Goal: Task Accomplishment & Management: Manage account settings

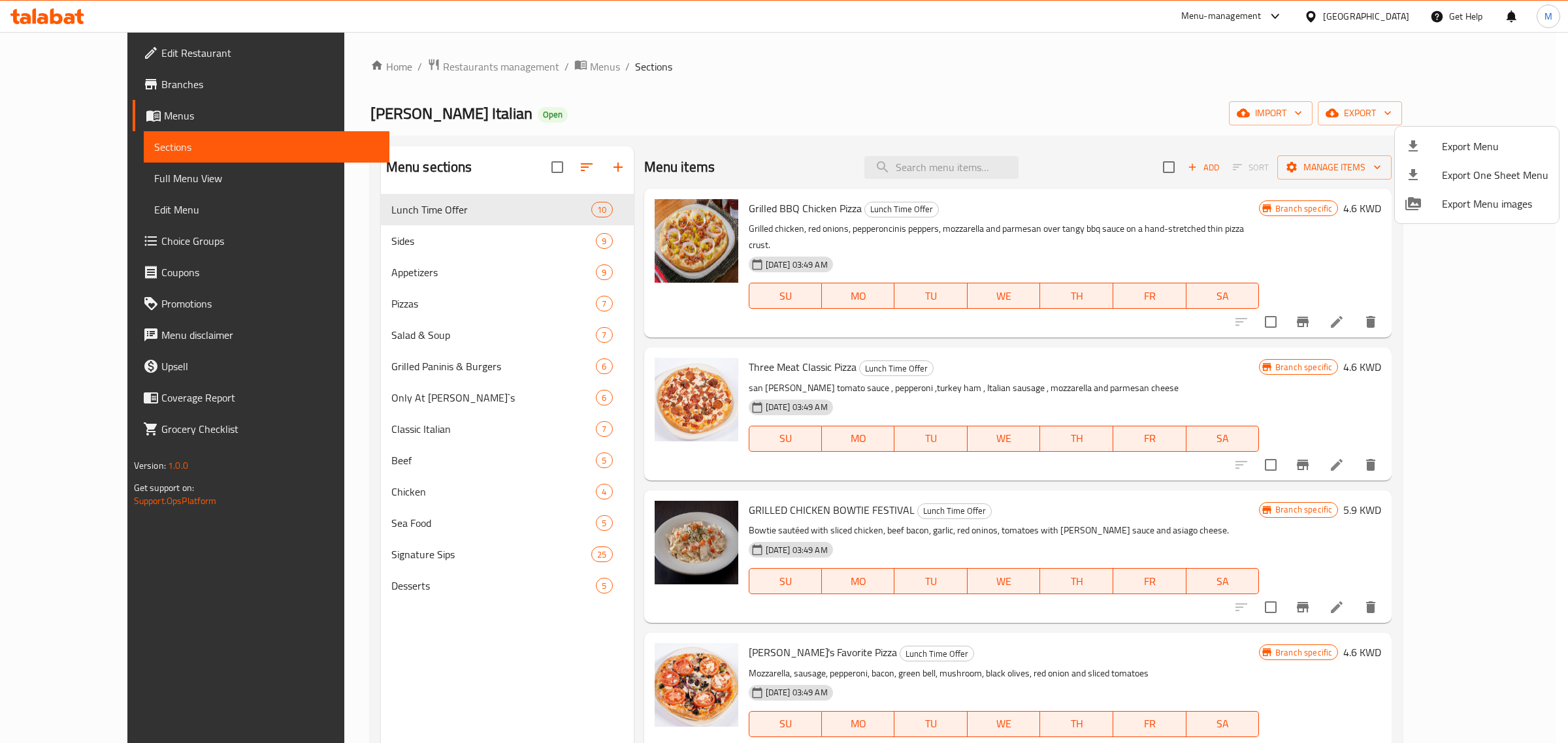
click at [513, 61] on div at bounding box center [784, 372] width 1568 height 743
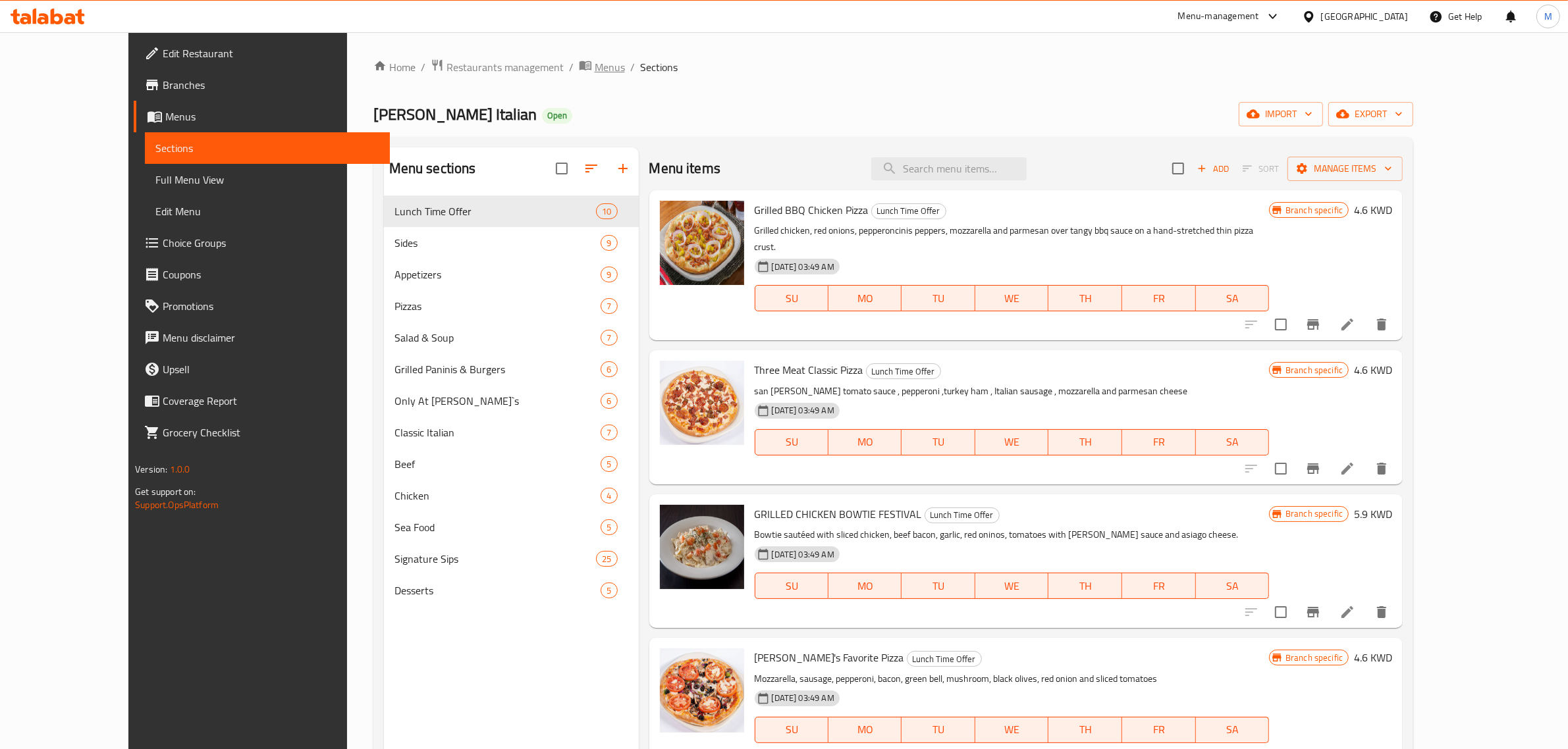
click at [595, 67] on span "Menus" at bounding box center [610, 67] width 30 height 16
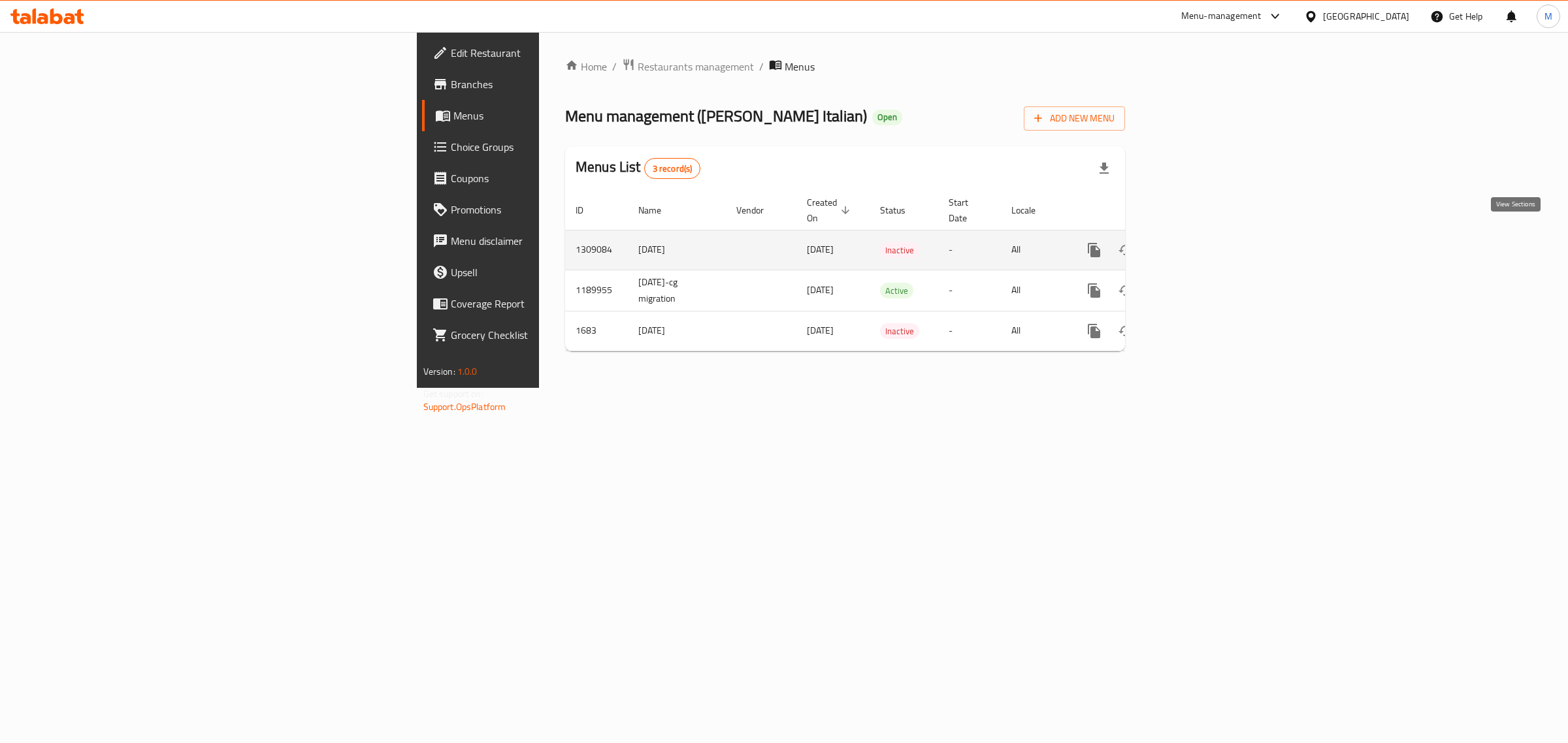
click at [1204, 239] on link "enhanced table" at bounding box center [1189, 250] width 32 height 32
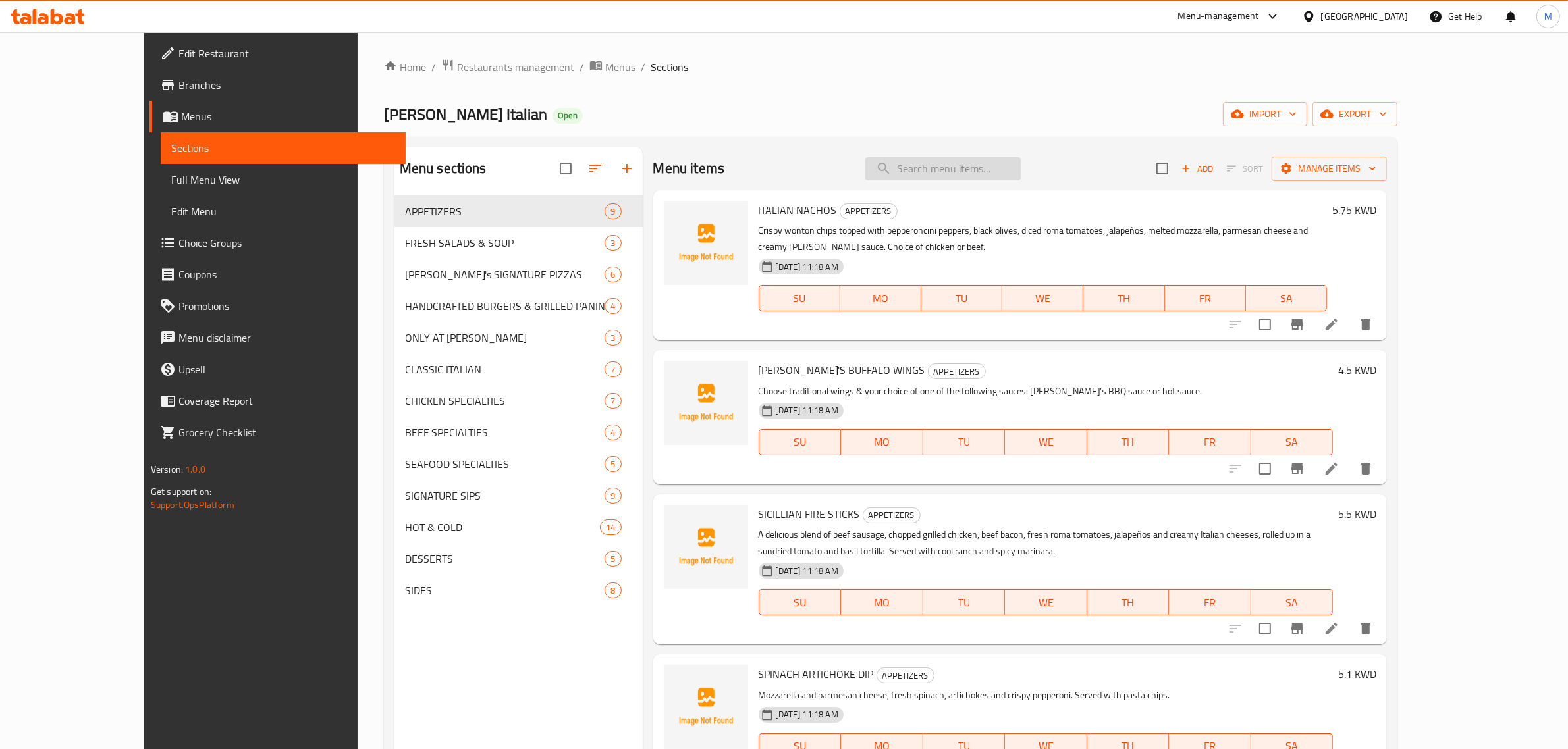
click at [973, 169] on input "search" at bounding box center [942, 168] width 155 height 23
paste input "Amalfi Strawberry Lemonade"
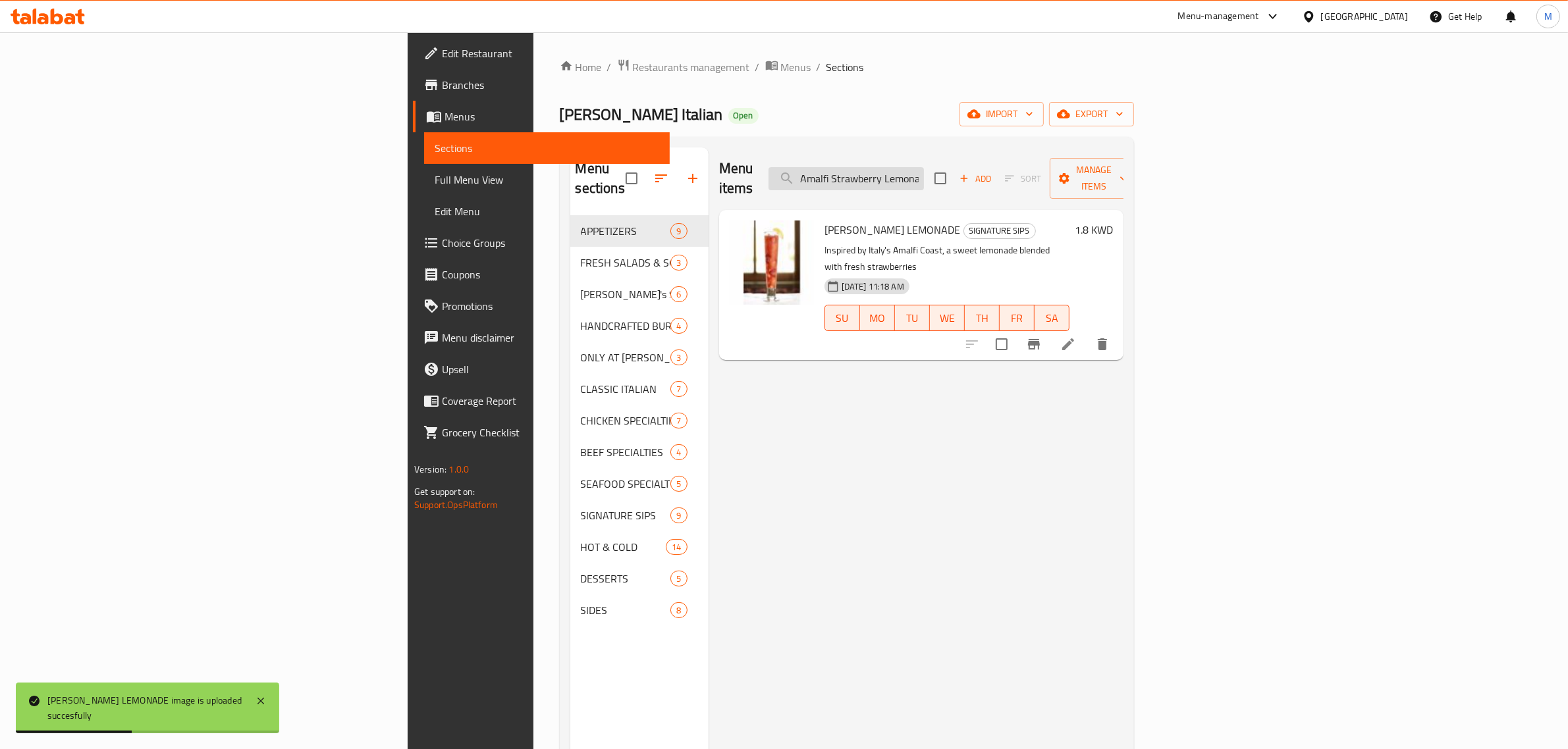
click at [923, 167] on input "Amalfi Strawberry Lemonade" at bounding box center [845, 179] width 155 height 23
paste input "erican Coffe"
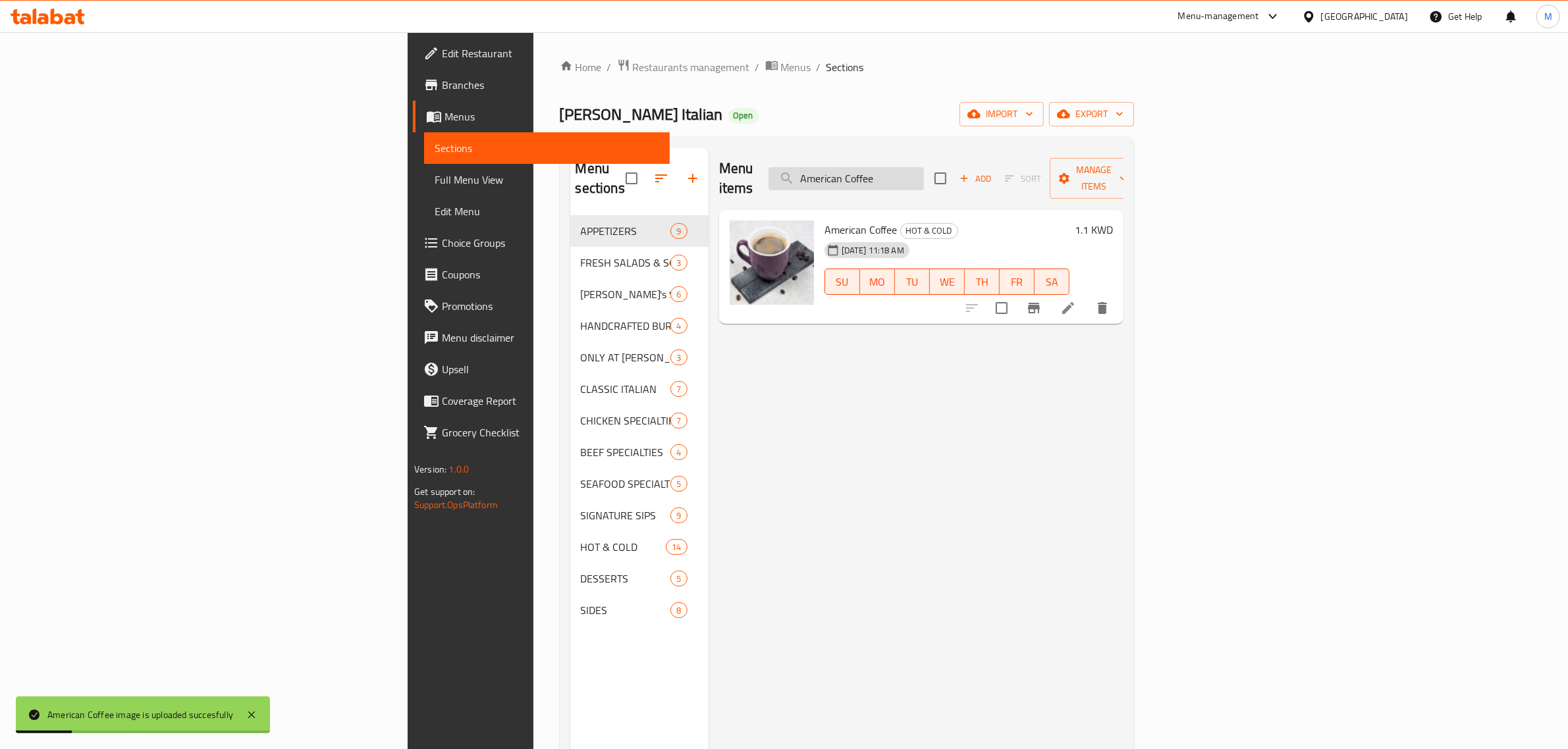
click at [923, 167] on input "American Coffee" at bounding box center [845, 179] width 155 height 23
paste input "ppetizer Sampler"
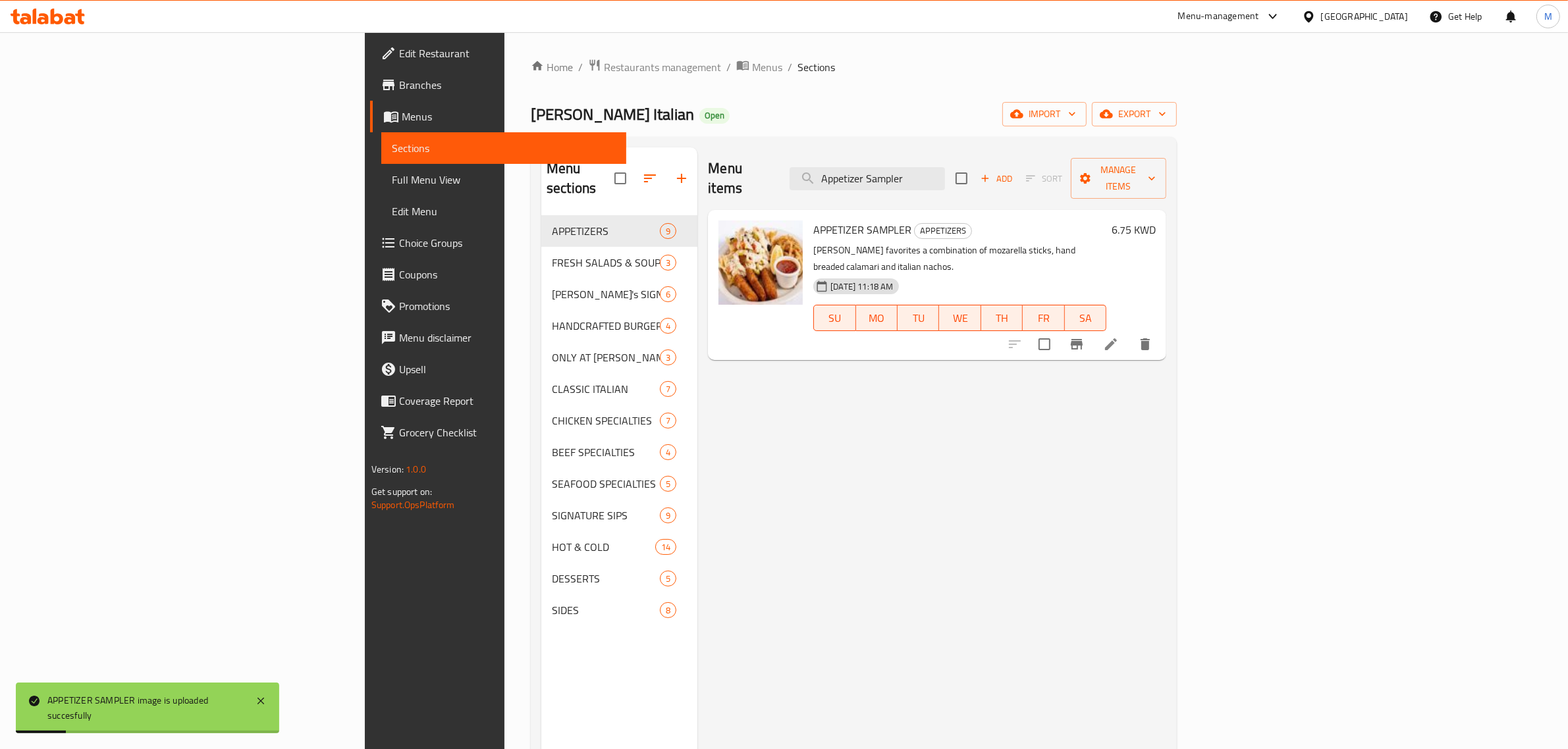
drag, startPoint x: 1032, startPoint y: 167, endPoint x: 876, endPoint y: 166, distance: 156.0
click at [876, 166] on div "Menu items Appetizer Sampler Add Sort Manage items" at bounding box center [936, 179] width 458 height 62
paste input "le Skilletini"
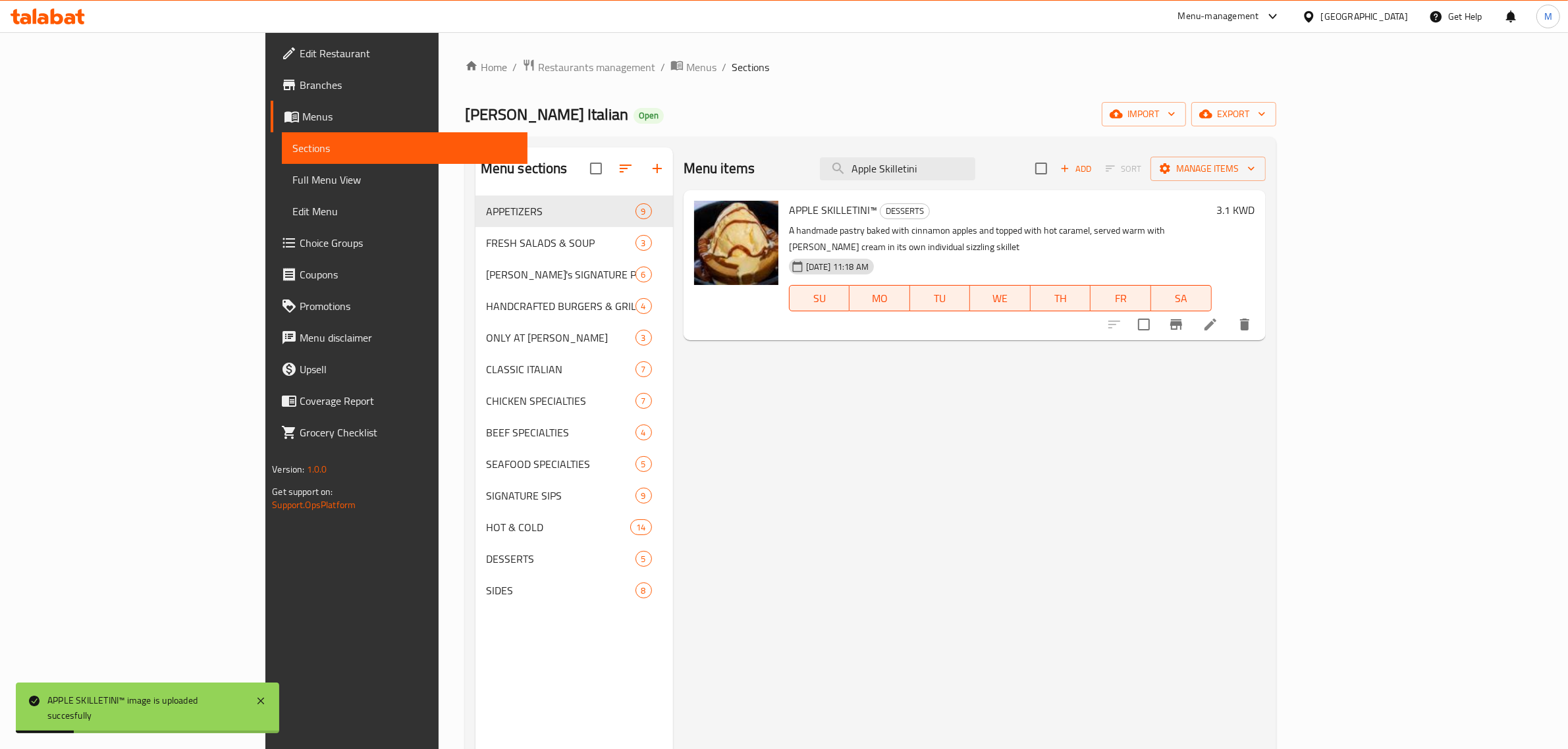
drag, startPoint x: 1015, startPoint y: 172, endPoint x: 850, endPoint y: 172, distance: 165.0
click at [850, 172] on div "Menu items Apple Skilletini Add Sort Manage items" at bounding box center [974, 168] width 582 height 42
paste input "Baked Cheese Tortello"
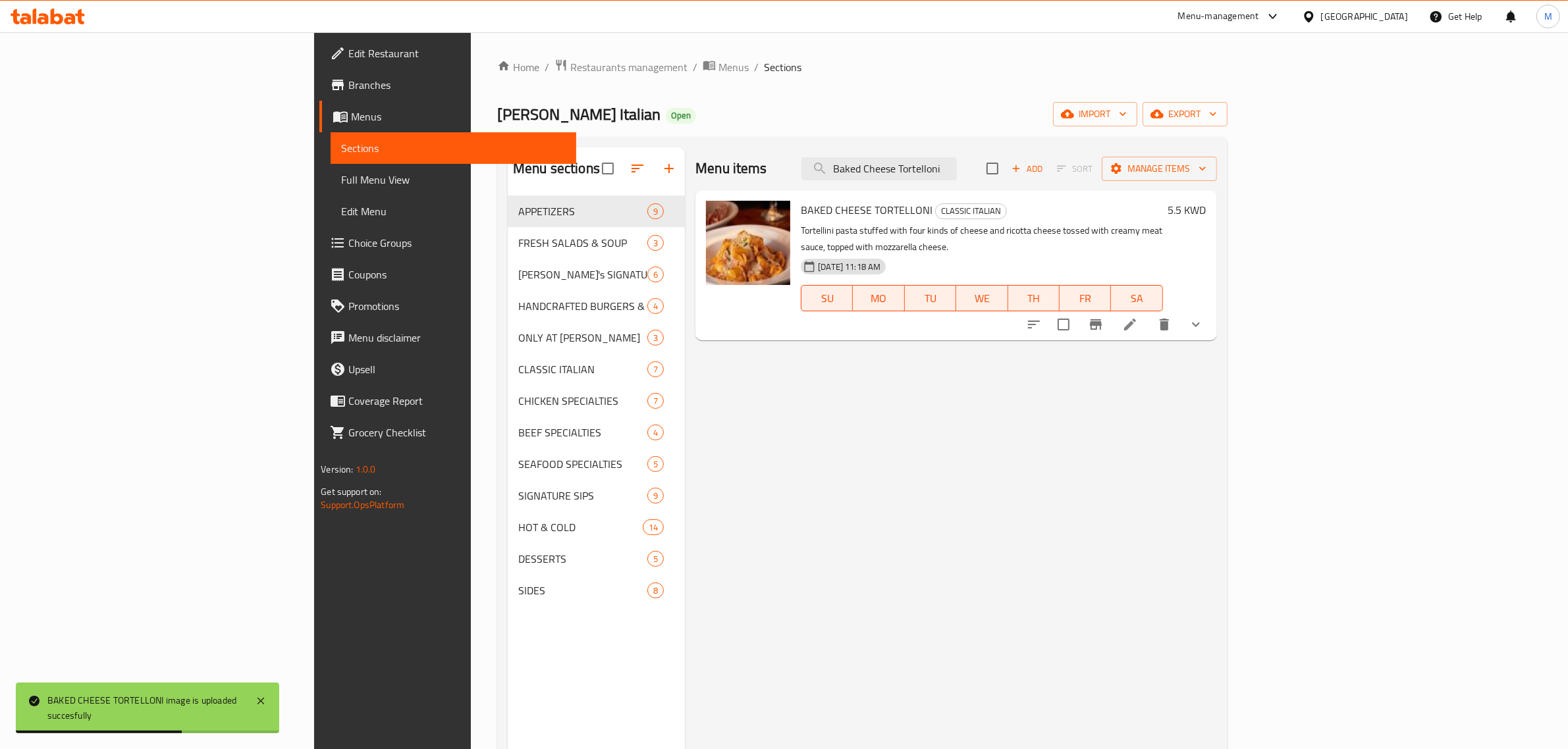
drag, startPoint x: 1070, startPoint y: 175, endPoint x: 757, endPoint y: 167, distance: 313.1
click at [757, 167] on div "Menu items Baked Cheese Tortelloni Add Sort Manage items" at bounding box center [955, 168] width 520 height 42
paste input "Stuffed Mushrooms"
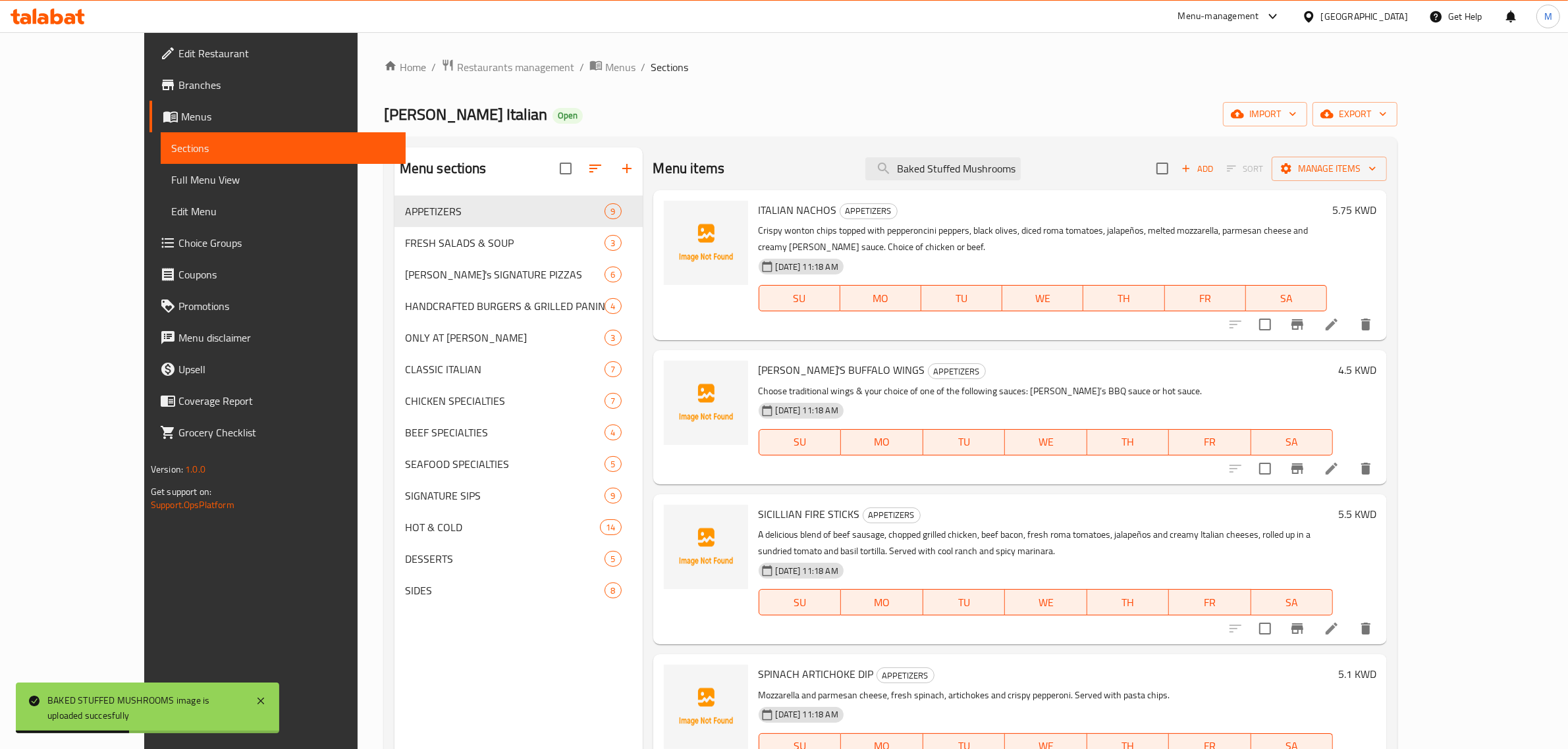
click at [1024, 154] on div "Menu items Baked Stuffed Mushrooms Add Sort Manage items" at bounding box center [1020, 168] width 734 height 42
click at [1020, 161] on input "Baked Stuffed Mushrooms" at bounding box center [942, 168] width 155 height 23
paste input "ottled Water"
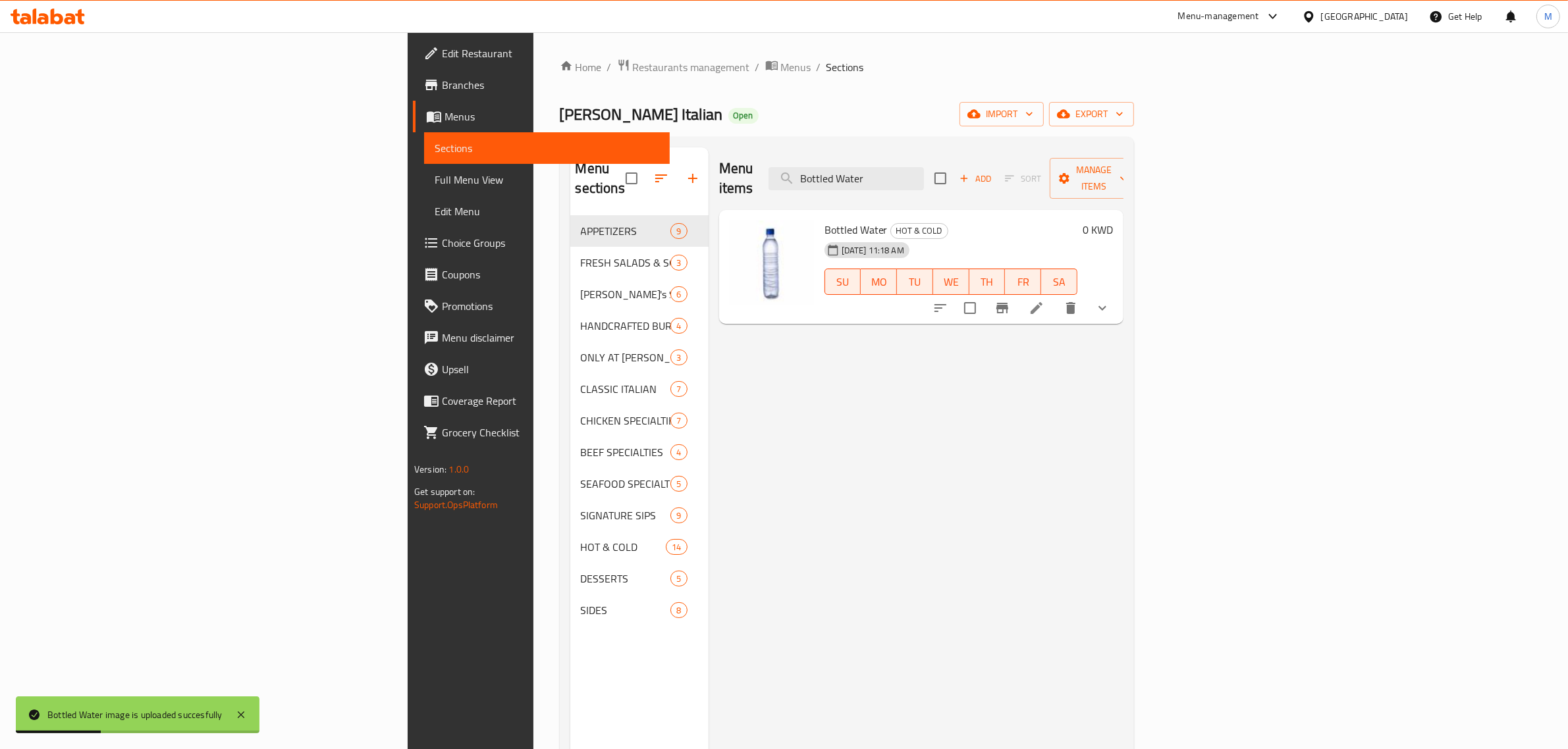
drag, startPoint x: 1022, startPoint y: 169, endPoint x: 836, endPoint y: 163, distance: 186.1
click at [836, 163] on div "Menu items Bottled Water Add Sort Manage items" at bounding box center [921, 179] width 405 height 62
paste input "Caesar Salad"
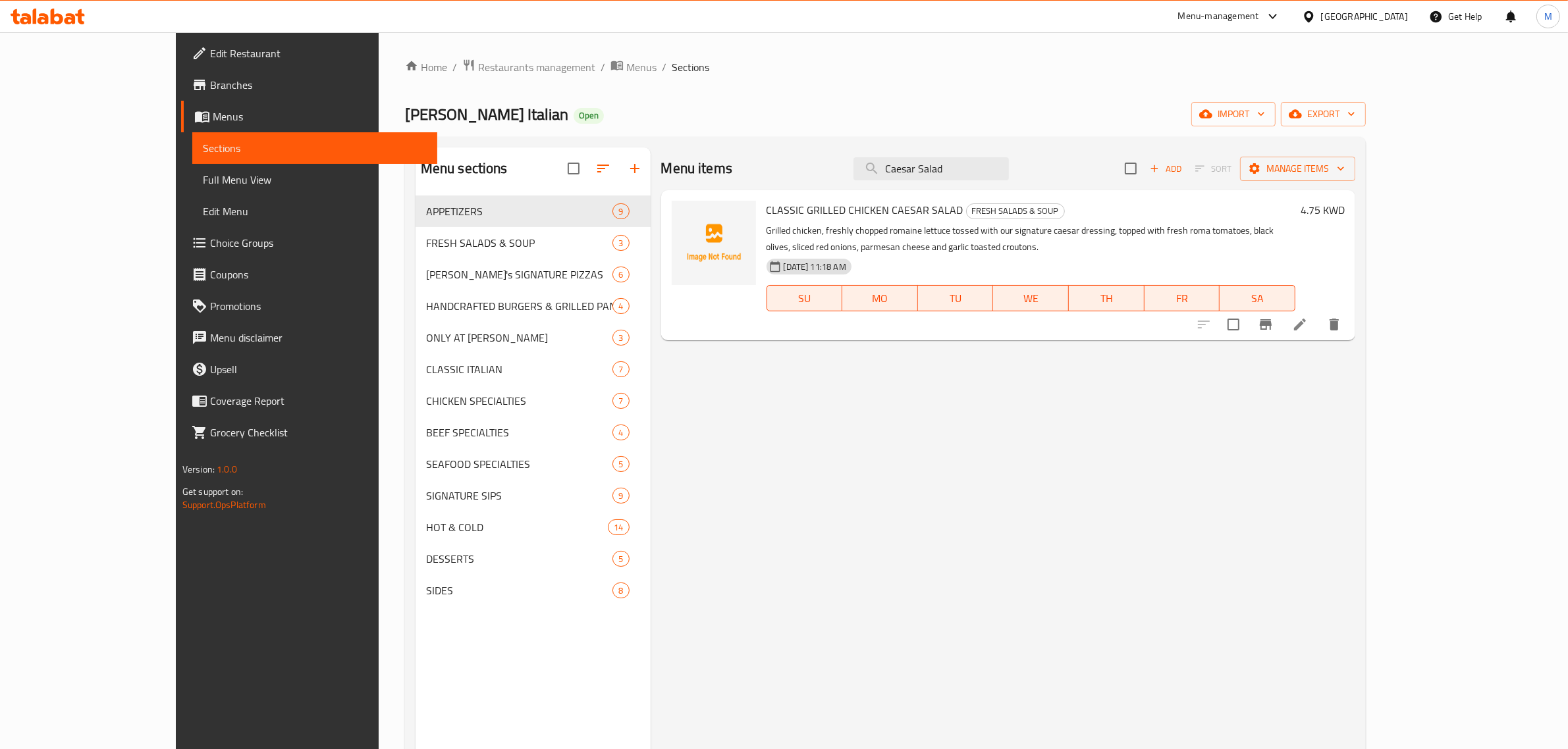
drag, startPoint x: 982, startPoint y: 167, endPoint x: 854, endPoint y: 167, distance: 128.0
click at [854, 167] on div "Menu items Caesar Salad Add Sort Manage items" at bounding box center [1008, 168] width 695 height 42
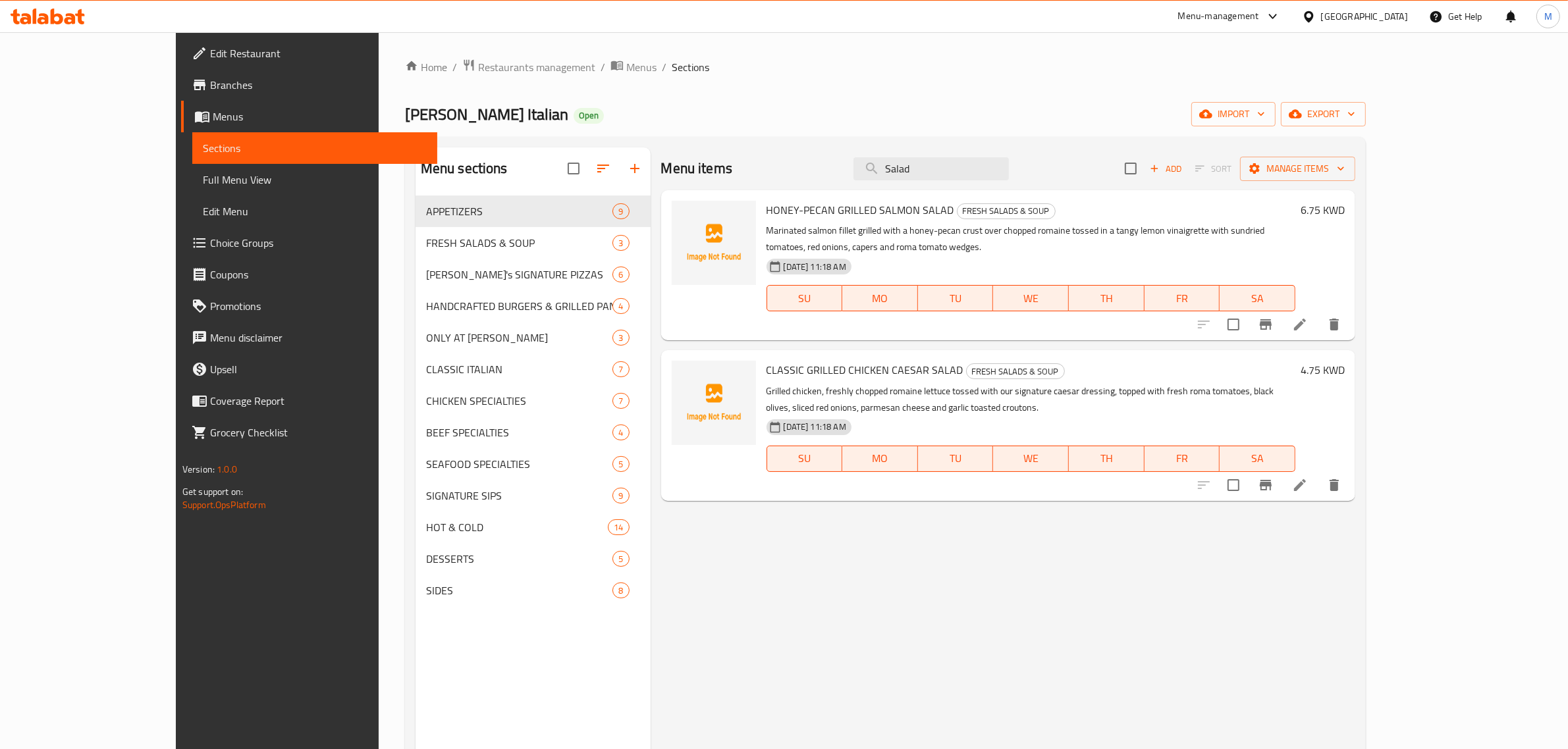
drag, startPoint x: 929, startPoint y: 174, endPoint x: 867, endPoint y: 174, distance: 62.0
click at [867, 174] on div "Menu items Salad Add Sort Manage items" at bounding box center [1008, 168] width 695 height 42
paste input "Cappuccino"
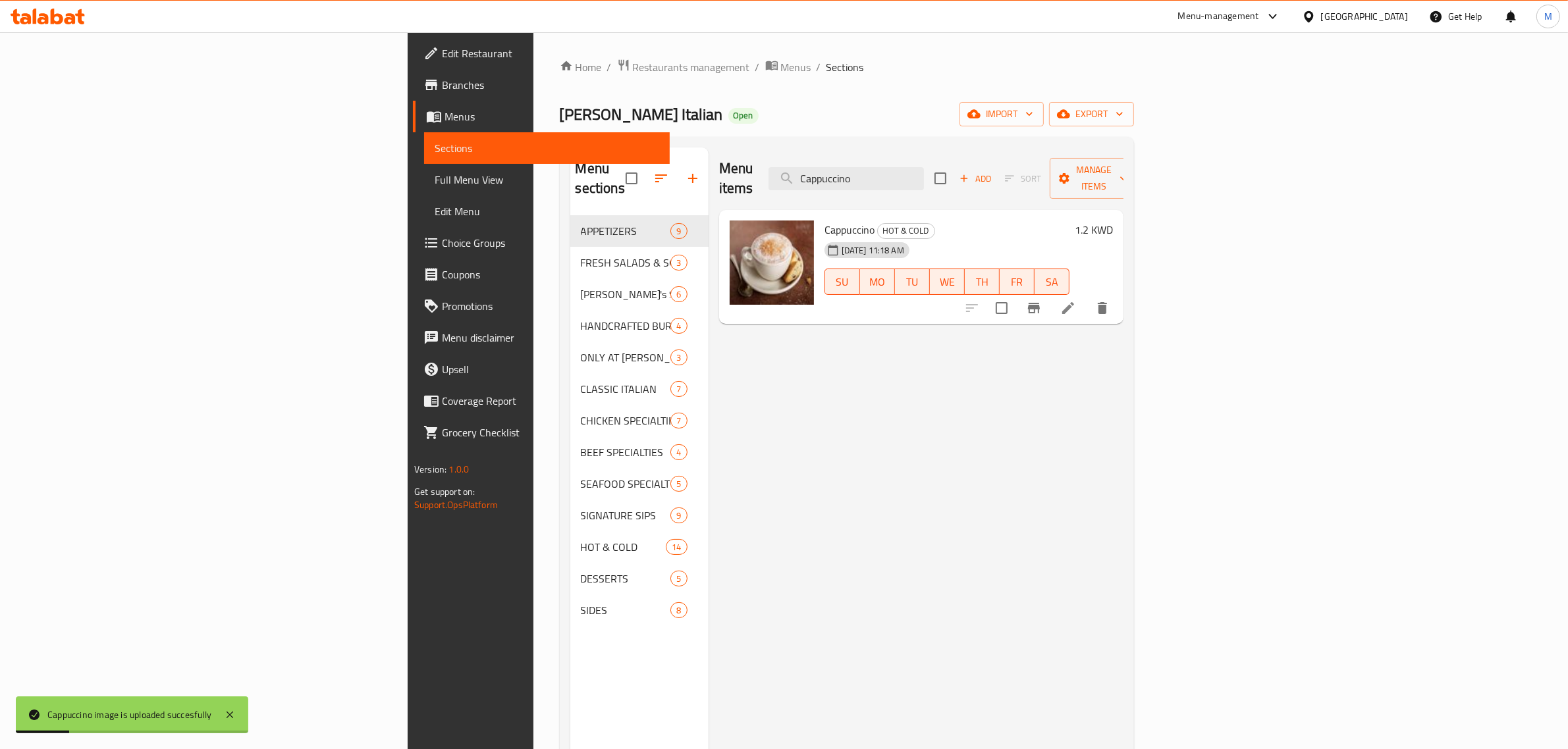
drag, startPoint x: 1011, startPoint y: 167, endPoint x: 844, endPoint y: 166, distance: 167.0
click at [844, 166] on div "Menu items Cappuccino Add Sort Manage items" at bounding box center [921, 179] width 405 height 62
paste input "rinoS Favorite Comb"
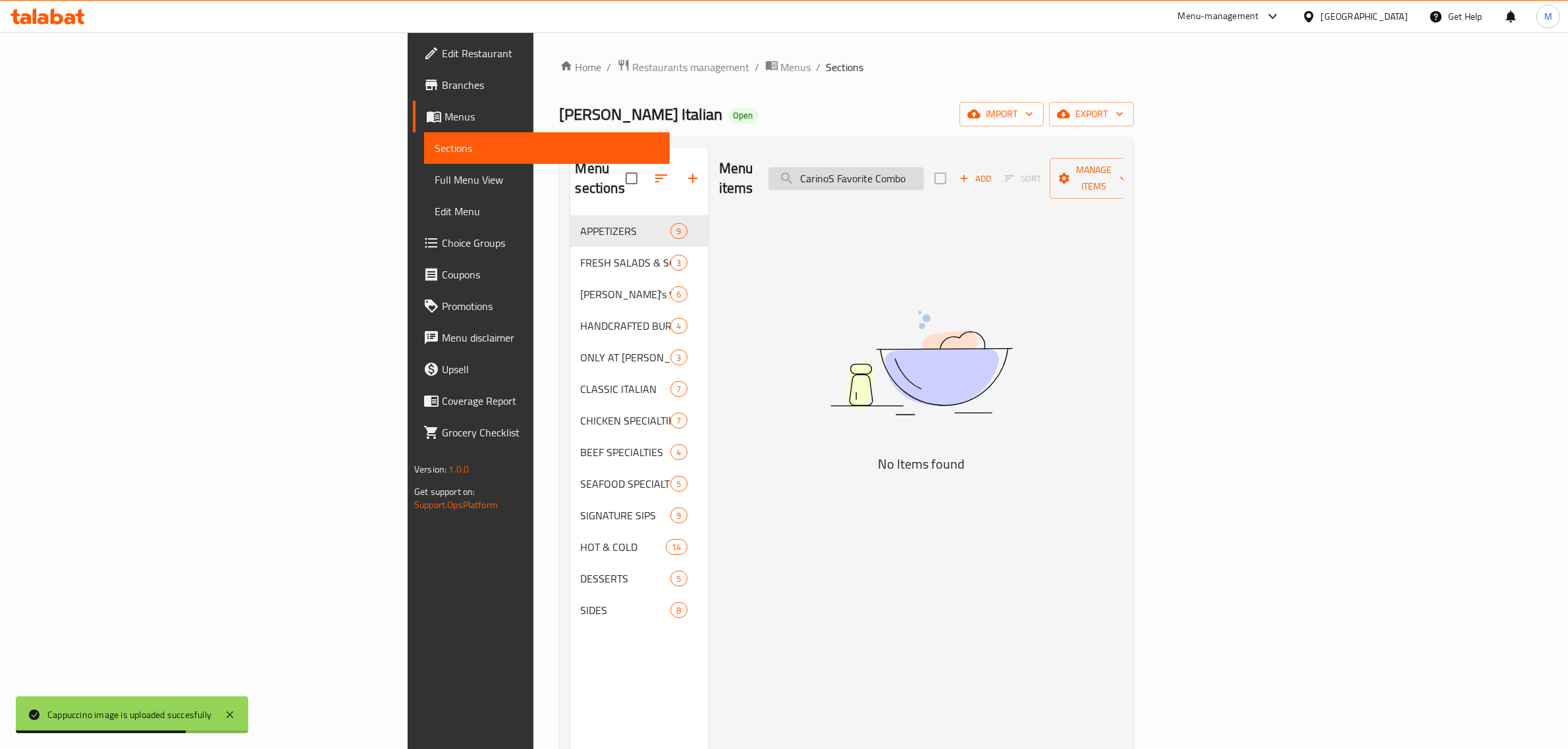
click at [923, 167] on input "CarinoS Favorite Combo" at bounding box center [845, 179] width 155 height 23
click at [923, 167] on input "CarinoS Favorite" at bounding box center [845, 179] width 155 height 23
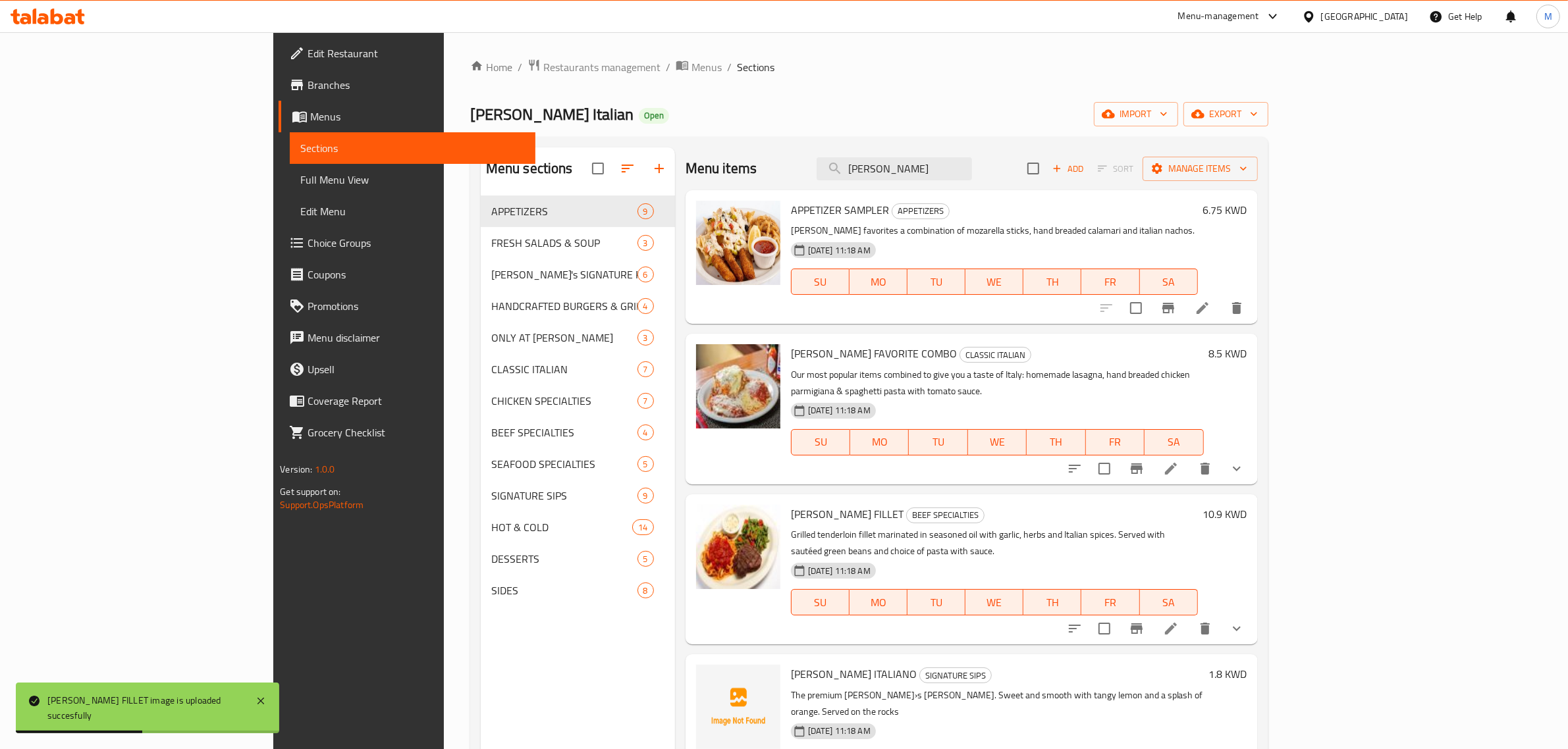
drag, startPoint x: 1011, startPoint y: 159, endPoint x: 860, endPoint y: 153, distance: 151.1
click at [860, 153] on div "Menu items Carino Add Sort Manage items" at bounding box center [971, 168] width 572 height 42
paste input "hicken Alfredo Pizza"
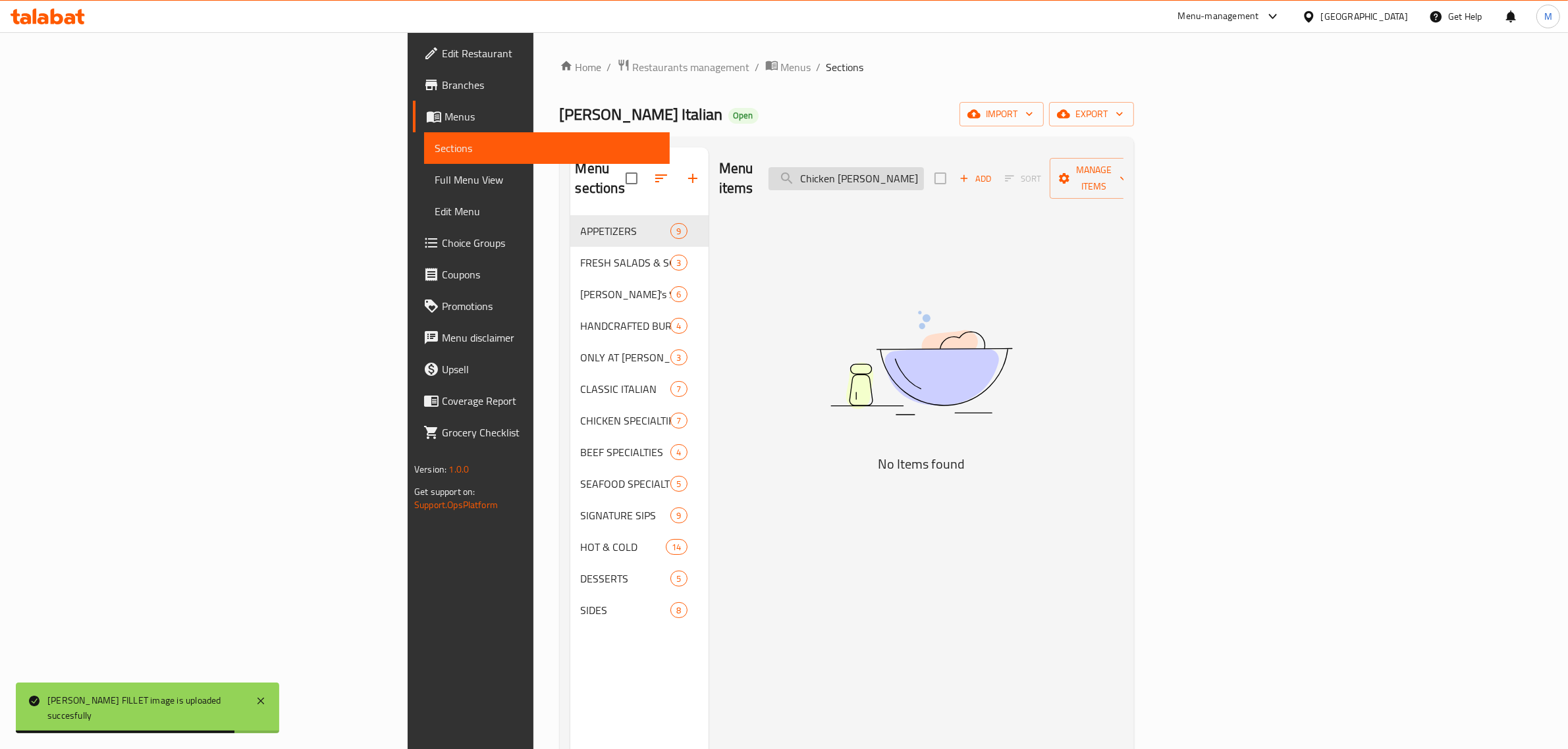
click at [923, 167] on input "Chicken Alfredo Pizza" at bounding box center [845, 179] width 155 height 23
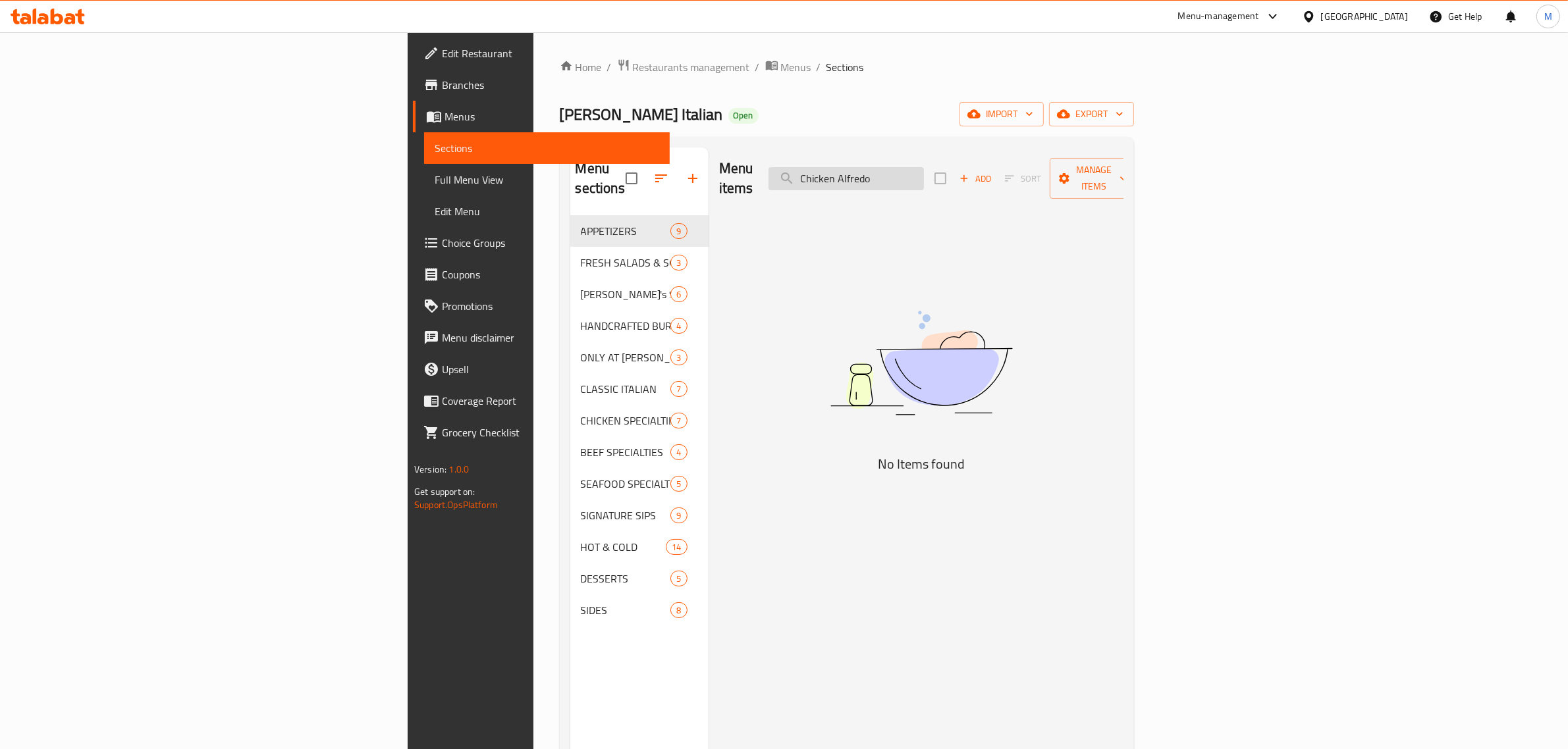
click at [923, 167] on input "Chicken Alfredo" at bounding box center [845, 179] width 155 height 23
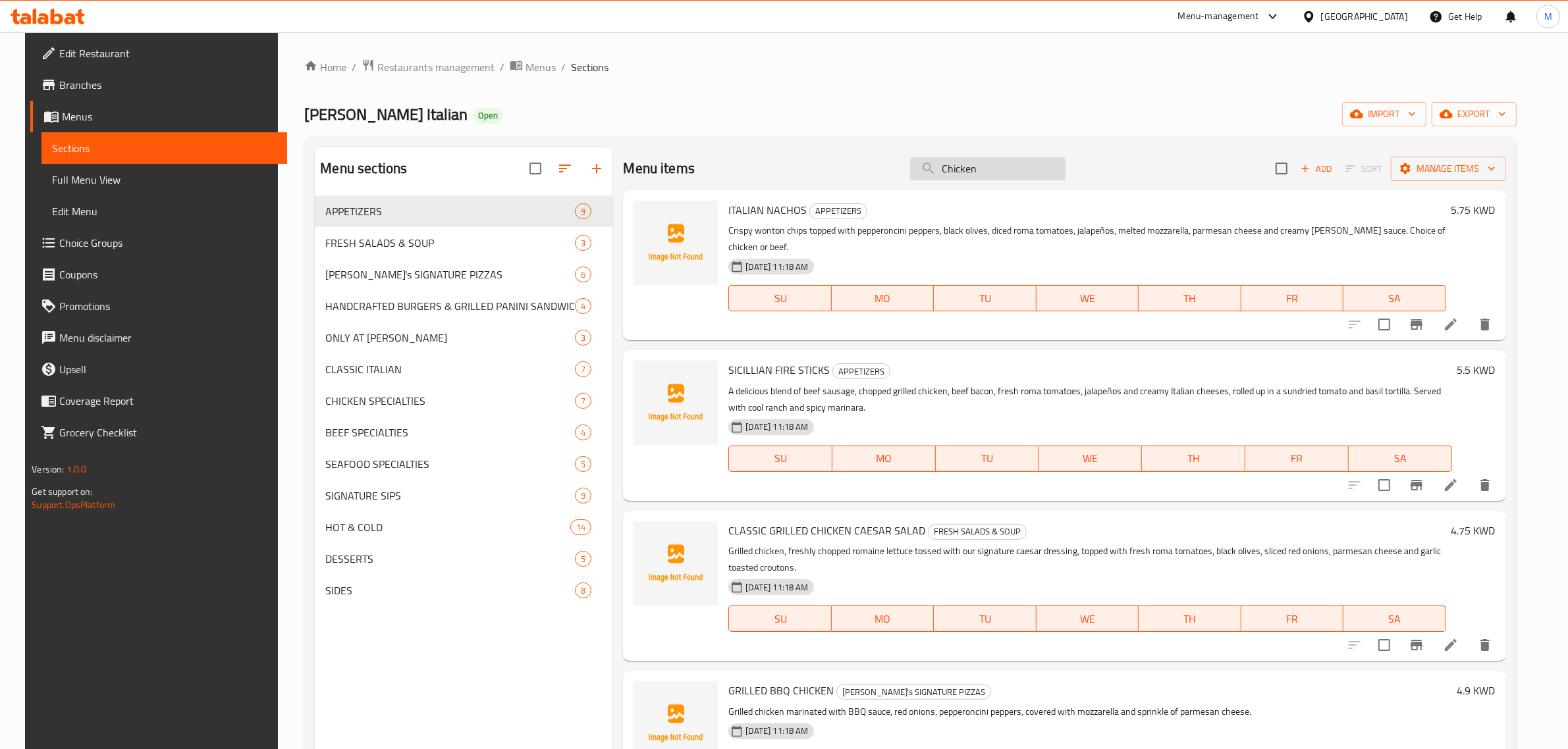
click at [973, 167] on input "Chicken" at bounding box center [987, 168] width 155 height 23
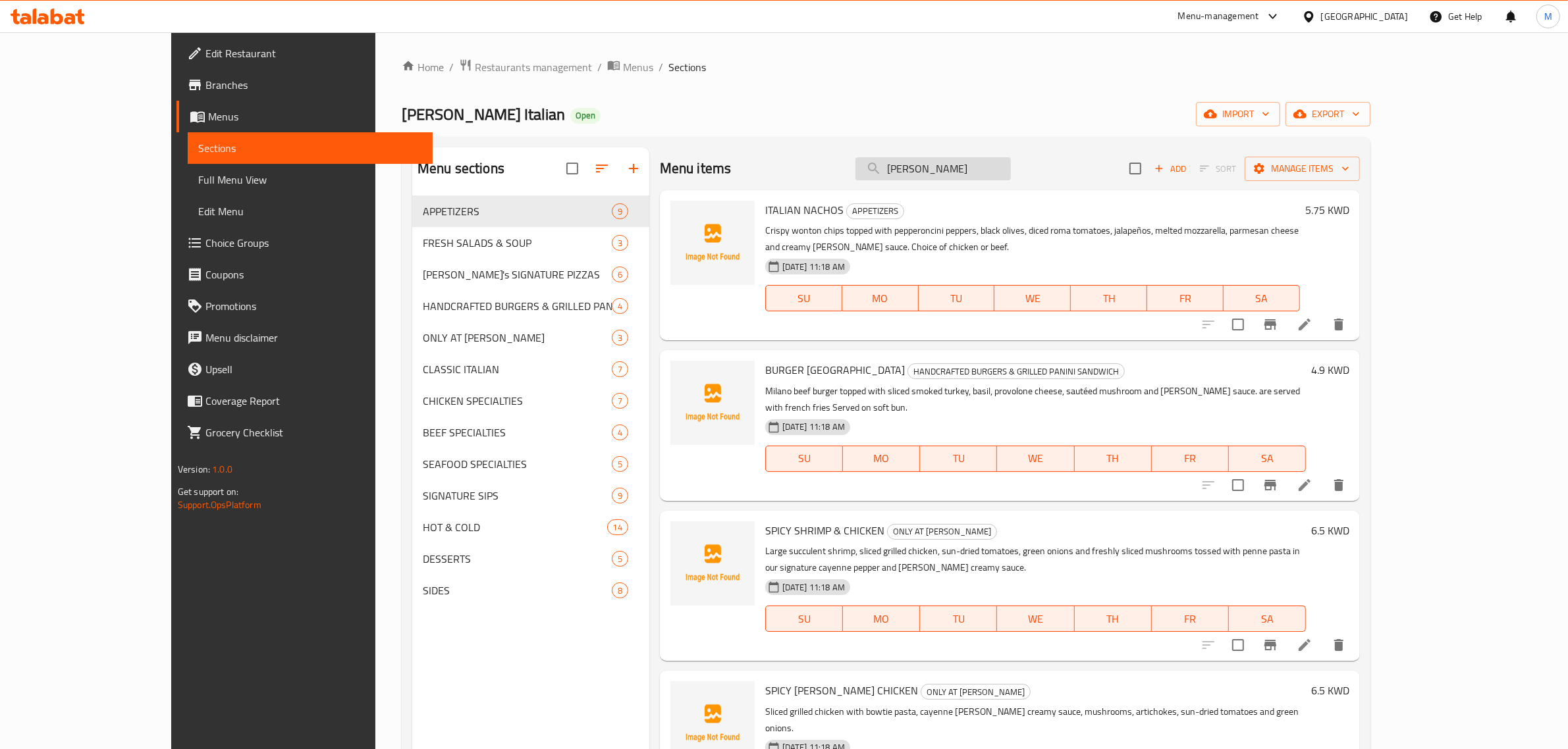
click at [965, 176] on input "alfred" at bounding box center [933, 168] width 155 height 23
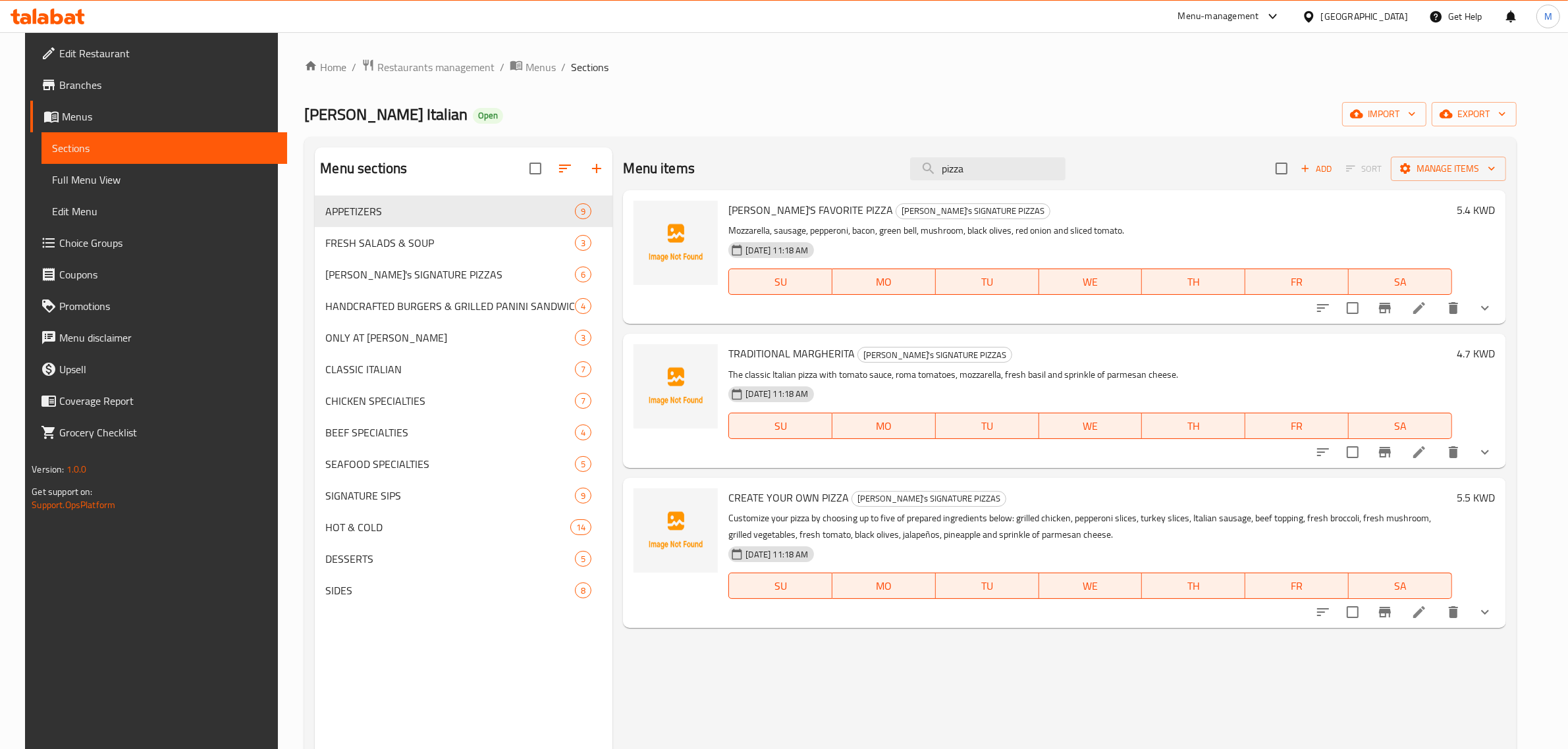
drag, startPoint x: 980, startPoint y: 172, endPoint x: 906, endPoint y: 172, distance: 74.0
click at [906, 172] on div "Menu items pizza Add Sort Manage items" at bounding box center [1064, 168] width 882 height 42
paste input "Chicken Fettuccine"
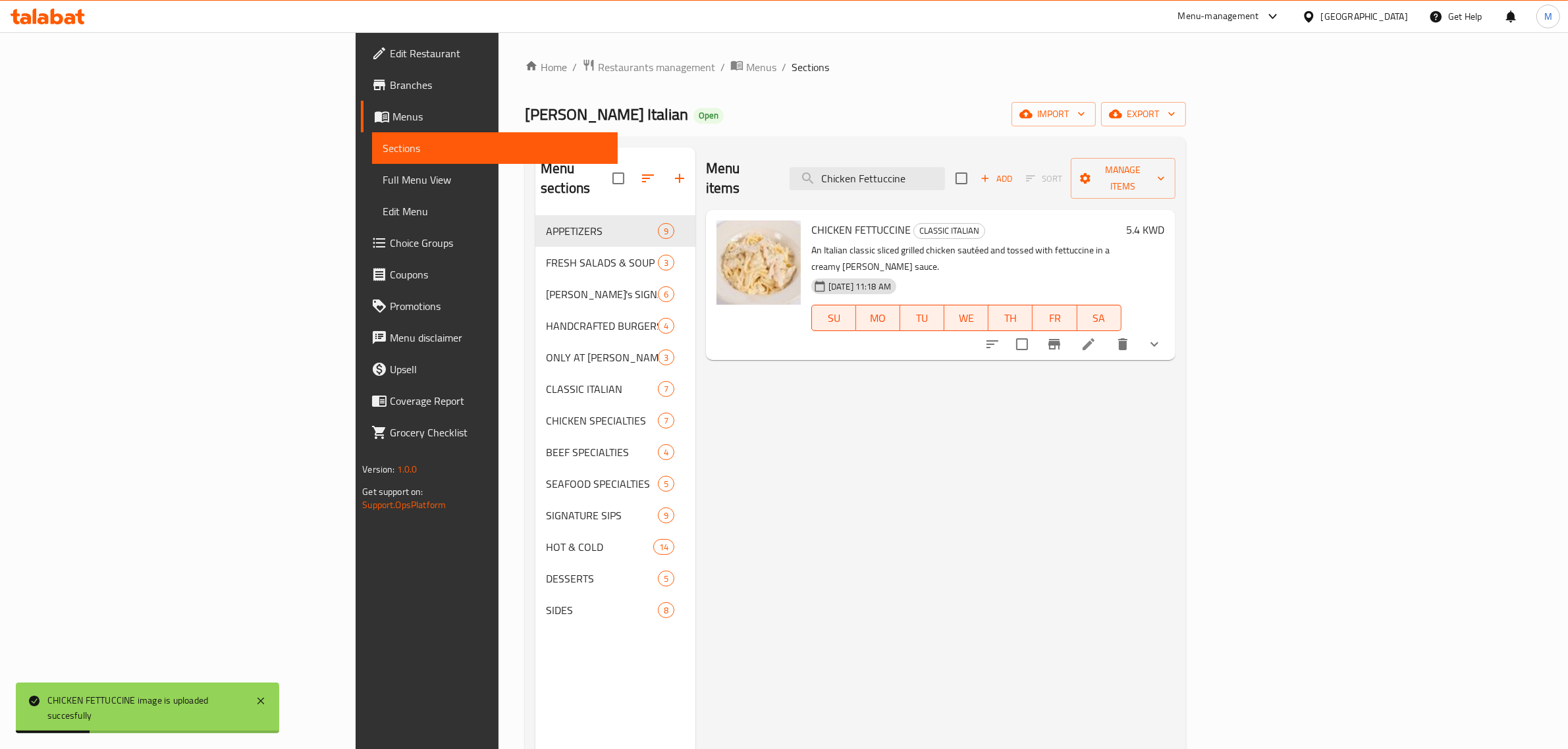
drag, startPoint x: 1055, startPoint y: 169, endPoint x: 910, endPoint y: 153, distance: 145.9
click at [910, 153] on div "Menu items Chicken Fettuccine Add Sort Manage items" at bounding box center [940, 179] width 470 height 62
paste input "Milano"
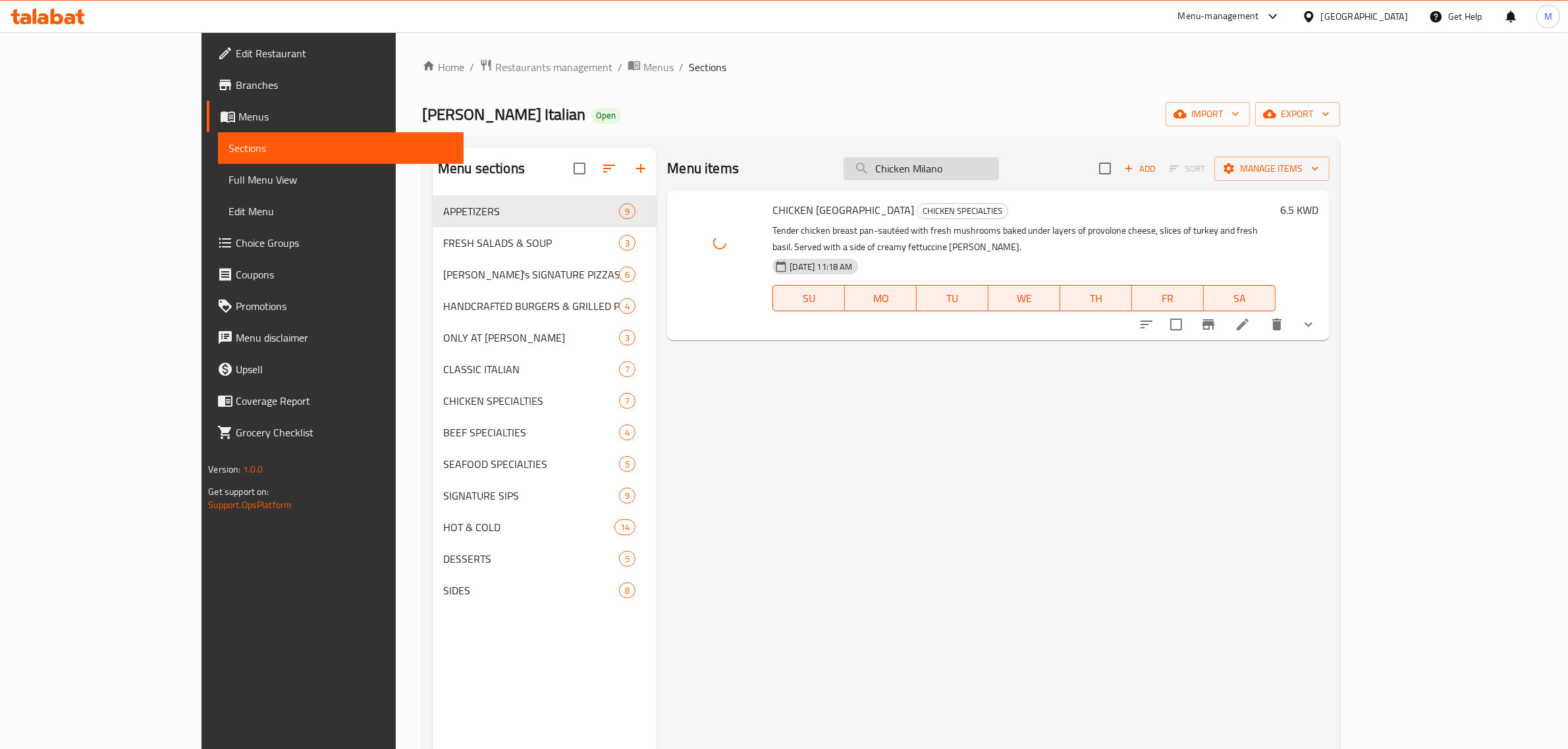
drag, startPoint x: 1032, startPoint y: 172, endPoint x: 920, endPoint y: 159, distance: 112.8
click at [920, 159] on input "Chicken Milano" at bounding box center [920, 168] width 155 height 23
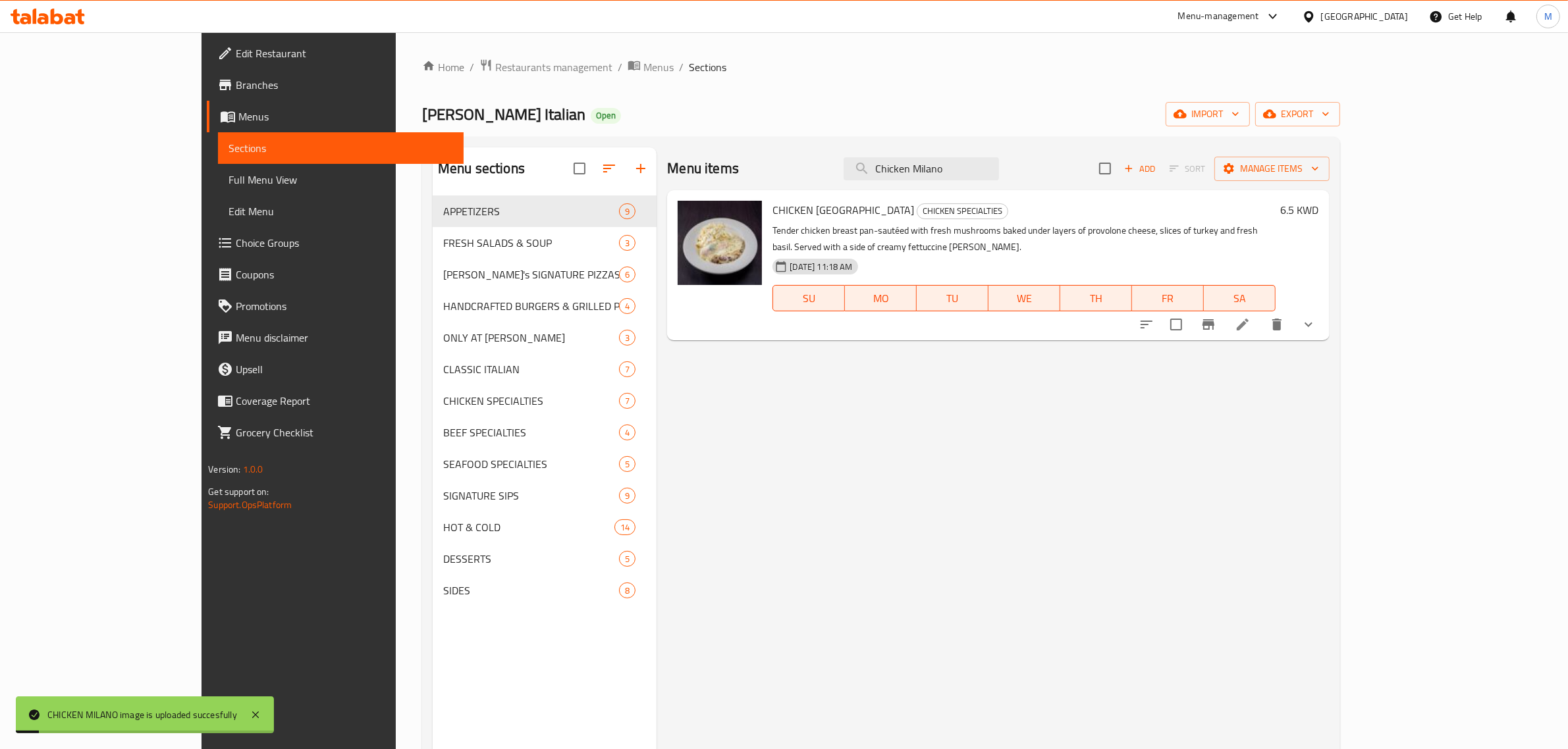
paste input "Parmesan Panini"
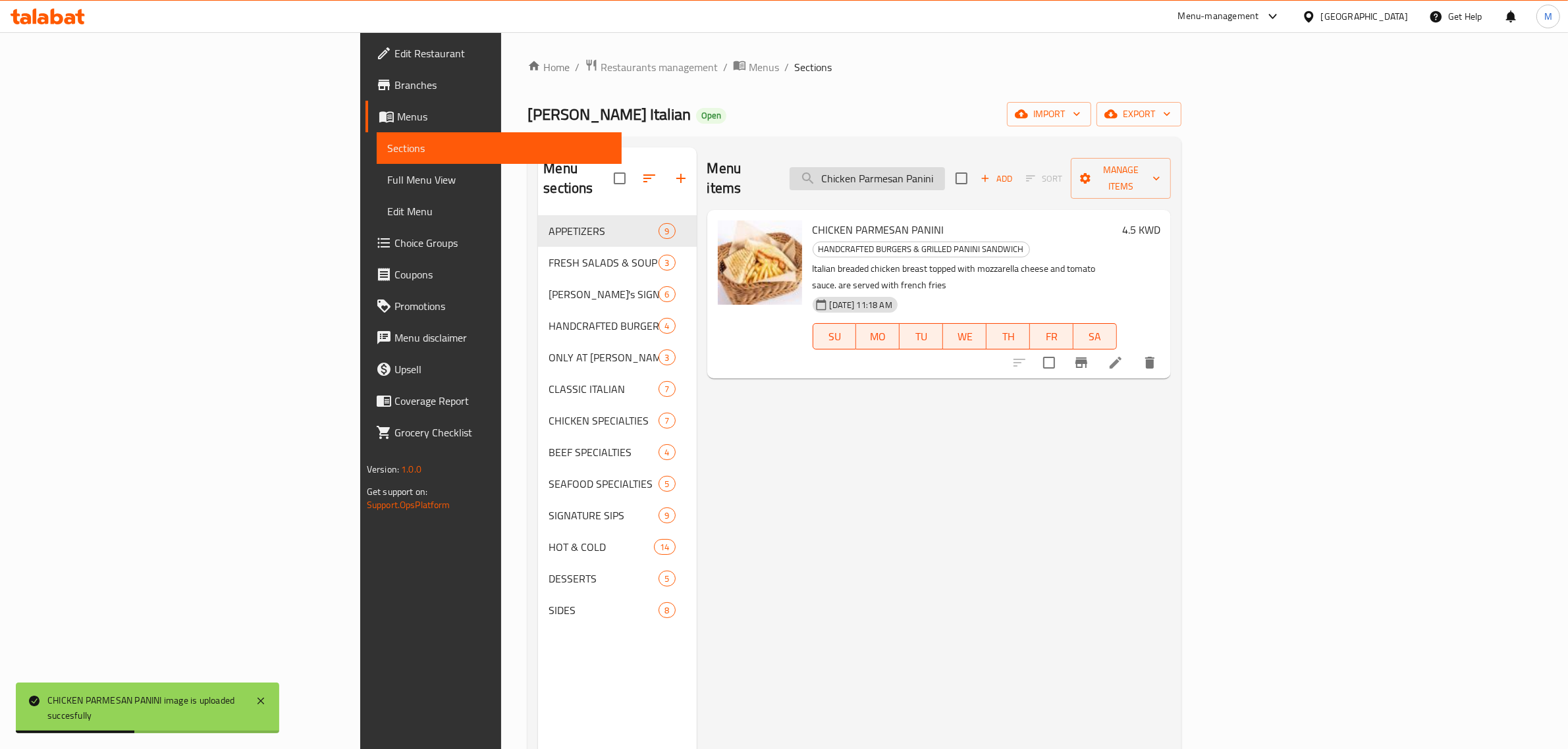
click at [945, 172] on input "Chicken Parmesan Panini" at bounding box center [867, 179] width 155 height 23
paste input "Scalopp"
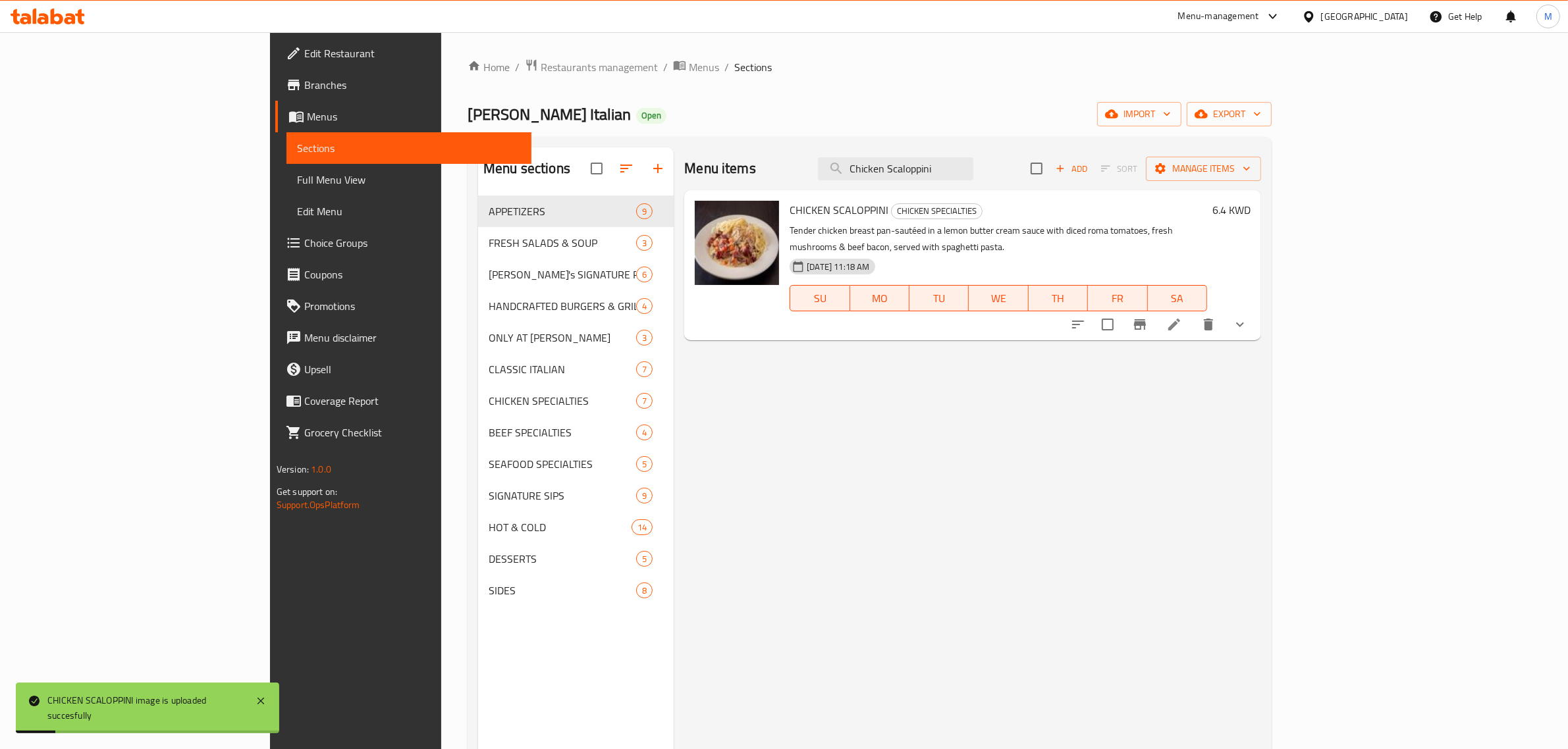
drag, startPoint x: 1054, startPoint y: 167, endPoint x: 926, endPoint y: 156, distance: 128.5
click at [926, 156] on div "Menu items Chicken Scaloppini Add Sort Manage items" at bounding box center [972, 168] width 577 height 42
paste input "ocolate Lava Cake"
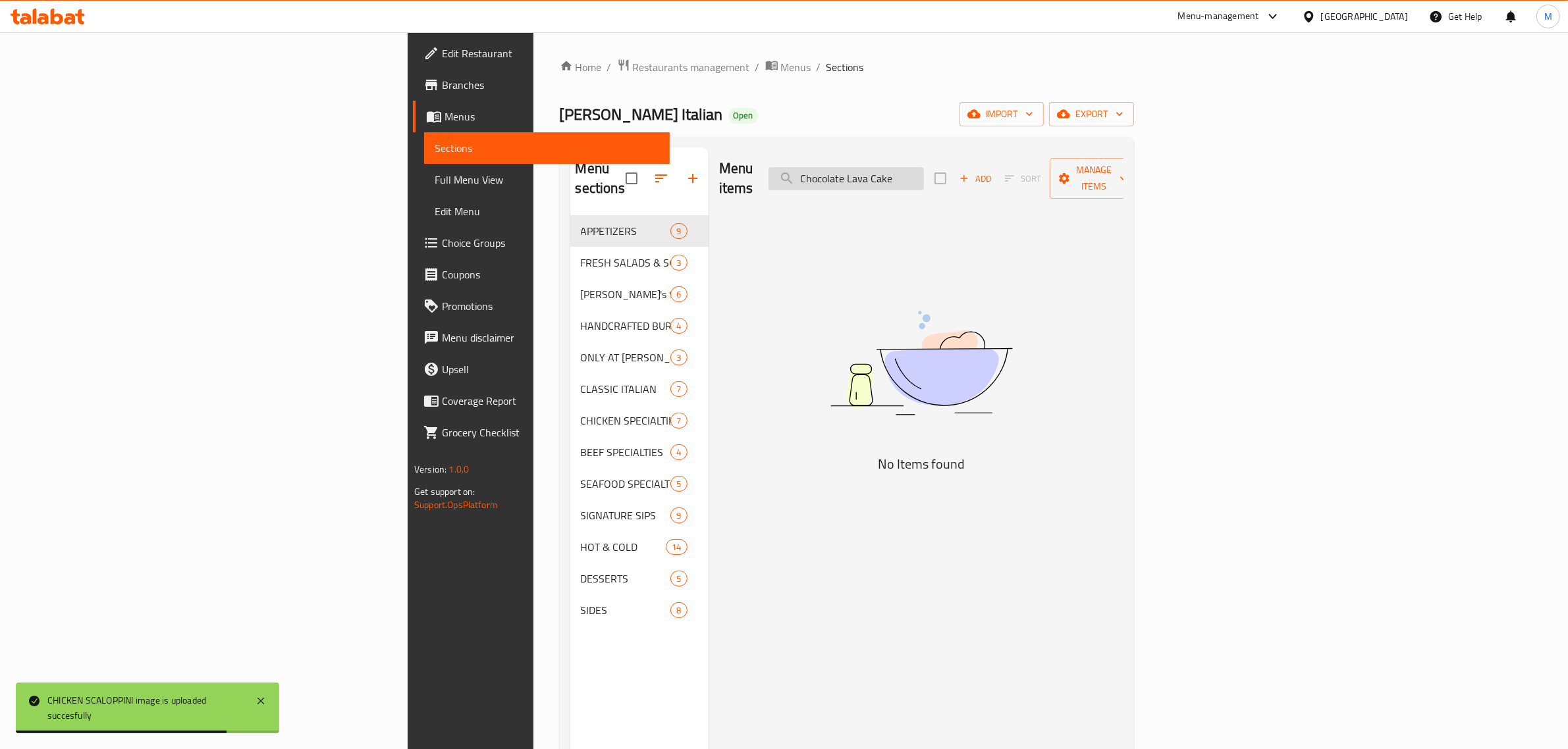
drag, startPoint x: 1017, startPoint y: 163, endPoint x: 1027, endPoint y: 167, distance: 10.8
click at [923, 167] on input "Chocolate Lava Cake" at bounding box center [845, 179] width 155 height 23
click at [923, 169] on input "Chocolate Lava Cake" at bounding box center [845, 179] width 155 height 23
click at [923, 172] on input "Chocolate Lava Cake" at bounding box center [845, 179] width 155 height 23
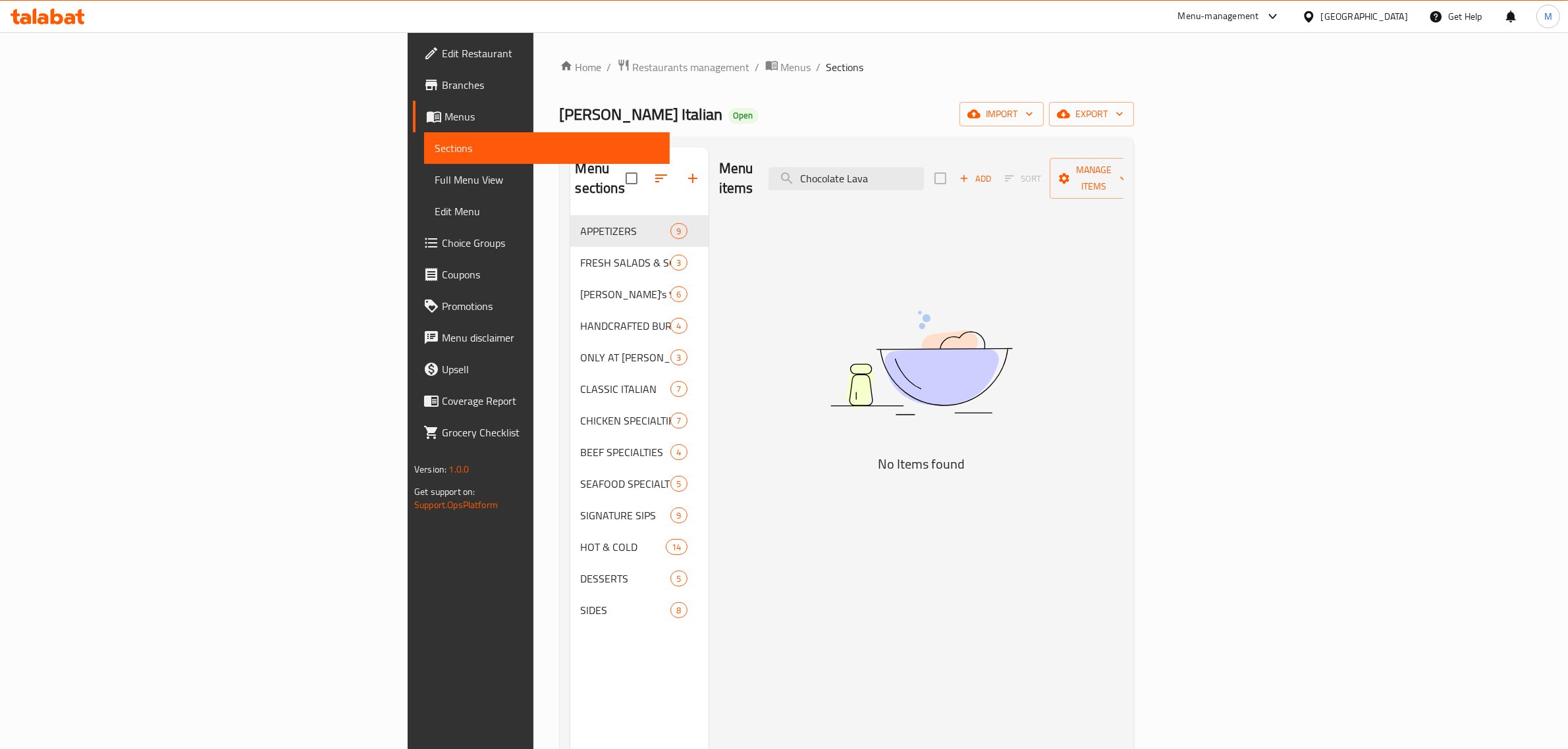
drag, startPoint x: 999, startPoint y: 172, endPoint x: 848, endPoint y: 167, distance: 151.1
click at [848, 167] on div "Menu items Chocolate Lava Add Sort Manage items" at bounding box center [921, 179] width 405 height 62
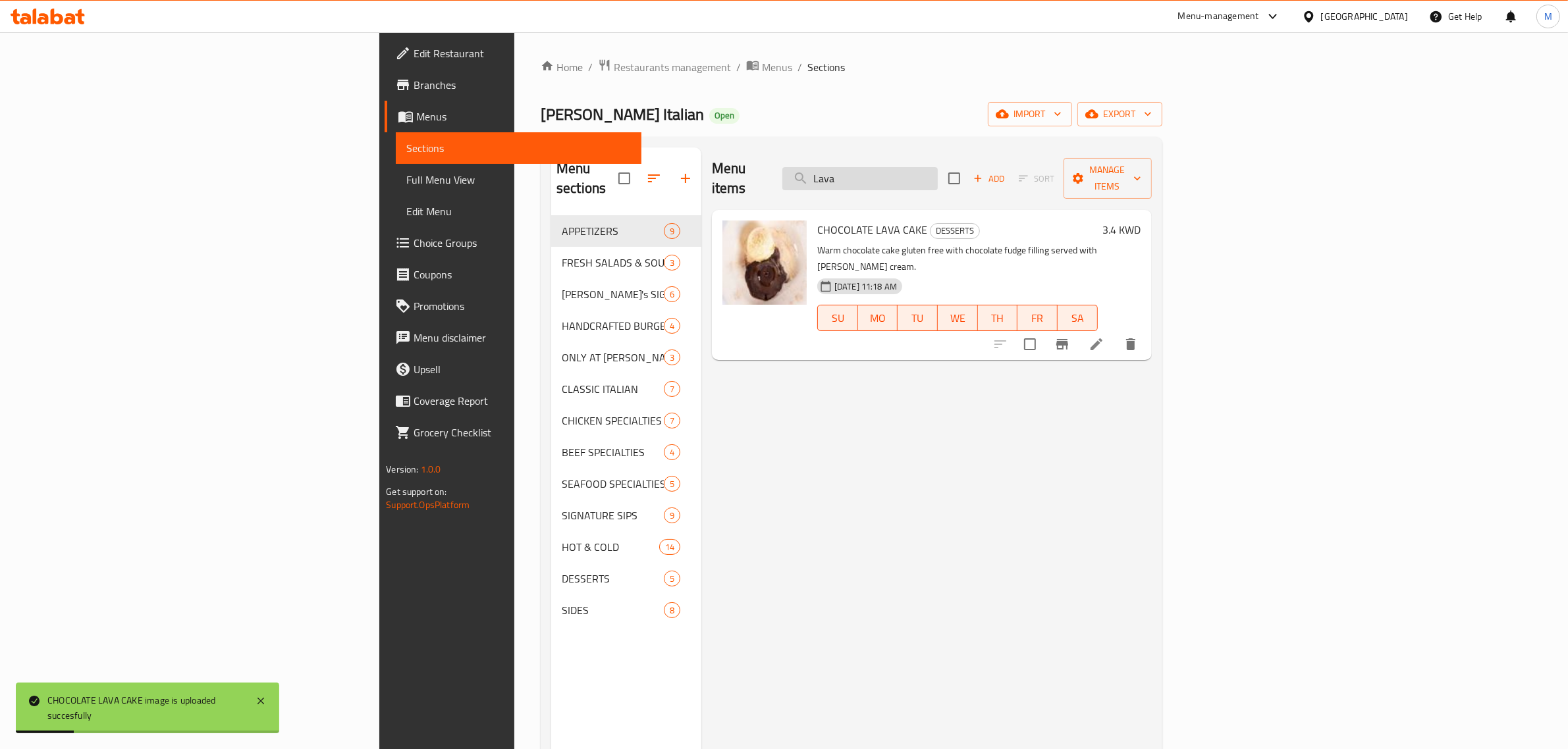
click at [937, 167] on input "Lava" at bounding box center [859, 179] width 155 height 23
drag, startPoint x: 1039, startPoint y: 181, endPoint x: 822, endPoint y: 175, distance: 217.1
click at [822, 175] on div "Menu items Lava Add Sort Manage items" at bounding box center [931, 179] width 440 height 62
click at [937, 168] on input "Lava" at bounding box center [859, 179] width 155 height 23
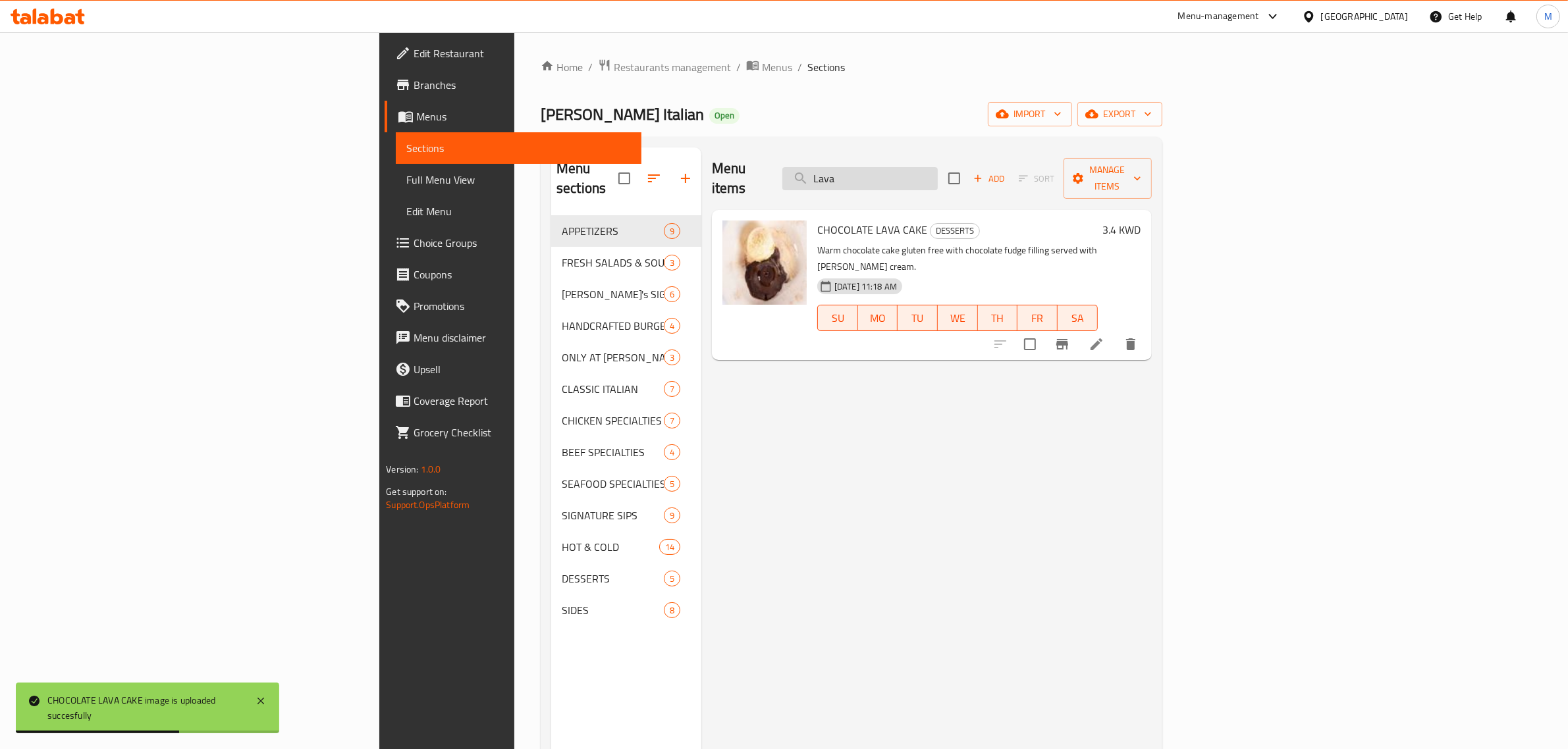
paste input "Classic American Burger"
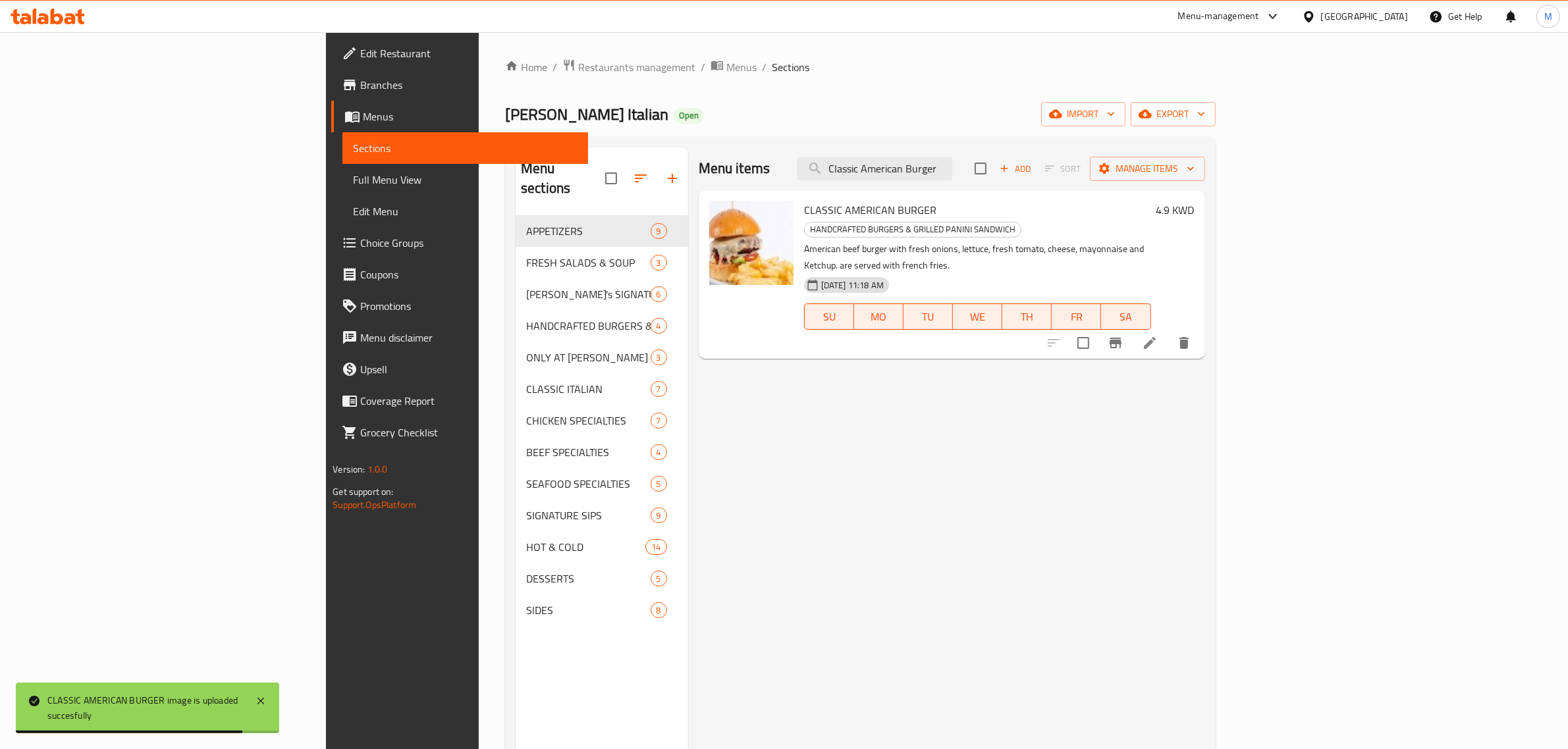
drag, startPoint x: 1062, startPoint y: 172, endPoint x: 879, endPoint y: 172, distance: 183.0
click at [879, 172] on div "Menu items Classic American Burger Add Sort Manage items" at bounding box center [952, 168] width 506 height 42
paste input "Grilled Chicken Caesa"
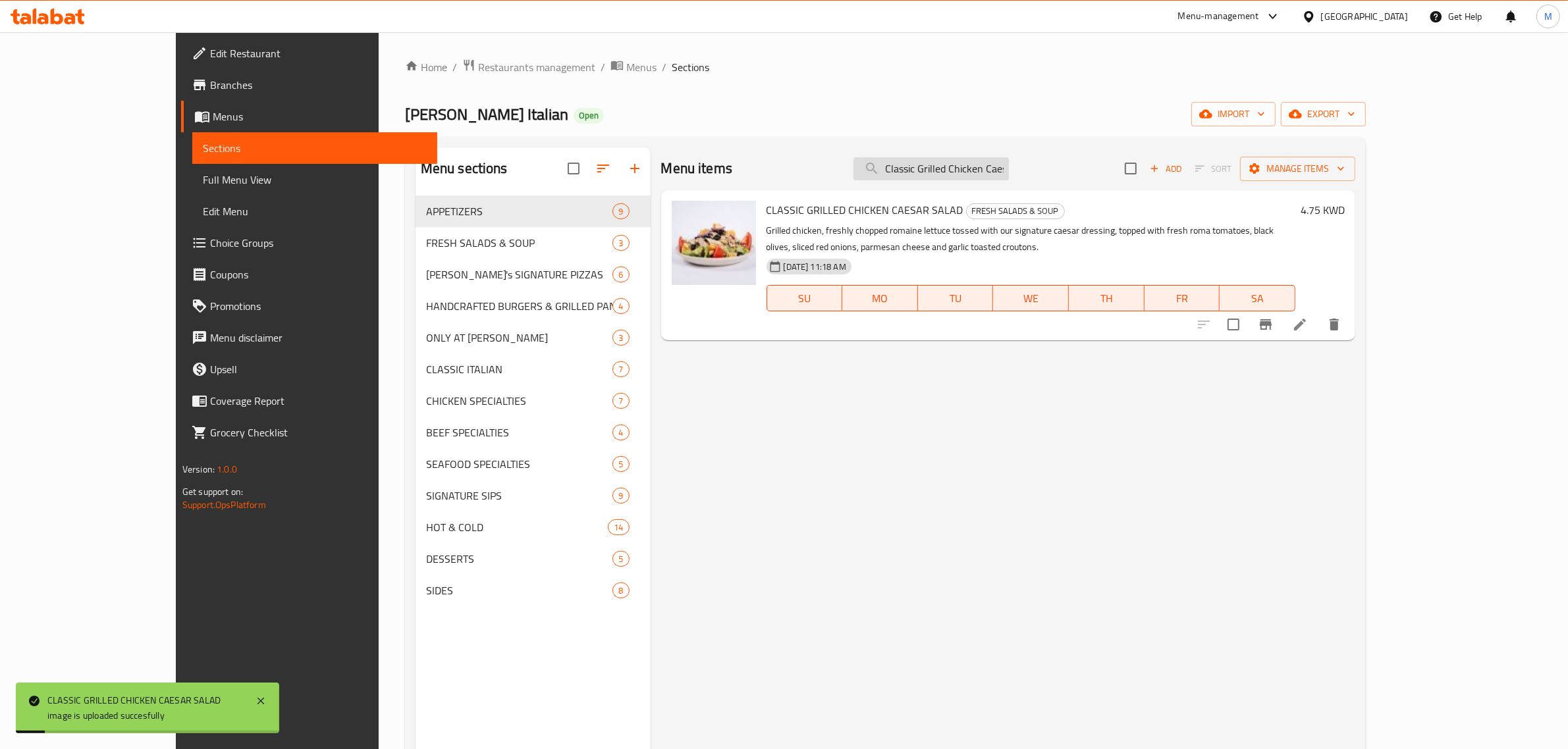
click at [1009, 169] on input "Classic Grilled Chicken Caesar" at bounding box center [931, 168] width 155 height 23
paste input "Peach Bellini"
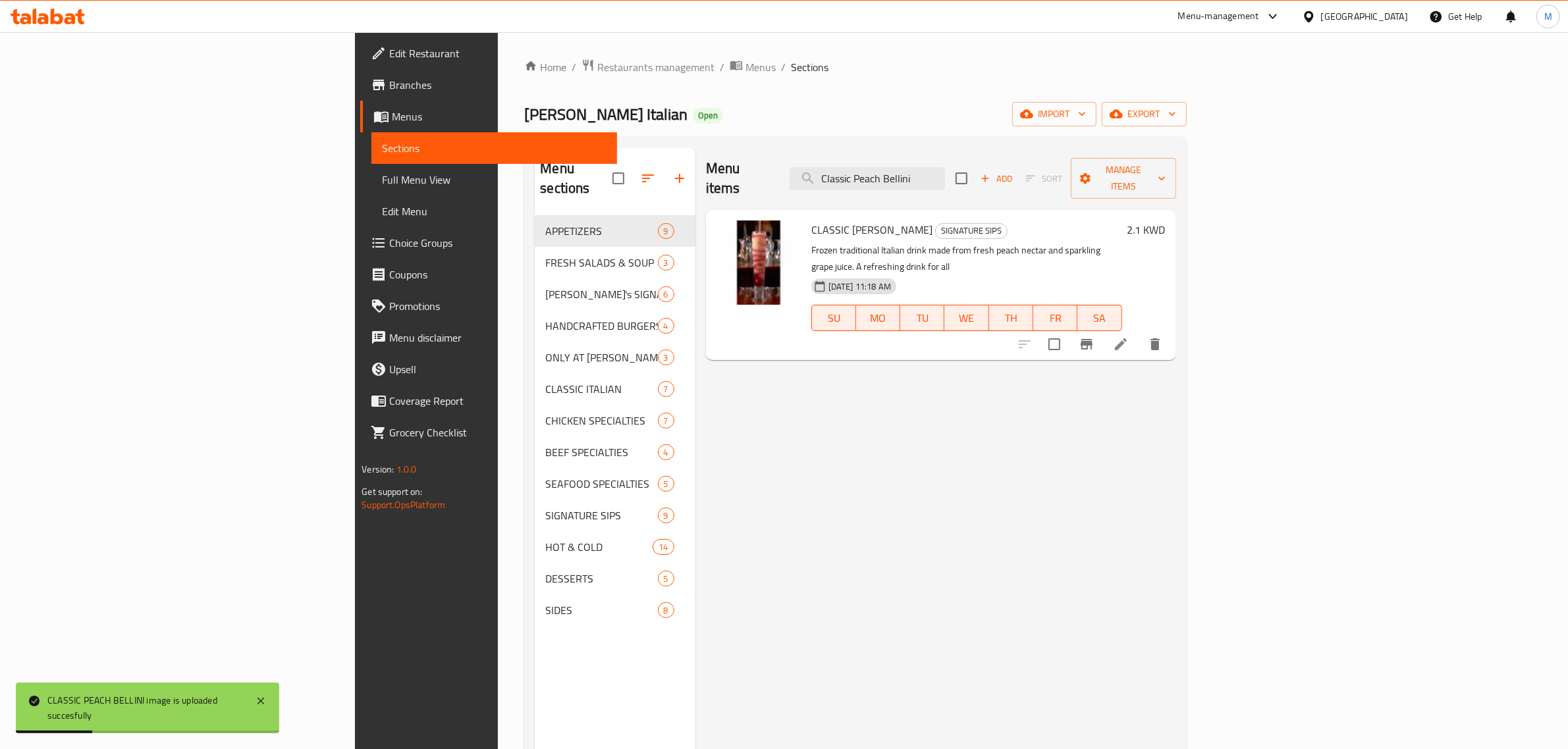
drag, startPoint x: 1057, startPoint y: 168, endPoint x: 776, endPoint y: 159, distance: 281.1
click at [776, 159] on div "Menu items Classic Peach Bellini Add Sort Manage items" at bounding box center [940, 179] width 470 height 62
paste input "ombo Appetizer"
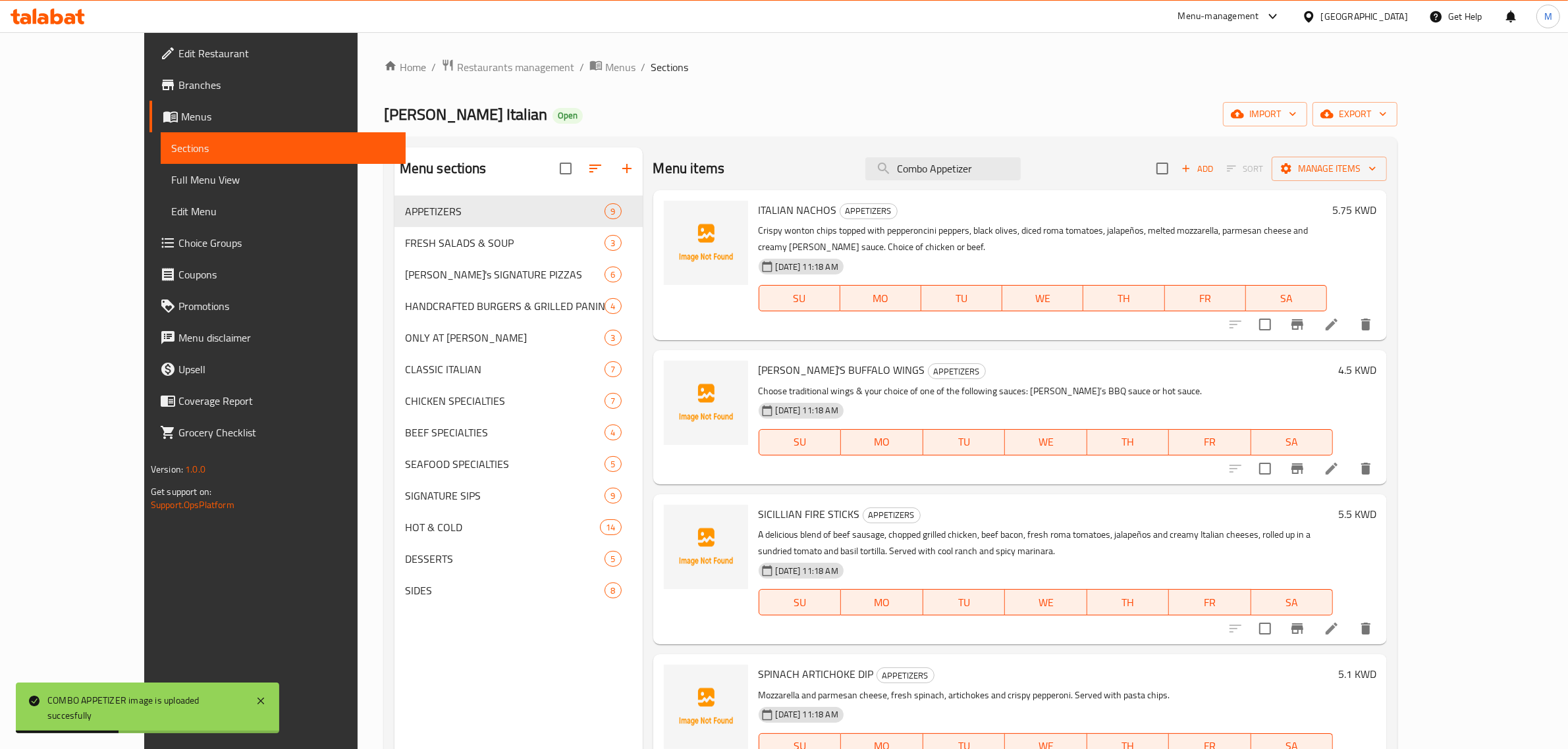
drag, startPoint x: 963, startPoint y: 169, endPoint x: 828, endPoint y: 169, distance: 135.0
click at [828, 169] on div "Menu items Combo Appetizer Add Sort Manage items" at bounding box center [1020, 168] width 734 height 42
paste input "rn"
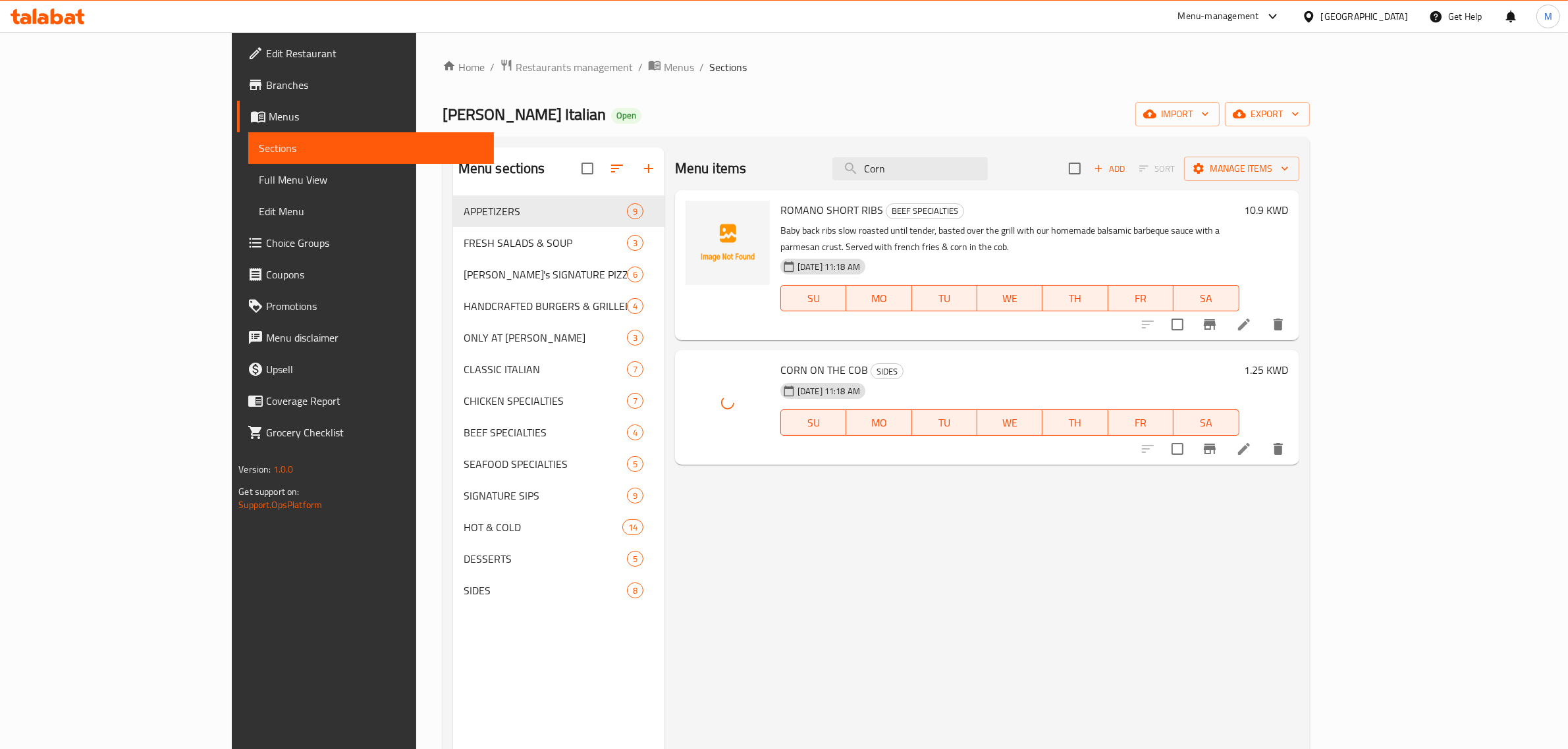
drag, startPoint x: 1000, startPoint y: 172, endPoint x: 822, endPoint y: 168, distance: 178.0
click at [822, 168] on div "Menu items Corn Add Sort Manage items" at bounding box center [986, 168] width 624 height 42
paste input "reate Your Own Pasta"
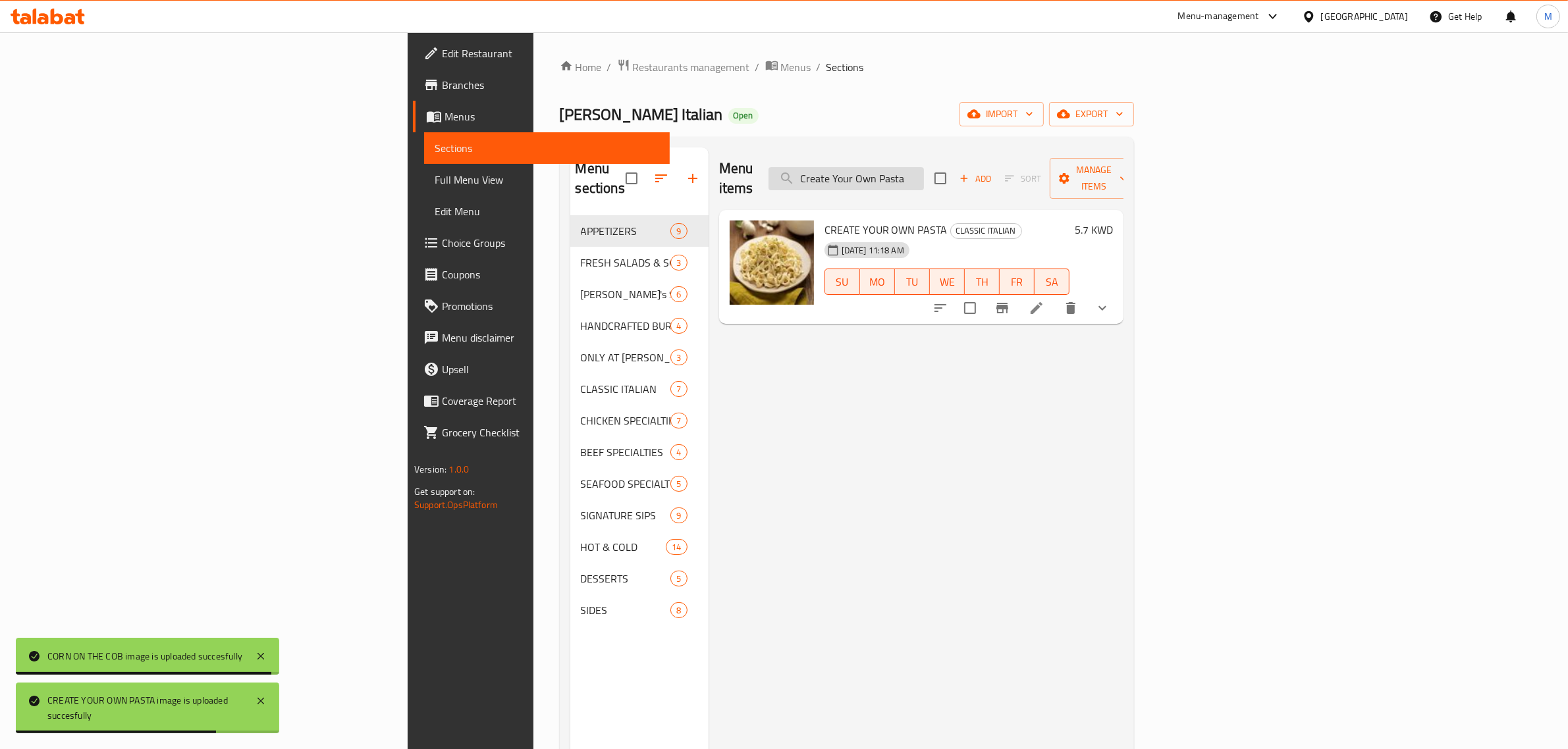
click at [923, 167] on input "Create Your Own Pasta" at bounding box center [845, 179] width 155 height 23
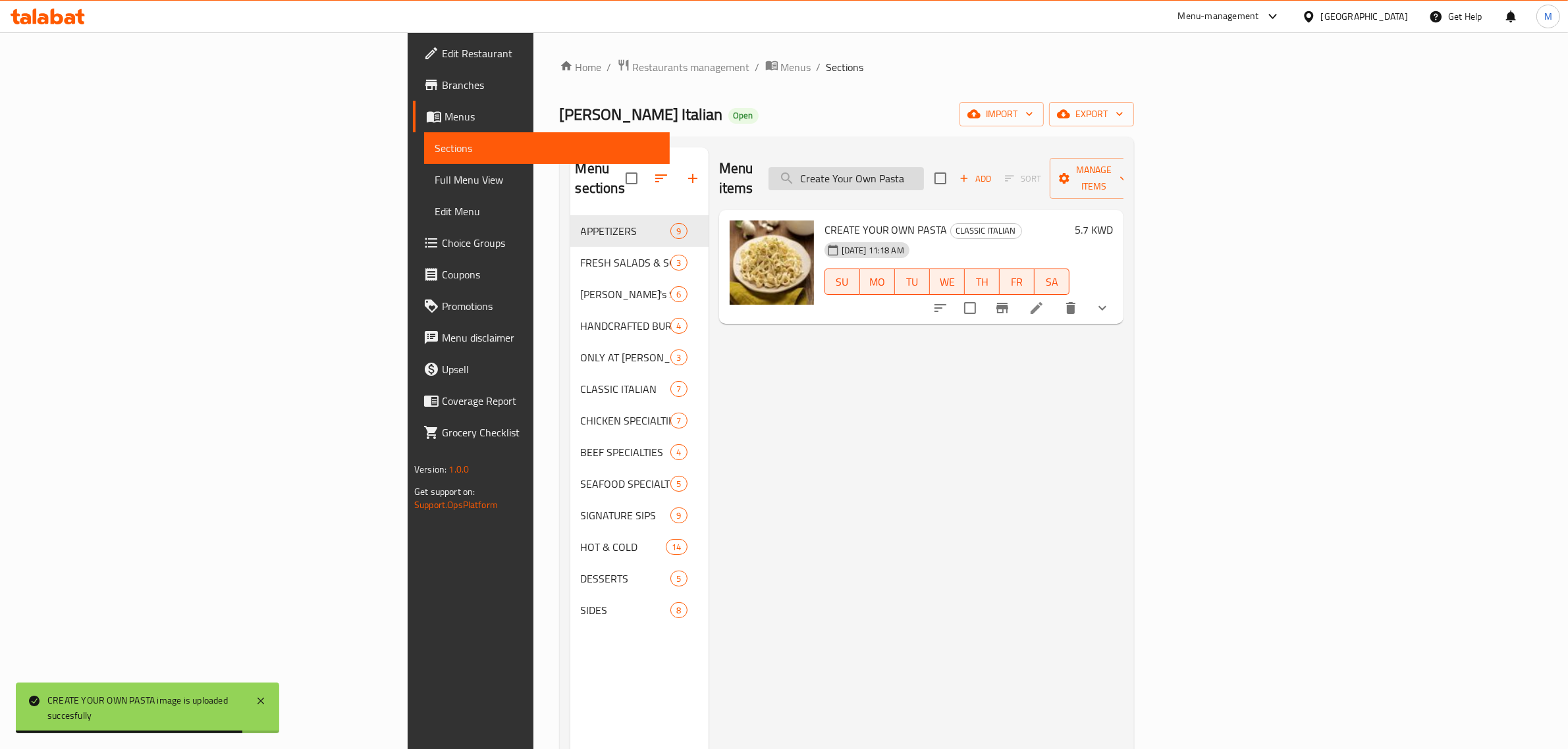
click at [923, 167] on input "Create Your Own Pasta" at bounding box center [845, 179] width 155 height 23
paste input "izz"
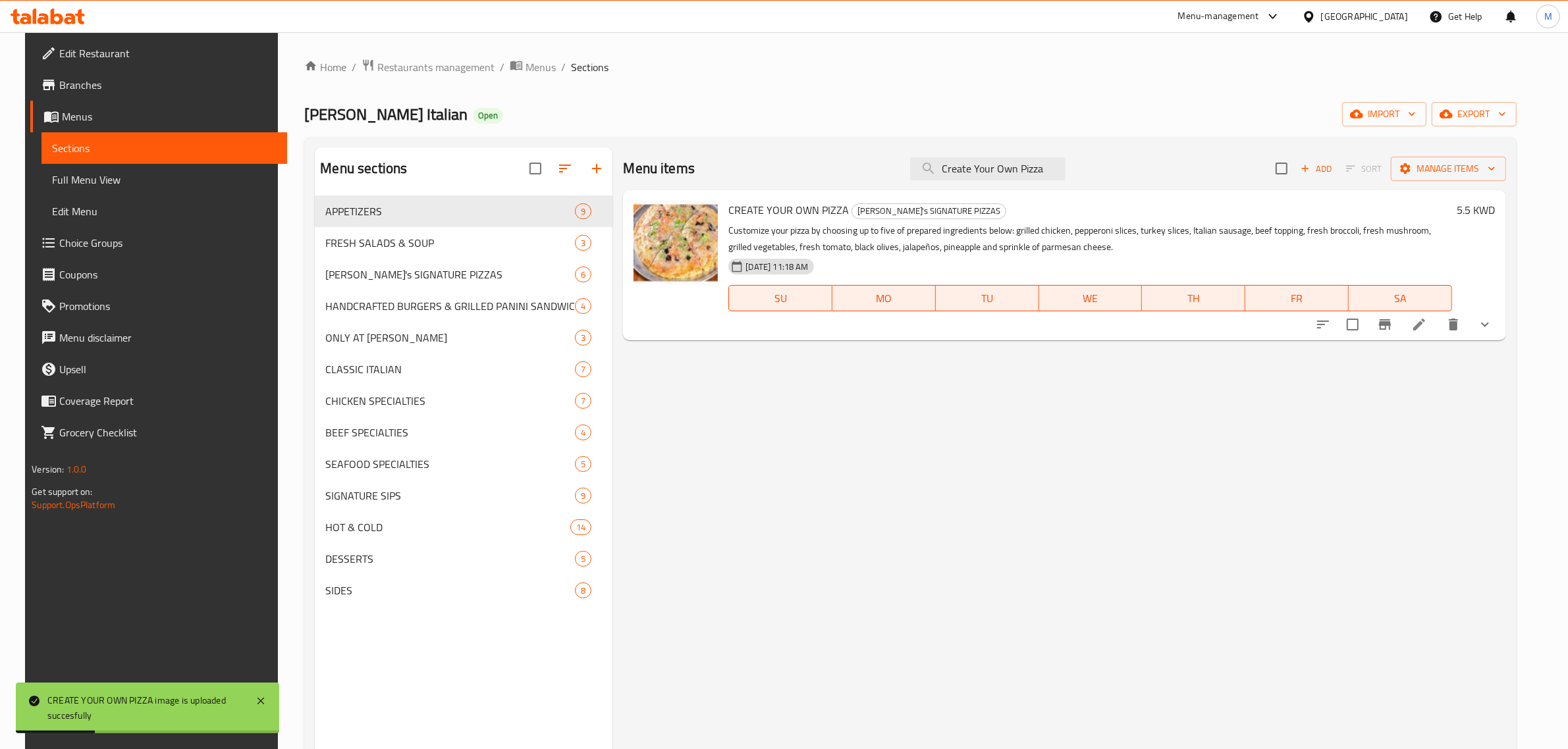
drag, startPoint x: 1050, startPoint y: 167, endPoint x: 808, endPoint y: 167, distance: 242.0
click at [808, 167] on div "Menu items Create Your Own Pizza Add Sort Manage items" at bounding box center [1064, 168] width 882 height 42
paste input "Electric Lemonade"
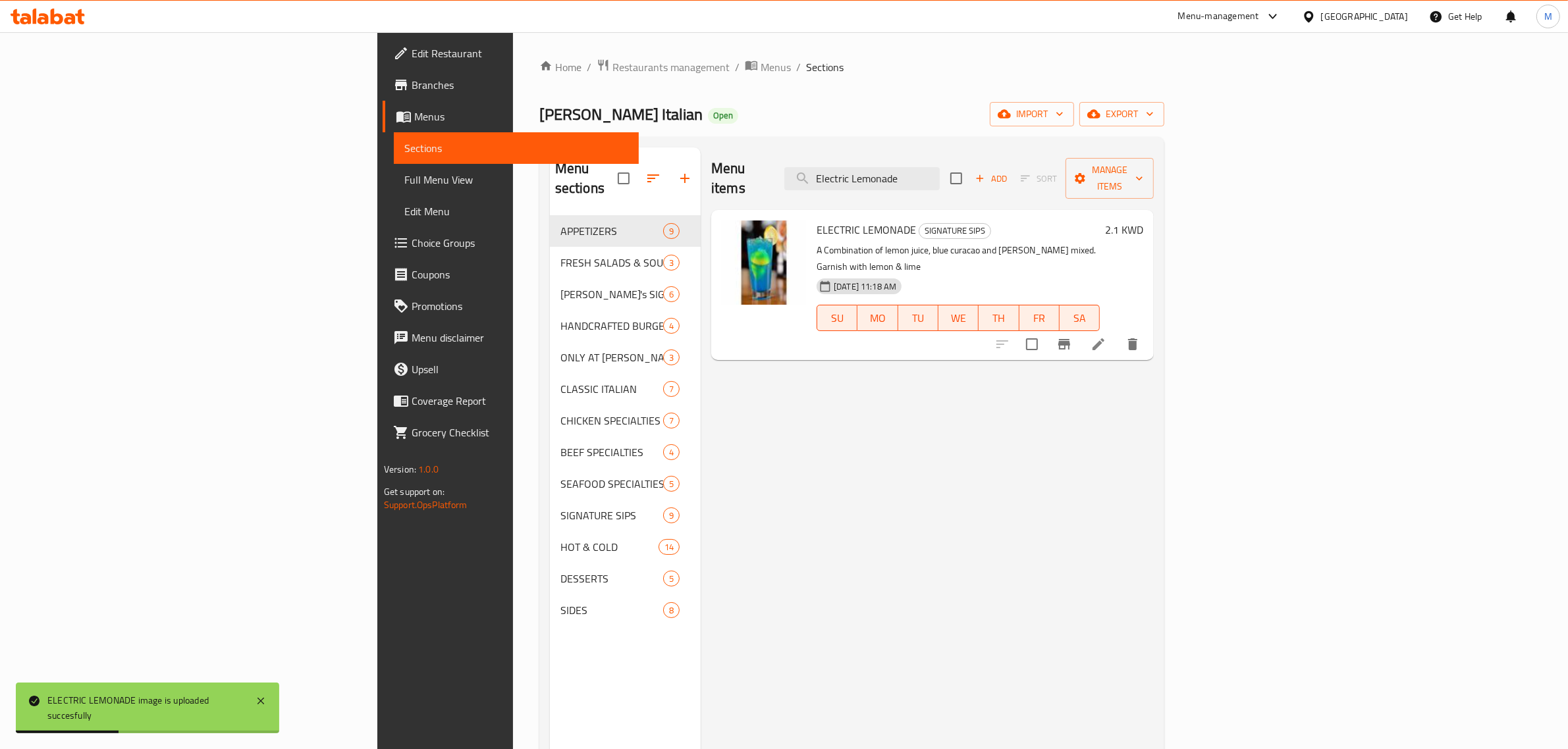
drag, startPoint x: 1038, startPoint y: 166, endPoint x: 844, endPoint y: 166, distance: 194.0
click at [844, 166] on div "Menu items Electric Lemonade Add Sort Manage items" at bounding box center [932, 179] width 442 height 62
paste input "French Fries"
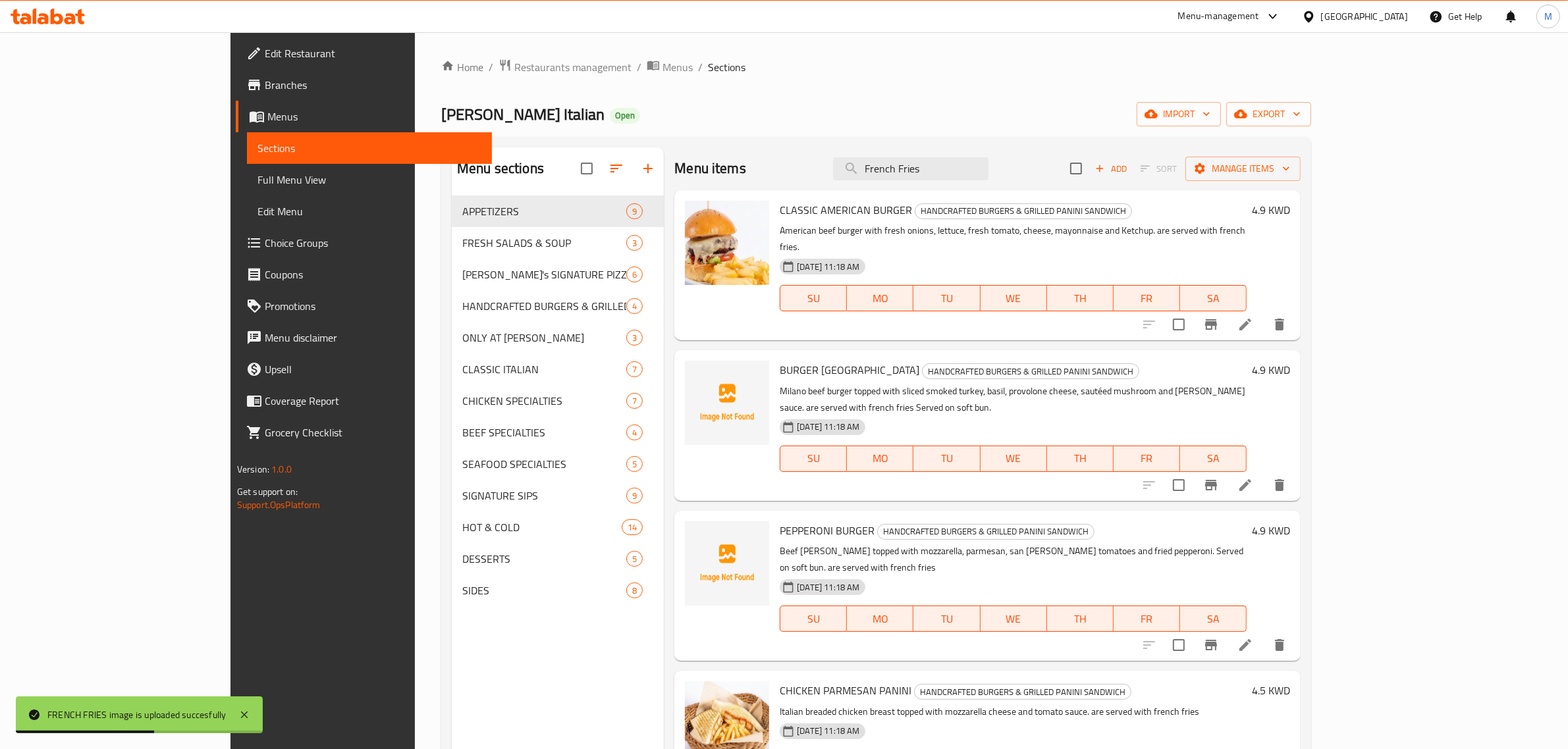
drag, startPoint x: 1025, startPoint y: 173, endPoint x: 905, endPoint y: 162, distance: 120.5
click at [905, 162] on div "Menu items French Fries Add Sort Manage items" at bounding box center [986, 168] width 626 height 42
paste input "sh Lemonade"
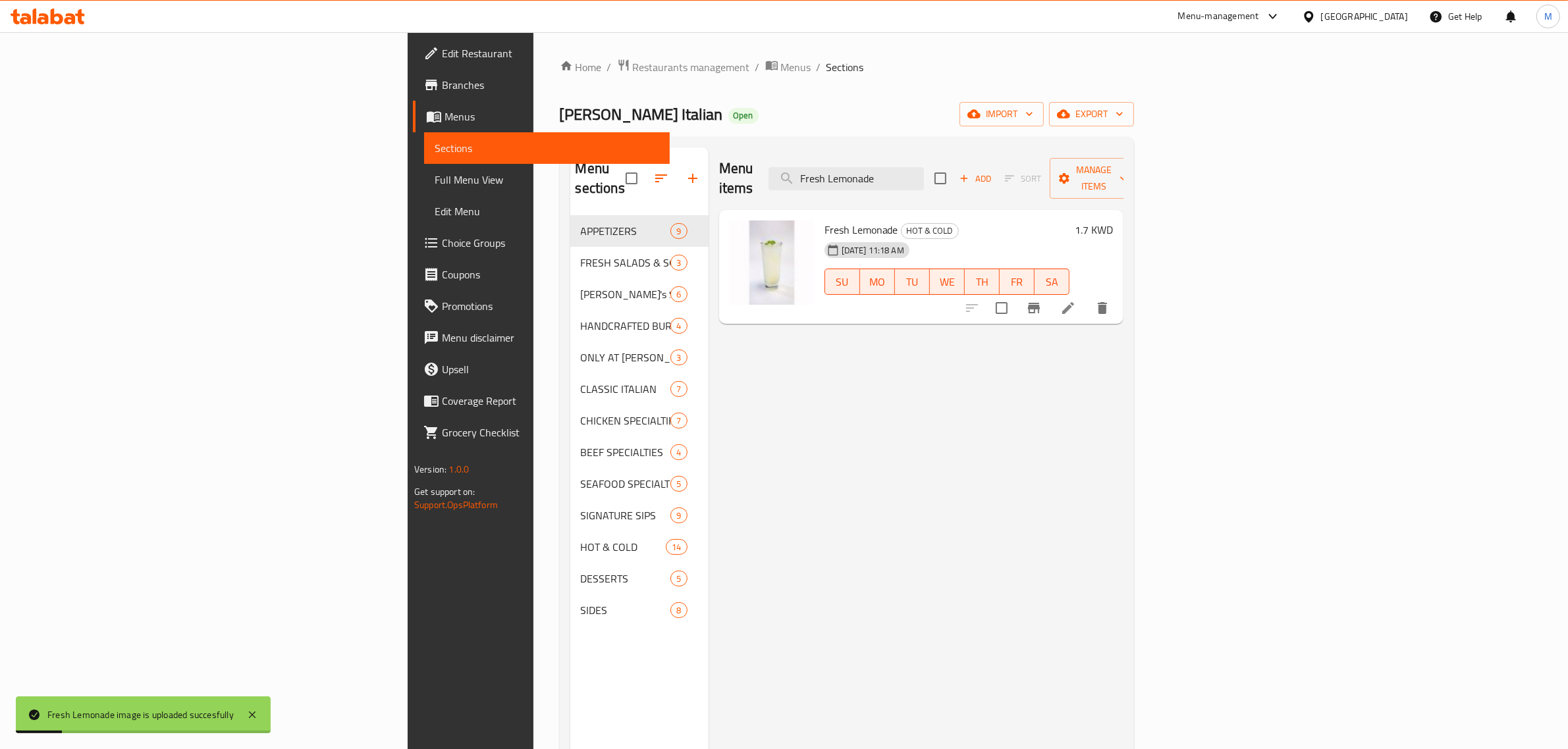
drag, startPoint x: 1032, startPoint y: 172, endPoint x: 887, endPoint y: 176, distance: 145.1
click at [887, 176] on div "Menu items Fresh Lemonade Add Sort Manage items" at bounding box center [921, 179] width 405 height 62
paste input "Orange Juic"
drag, startPoint x: 1048, startPoint y: 167, endPoint x: 873, endPoint y: 167, distance: 175.0
click at [873, 167] on div "Menu items Fresh Orange Juice Add Sort Manage items" at bounding box center [921, 179] width 405 height 62
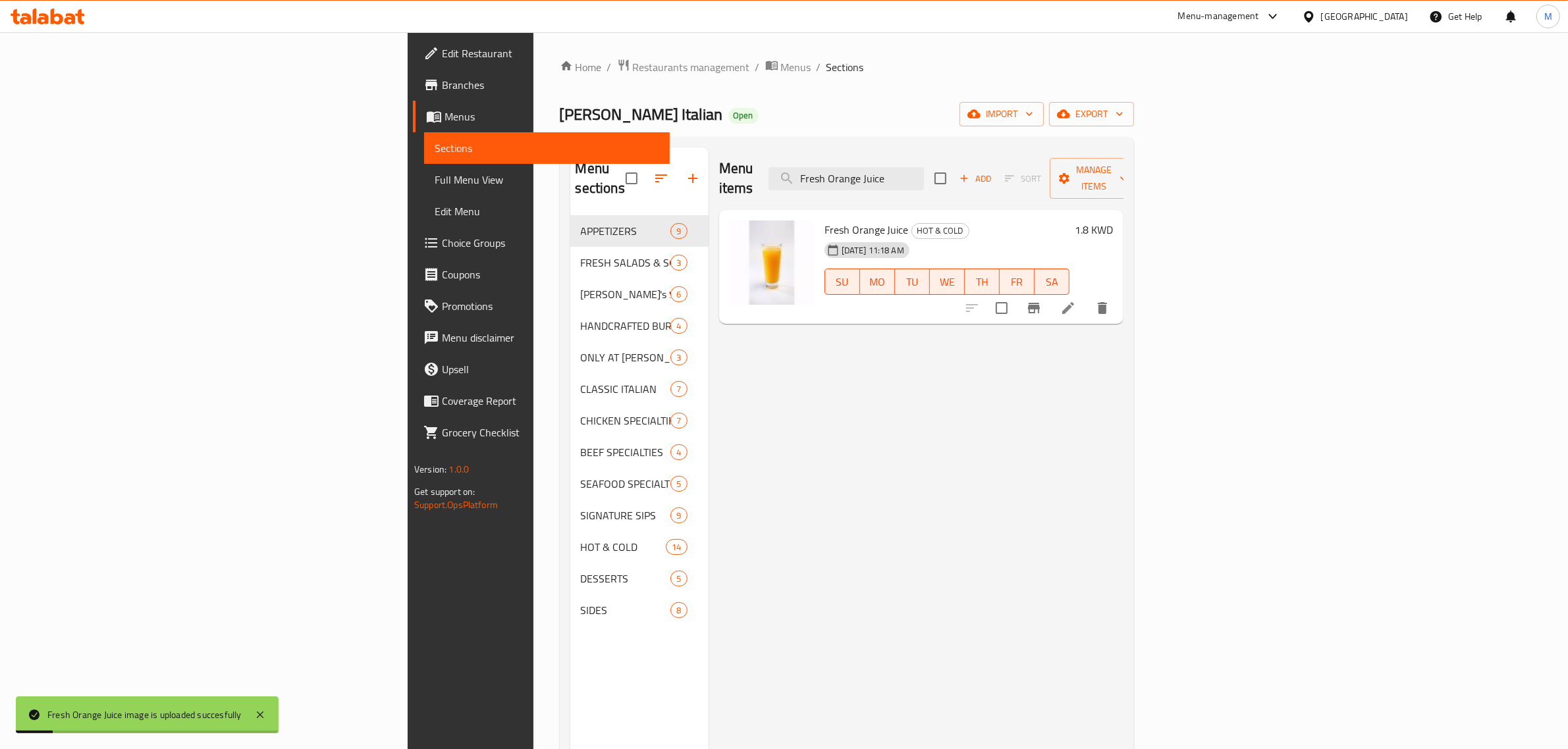
paste input "Grilled BBQ Chicken Pizza"
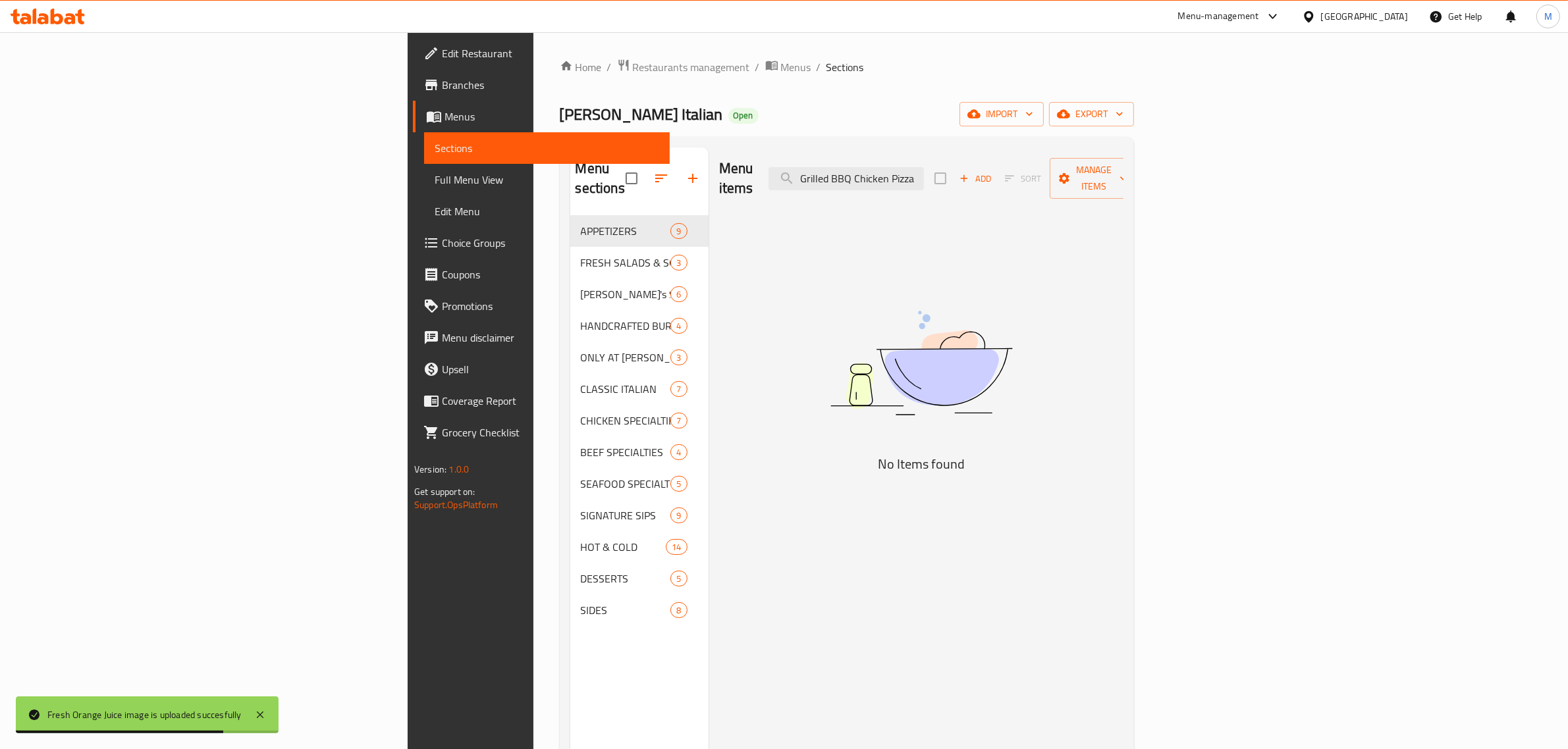
drag, startPoint x: 1071, startPoint y: 167, endPoint x: 1147, endPoint y: 166, distance: 76.0
click at [1123, 166] on div "Menu items Grilled BBQ Chicken Pizza Add Sort Manage items" at bounding box center [921, 179] width 405 height 62
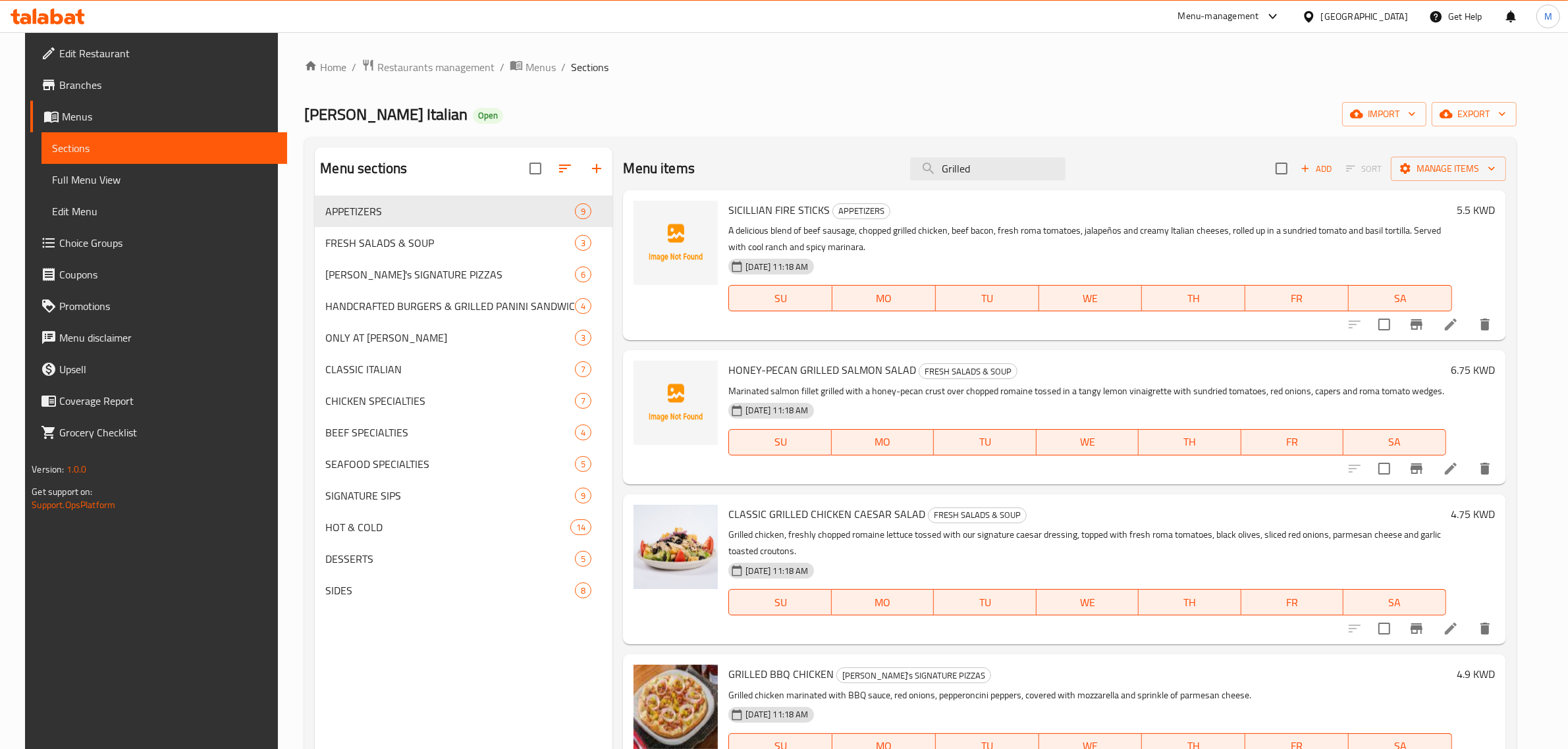
drag, startPoint x: 1015, startPoint y: 167, endPoint x: 829, endPoint y: 169, distance: 186.0
click at [829, 169] on div "Menu items Grilled Add Sort Manage items" at bounding box center [1064, 168] width 882 height 42
paste input "Panini"
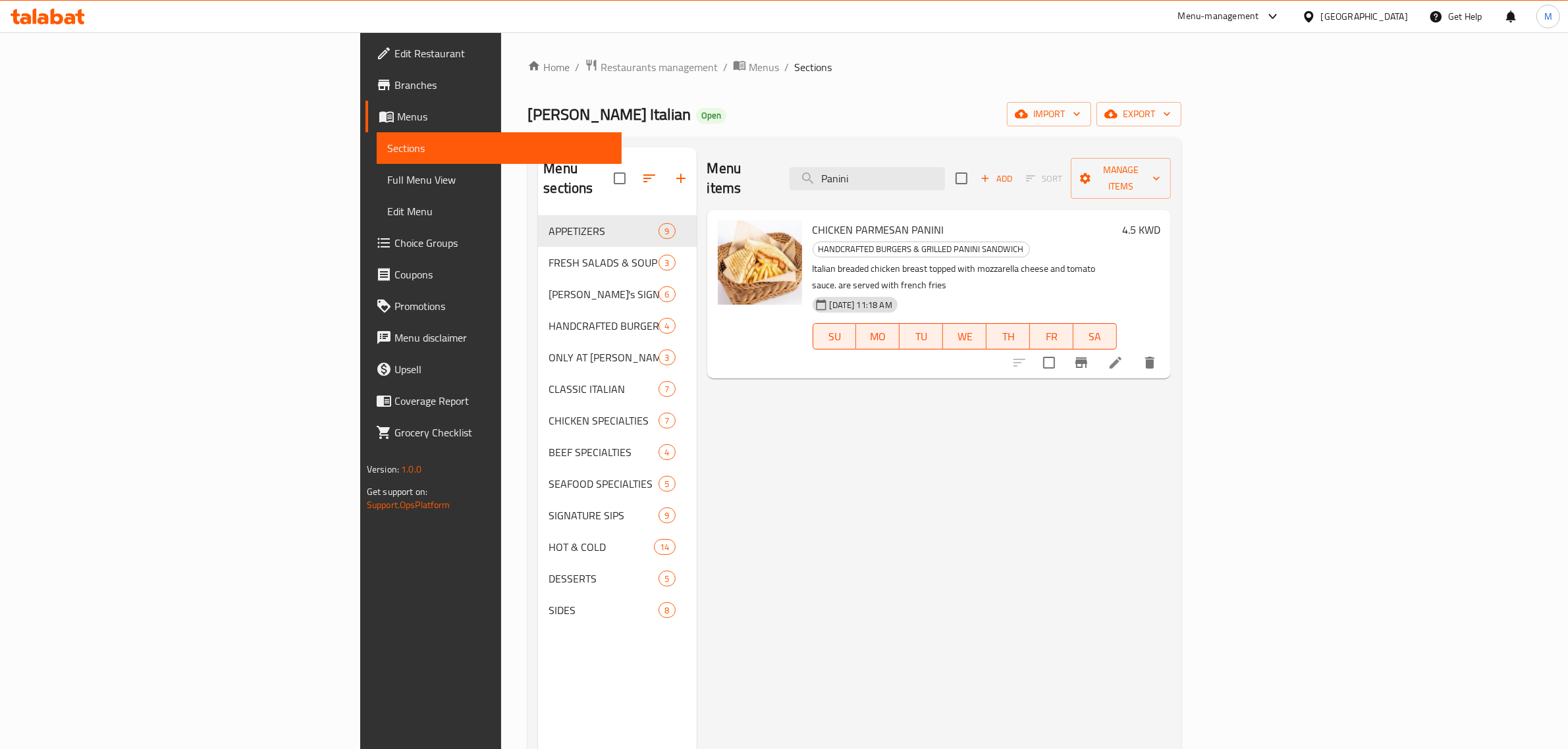
drag, startPoint x: 1017, startPoint y: 174, endPoint x: 826, endPoint y: 169, distance: 191.1
click at [826, 169] on div "Menu items Panini Add Sort Manage items" at bounding box center [938, 179] width 464 height 62
paste input "Grilled Citrus Balsamic Salmon"
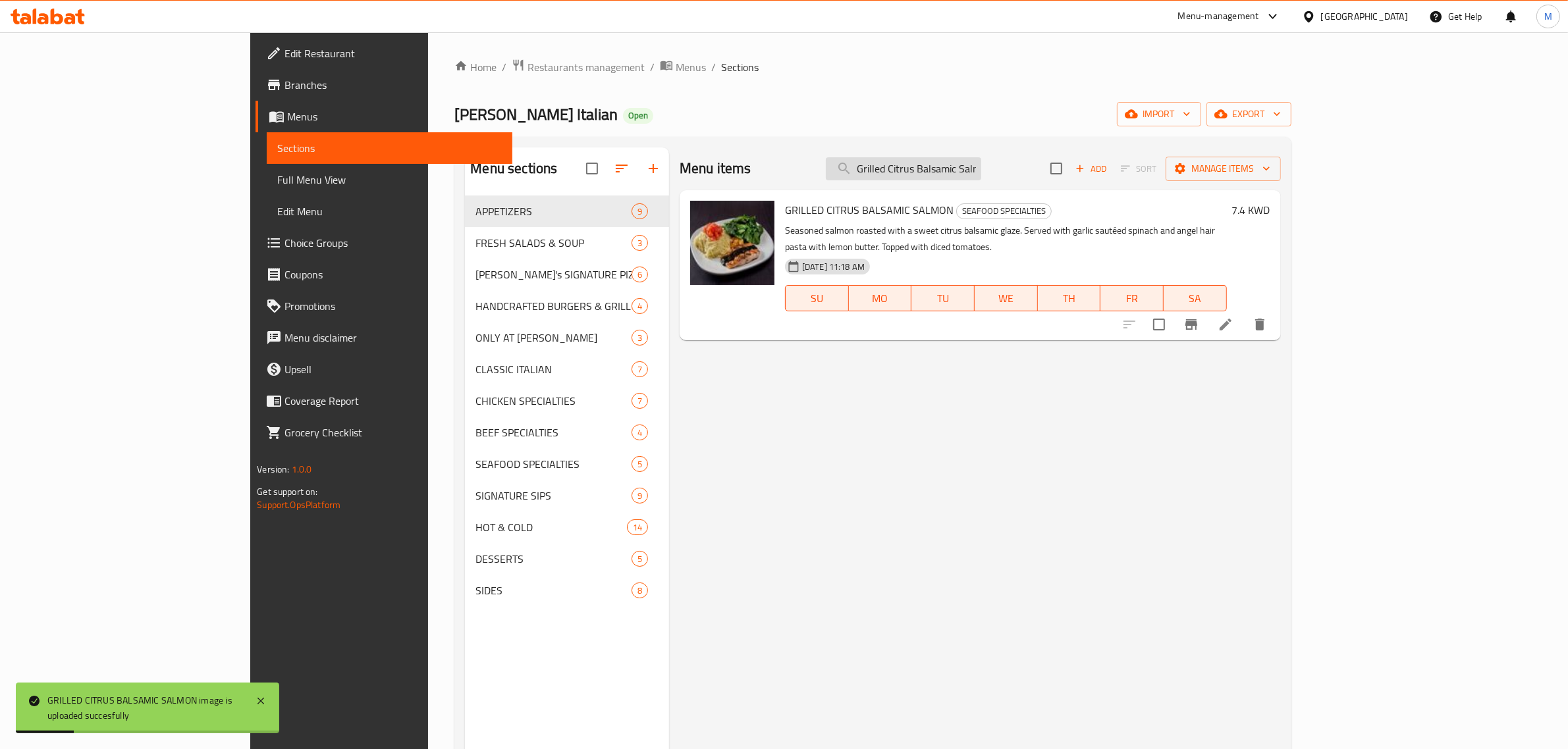
click at [981, 176] on input "Grilled Citrus Balsamic Salmon" at bounding box center [903, 168] width 155 height 23
paste input "New York Strip"
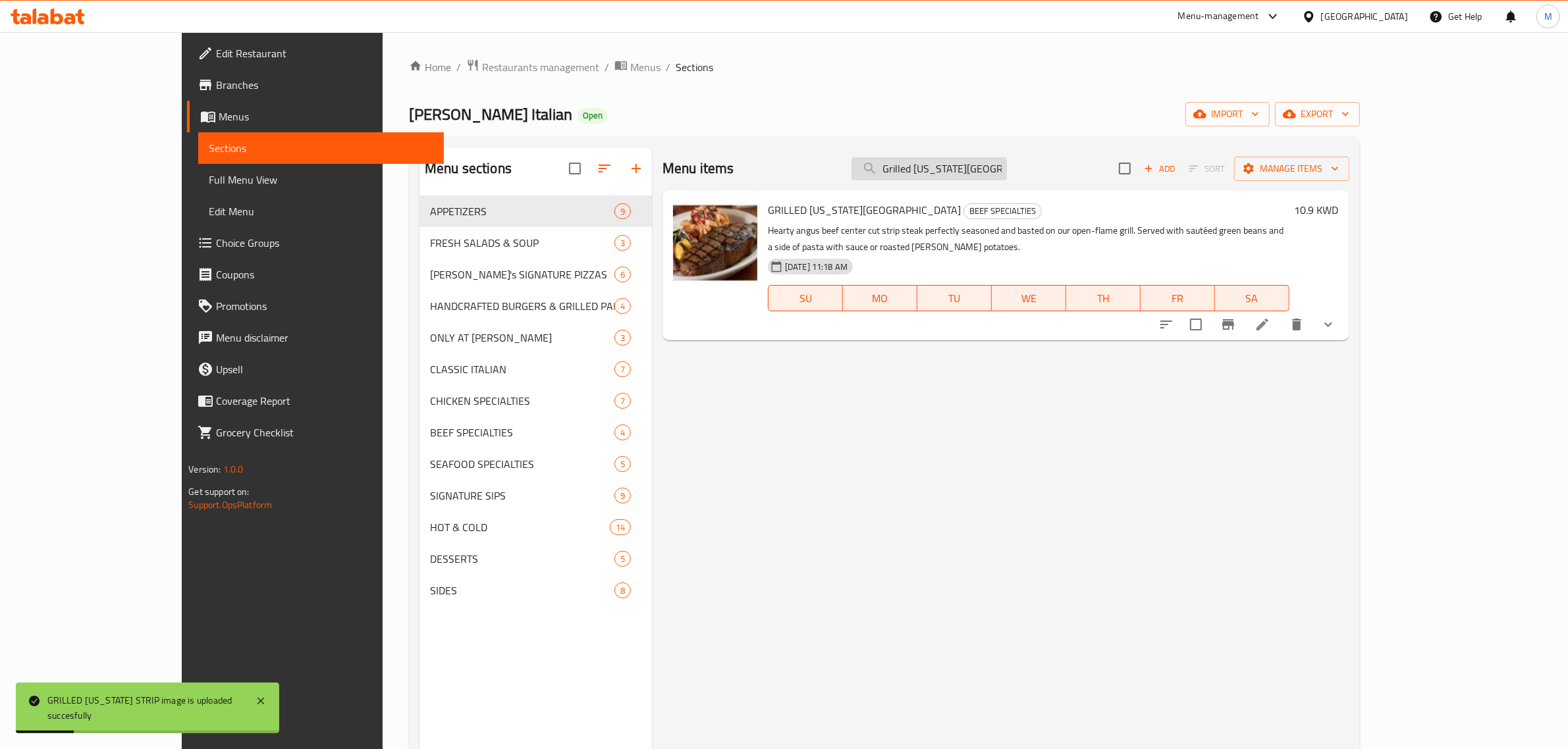
click at [1007, 171] on input "Grilled New York Strip" at bounding box center [928, 168] width 155 height 23
paste input "Vegetable Skilletini"
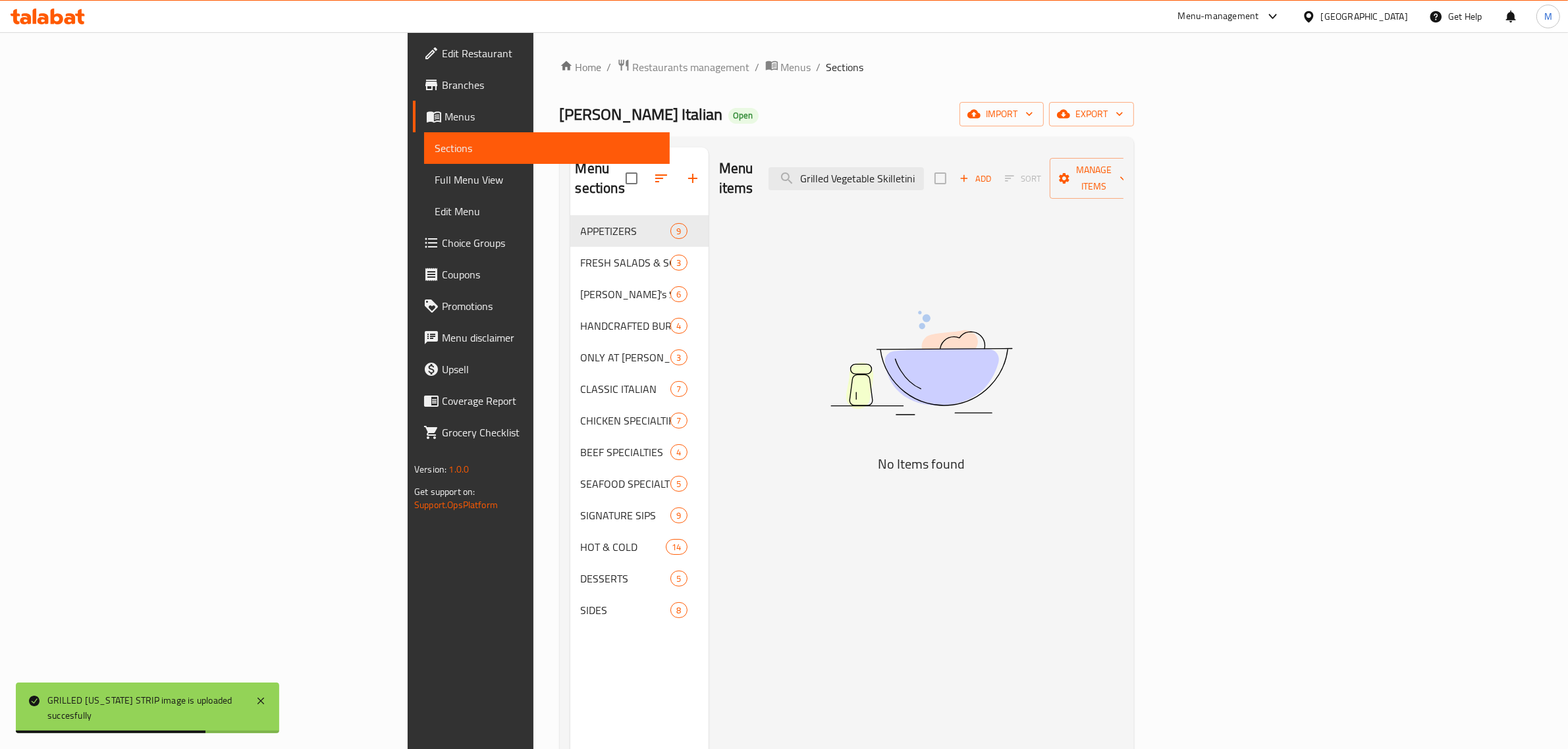
drag, startPoint x: 1095, startPoint y: 158, endPoint x: 1121, endPoint y: 158, distance: 26.0
click at [1121, 158] on div "Menu items Grilled Vegetable Skilletini Add Sort Manage items" at bounding box center [921, 179] width 405 height 62
click at [923, 167] on input "Grilled Vegetable Skilletini" at bounding box center [845, 179] width 155 height 23
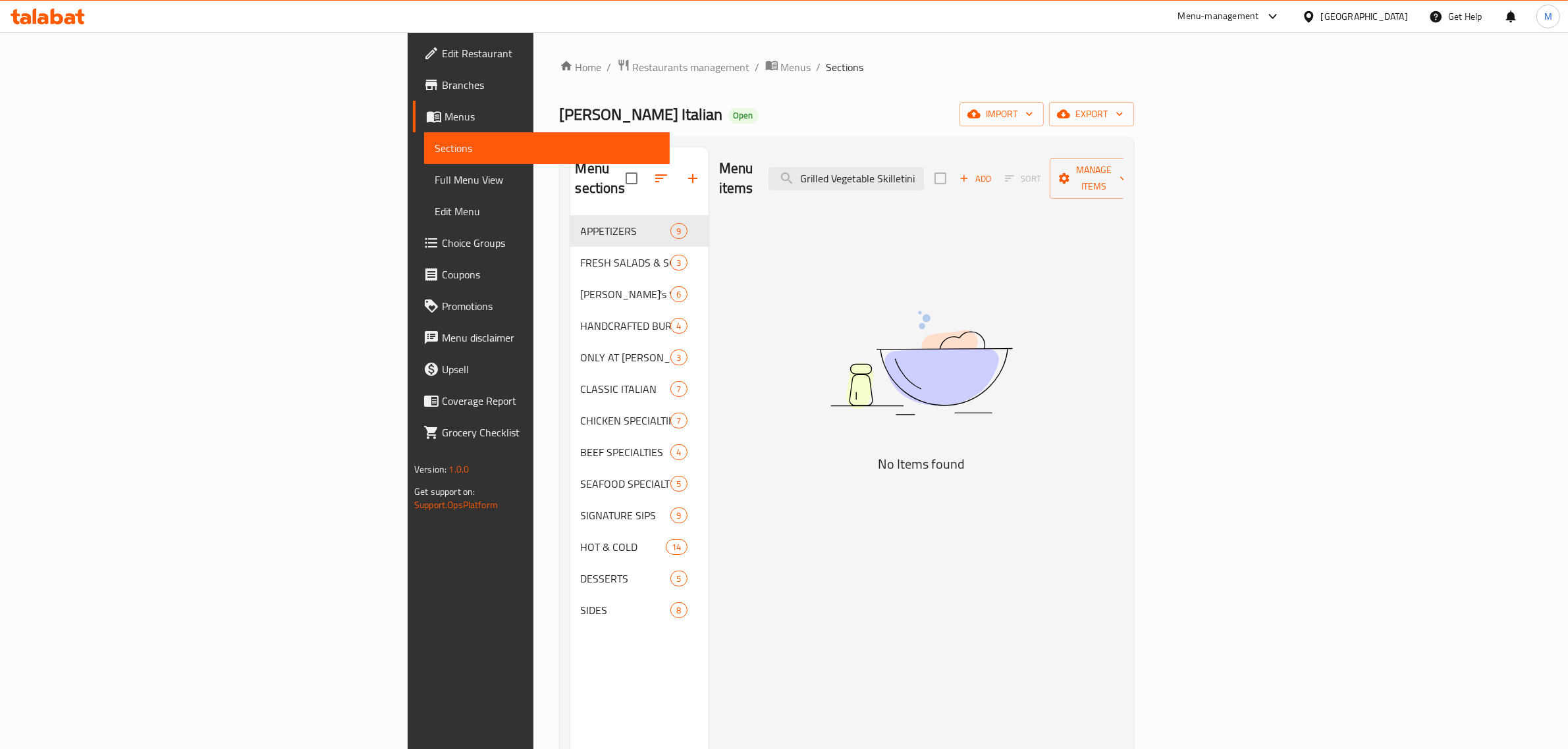
drag, startPoint x: 1031, startPoint y: 167, endPoint x: 857, endPoint y: 161, distance: 174.1
click at [857, 161] on div "Menu items Grilled Vegetable Skilletini Add Sort Manage items" at bounding box center [921, 179] width 405 height 62
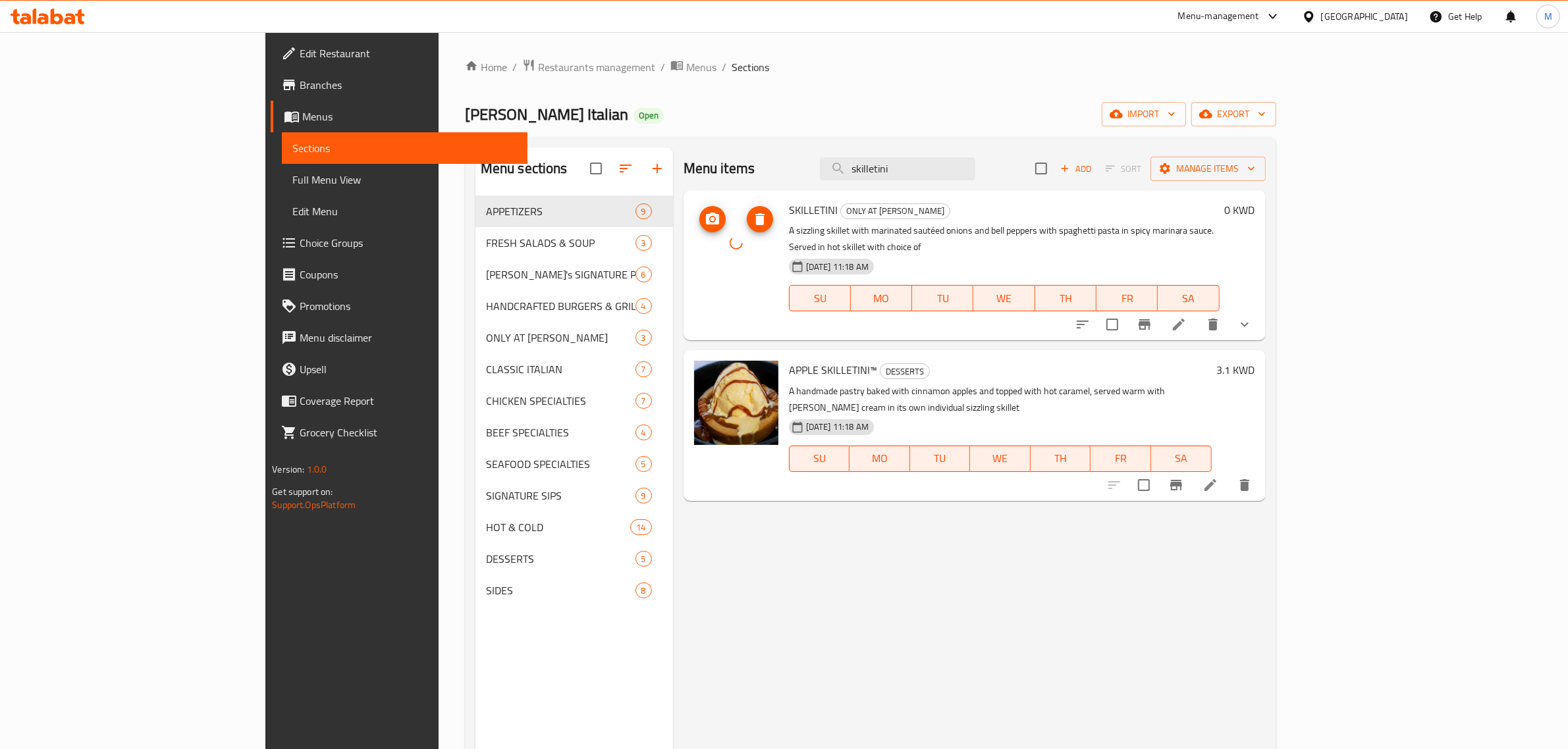
click at [694, 271] on div at bounding box center [736, 243] width 85 height 85
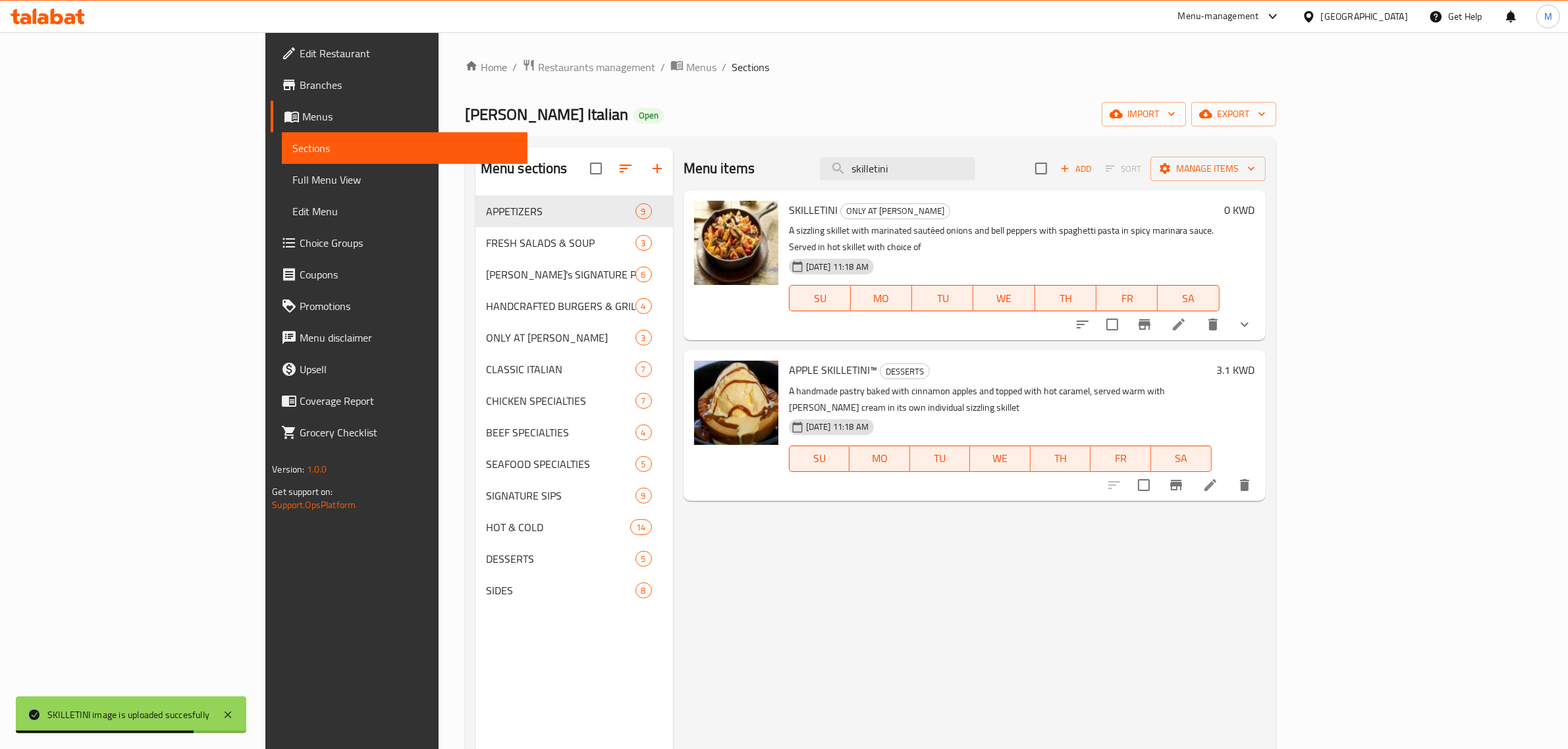
drag, startPoint x: 1048, startPoint y: 165, endPoint x: 903, endPoint y: 159, distance: 145.1
click at [903, 159] on div "Menu items skilletini Add Sort Manage items" at bounding box center [974, 168] width 582 height 42
click at [975, 163] on input "skilletini" at bounding box center [897, 168] width 155 height 23
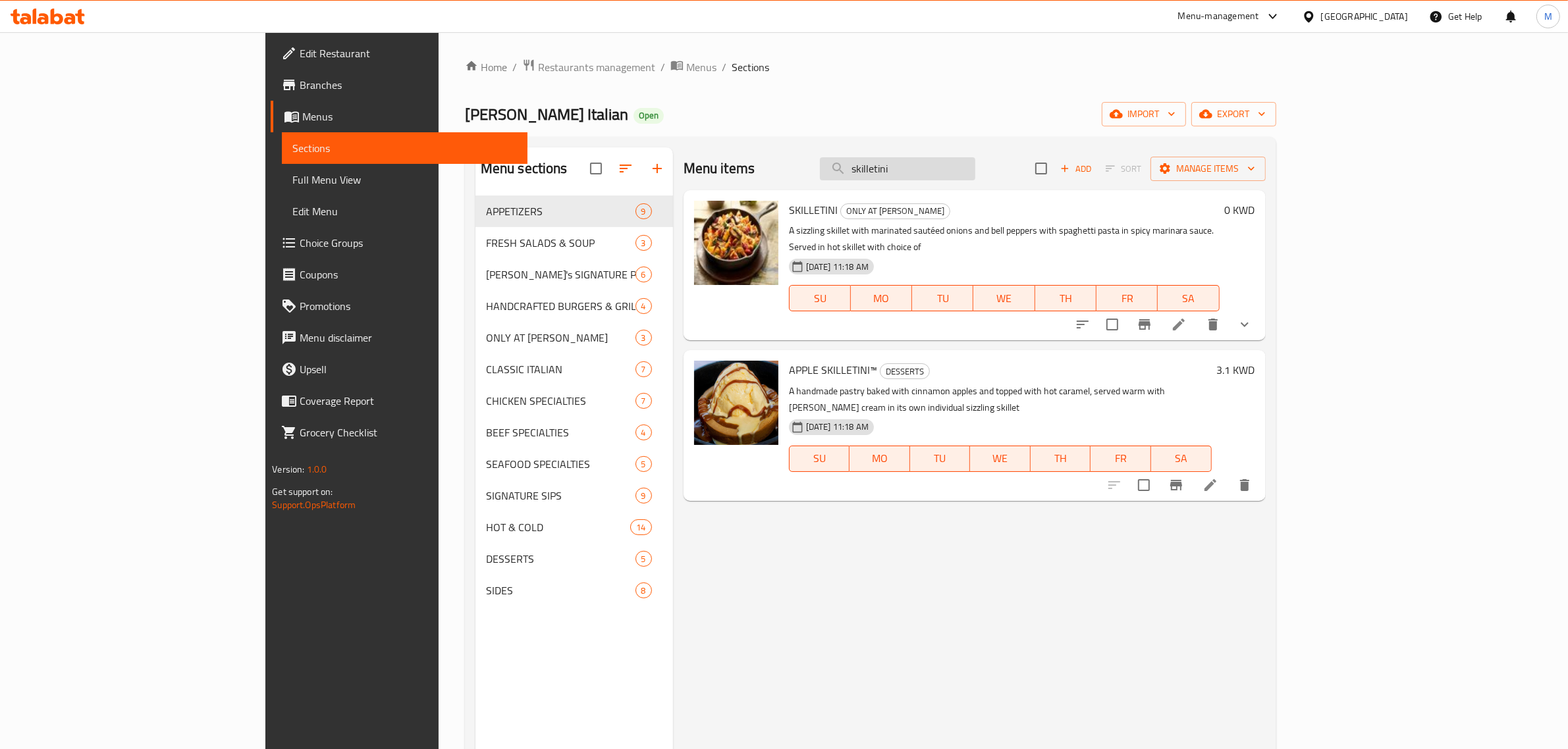
drag, startPoint x: 1007, startPoint y: 163, endPoint x: 933, endPoint y: 163, distance: 74.0
click at [933, 163] on input "skilletini" at bounding box center [897, 168] width 155 height 23
paste input "Hand-Breaded Calamar"
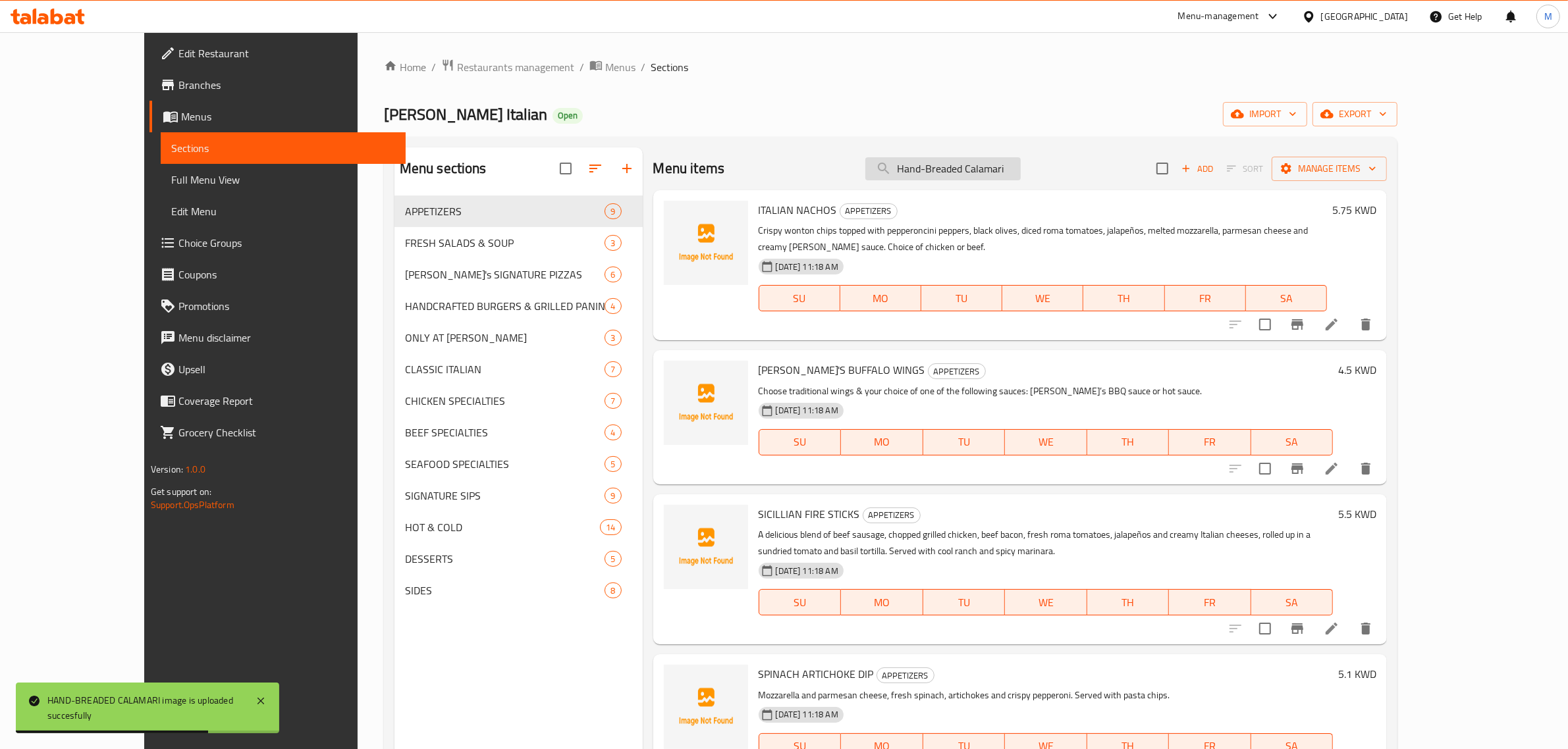
click at [1020, 169] on input "Hand-Breaded Calamari" at bounding box center [942, 168] width 155 height 23
paste input "Parmigiana"
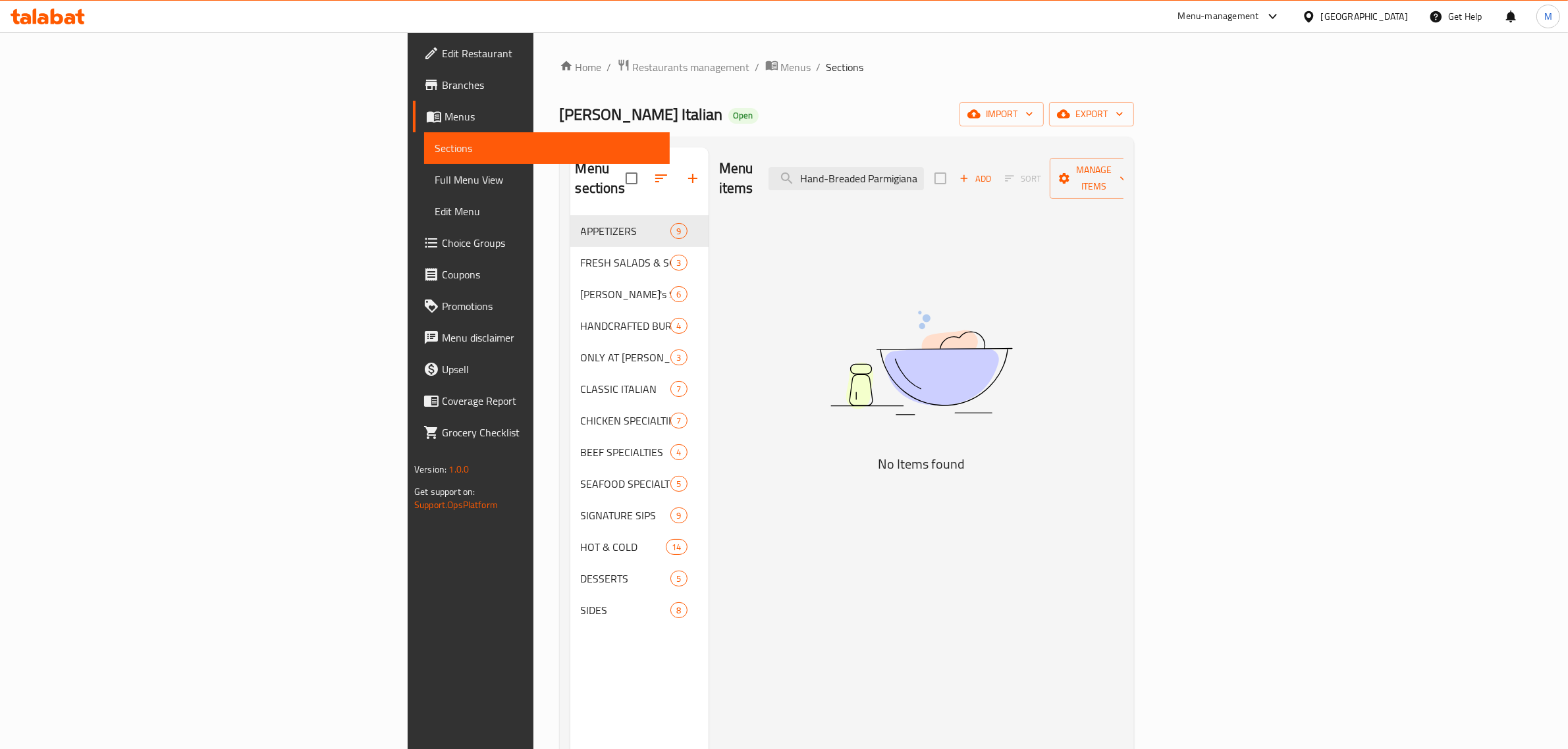
drag, startPoint x: 978, startPoint y: 166, endPoint x: 902, endPoint y: 166, distance: 76.0
click at [902, 166] on div "Menu items Hand-Breaded Parmigiana Add Sort Manage items" at bounding box center [921, 179] width 405 height 62
click at [923, 167] on input "Breaded Parmigiana" at bounding box center [845, 179] width 155 height 23
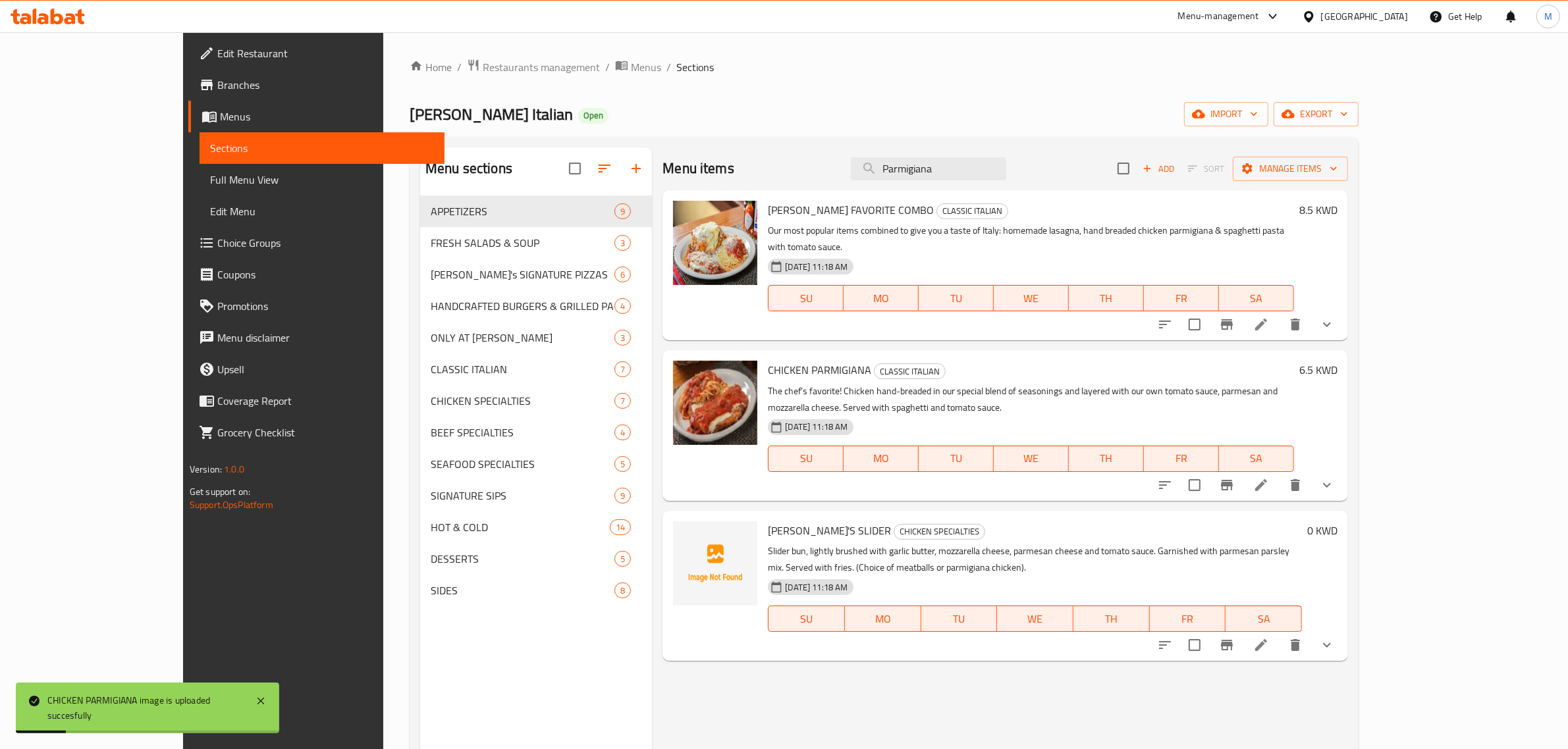
drag, startPoint x: 988, startPoint y: 175, endPoint x: 887, endPoint y: 176, distance: 101.0
click at [887, 176] on div "Menu items Parmigiana Add Sort Manage items" at bounding box center [1005, 168] width 685 height 42
paste input "Homemade Baked Lasag"
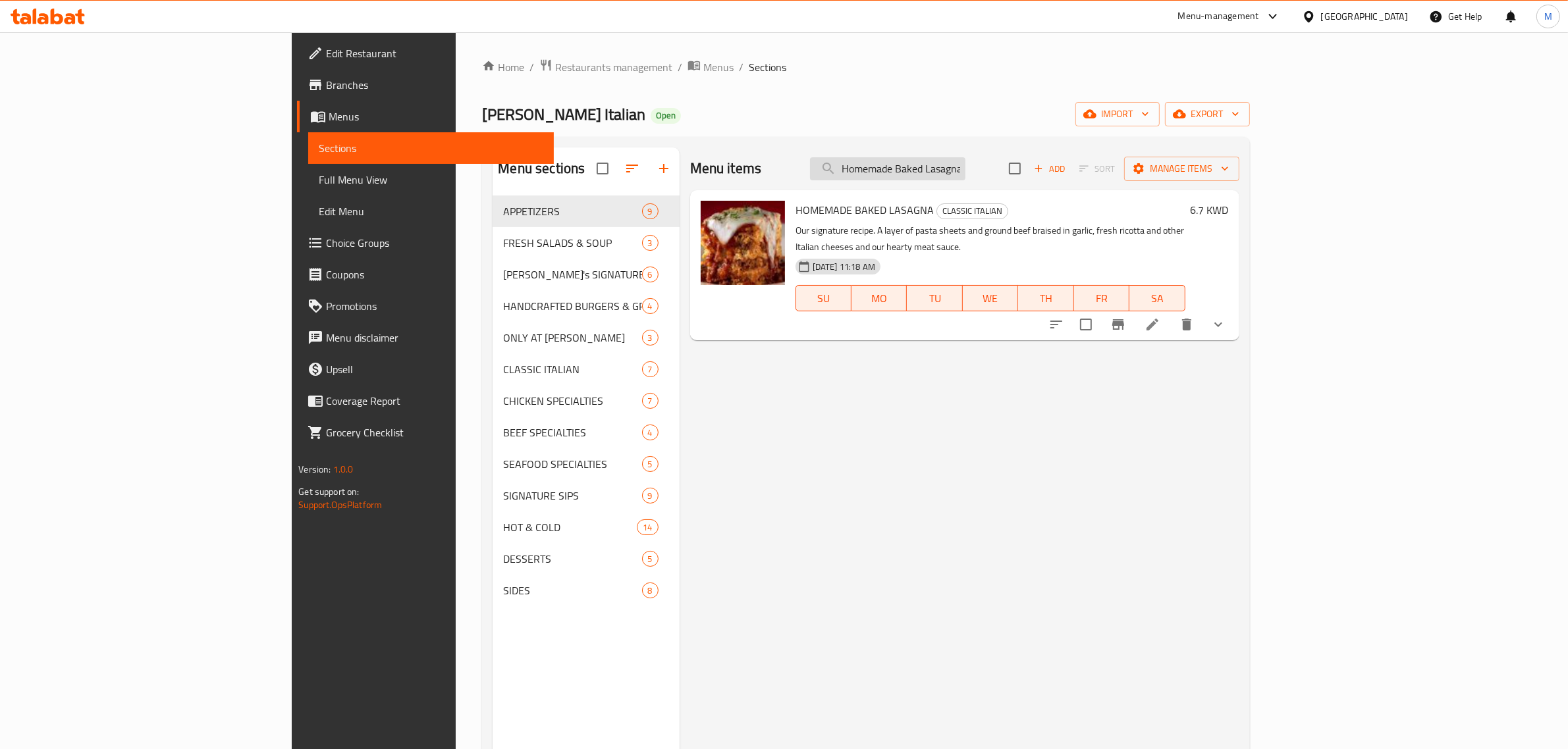
click at [965, 171] on input "Homemade Baked Lasagna" at bounding box center [887, 168] width 155 height 23
paste input "ney-Pecan Salmon"
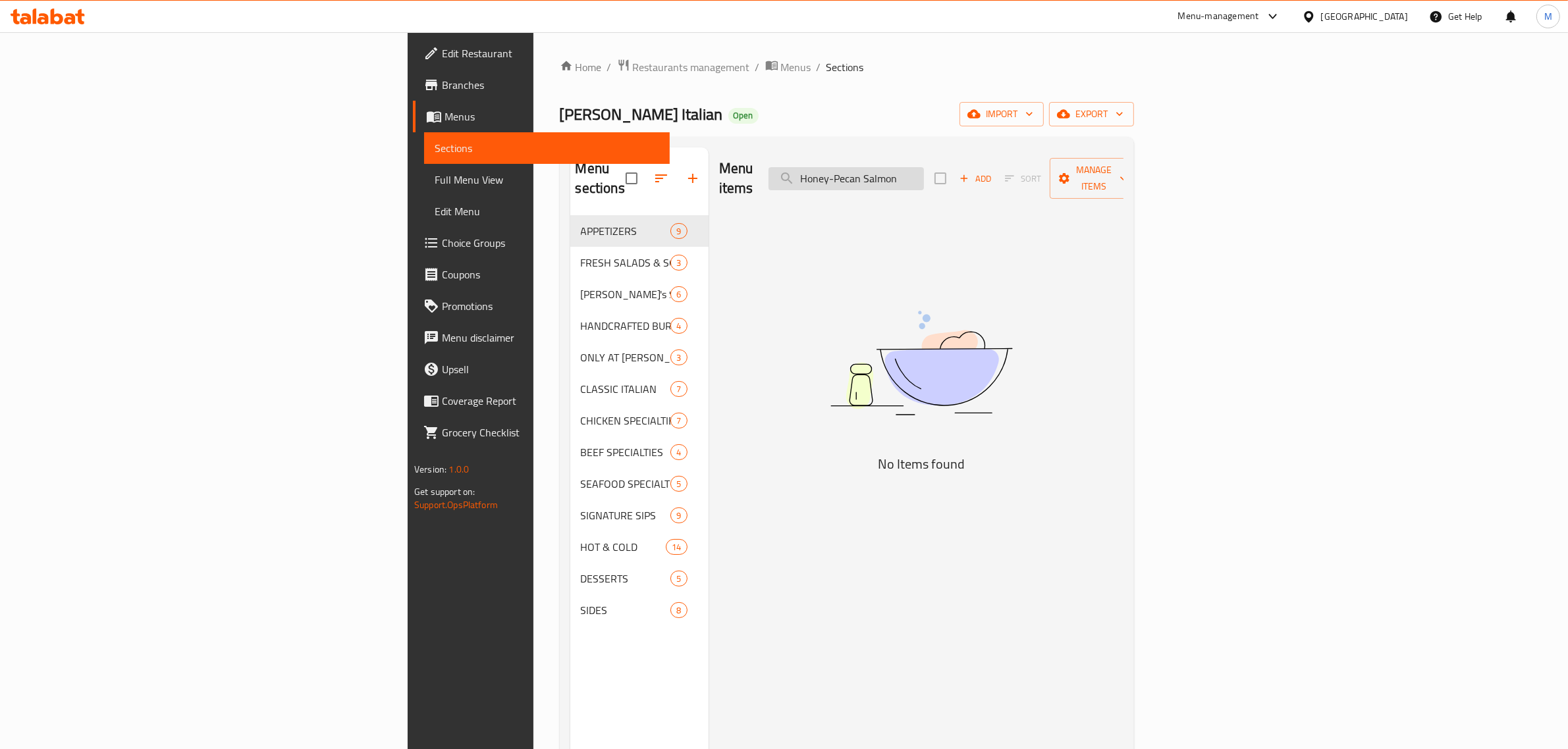
click at [923, 167] on input "Honey-Pecan Salmon" at bounding box center [845, 179] width 155 height 23
drag, startPoint x: 980, startPoint y: 173, endPoint x: 1096, endPoint y: 165, distance: 116.3
click at [1096, 165] on div "Menu items Honey Pecan Salmon Add Sort Manage items" at bounding box center [921, 179] width 405 height 62
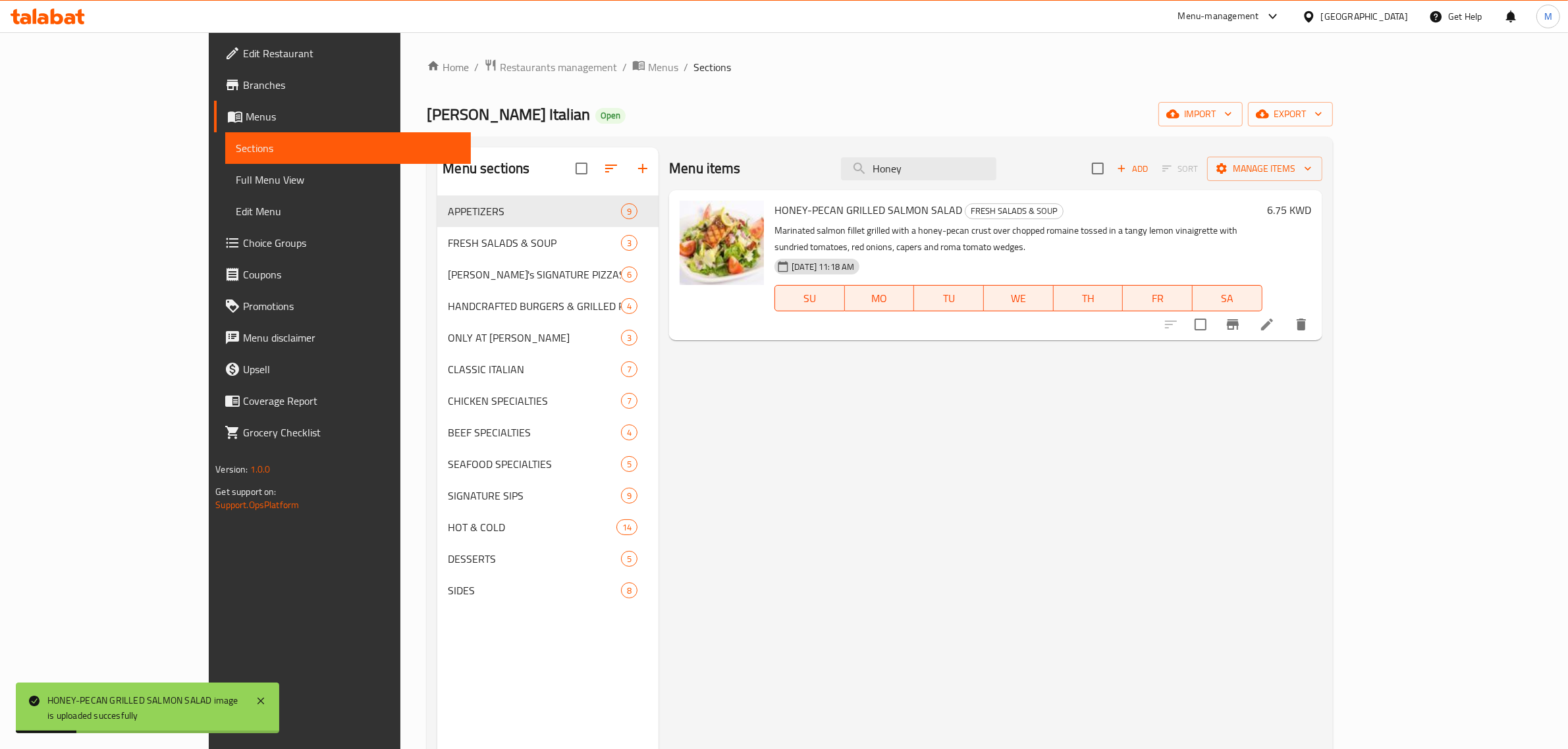
drag, startPoint x: 1015, startPoint y: 169, endPoint x: 882, endPoint y: 169, distance: 133.0
click at [882, 169] on div "Menu items Honey Add Sort Manage items" at bounding box center [995, 168] width 652 height 42
paste input "t Chocolate"
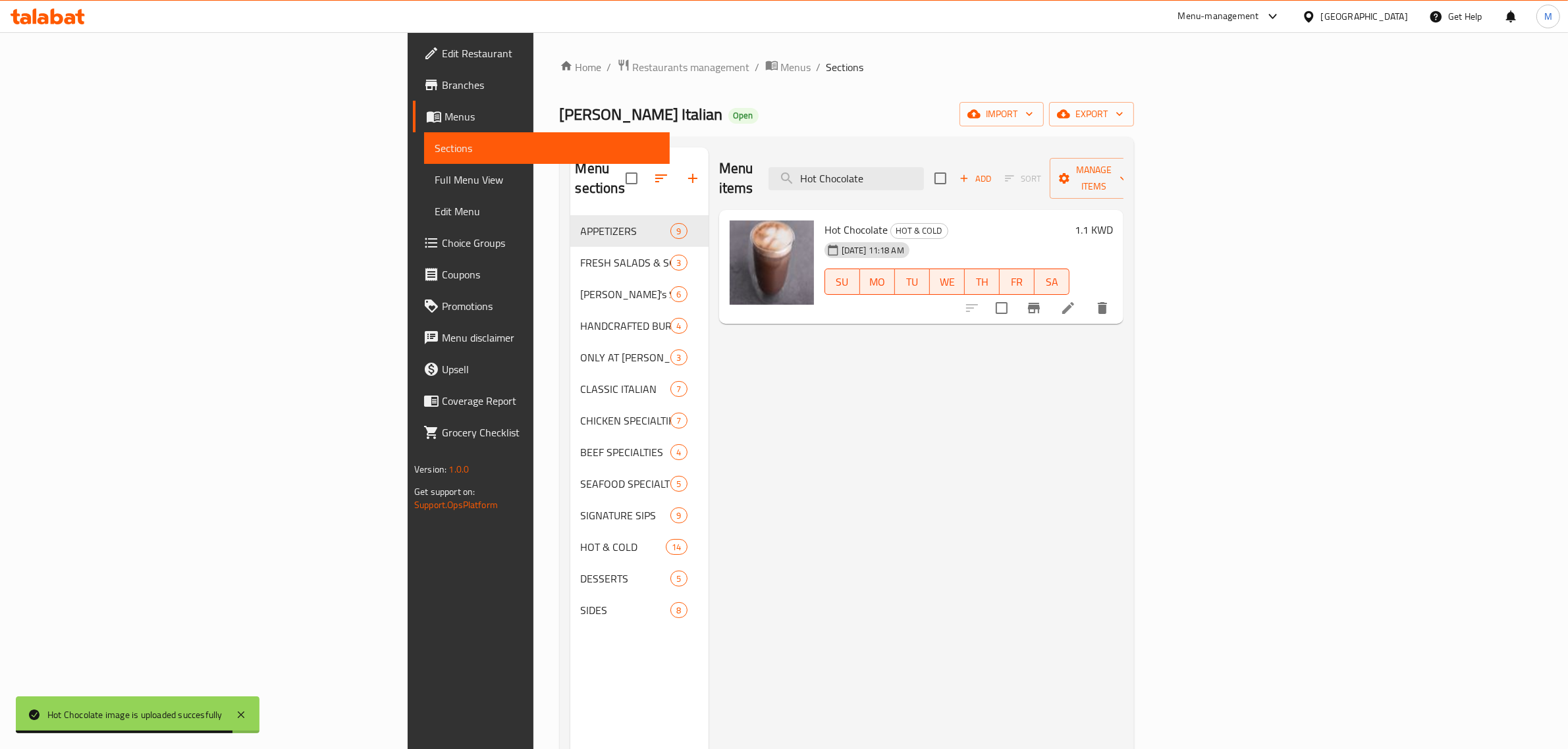
drag, startPoint x: 1028, startPoint y: 162, endPoint x: 900, endPoint y: 159, distance: 128.0
click at [900, 159] on div "Menu items Hot Chocolate Add Sort Manage items" at bounding box center [921, 179] width 405 height 62
paste input "use Salad"
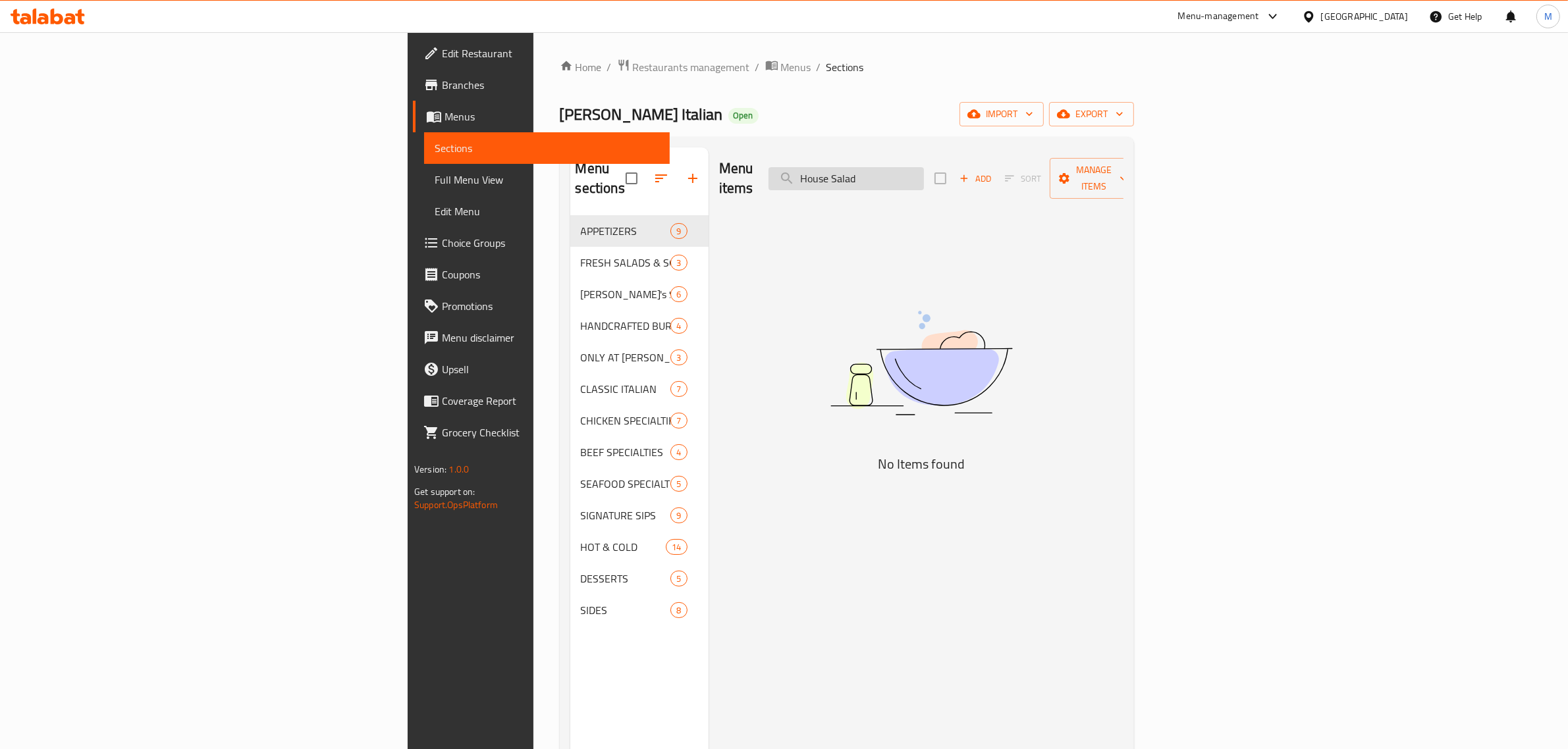
click at [923, 167] on input "House Salad" at bounding box center [845, 179] width 155 height 23
click at [913, 172] on div "Menu items House Add Sort Manage items" at bounding box center [921, 179] width 405 height 62
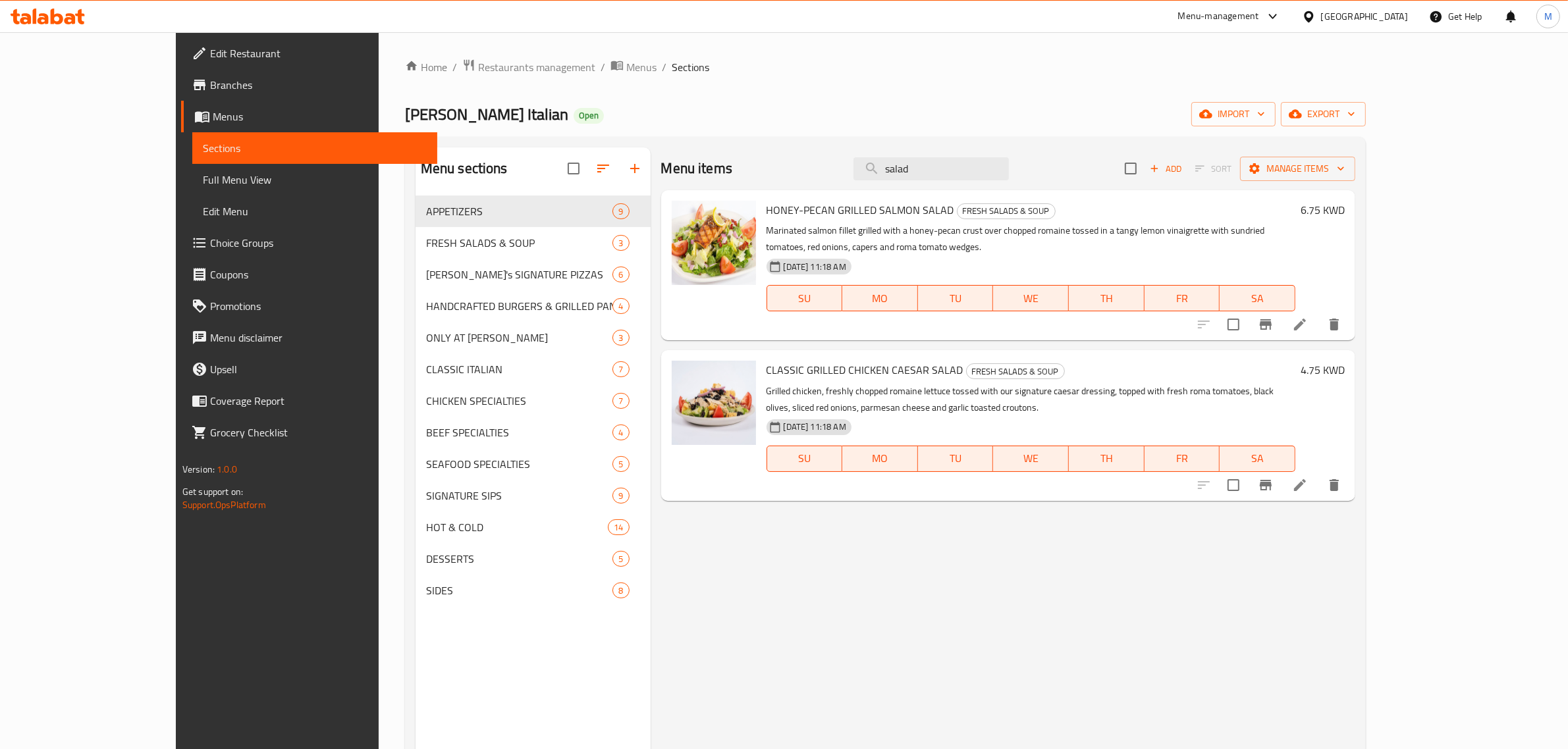
drag, startPoint x: 998, startPoint y: 171, endPoint x: 881, endPoint y: 171, distance: 117.0
click at [881, 171] on div "Menu items salad Add Sort Manage items" at bounding box center [1008, 168] width 695 height 42
paste input "Ice Tea"
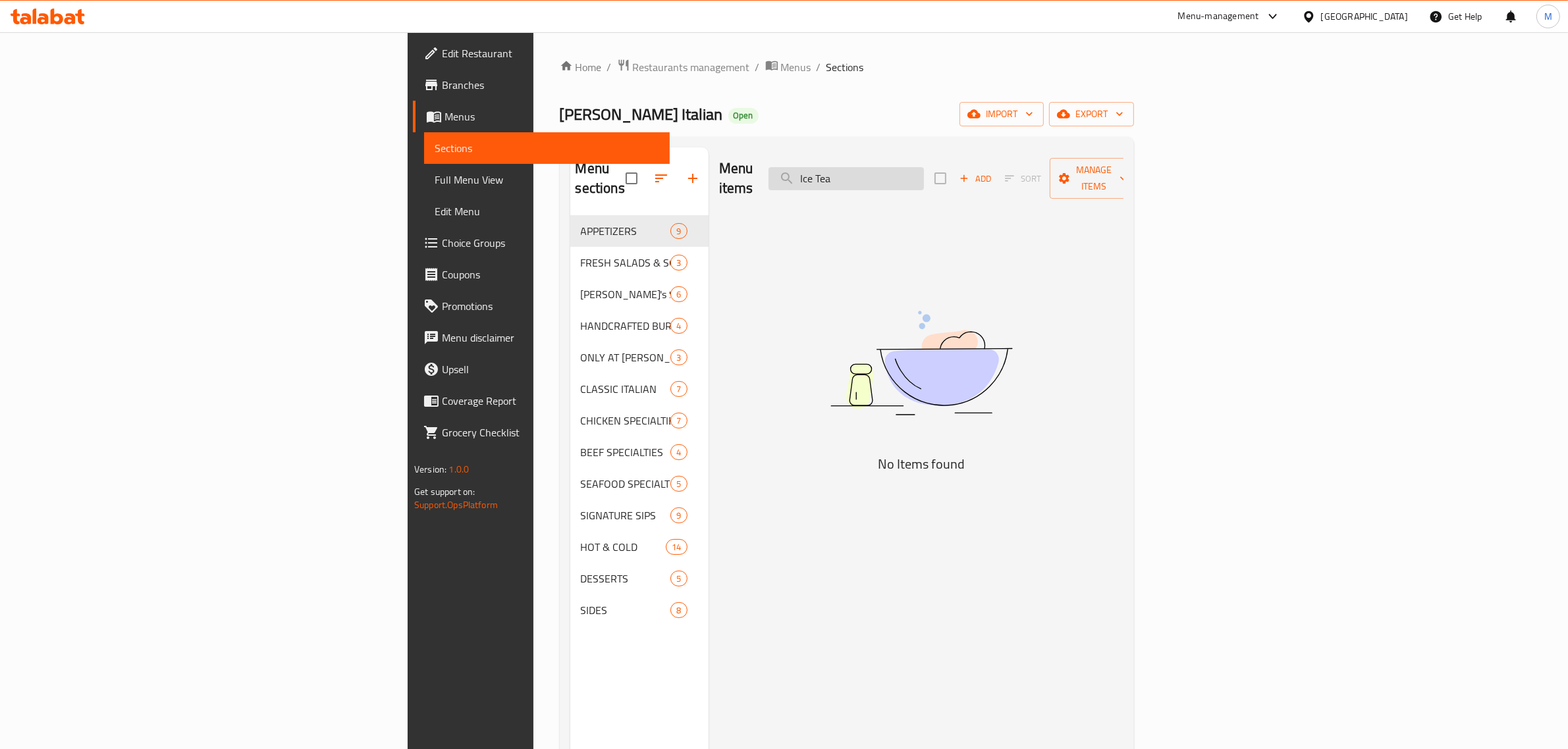
click at [923, 173] on input "Ice Tea" at bounding box center [845, 179] width 155 height 23
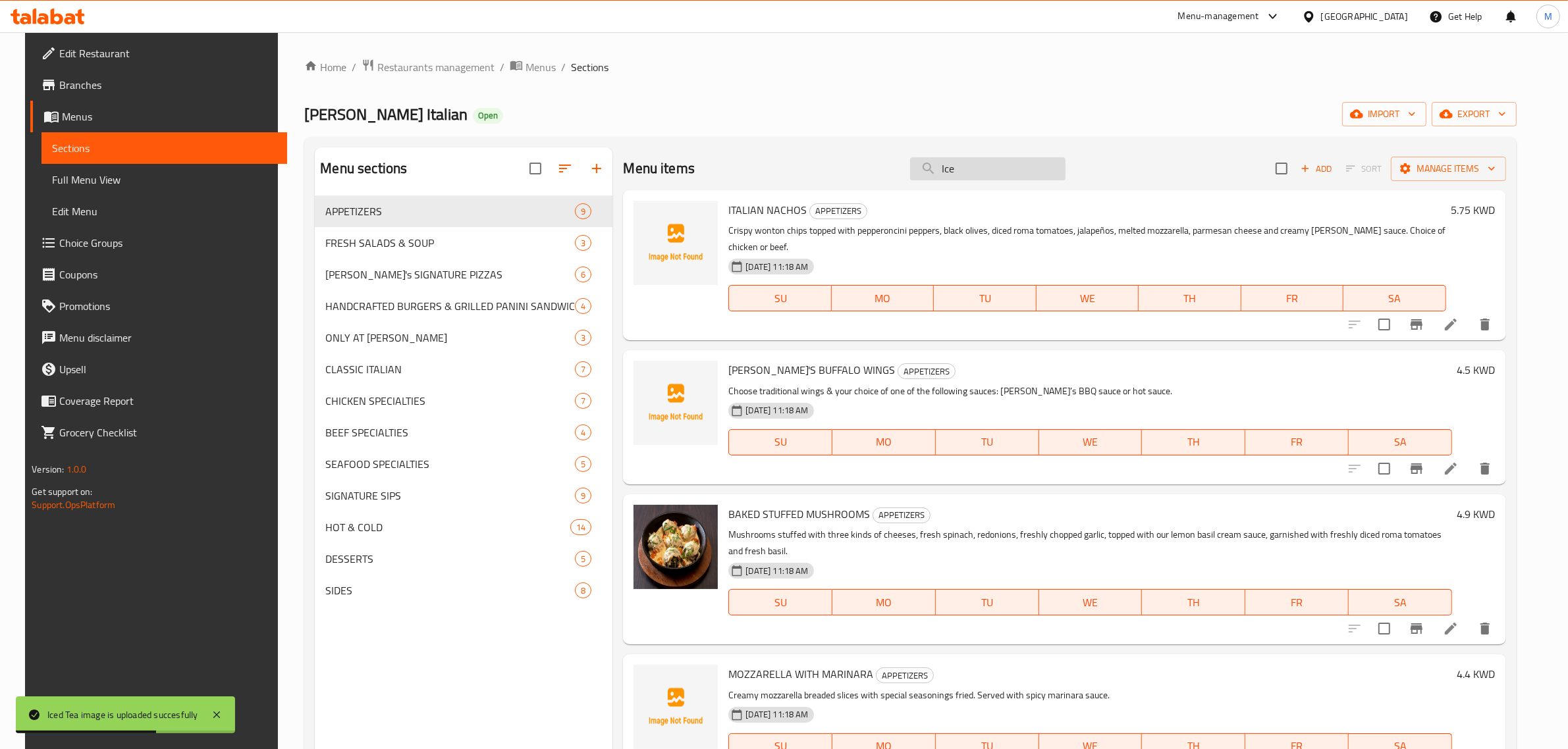
drag, startPoint x: 941, startPoint y: 167, endPoint x: 920, endPoint y: 166, distance: 21.0
click at [920, 166] on input "Ice" at bounding box center [987, 168] width 155 height 23
paste input "talian Chocolate Cak"
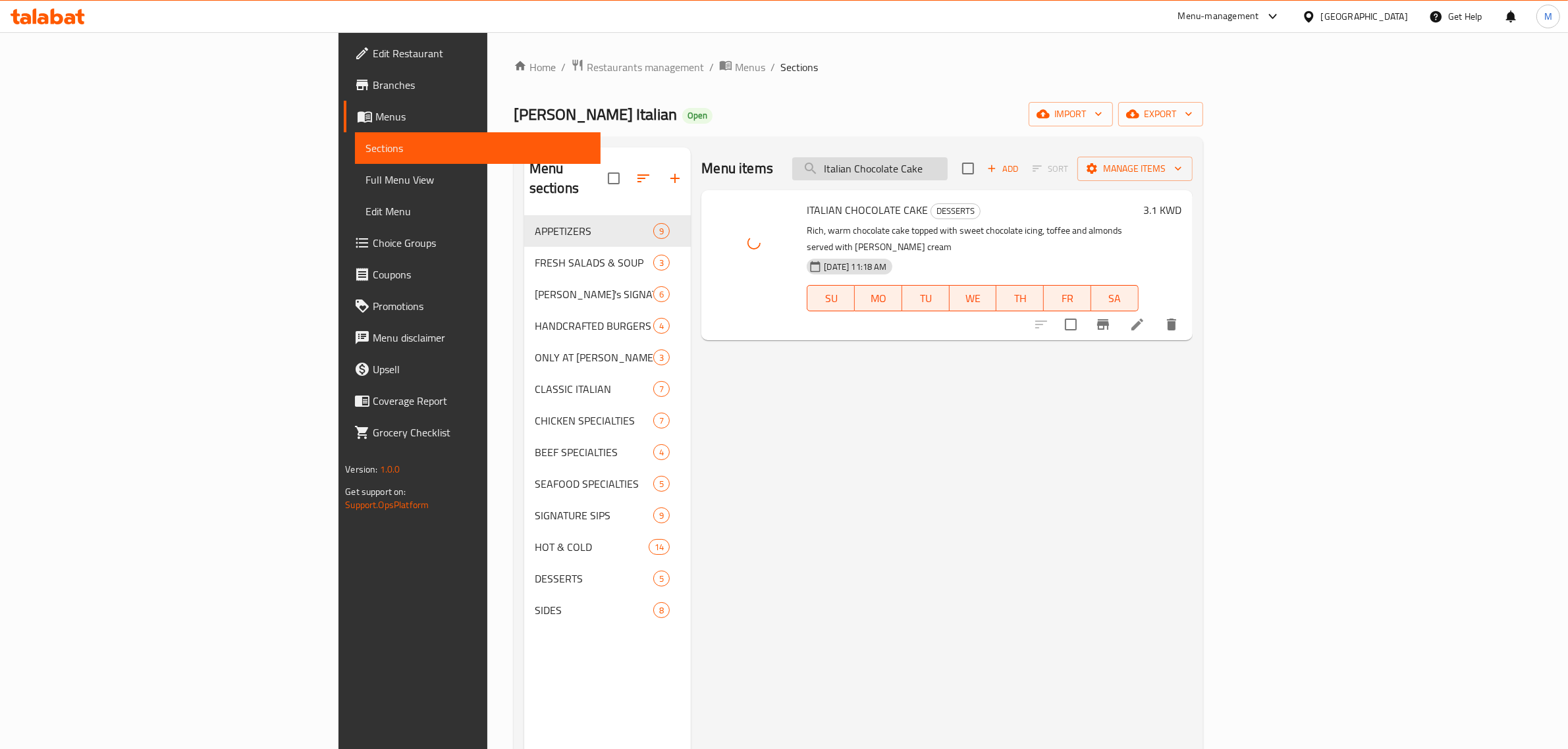
drag, startPoint x: 1062, startPoint y: 167, endPoint x: 932, endPoint y: 160, distance: 130.2
click at [932, 160] on input "Italian Chocolate Cake" at bounding box center [870, 168] width 155 height 23
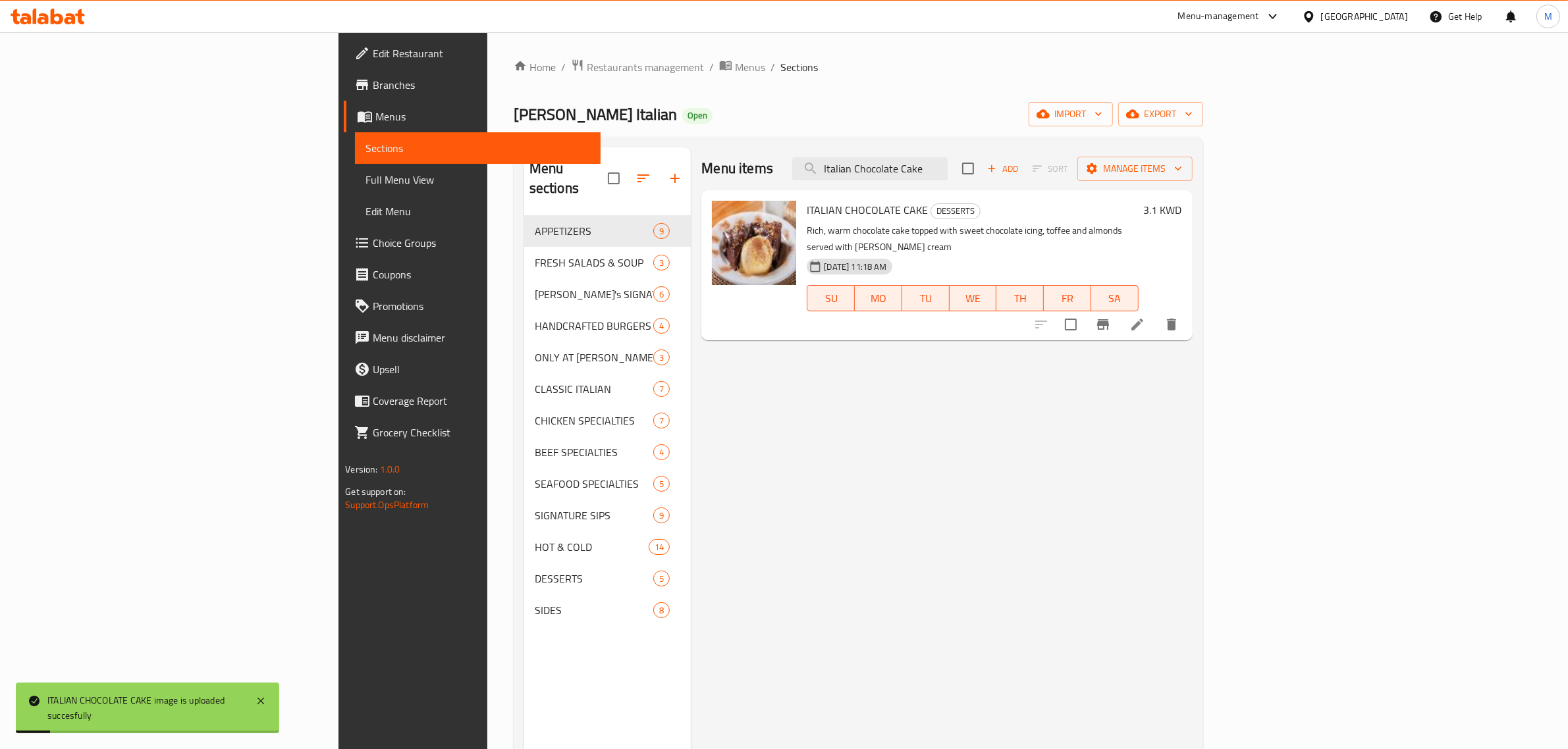
paste input "Nachos"
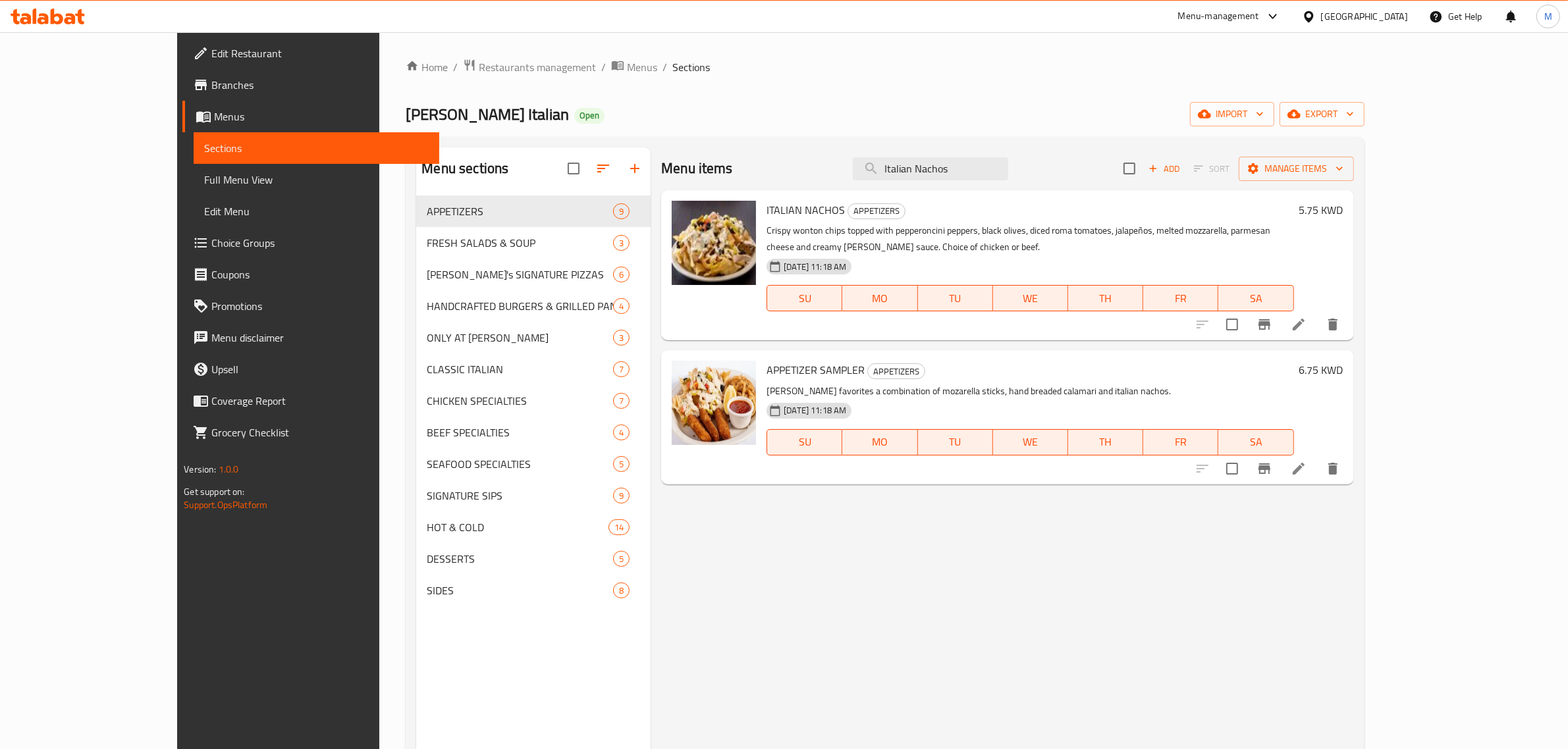
drag, startPoint x: 1053, startPoint y: 176, endPoint x: 901, endPoint y: 176, distance: 152.0
click at [901, 176] on div "Menu items Italian Nachos Add Sort Manage items" at bounding box center [1006, 168] width 692 height 42
paste input "Sangria"
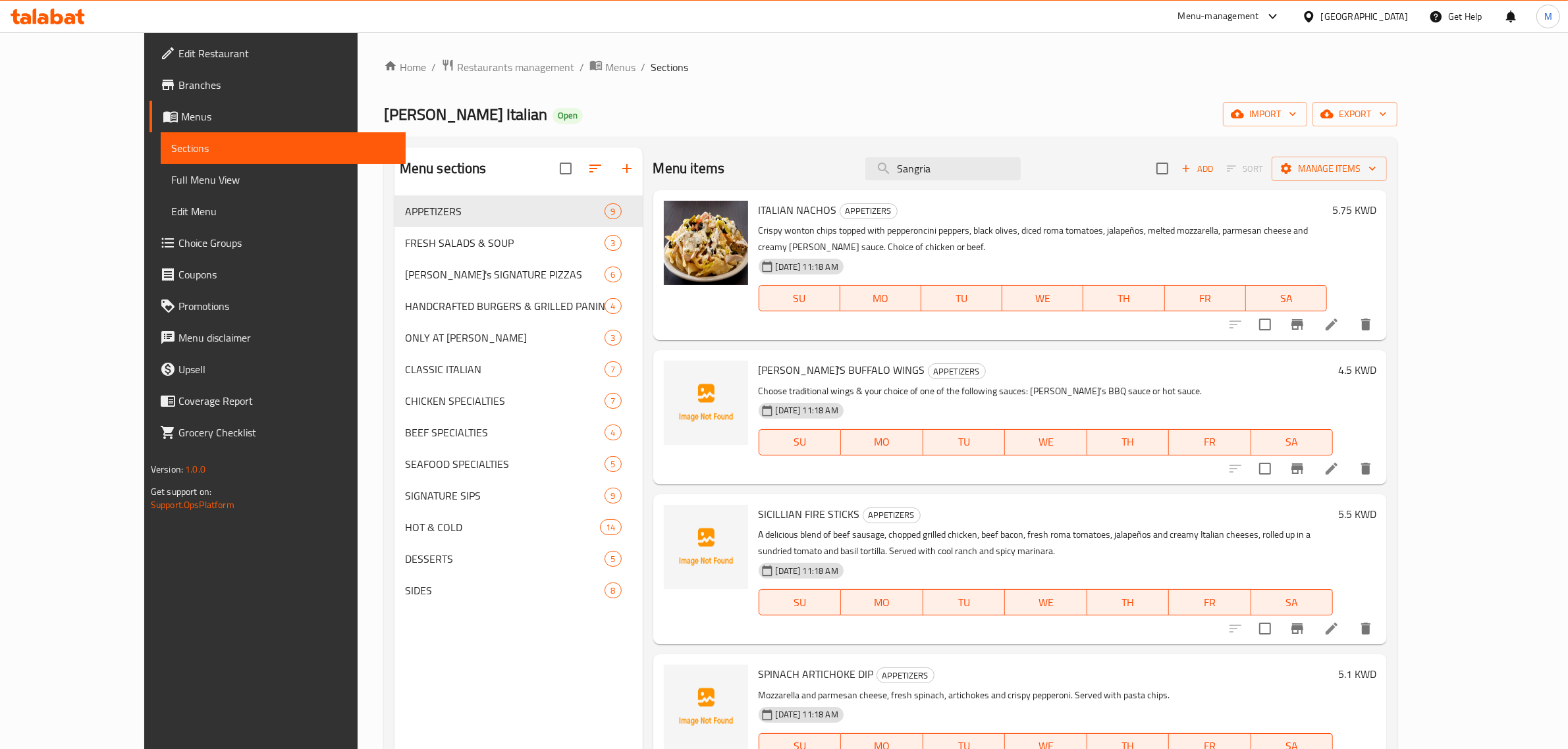
drag, startPoint x: 972, startPoint y: 163, endPoint x: 821, endPoint y: 159, distance: 151.1
click at [821, 159] on div "Menu items Sangria Add Sort Manage items" at bounding box center [1020, 168] width 734 height 42
drag, startPoint x: 989, startPoint y: 161, endPoint x: 888, endPoint y: 154, distance: 101.2
click at [888, 154] on div "Menu items Sangria Add Sort Manage items" at bounding box center [1020, 168] width 734 height 42
paste input "Italian"
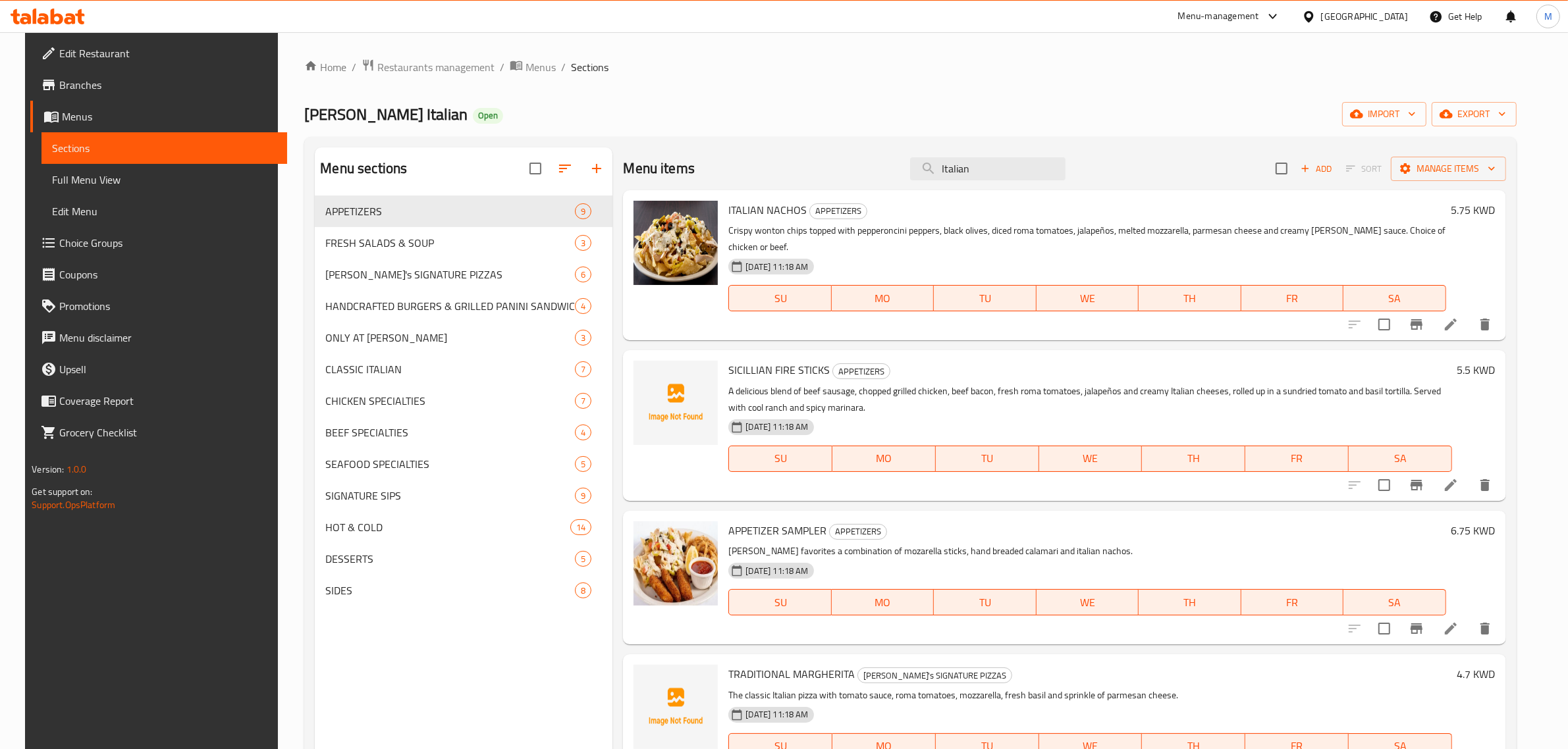
drag, startPoint x: 991, startPoint y: 158, endPoint x: 890, endPoint y: 159, distance: 101.0
click at [890, 159] on div "Menu items Italian Add Sort Manage items" at bounding box center [1064, 168] width 882 height 42
click at [966, 166] on input "Italian" at bounding box center [987, 168] width 155 height 23
drag, startPoint x: 980, startPoint y: 168, endPoint x: 935, endPoint y: 169, distance: 45.0
click at [935, 169] on input "Italian" at bounding box center [987, 168] width 155 height 23
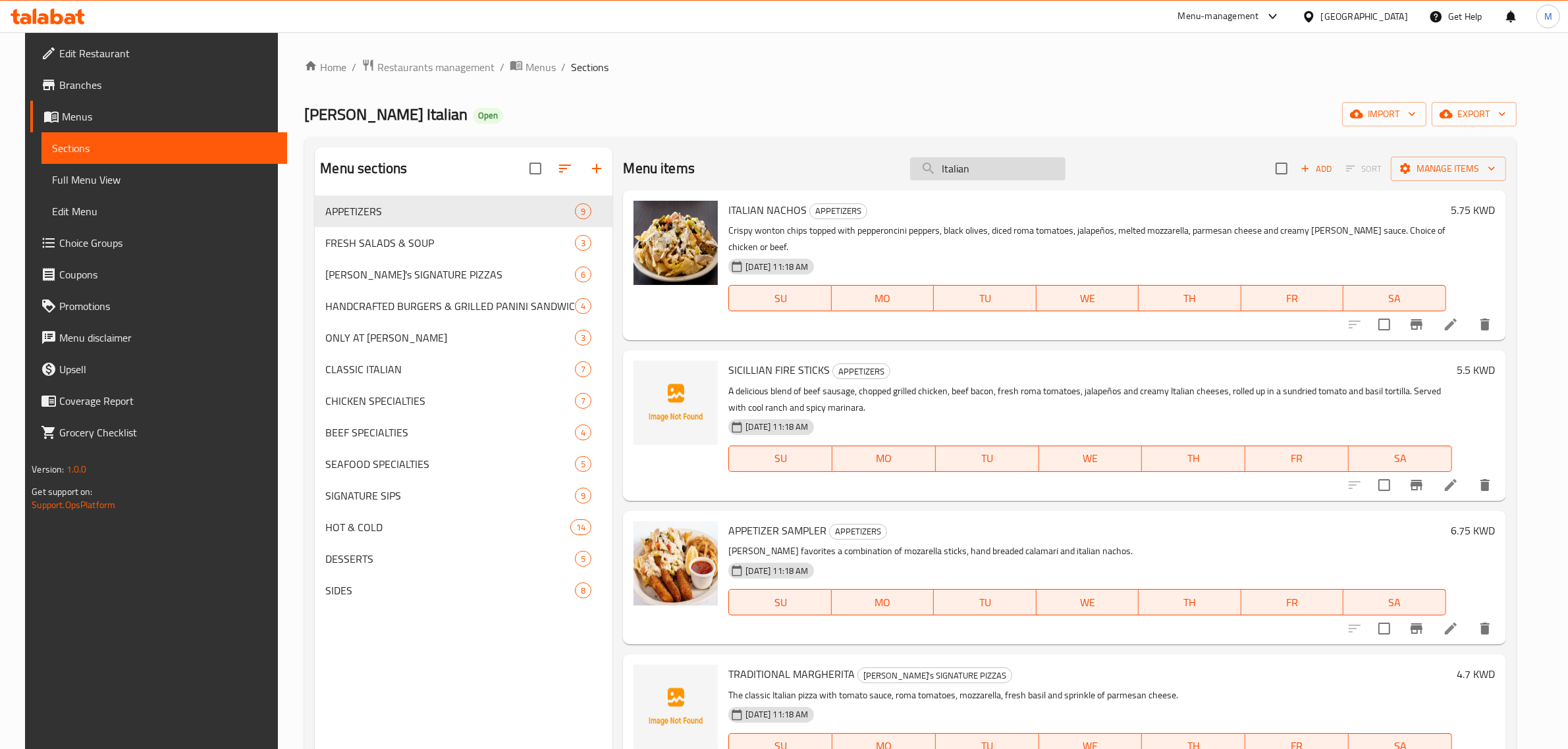
paste input "Johnny's Buffalo Wings"
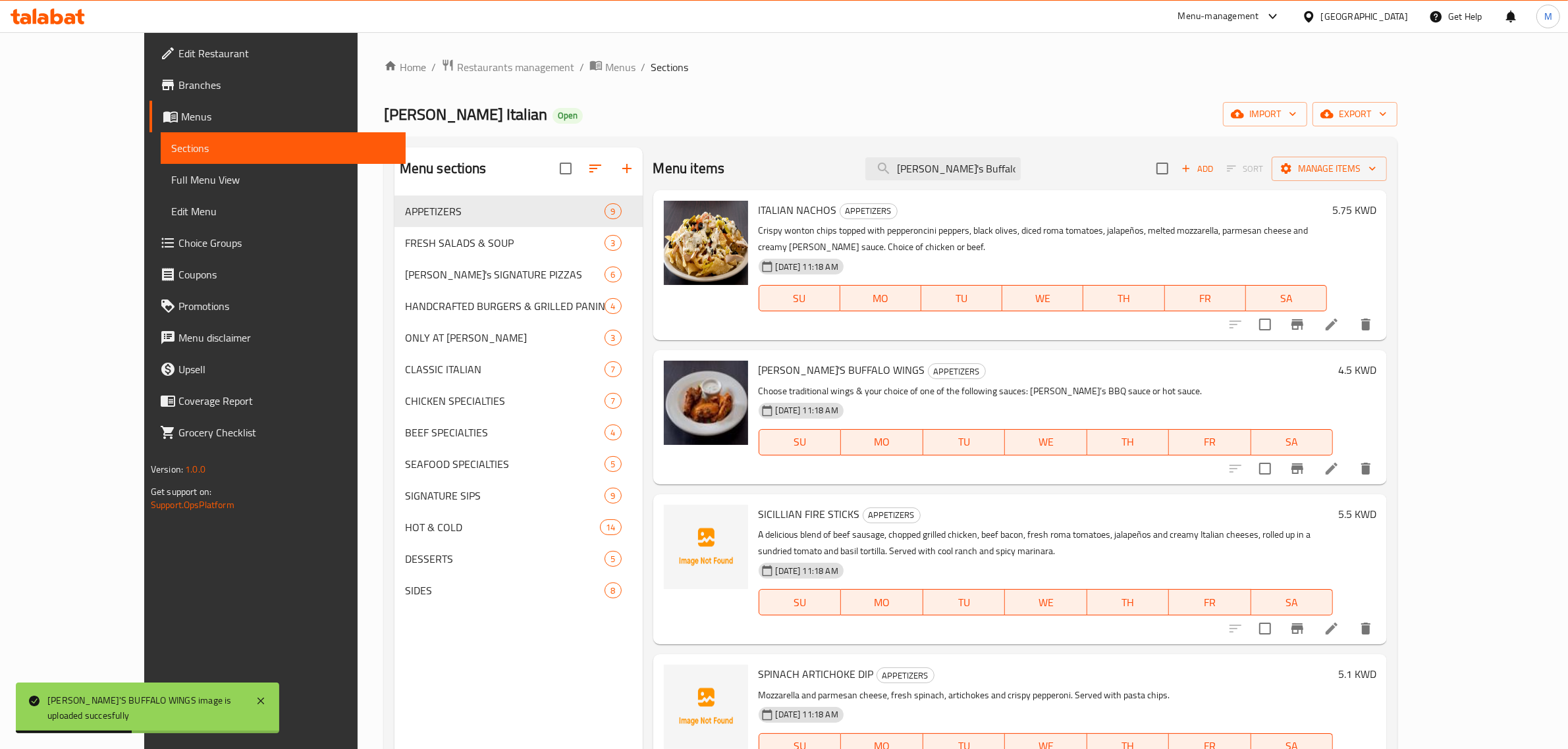
drag, startPoint x: 1057, startPoint y: 169, endPoint x: 824, endPoint y: 166, distance: 233.0
click at [824, 166] on div "Menu items Johnny's Buffalo Wings Add Sort Manage items" at bounding box center [1020, 168] width 734 height 42
click at [989, 176] on input "Johnny's Buffalo Wings" at bounding box center [942, 168] width 155 height 23
drag, startPoint x: 1046, startPoint y: 175, endPoint x: 821, endPoint y: 173, distance: 225.0
click at [821, 173] on div "Menu items Johnny's Buffalo Wings Add Sort Manage items" at bounding box center [1020, 168] width 734 height 42
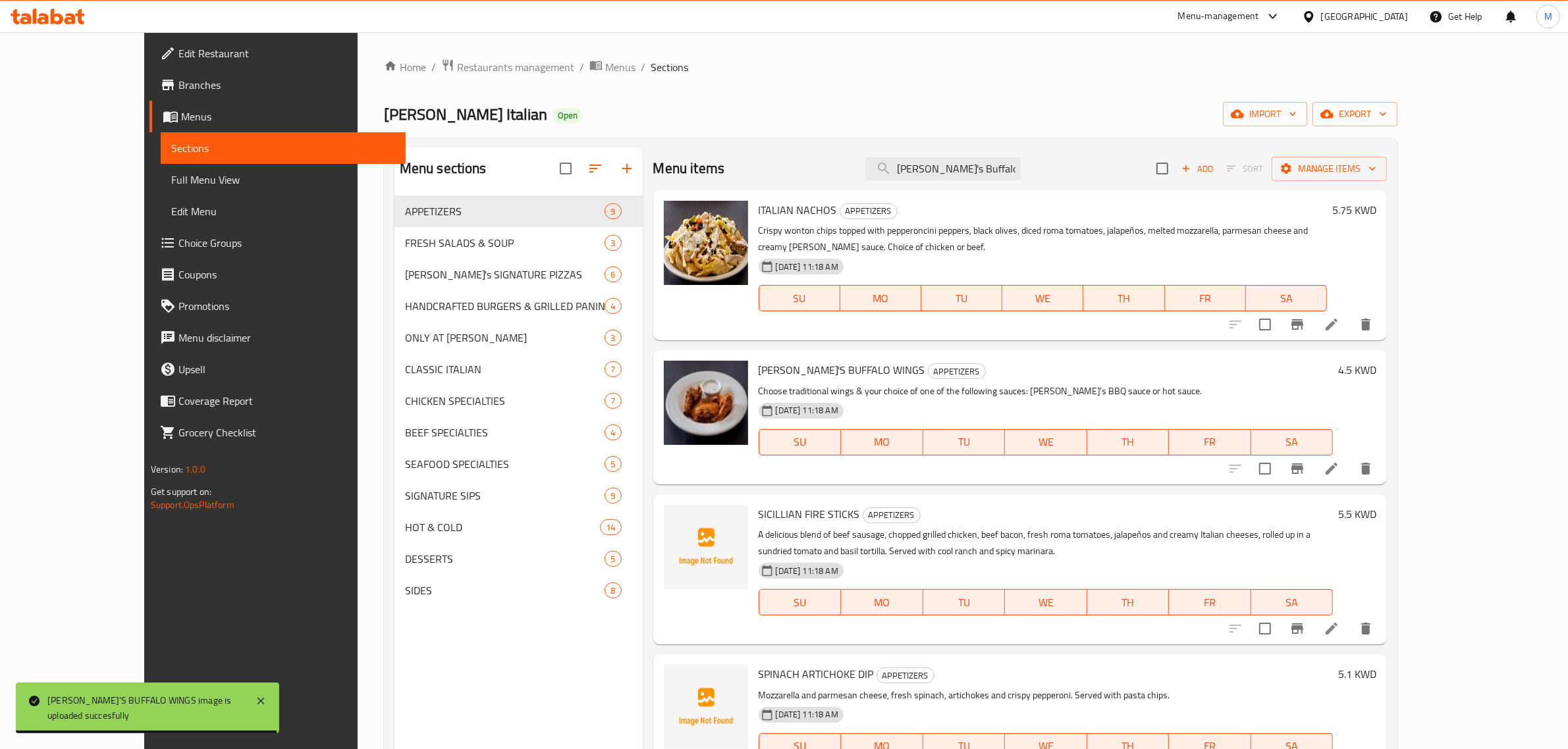
paste input "Favorite Pizza"
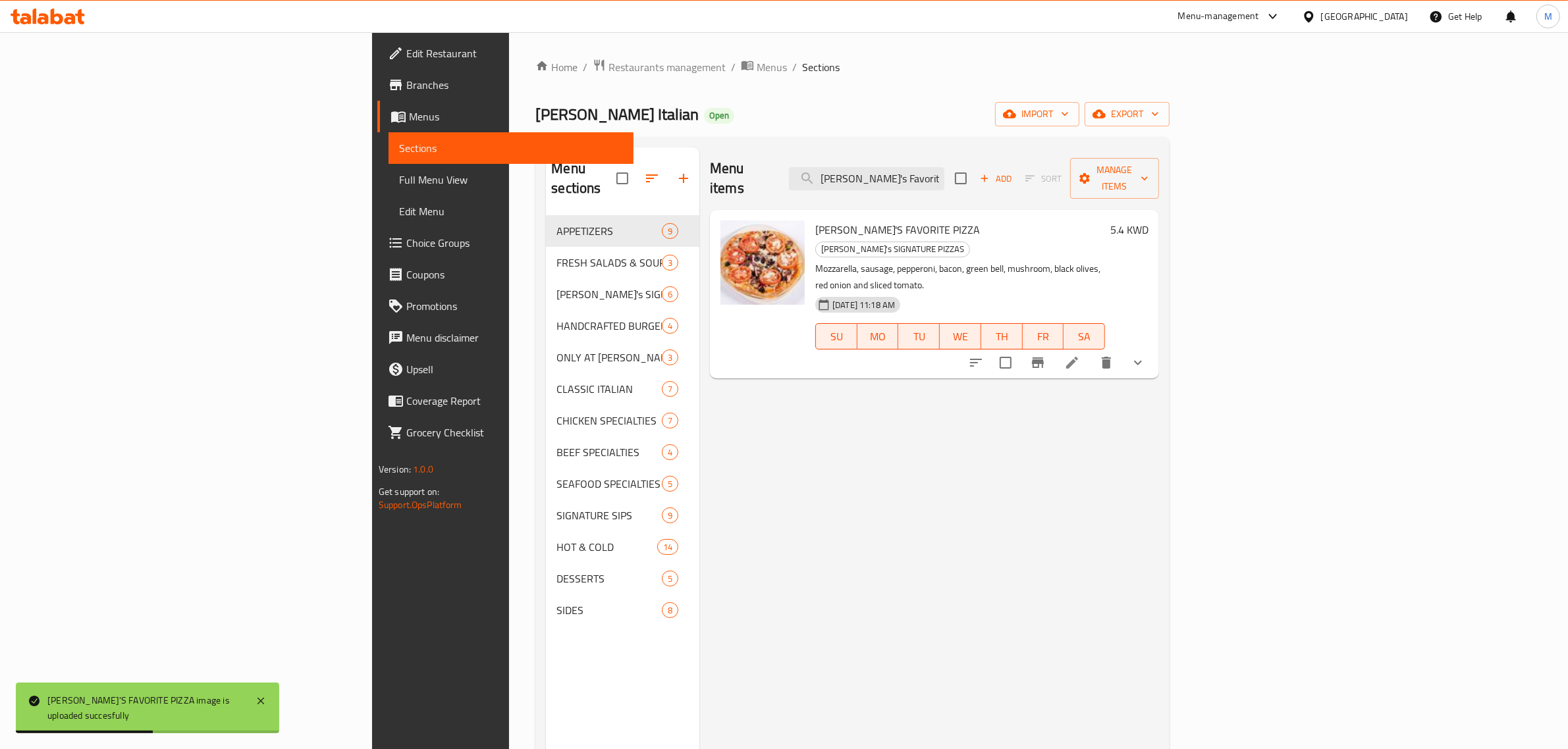
drag, startPoint x: 1064, startPoint y: 171, endPoint x: 853, endPoint y: 169, distance: 211.0
click at [853, 169] on div "Menu items Johnny's Favorite Pizza Add Sort Manage items" at bounding box center [934, 179] width 449 height 62
drag, startPoint x: 1044, startPoint y: 175, endPoint x: 1065, endPoint y: 169, distance: 21.8
click at [944, 175] on input "Johnny's Favorite Pizza" at bounding box center [866, 179] width 155 height 23
drag, startPoint x: 1065, startPoint y: 169, endPoint x: 874, endPoint y: 169, distance: 191.0
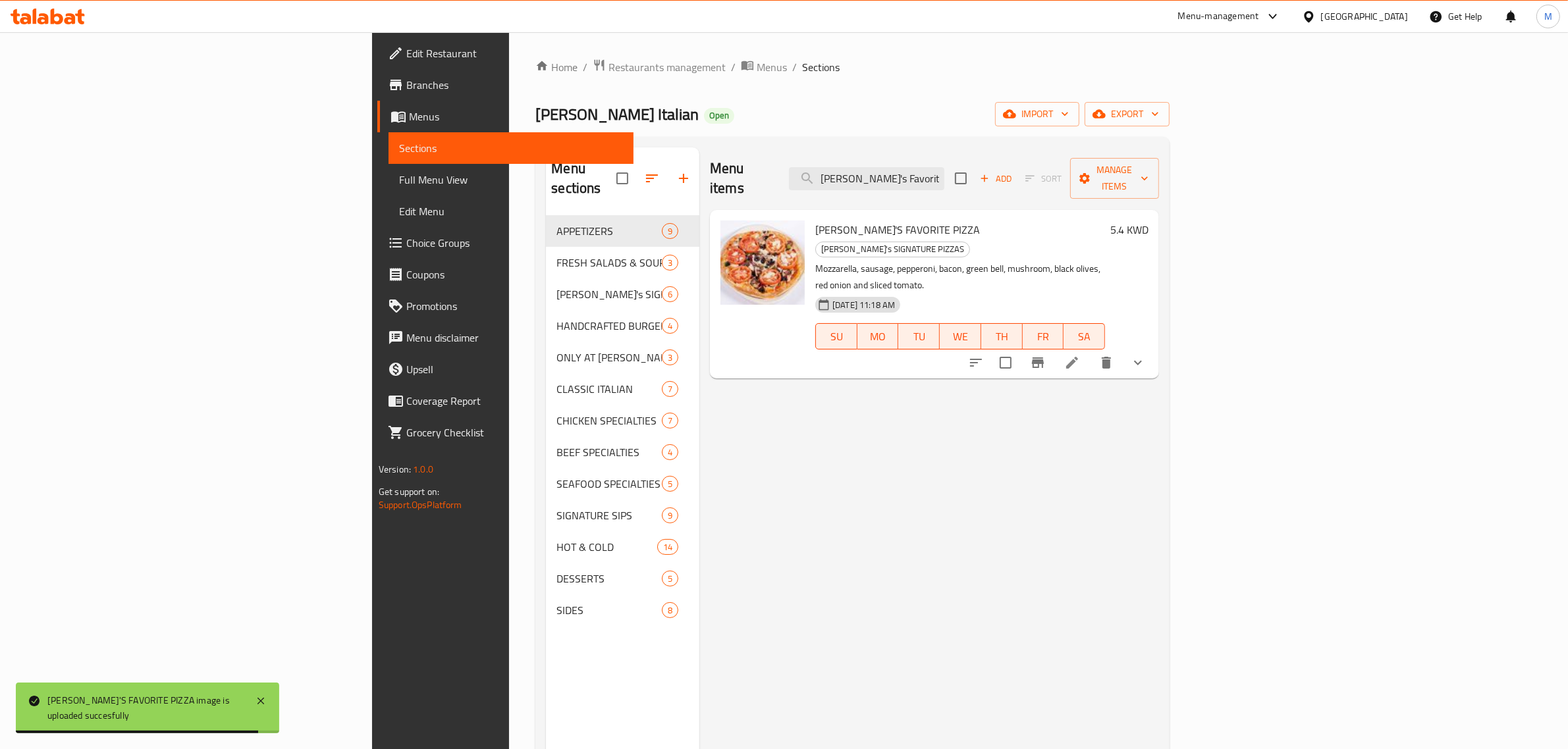
click at [874, 169] on div "Menu items Johnny's Favorite Pizza Add Sort Manage items" at bounding box center [934, 179] width 449 height 62
paste input "Lemon Cream Cake"
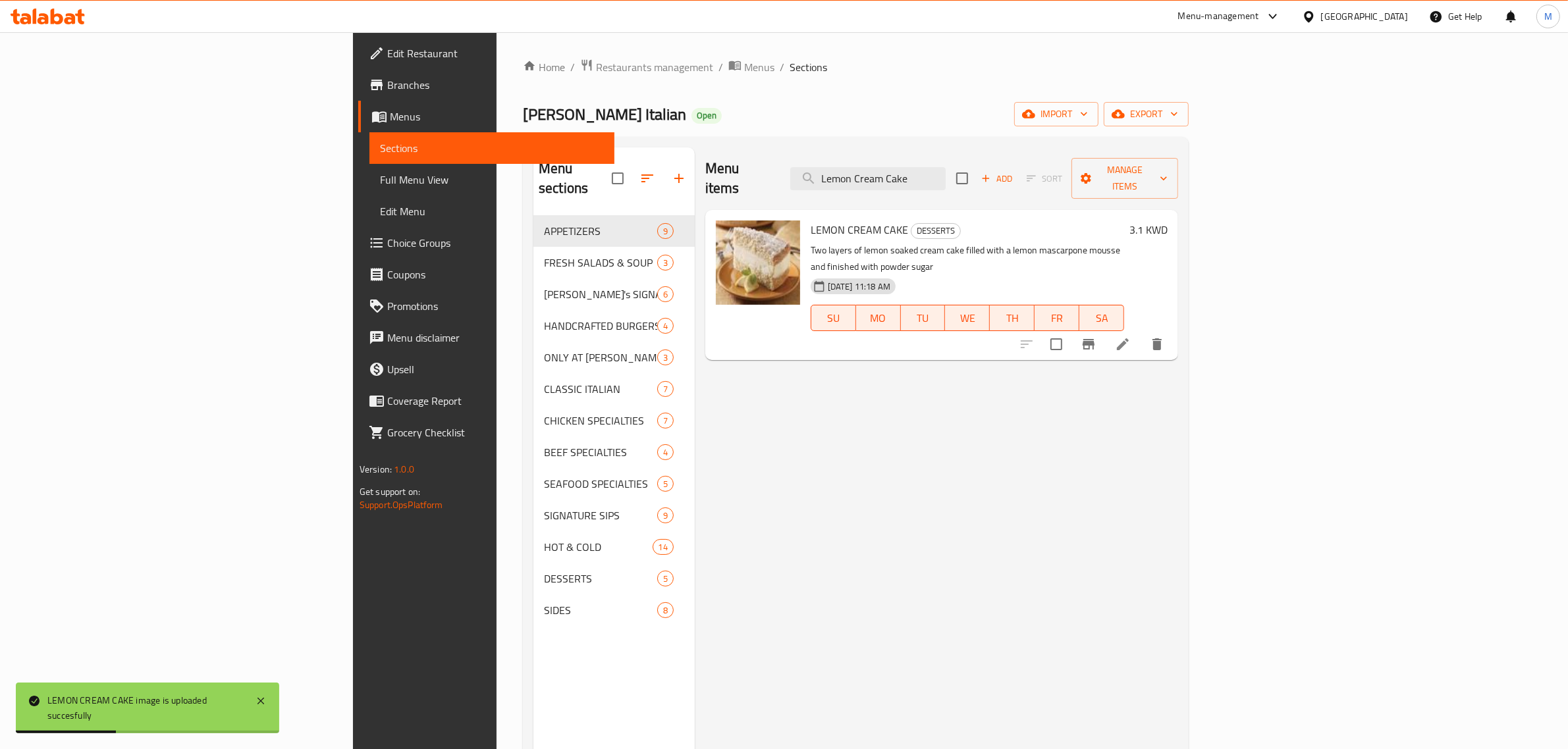
drag, startPoint x: 1042, startPoint y: 168, endPoint x: 888, endPoint y: 163, distance: 154.1
click at [888, 163] on div "Menu items Lemon Cream Cake Add Sort Manage items" at bounding box center [941, 179] width 472 height 62
drag, startPoint x: 995, startPoint y: 176, endPoint x: 1012, endPoint y: 176, distance: 17.0
click at [946, 176] on input "Lemon Cream Cake" at bounding box center [867, 179] width 155 height 23
drag, startPoint x: 1027, startPoint y: 167, endPoint x: 900, endPoint y: 167, distance: 127.0
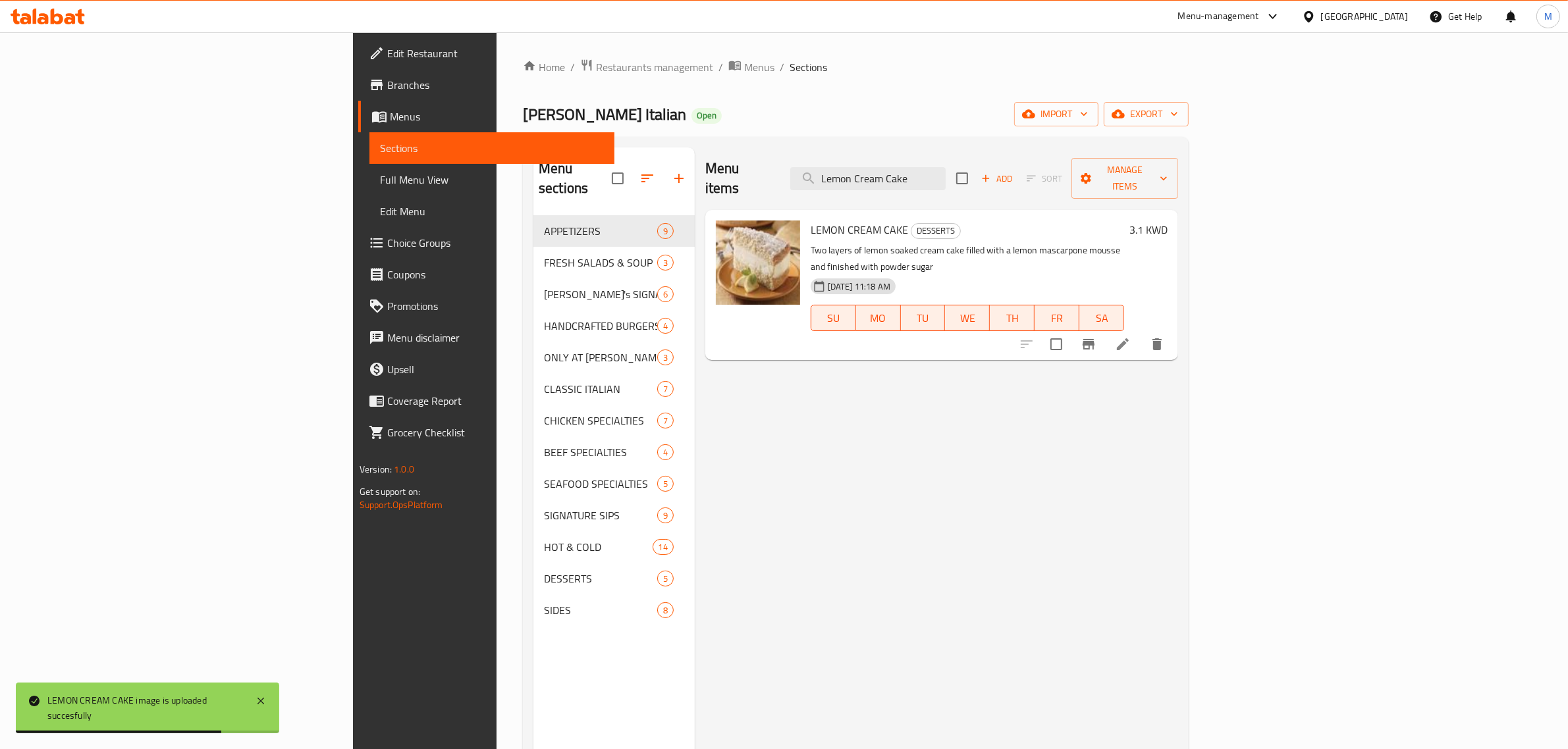
click at [900, 167] on div "Menu items Lemon Cream Cake Add Sort Manage items" at bounding box center [941, 179] width 472 height 62
paste input "Pepper Salmon"
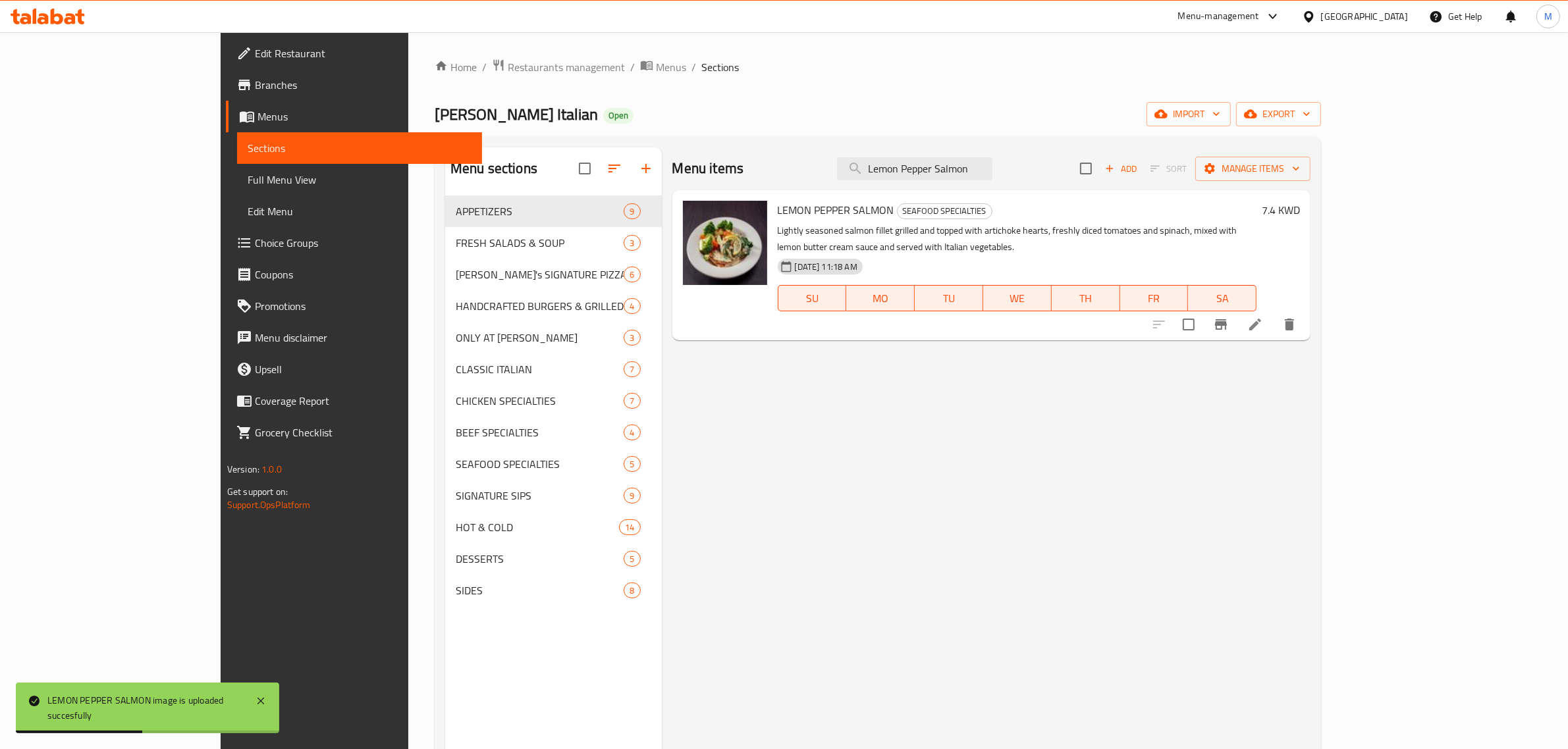
drag, startPoint x: 1055, startPoint y: 161, endPoint x: 871, endPoint y: 155, distance: 184.1
click at [871, 155] on div "Menu items Lemon Pepper Salmon Add Sort Manage items" at bounding box center [991, 168] width 639 height 42
click at [986, 179] on input "Lemon Pepper Salmon" at bounding box center [914, 168] width 155 height 23
drag, startPoint x: 1055, startPoint y: 175, endPoint x: 893, endPoint y: 175, distance: 162.0
click at [893, 175] on div "Menu items Lemon Pepper Salmon Add Sort Manage items" at bounding box center [991, 168] width 639 height 42
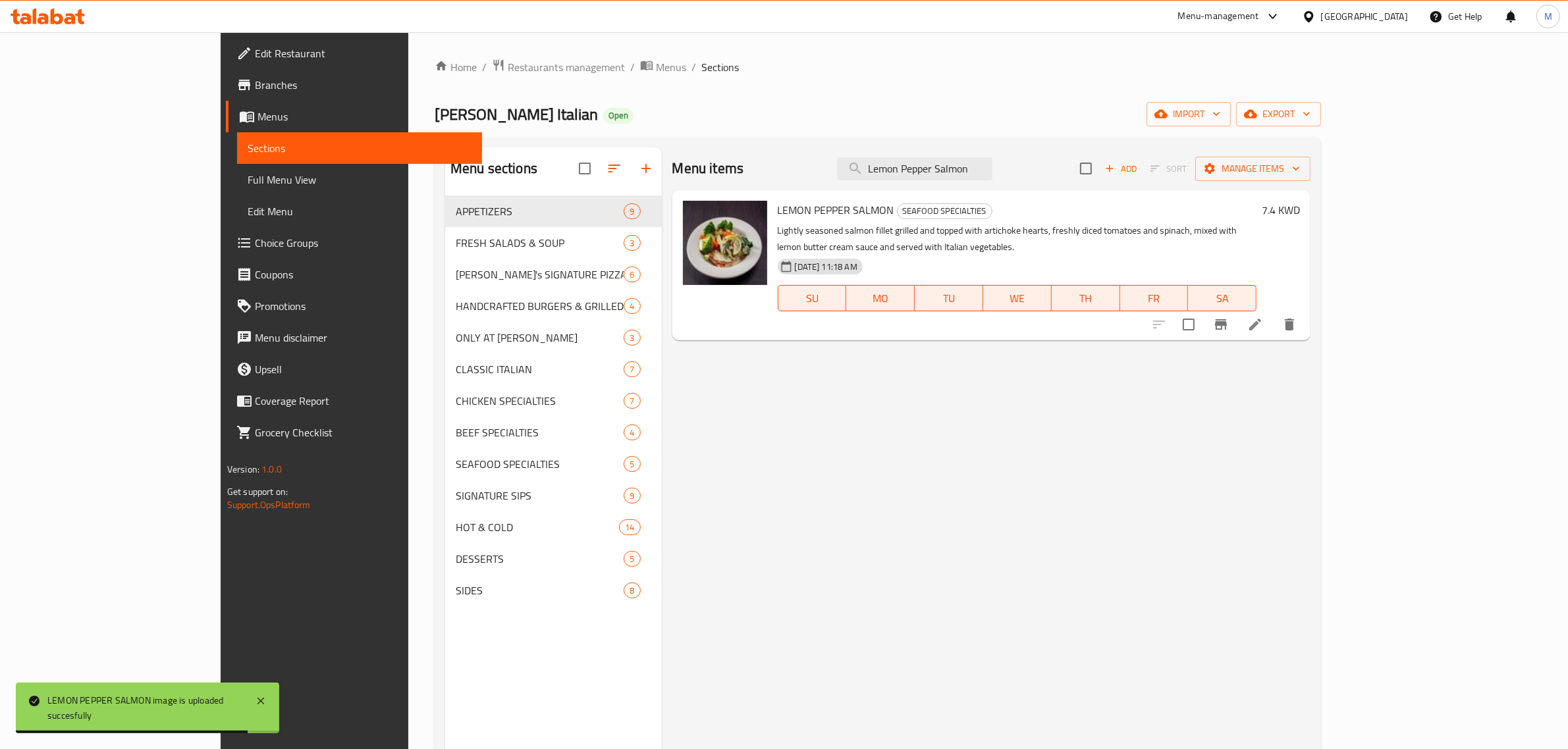
paste input "Rosemary Chicke"
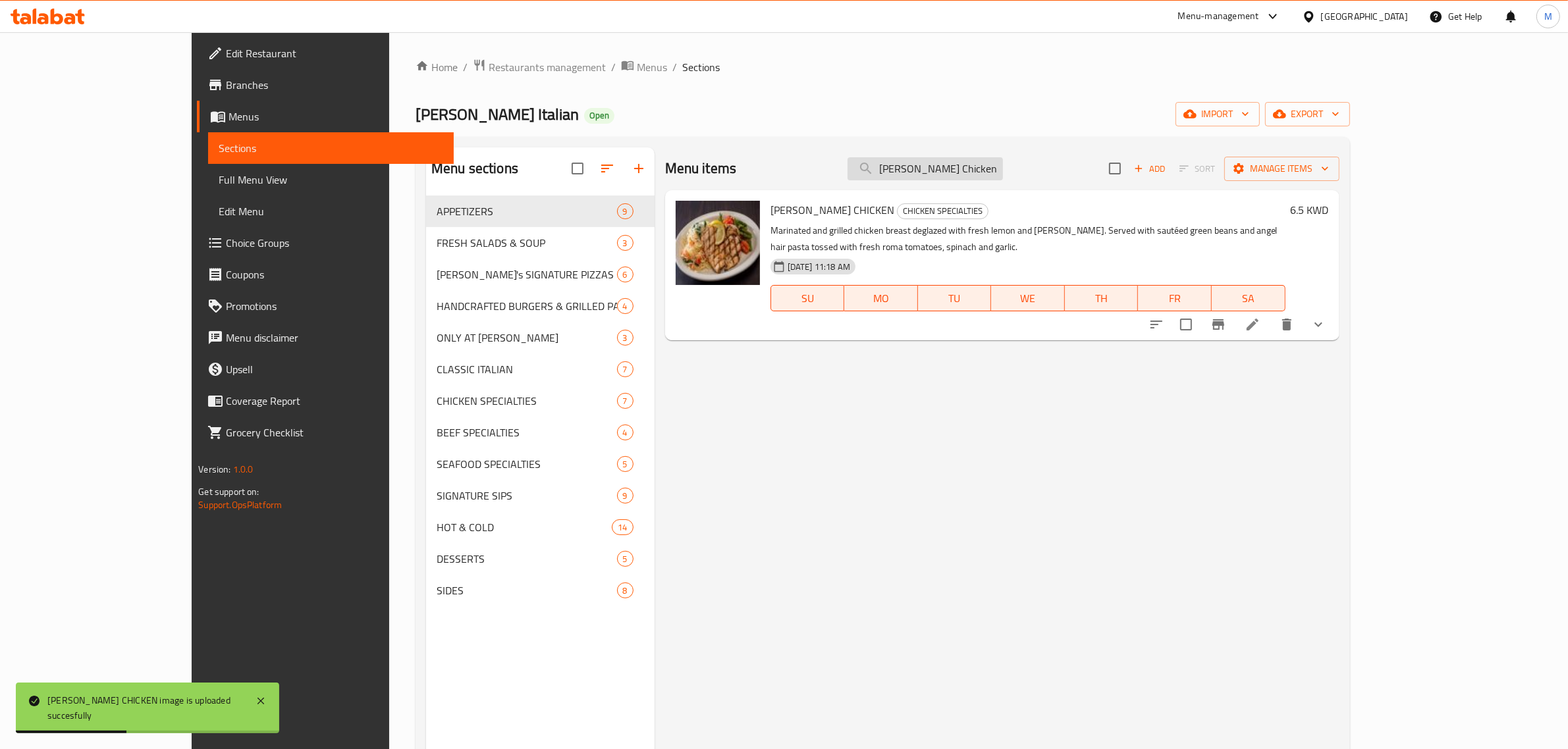
click at [1002, 165] on input "Lemon Rosemary Chicken" at bounding box center [924, 168] width 155 height 23
paste input "oaf Bread"
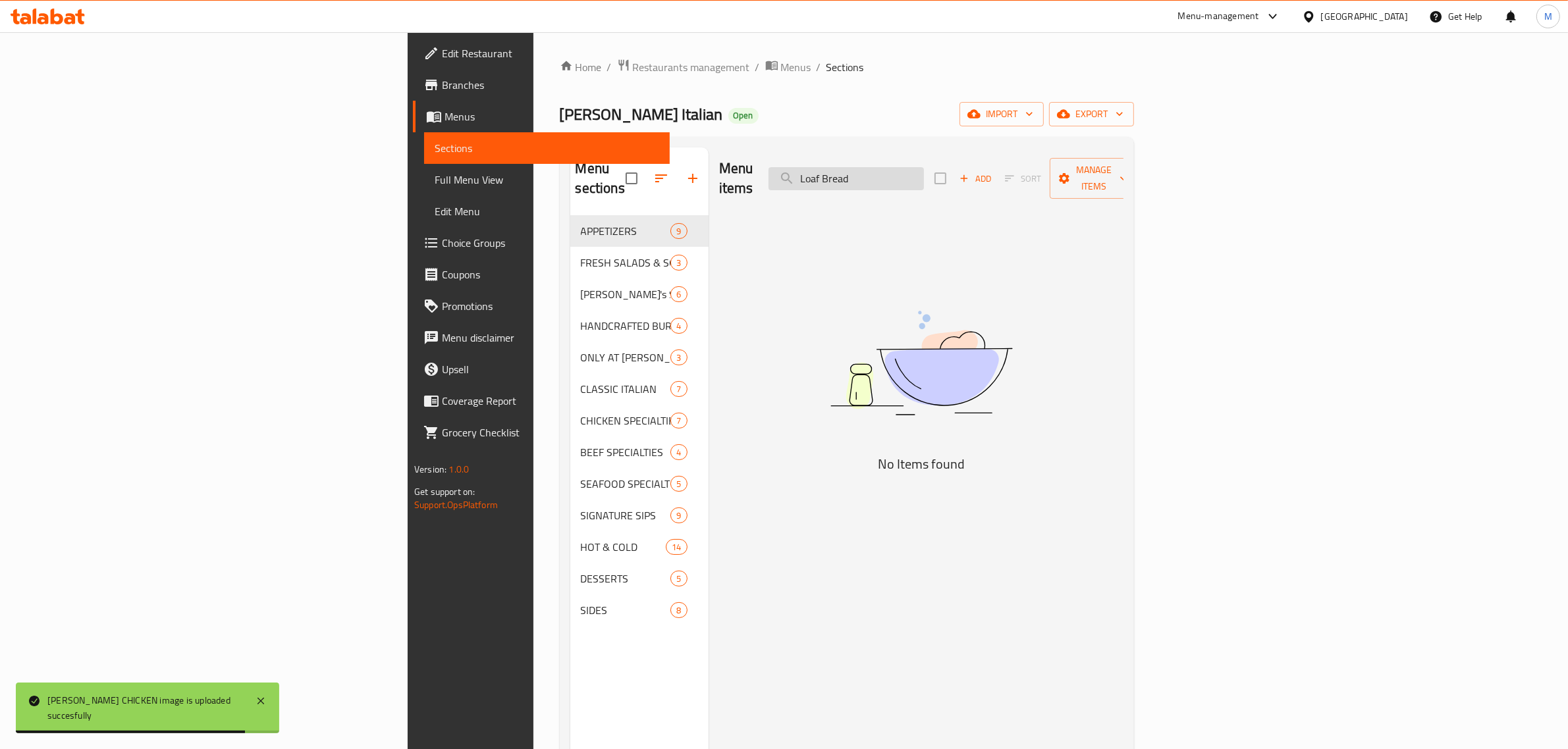
click at [923, 167] on input "Loaf Bread" at bounding box center [845, 179] width 155 height 23
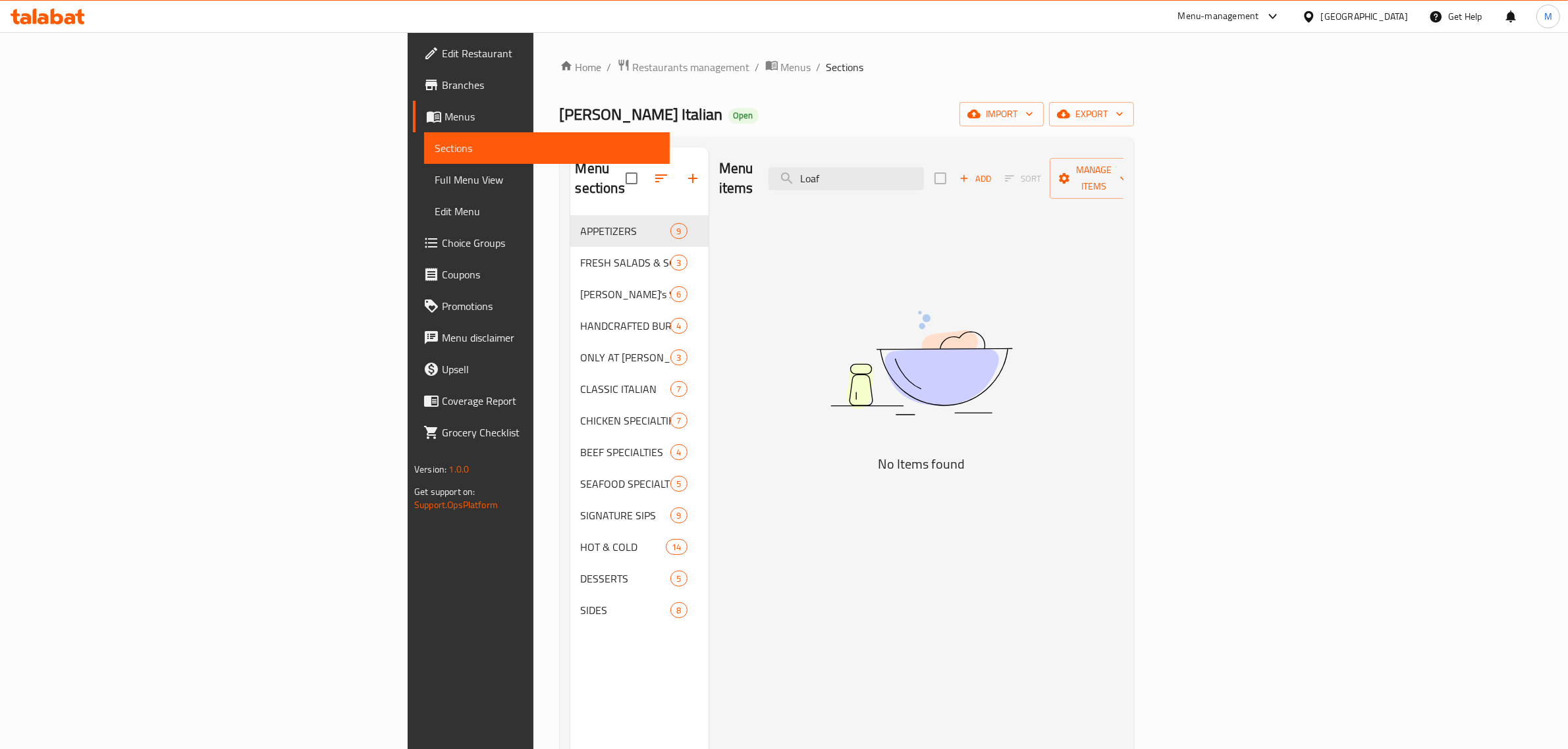
drag, startPoint x: 978, startPoint y: 173, endPoint x: 856, endPoint y: 171, distance: 122.0
click at [856, 171] on div "Menu items Loaf Add Sort Manage items" at bounding box center [921, 179] width 405 height 62
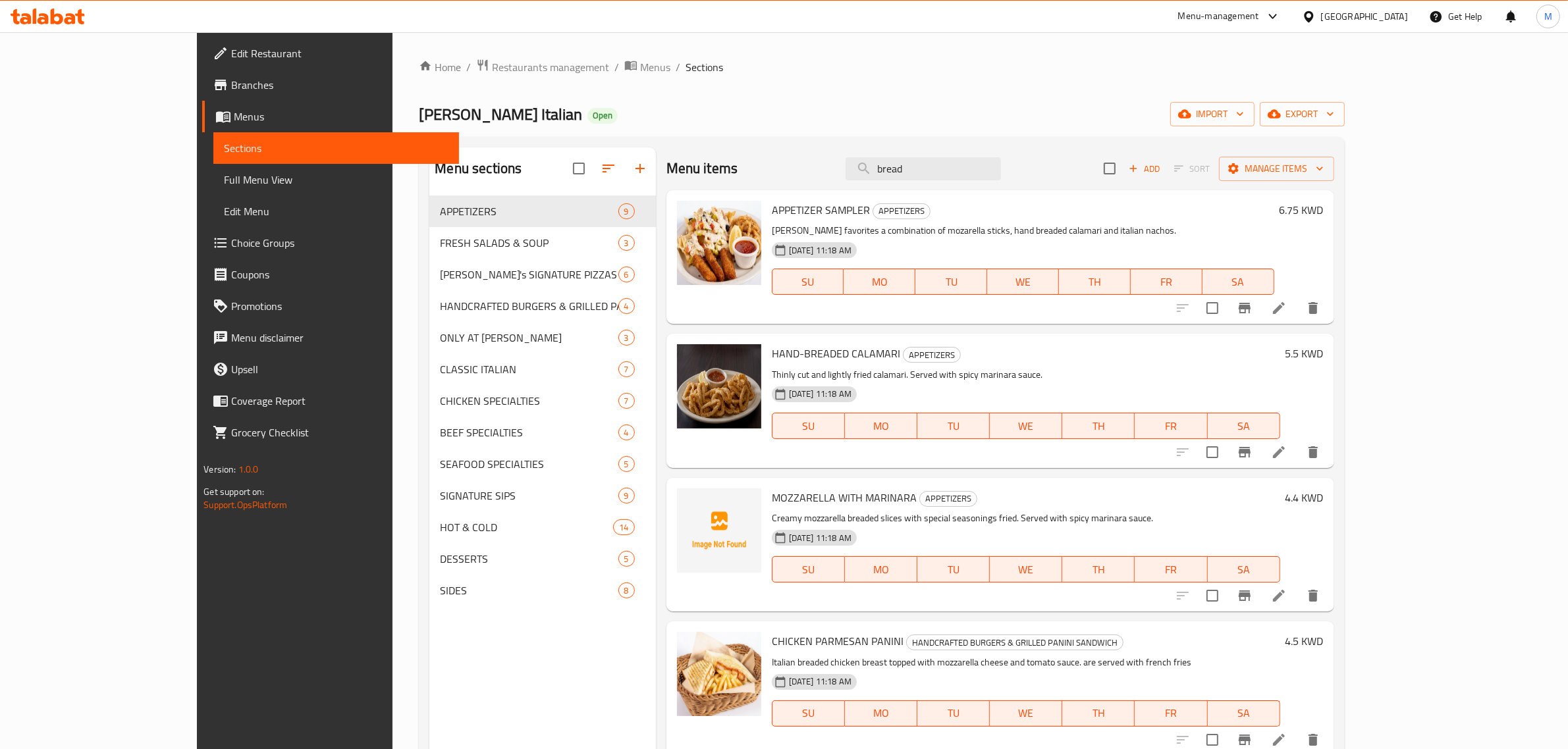
drag, startPoint x: 968, startPoint y: 167, endPoint x: 910, endPoint y: 163, distance: 58.1
click at [910, 163] on div "Menu items bread Add Sort Manage items" at bounding box center [1000, 168] width 667 height 42
paste input "Margarita Primo Italiano"
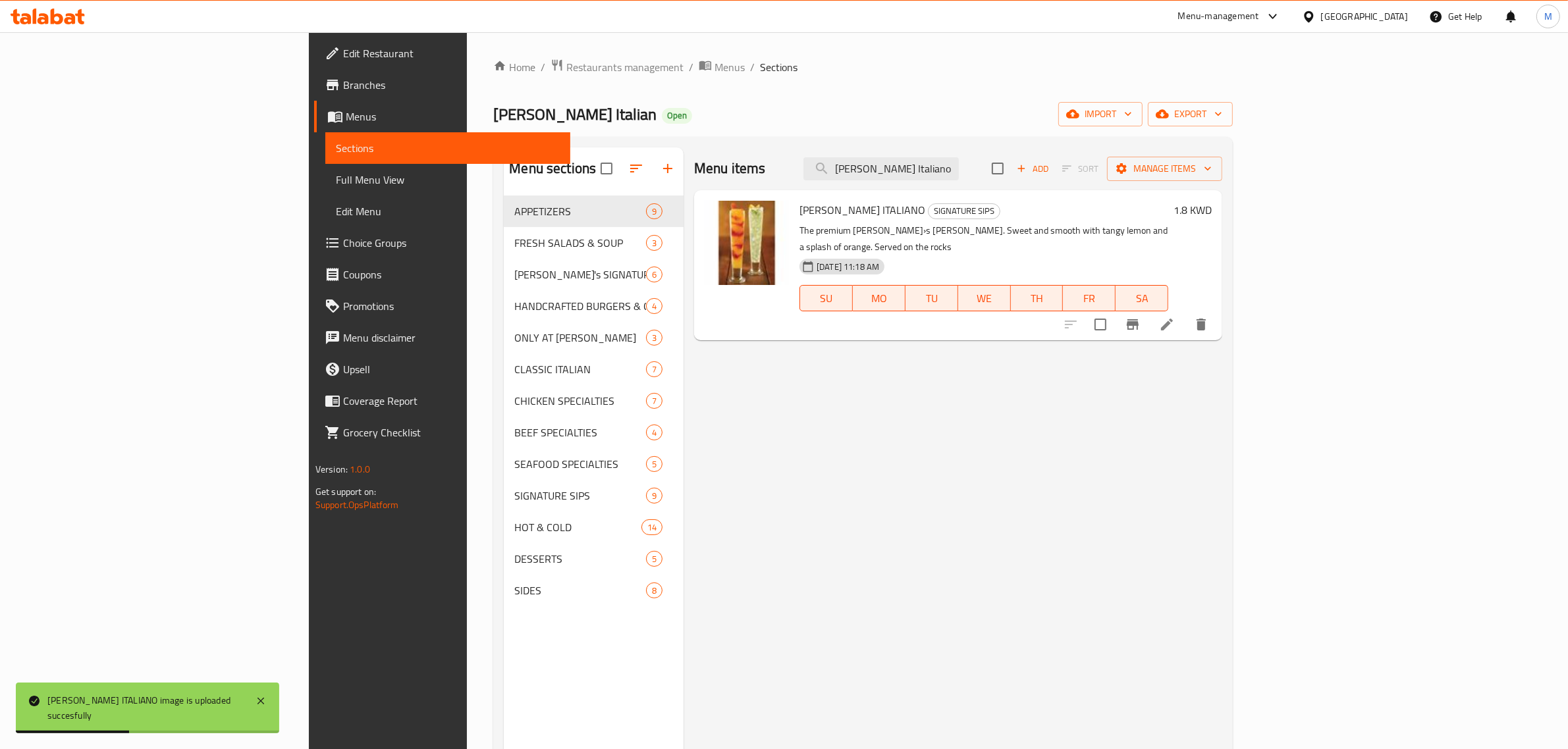
drag, startPoint x: 1073, startPoint y: 168, endPoint x: 794, endPoint y: 165, distance: 279.0
click at [794, 165] on div "Menu items Margarita Primo Italiano Add Sort Manage items" at bounding box center [957, 168] width 528 height 42
paste input "ilano Burger"
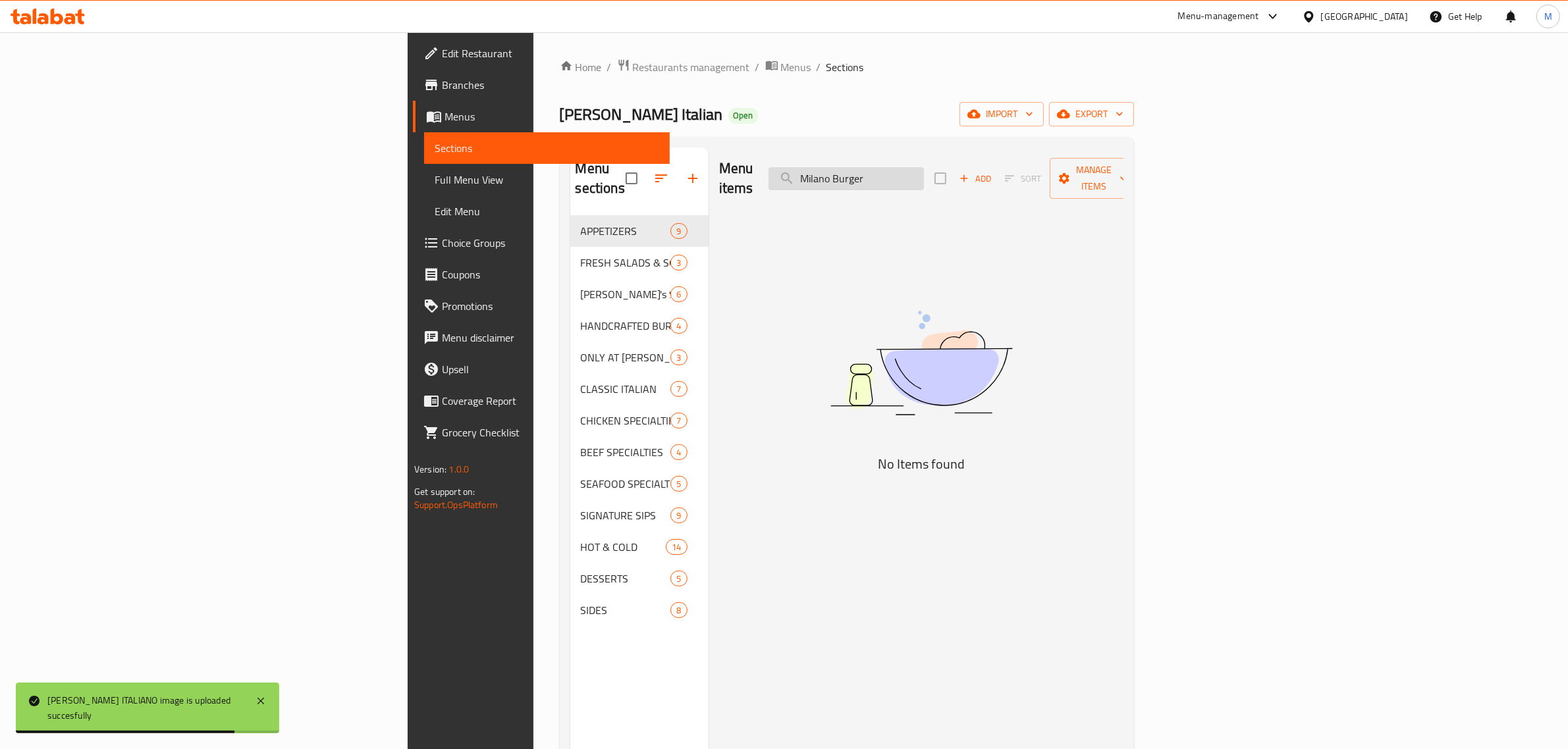
click at [923, 167] on input "Milano Burger" at bounding box center [845, 179] width 155 height 23
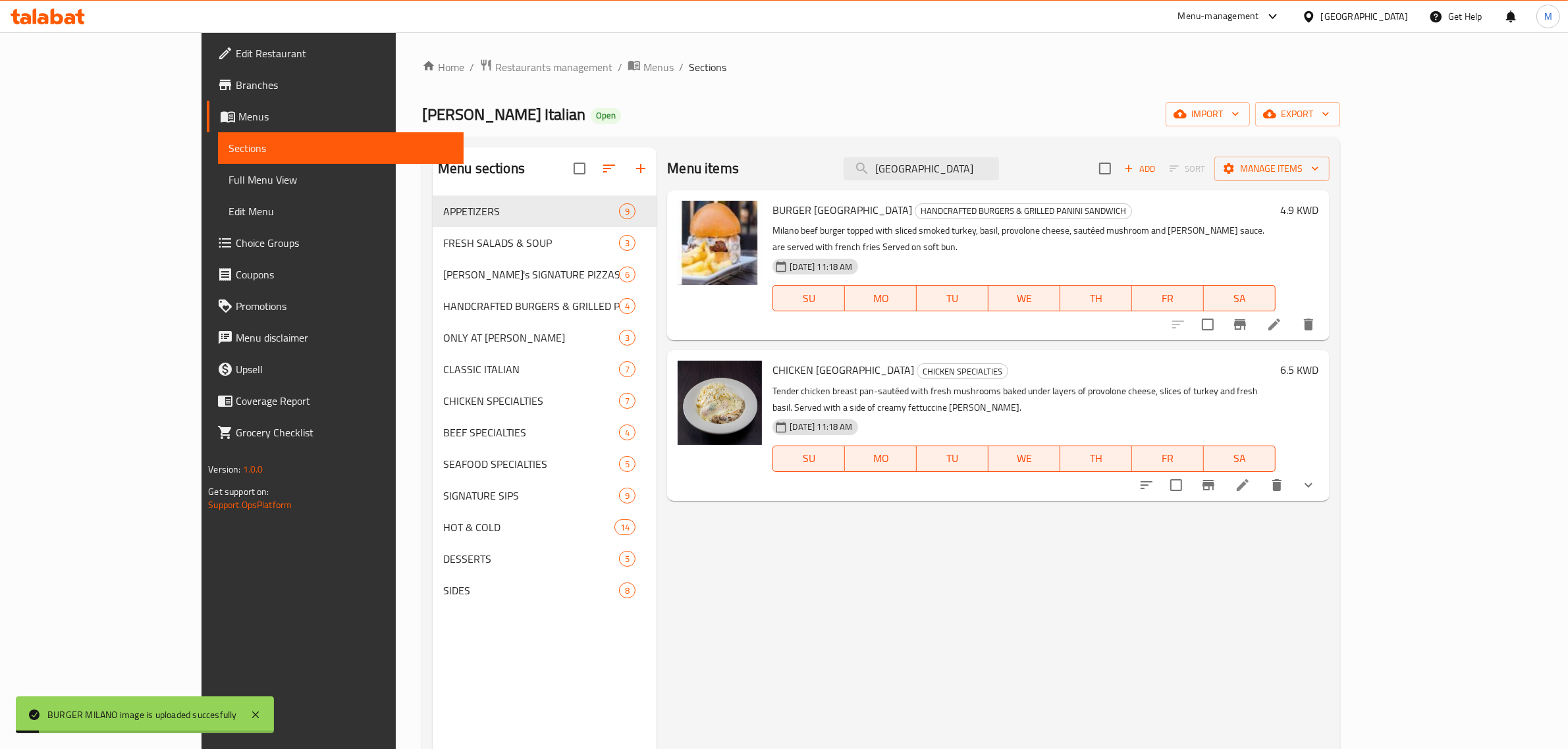
drag, startPoint x: 1048, startPoint y: 171, endPoint x: 838, endPoint y: 167, distance: 210.0
click at [838, 167] on div "Menu items Milano Add Sort Manage items" at bounding box center [998, 168] width 662 height 42
paste input "ojito`s"
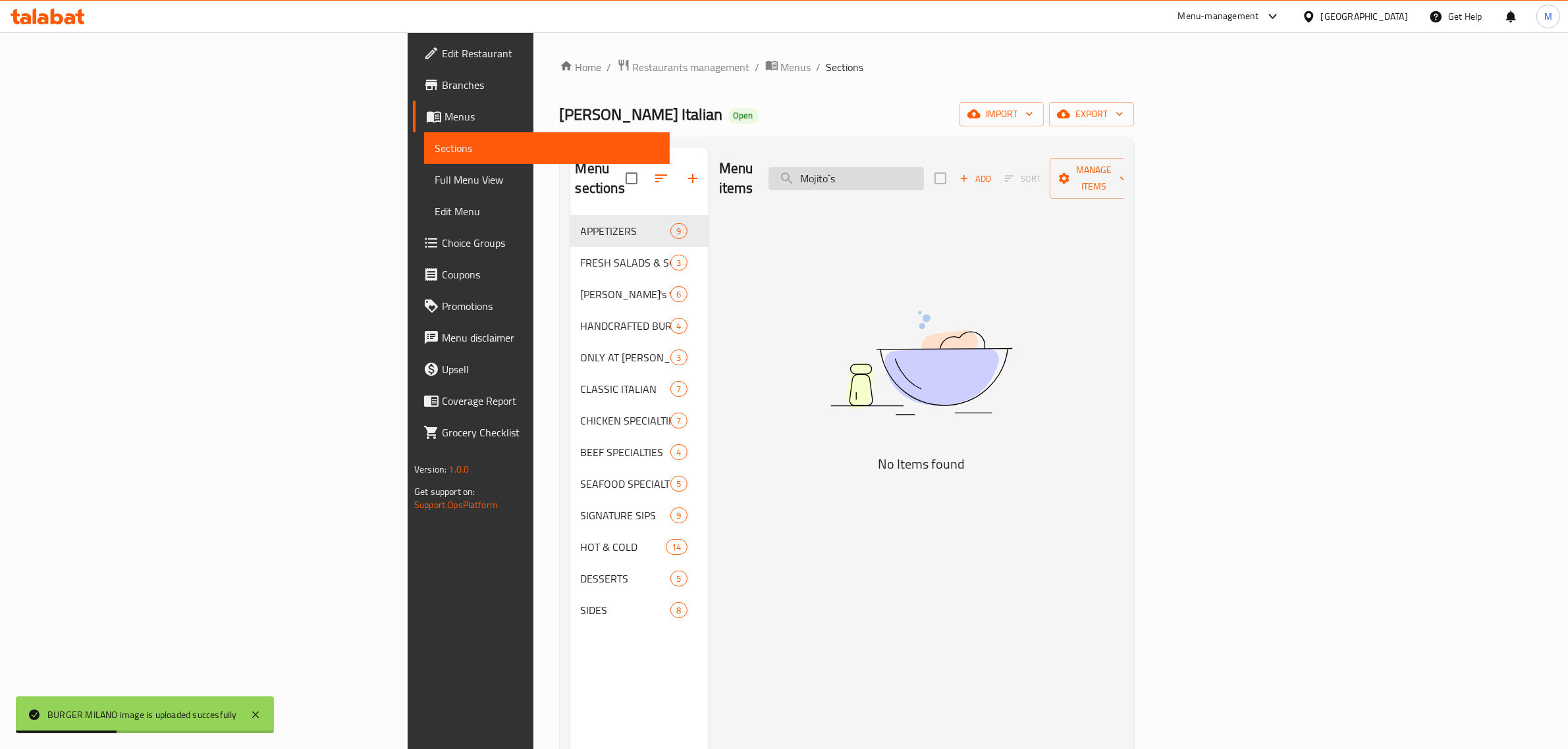
click at [923, 167] on input "Mojito`s" at bounding box center [845, 179] width 155 height 23
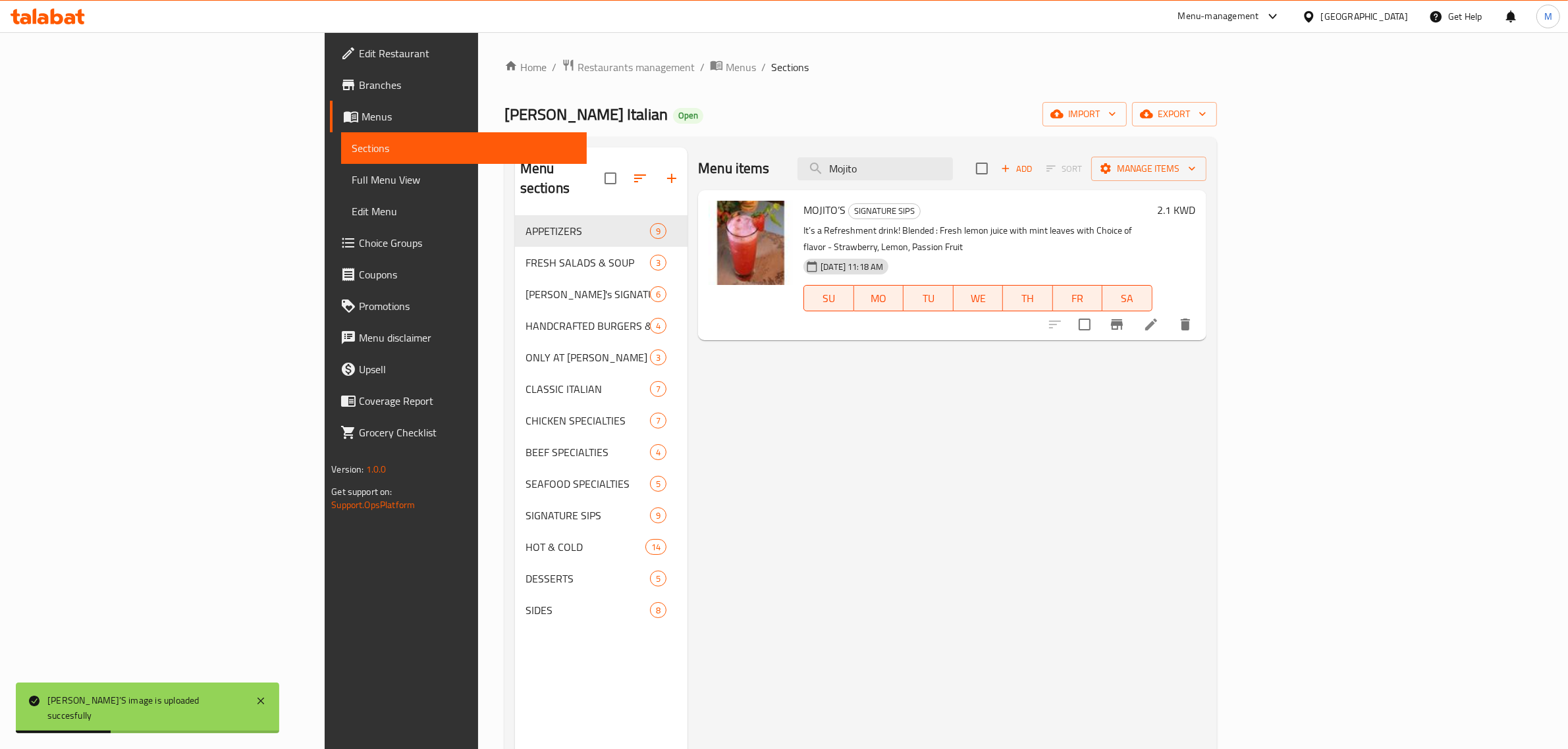
drag, startPoint x: 1009, startPoint y: 162, endPoint x: 851, endPoint y: 146, distance: 158.8
click at [851, 146] on div "Menu sections APPETIZERS 9 FRESH SALADS & SOUP 3 Johnny's SIGNATURE PIZZAS 6 HA…" at bounding box center [860, 521] width 712 height 770
paste input "zzarella With Marinara"
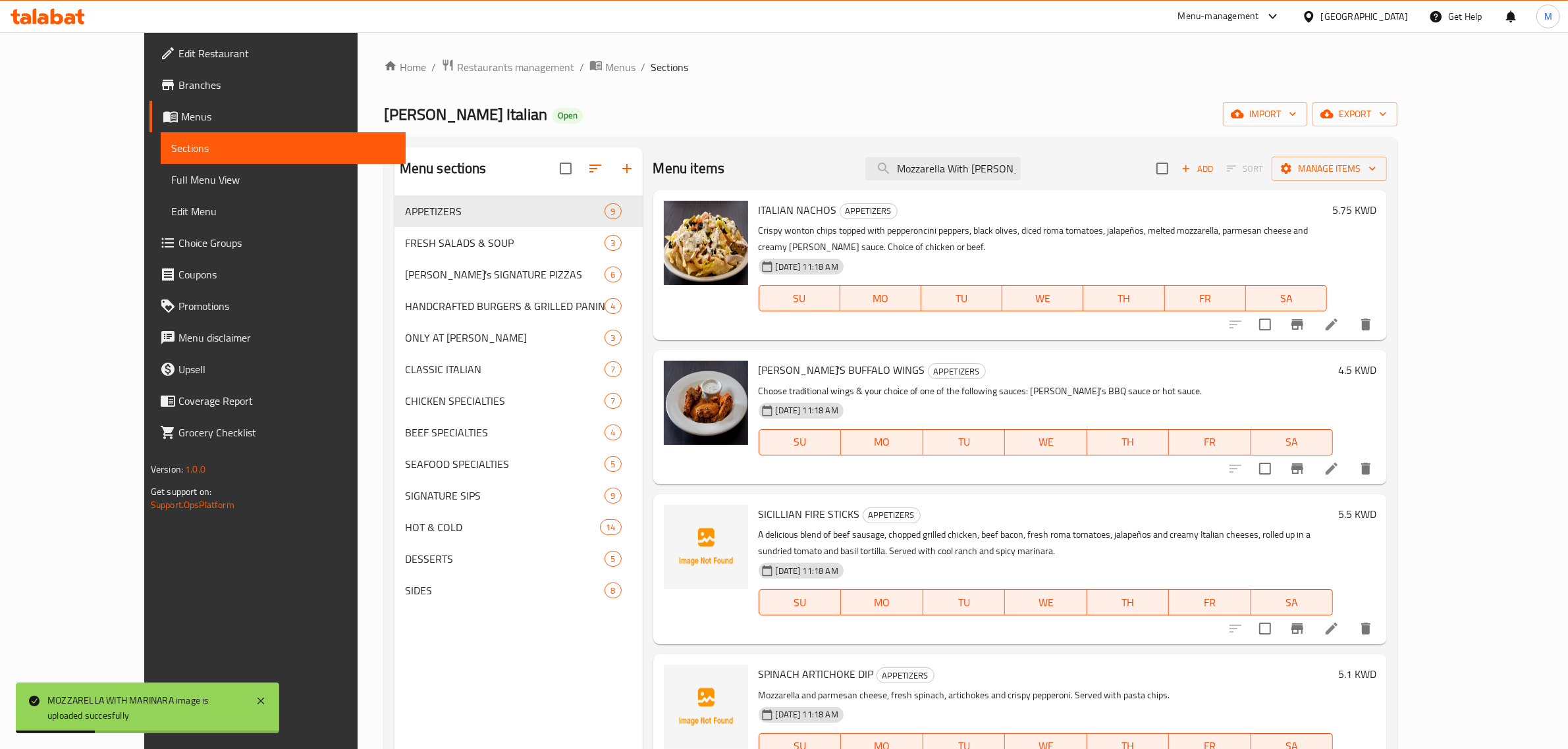
drag, startPoint x: 1067, startPoint y: 172, endPoint x: 796, endPoint y: 171, distance: 271.0
click at [796, 171] on div "Menu items Mozzarella With Marinara Add Sort Manage items" at bounding box center [1020, 168] width 734 height 42
paste input "Pecan Crusted Chicken"
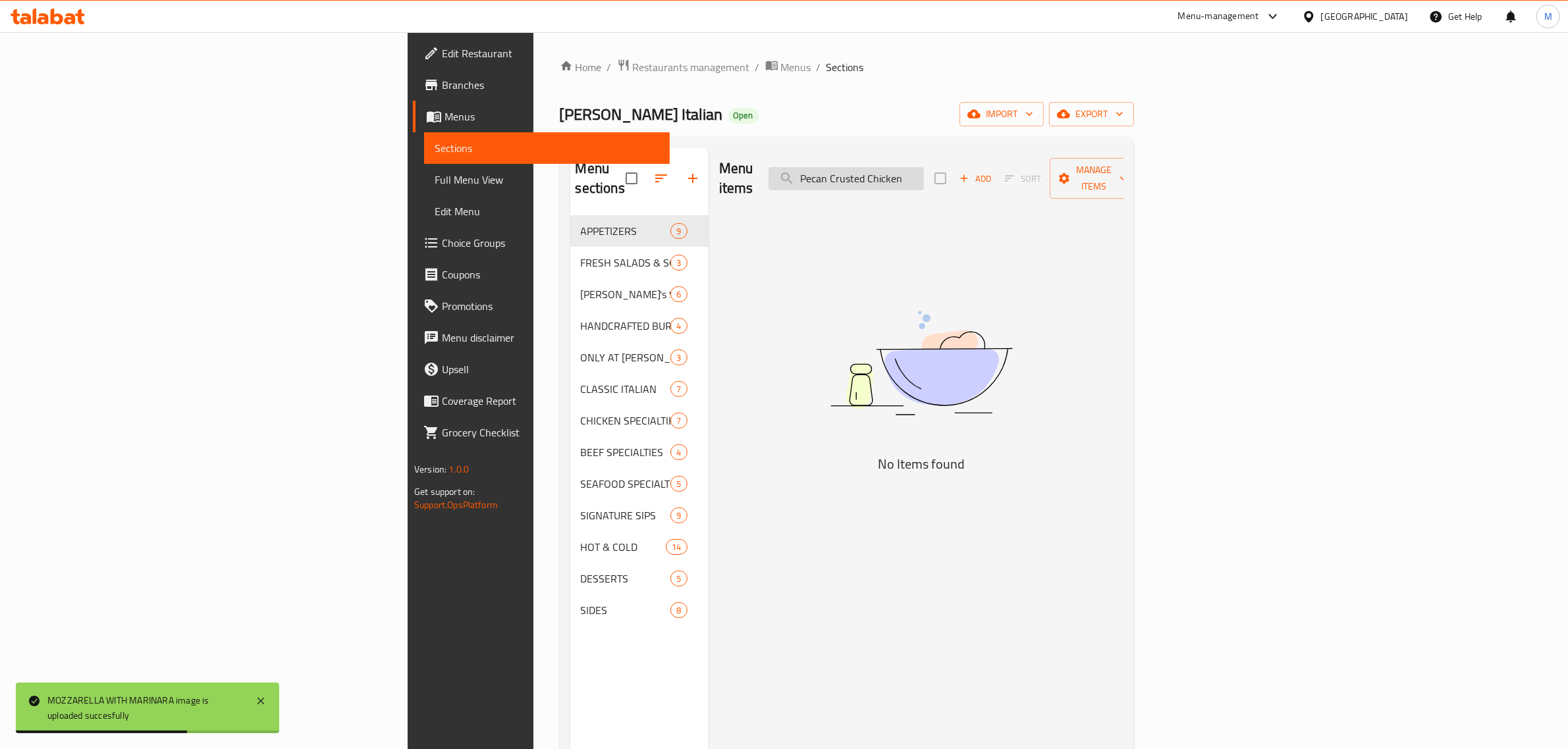
click at [923, 167] on input "Pecan Crusted Chicken" at bounding box center [845, 179] width 155 height 23
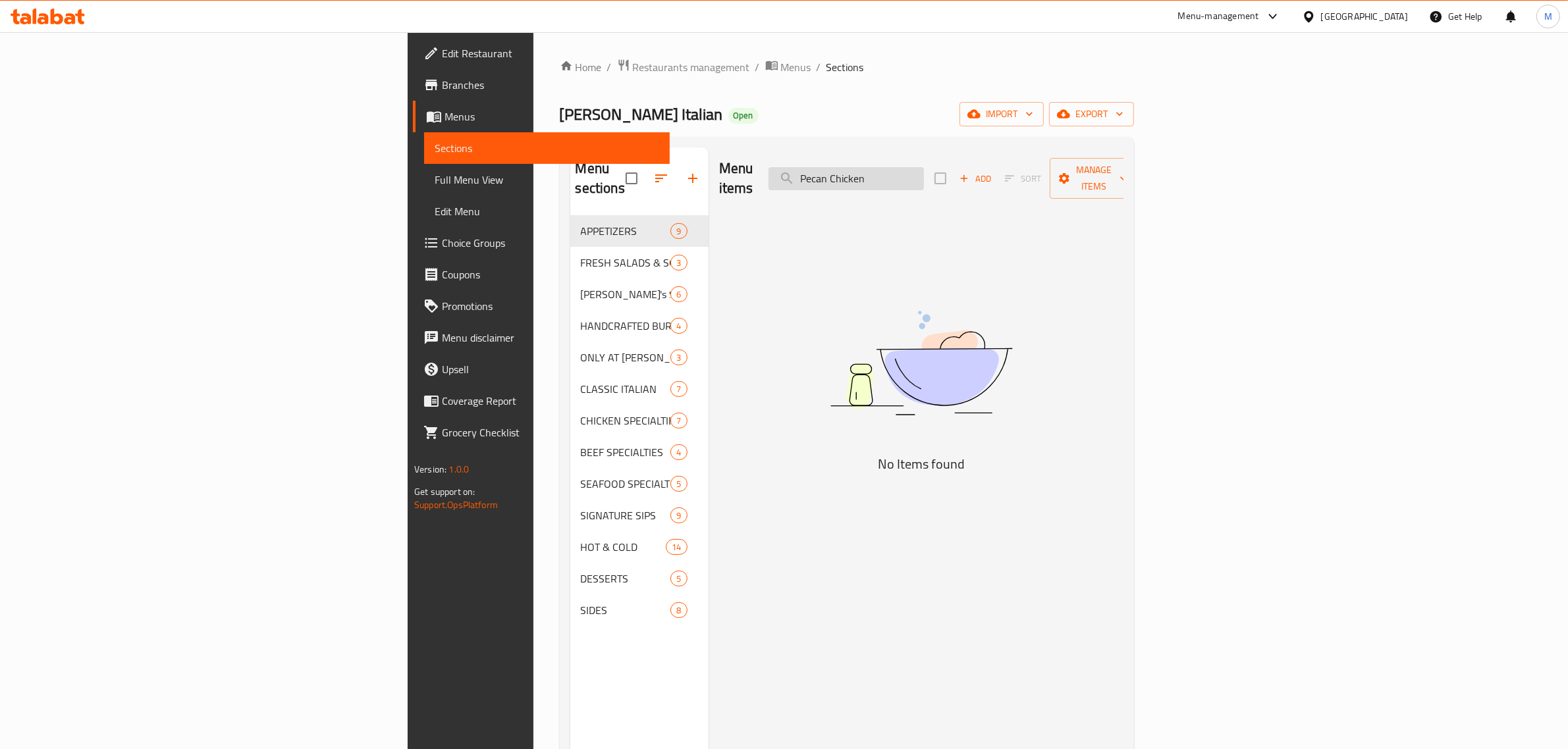
click at [923, 168] on input "Pecan Chicken" at bounding box center [845, 179] width 155 height 23
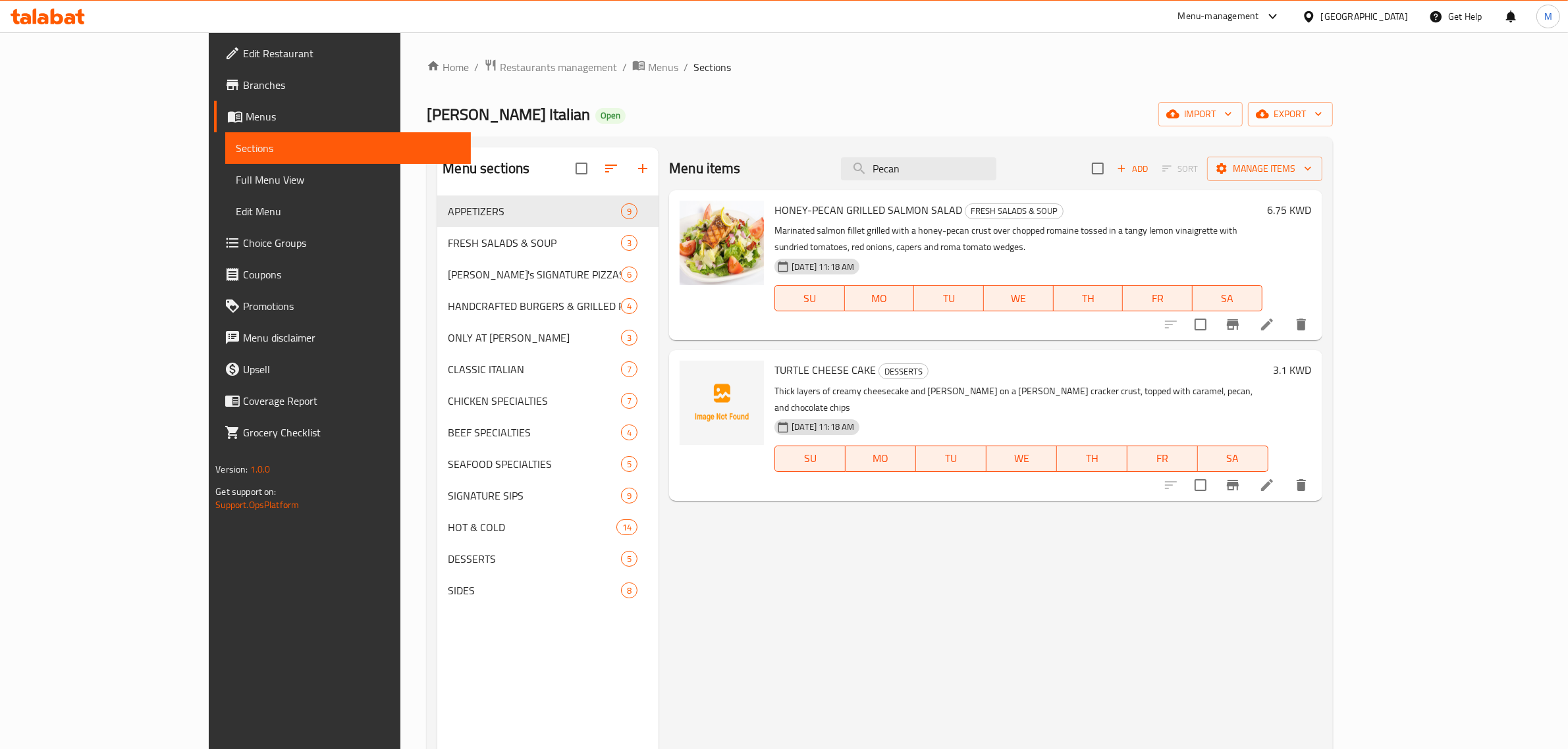
drag, startPoint x: 939, startPoint y: 166, endPoint x: 904, endPoint y: 163, distance: 35.1
click at [904, 163] on div "Menu items Pecan Add Sort Manage items" at bounding box center [995, 168] width 652 height 42
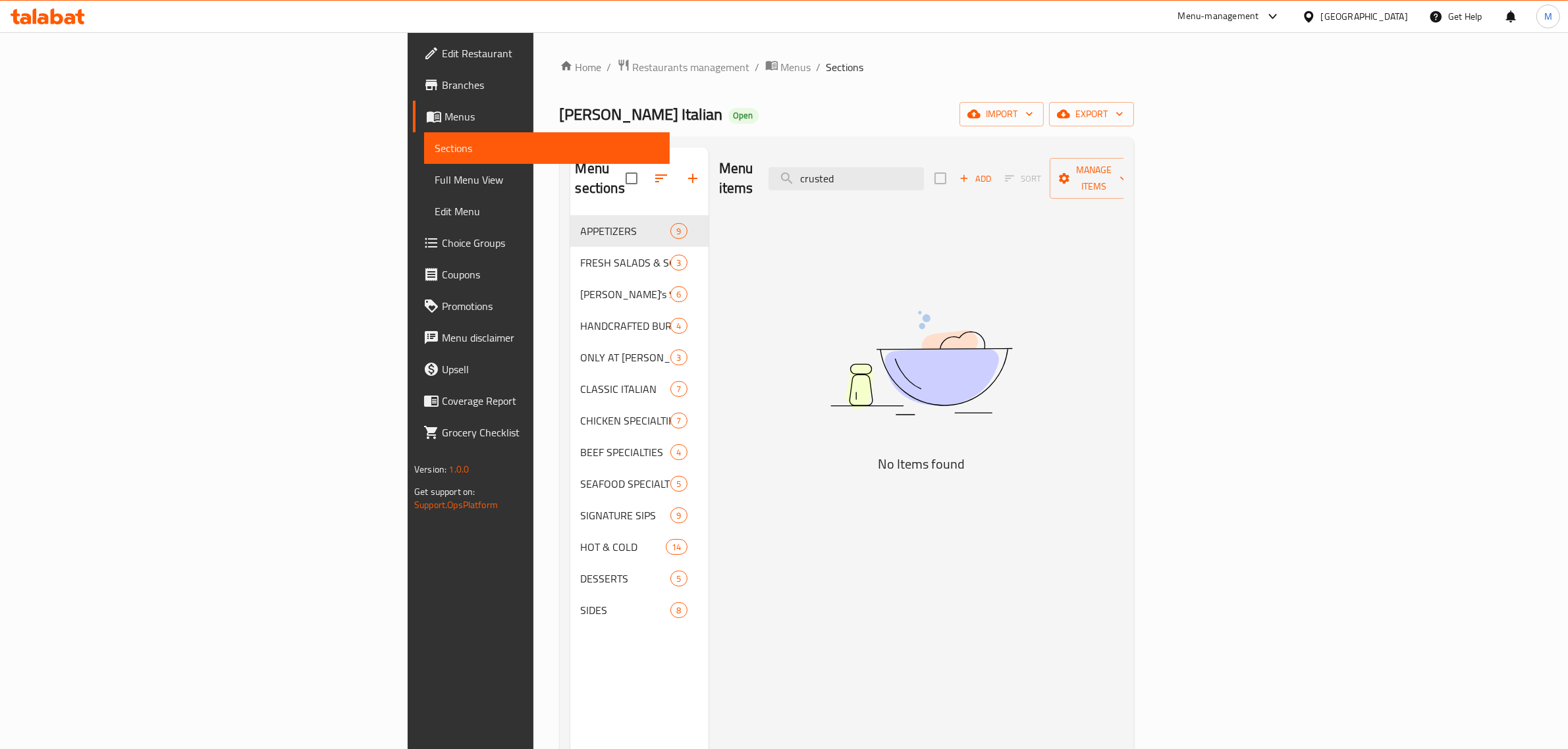
drag, startPoint x: 1009, startPoint y: 167, endPoint x: 917, endPoint y: 167, distance: 92.0
click at [917, 167] on div "Menu items crusted Add Sort Manage items" at bounding box center [921, 179] width 405 height 62
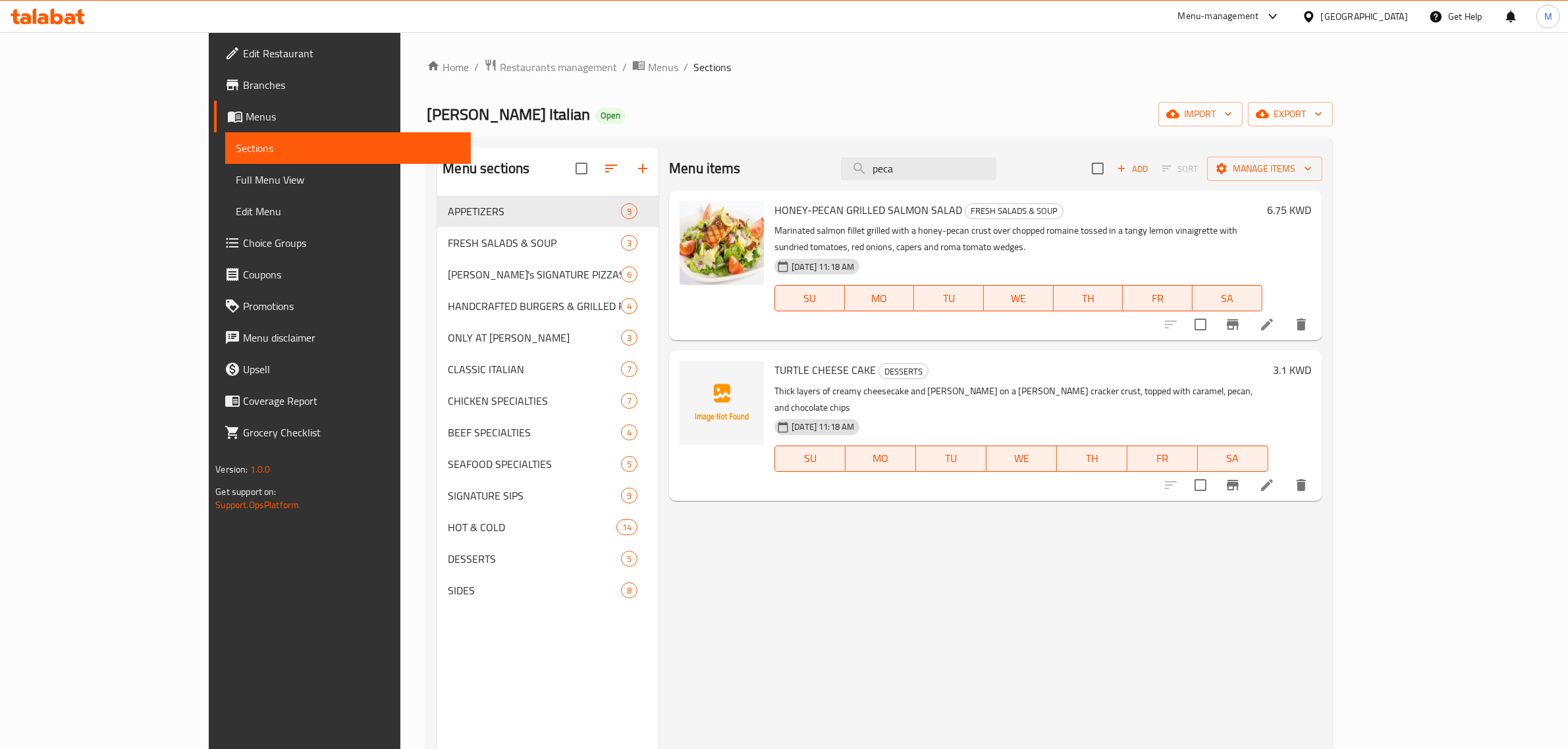
drag, startPoint x: 1035, startPoint y: 160, endPoint x: 801, endPoint y: 159, distance: 234.0
click at [801, 159] on div "Menu items peca Add Sort Manage items" at bounding box center [995, 168] width 652 height 42
paste input "Pepperoni Burger"
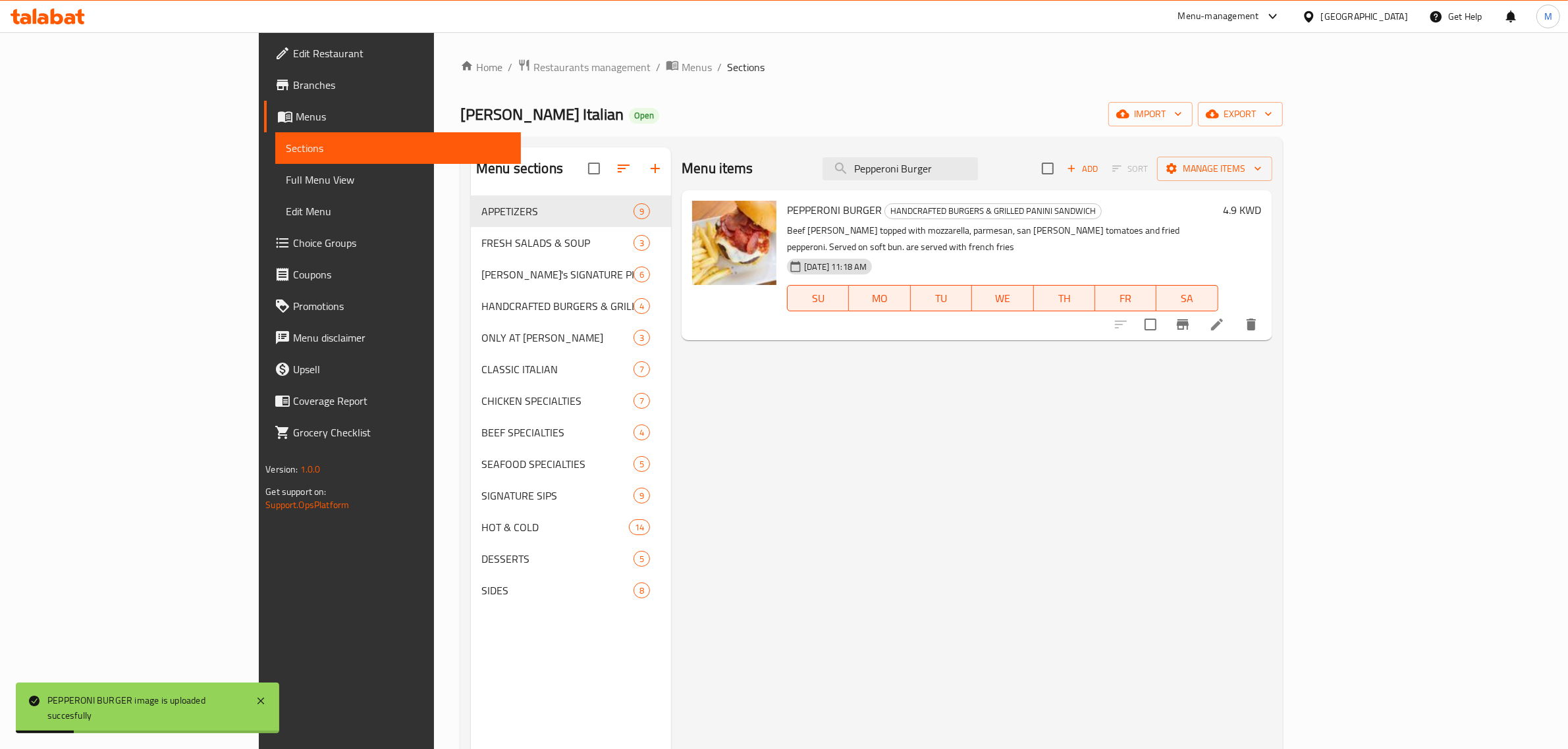
drag, startPoint x: 1052, startPoint y: 173, endPoint x: 795, endPoint y: 179, distance: 257.1
click at [795, 179] on div "Menu items Pepperoni Burger Add Sort Manage items" at bounding box center [976, 168] width 590 height 42
paste input "Red Bull"
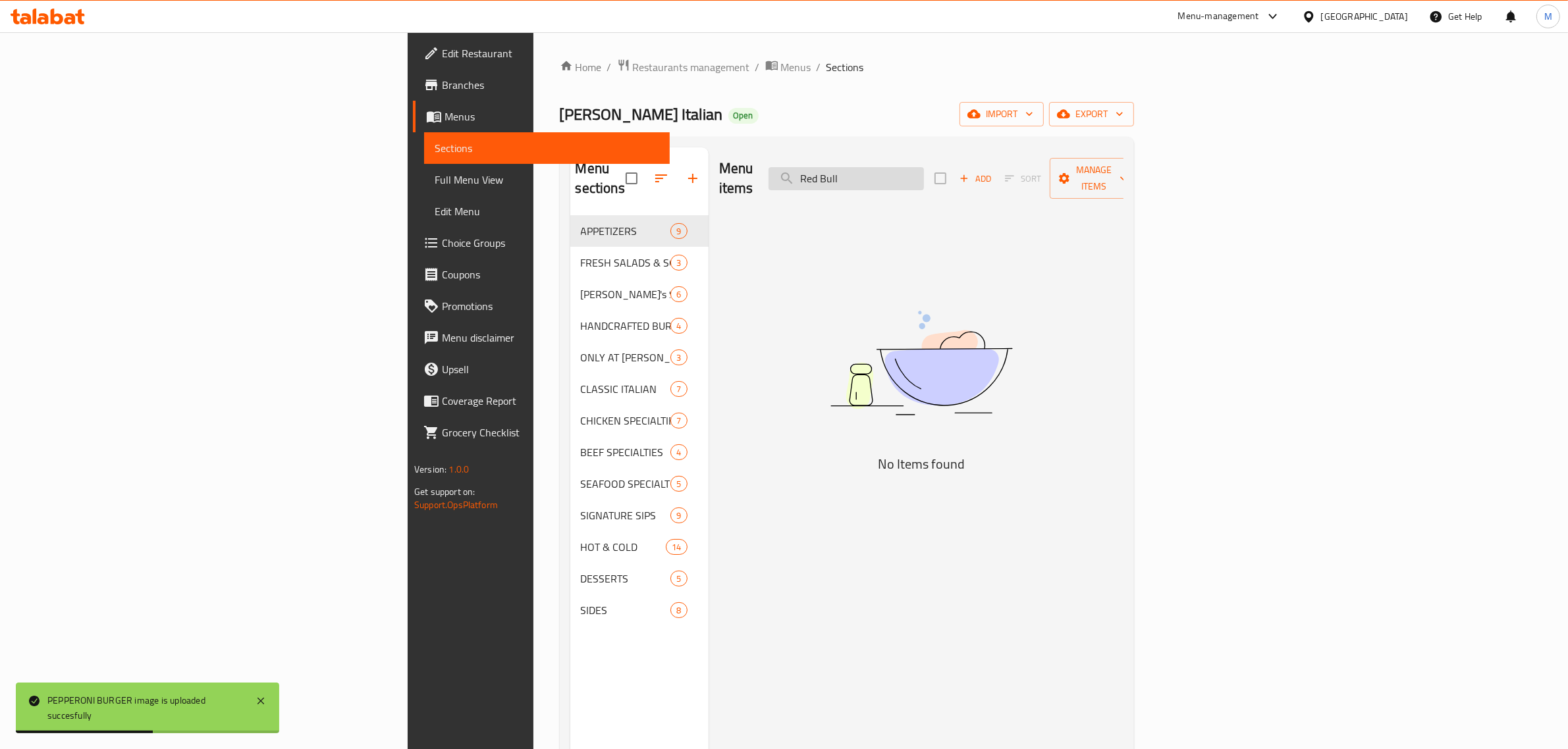
click at [923, 178] on input "Red Bull" at bounding box center [845, 179] width 155 height 23
click at [923, 167] on input "Red Bull" at bounding box center [845, 179] width 155 height 23
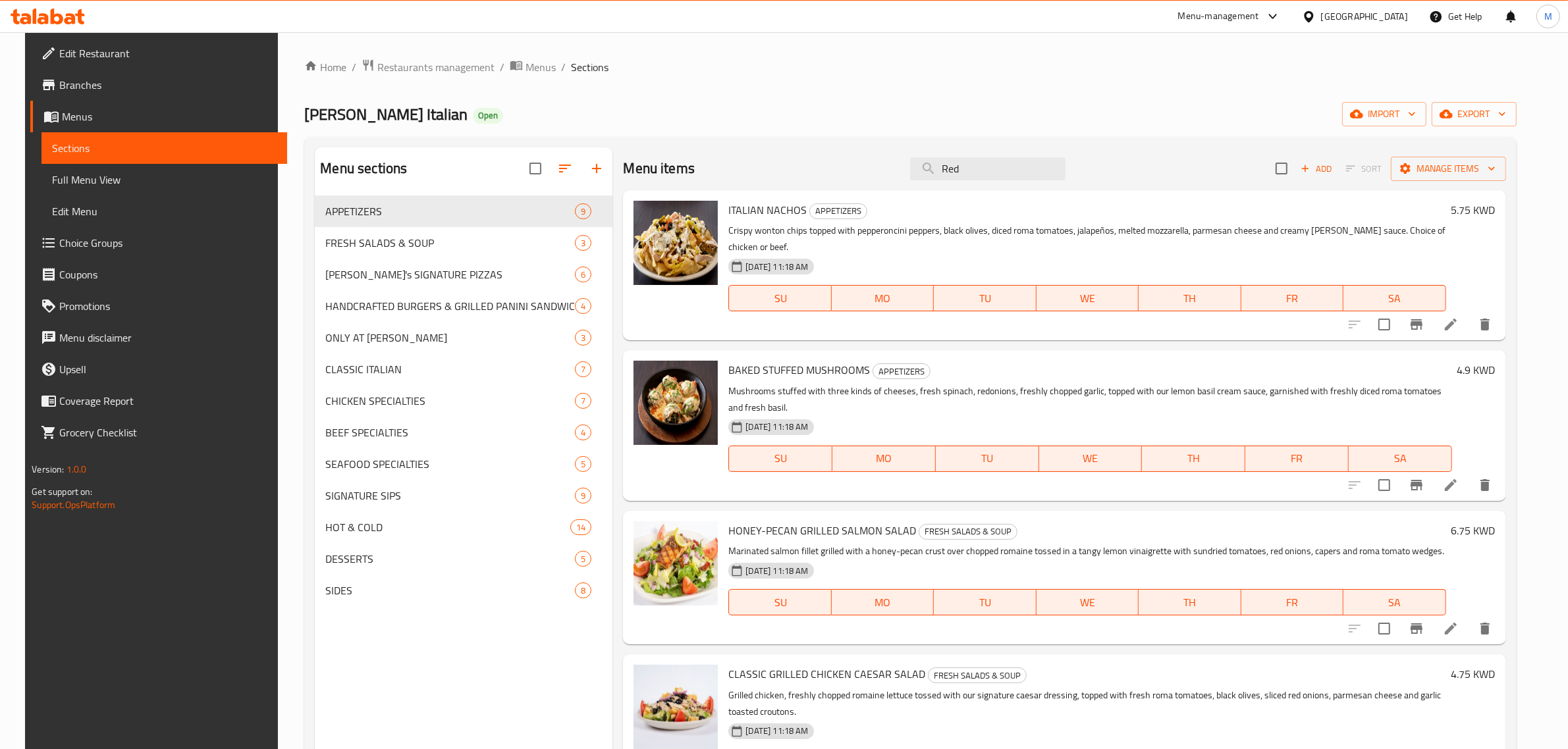
drag, startPoint x: 976, startPoint y: 163, endPoint x: 833, endPoint y: 148, distance: 143.8
click at [833, 148] on div "Menu items Red Add Sort Manage items" at bounding box center [1064, 168] width 882 height 42
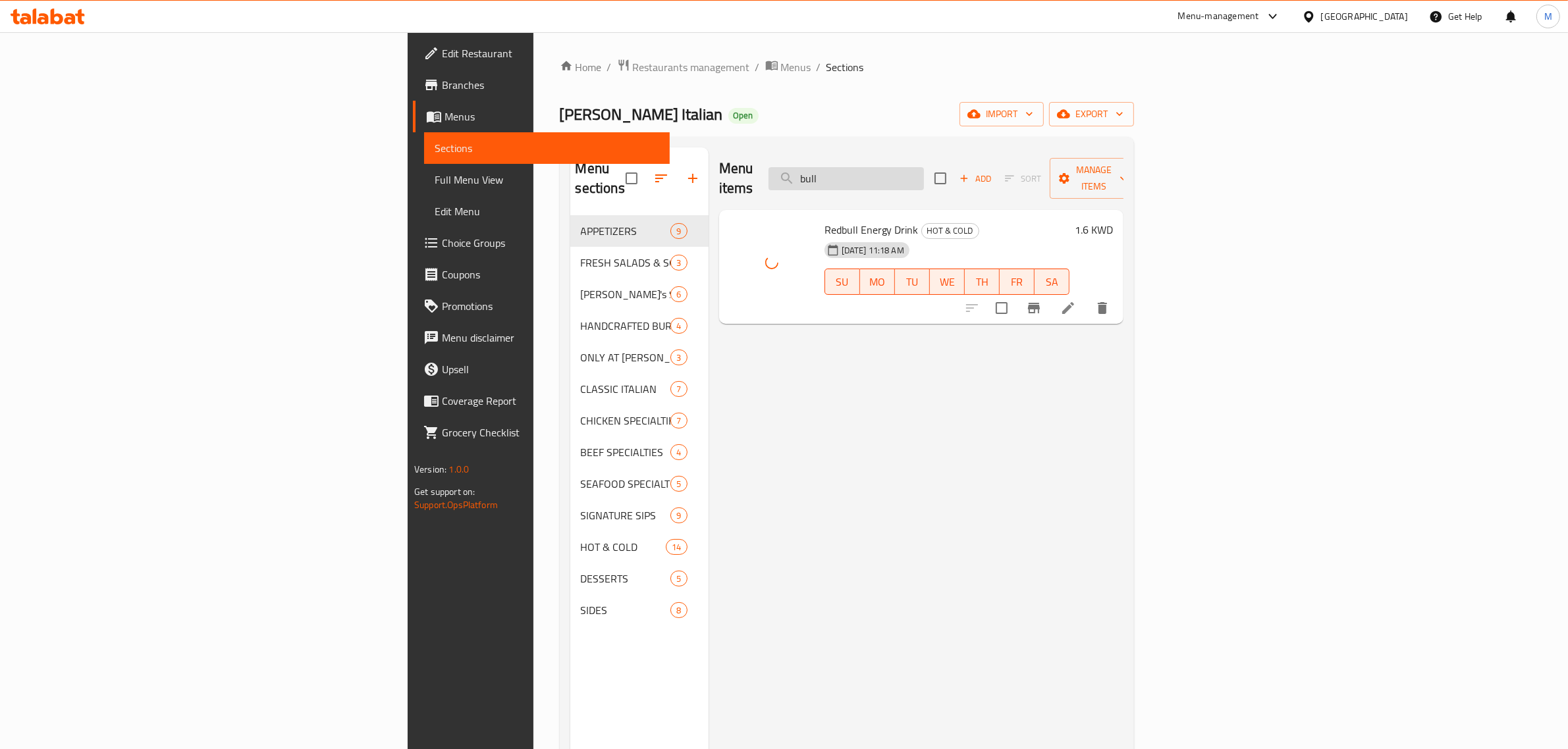
click at [923, 169] on input "bull" at bounding box center [845, 179] width 155 height 23
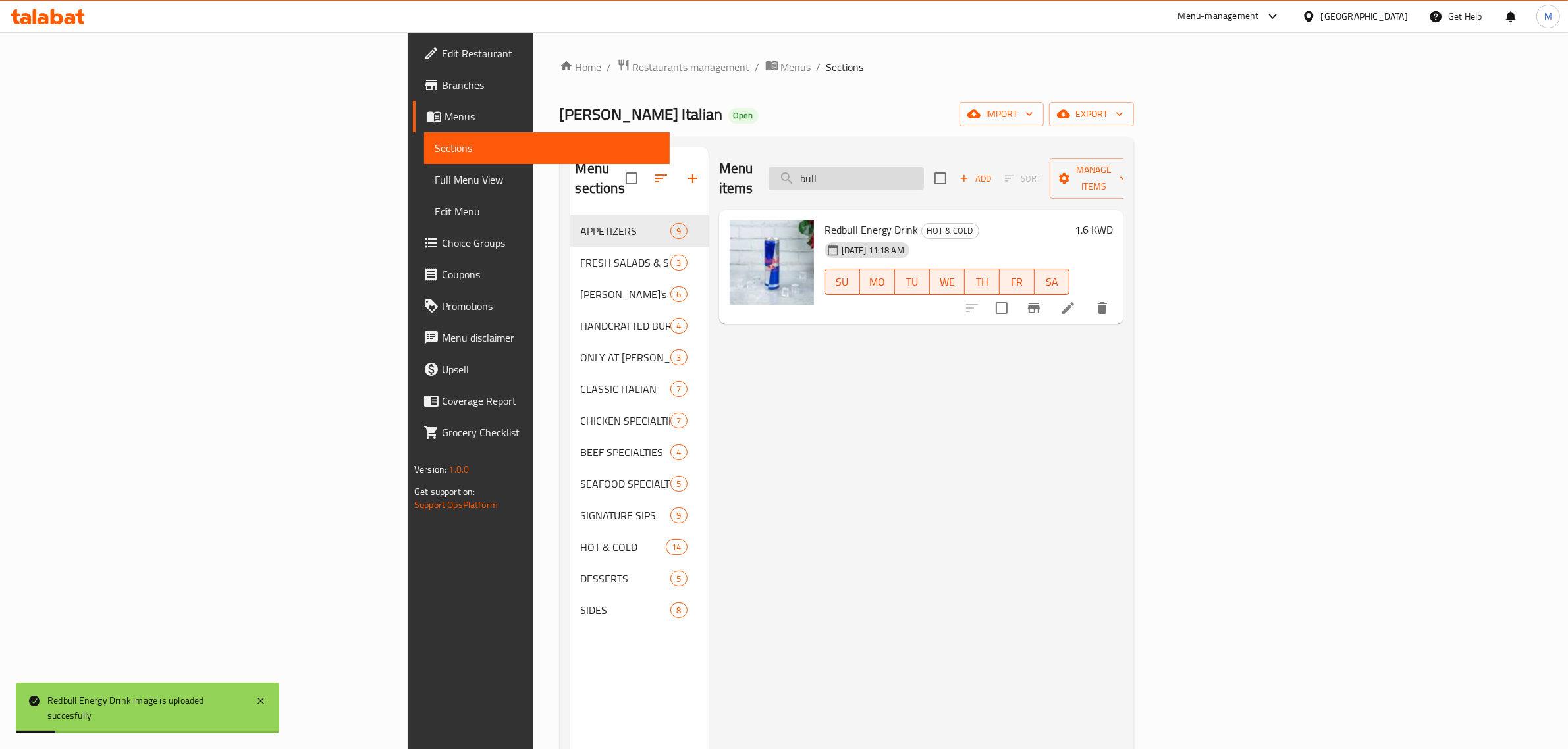
drag, startPoint x: 991, startPoint y: 169, endPoint x: 923, endPoint y: 174, distance: 68.2
click at [923, 174] on input "bull" at bounding box center [845, 179] width 155 height 23
paste input "Roasted Potatoes"
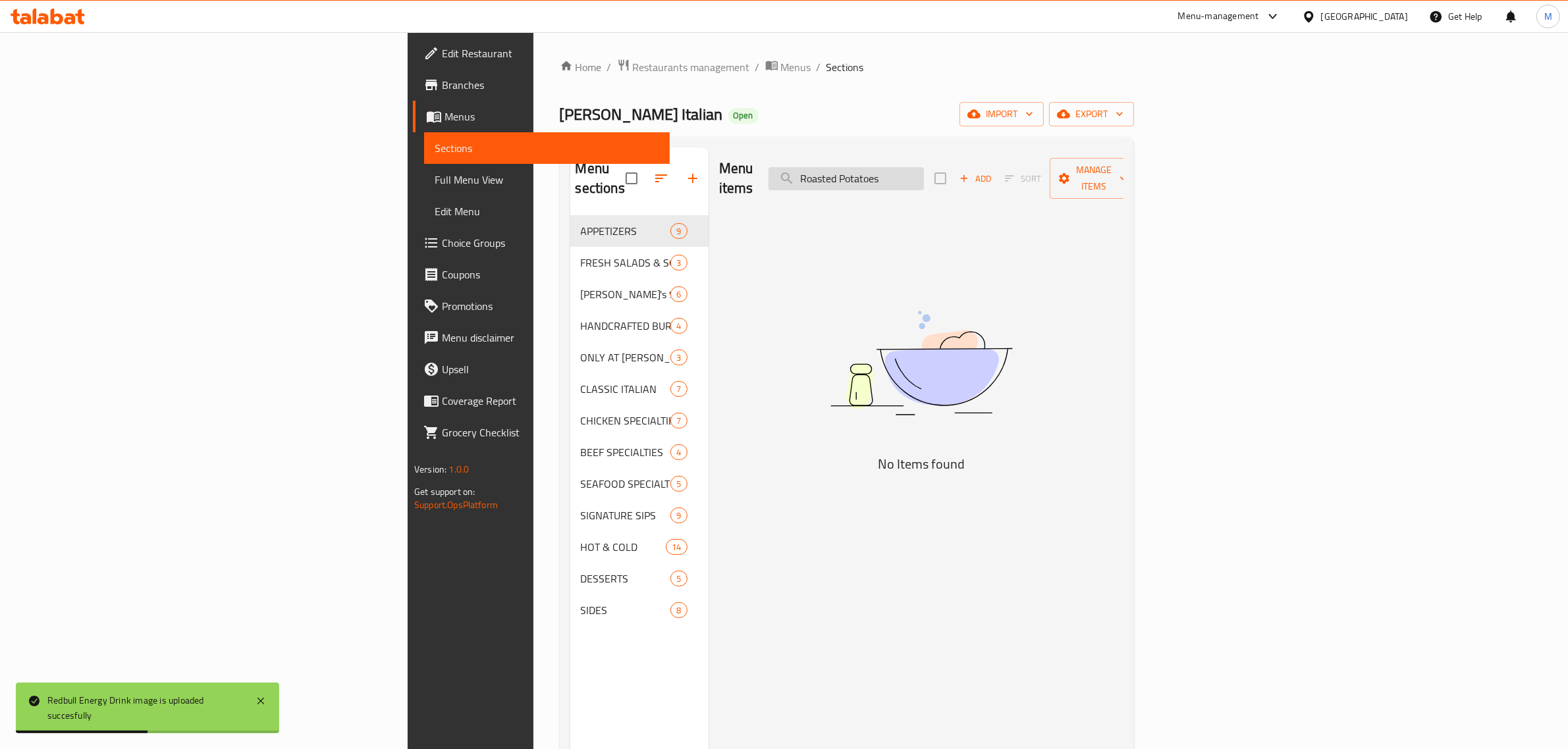
click at [923, 176] on input "Roasted Potatoes" at bounding box center [845, 179] width 155 height 23
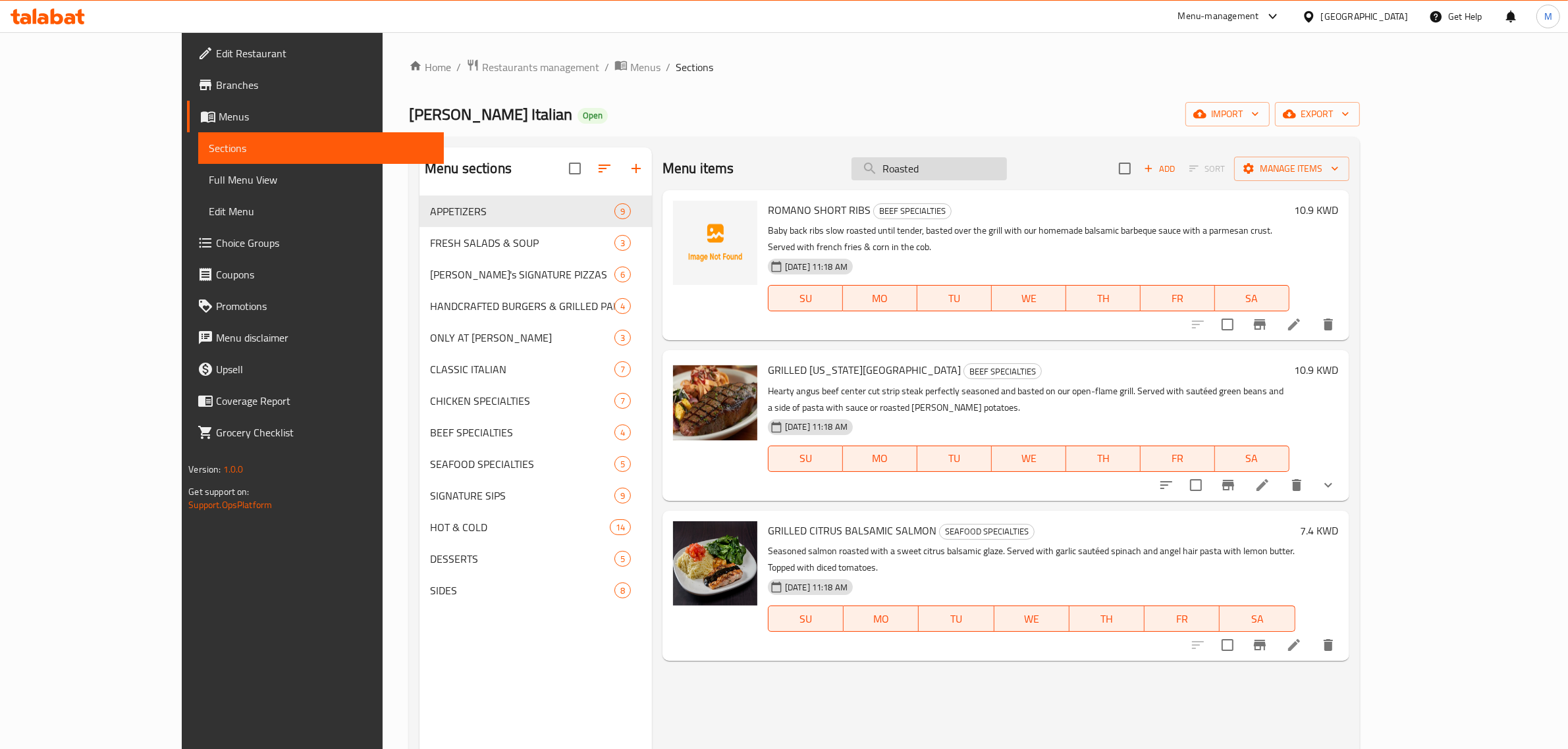
click at [1007, 173] on input "Roasted" at bounding box center [928, 168] width 155 height 23
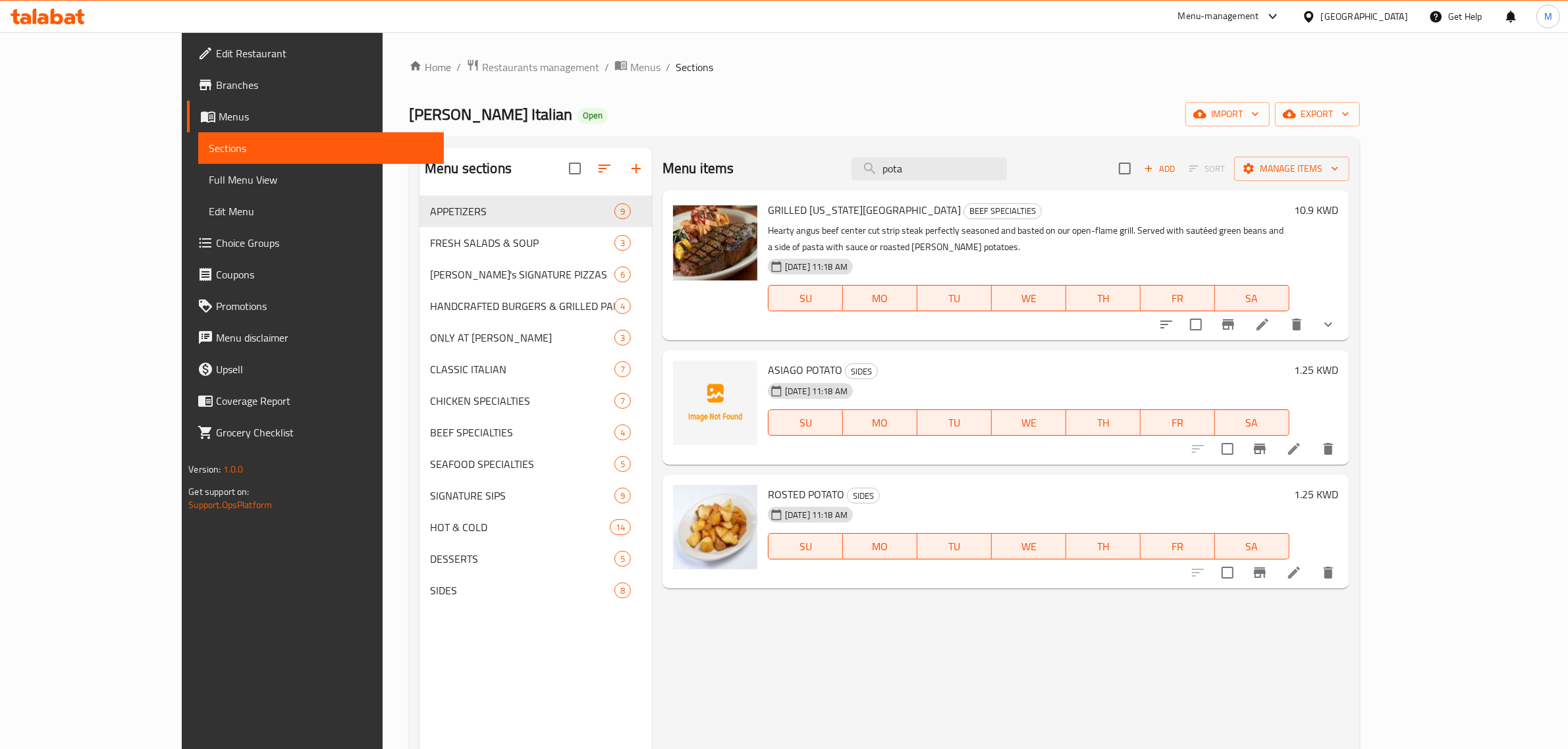
drag, startPoint x: 983, startPoint y: 166, endPoint x: 840, endPoint y: 168, distance: 143.0
click at [840, 168] on div "Menu items pota Add Sort Manage items" at bounding box center [1006, 168] width 687 height 42
paste input "Roman"
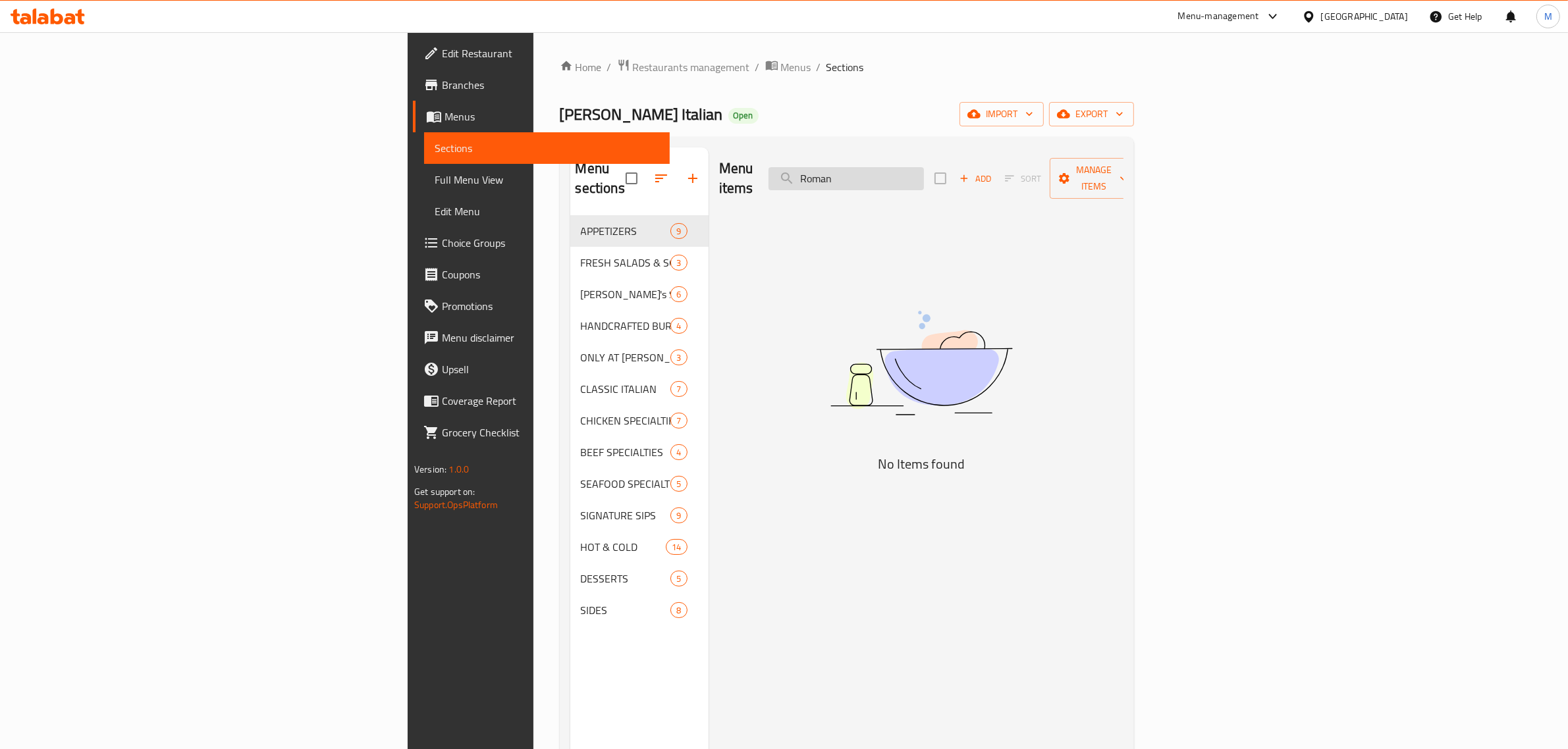
click at [923, 180] on input "Roman" at bounding box center [845, 179] width 155 height 23
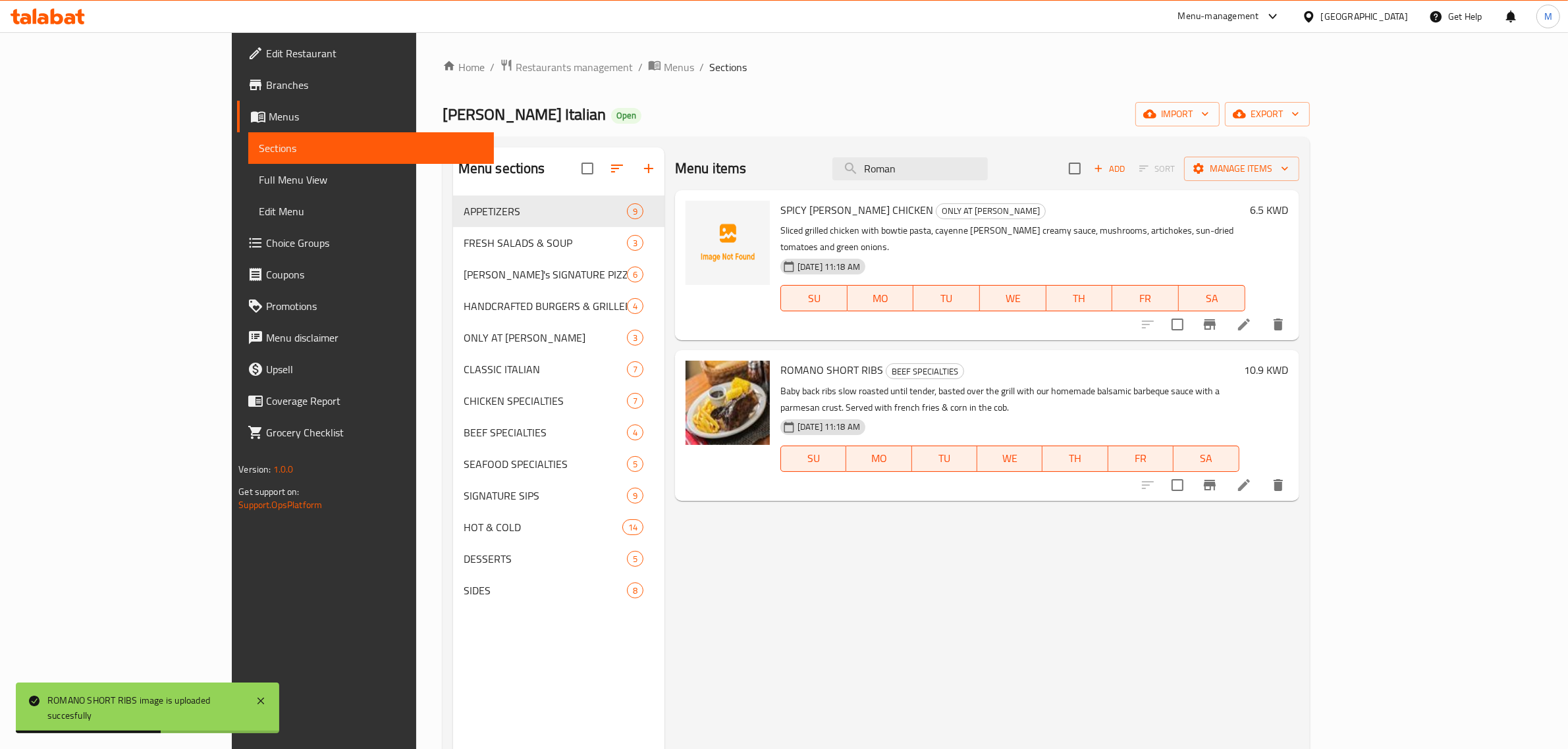
drag, startPoint x: 1000, startPoint y: 169, endPoint x: 863, endPoint y: 161, distance: 137.2
click at [863, 161] on div "Menu items Roman Add Sort Manage items" at bounding box center [986, 168] width 624 height 42
paste input "Salmon"
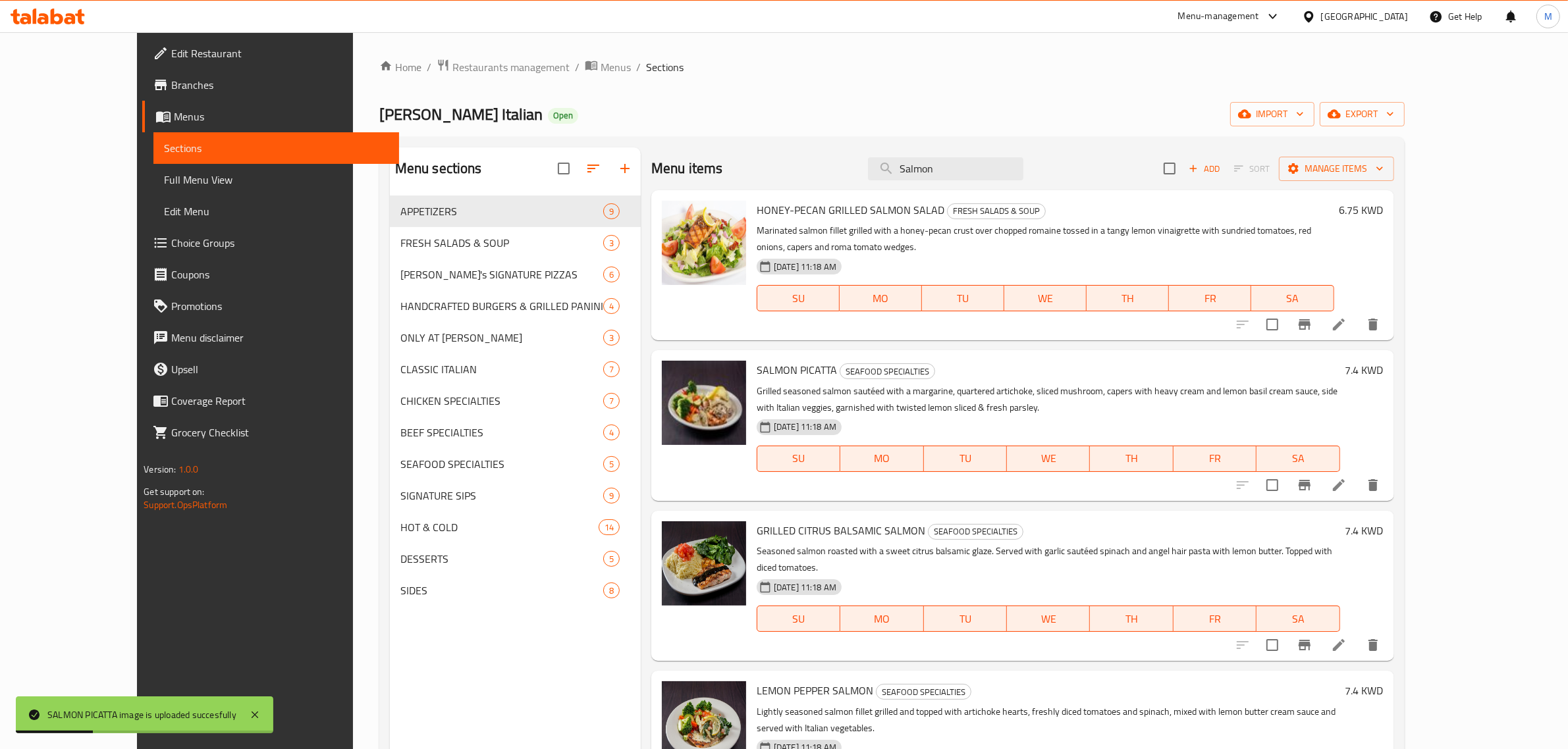
drag, startPoint x: 1016, startPoint y: 168, endPoint x: 840, endPoint y: 167, distance: 176.0
click at [840, 167] on div "Menu items Salmon Add Sort Manage items" at bounding box center [1022, 168] width 743 height 42
paste input "Arrabiata"
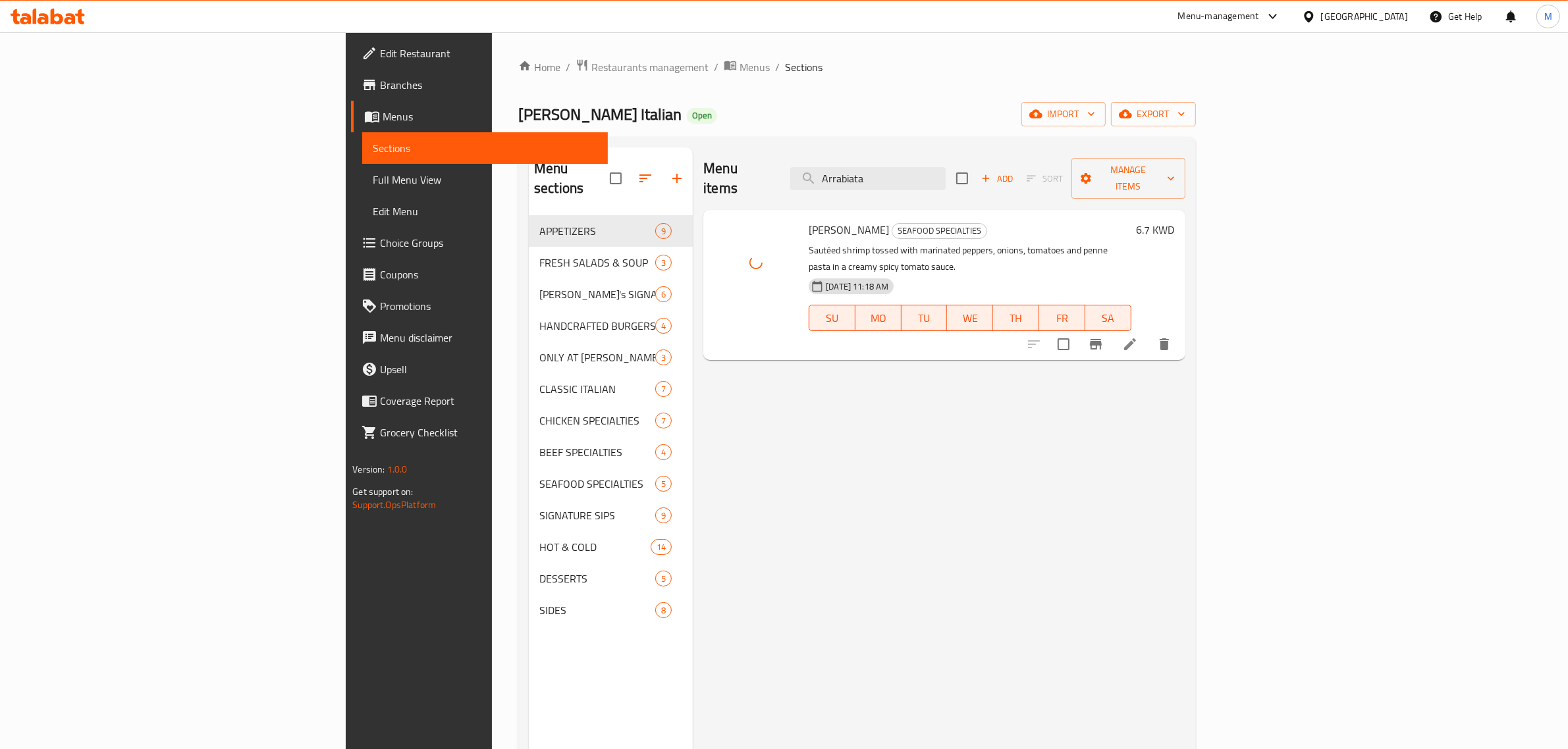
drag, startPoint x: 923, startPoint y: 171, endPoint x: 906, endPoint y: 171, distance: 17.0
click at [906, 171] on div "Menu items Arrabiata Add Sort Manage items" at bounding box center [943, 179] width 481 height 62
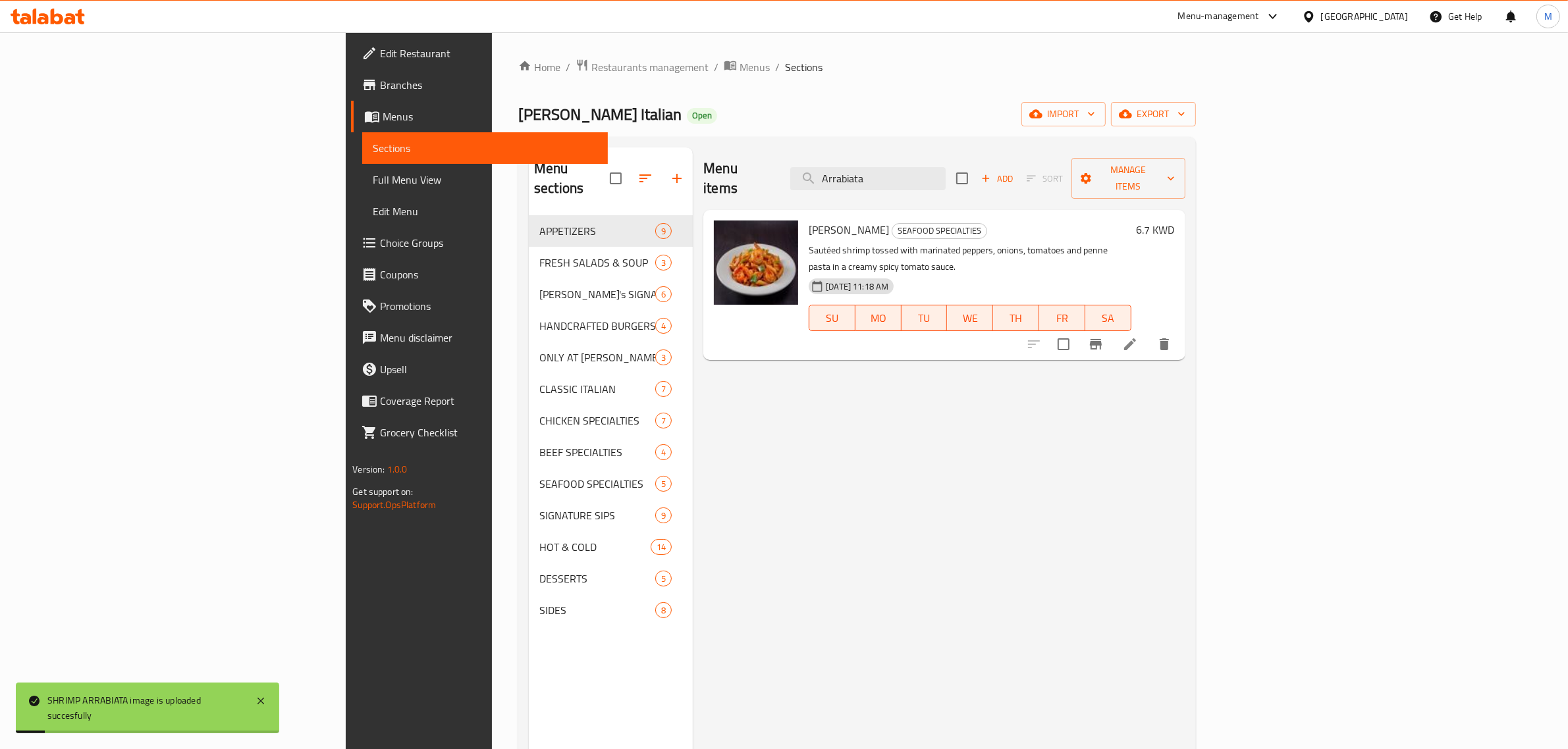
paste input "CARBONARA"
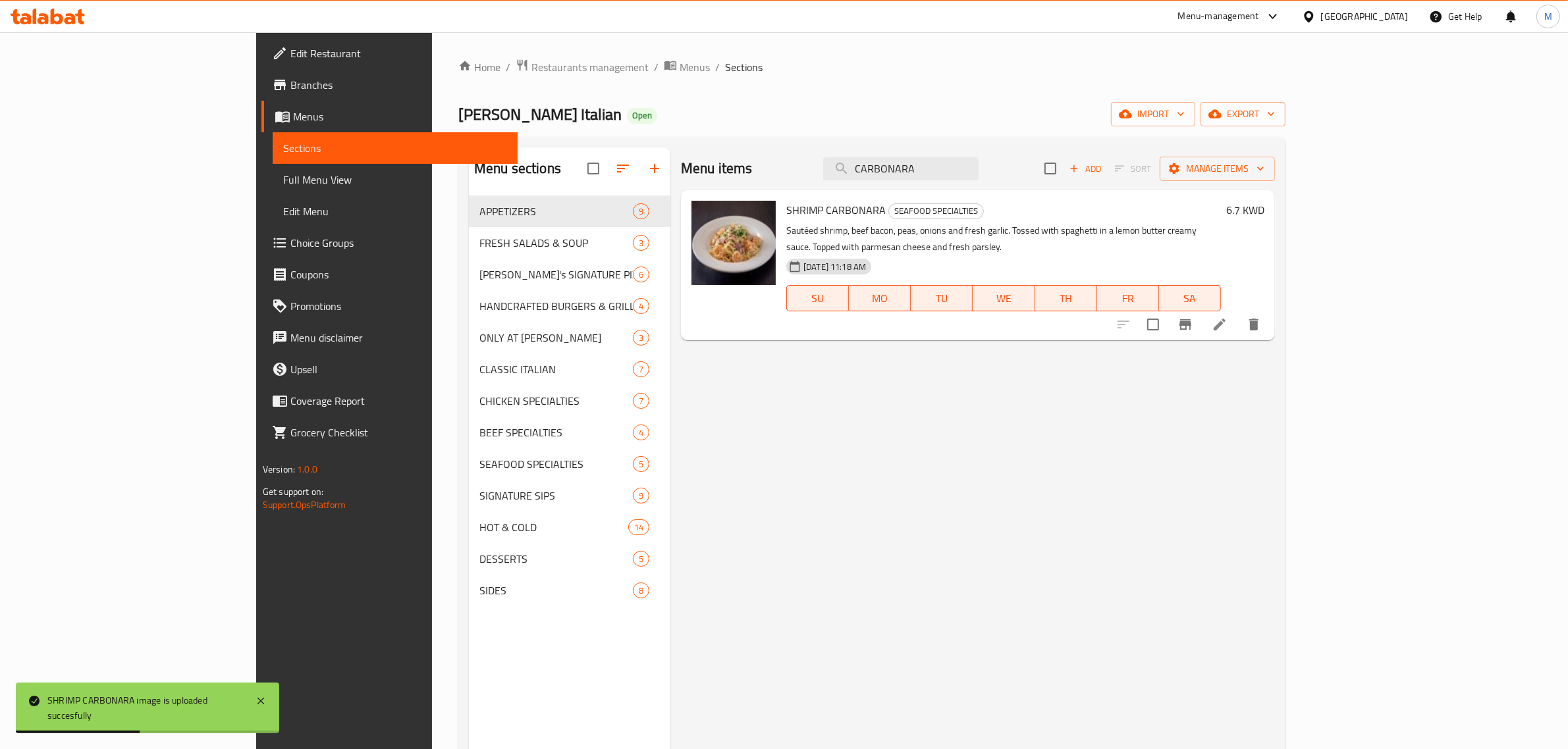
drag, startPoint x: 1016, startPoint y: 169, endPoint x: 854, endPoint y: 169, distance: 162.0
click at [854, 169] on div "Menu items CARBONARA Add Sort Manage items" at bounding box center [977, 168] width 594 height 42
paste input "Skilletini"
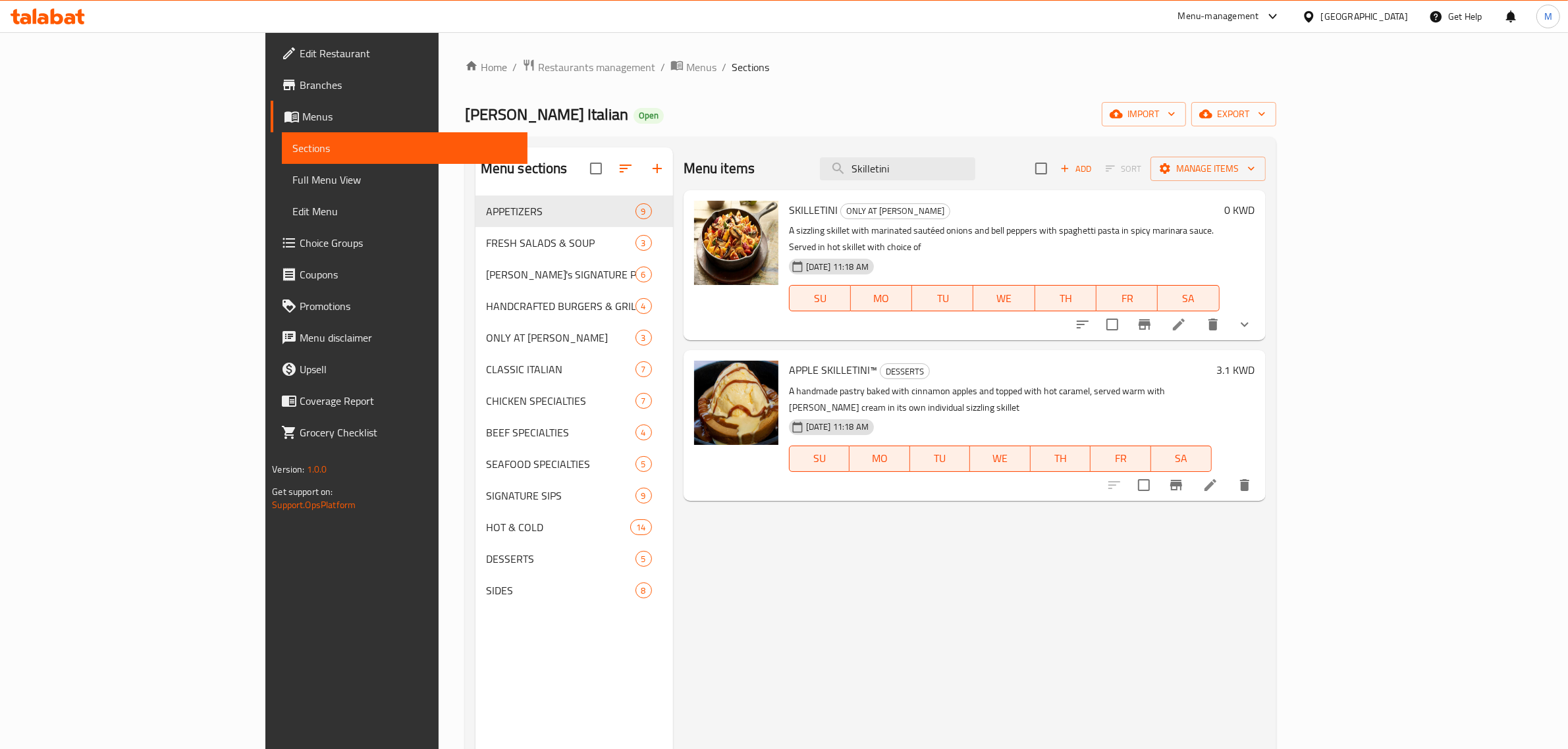
drag, startPoint x: 1037, startPoint y: 160, endPoint x: 873, endPoint y: 160, distance: 164.0
click at [873, 160] on div "Menu items Skilletini Add Sort Manage items" at bounding box center [974, 168] width 582 height 42
paste input "icilian"
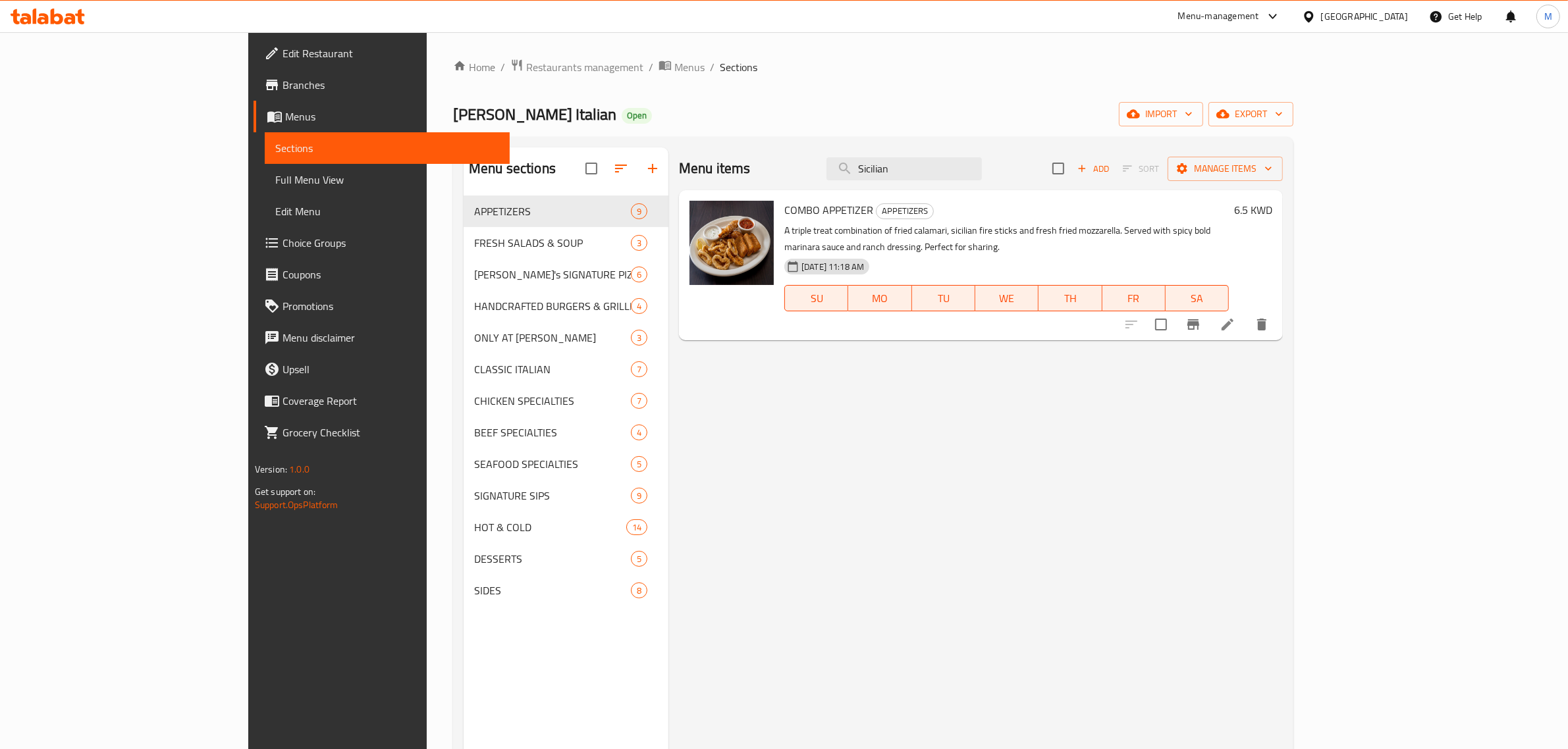
drag, startPoint x: 1007, startPoint y: 156, endPoint x: 892, endPoint y: 158, distance: 115.0
click at [892, 158] on div "Menu items Sicilian Add Sort Manage items" at bounding box center [980, 168] width 603 height 42
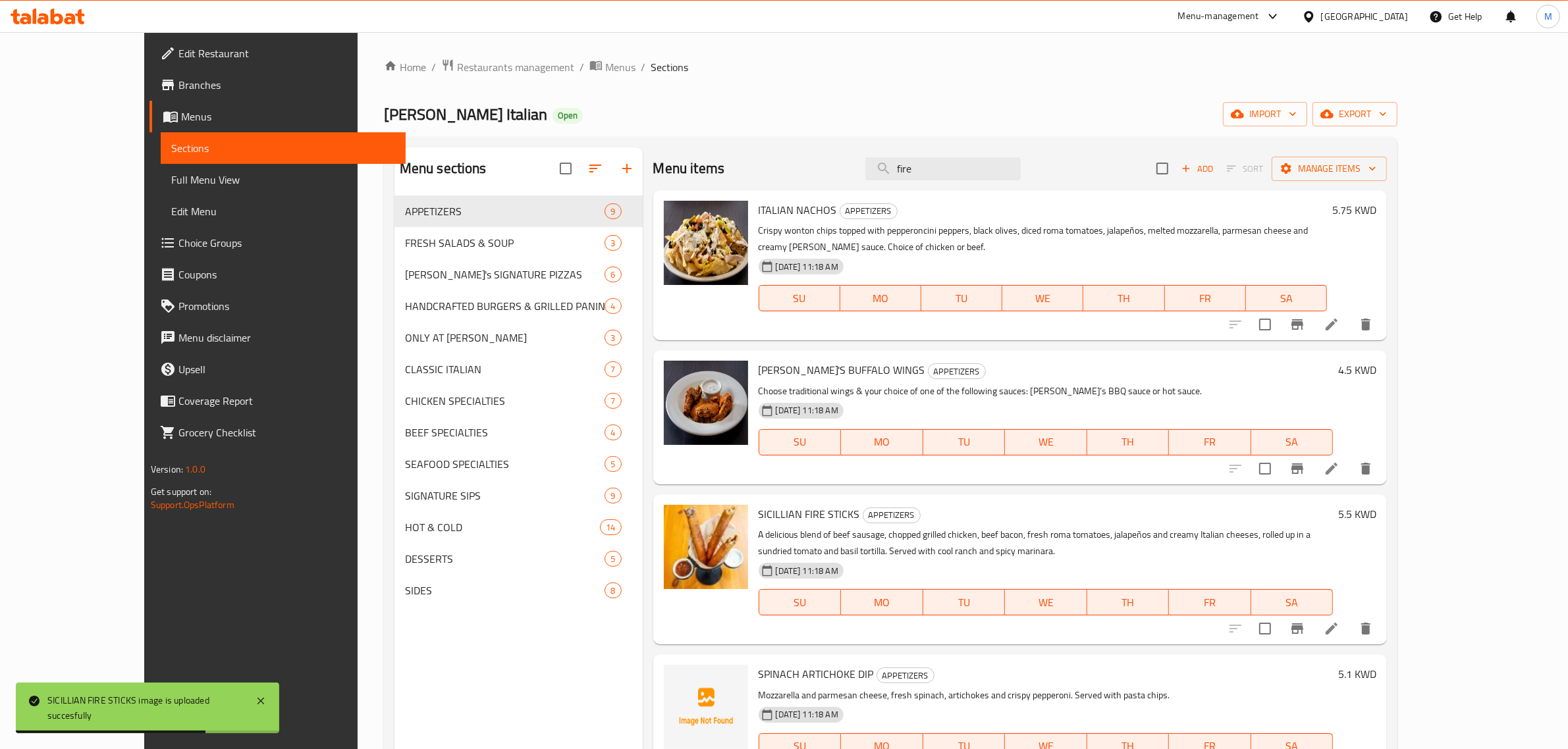
drag, startPoint x: 958, startPoint y: 168, endPoint x: 877, endPoint y: 167, distance: 81.0
click at [877, 167] on div "Menu items fire Add Sort Manage items" at bounding box center [1020, 168] width 734 height 42
paste input "Meat Ba"
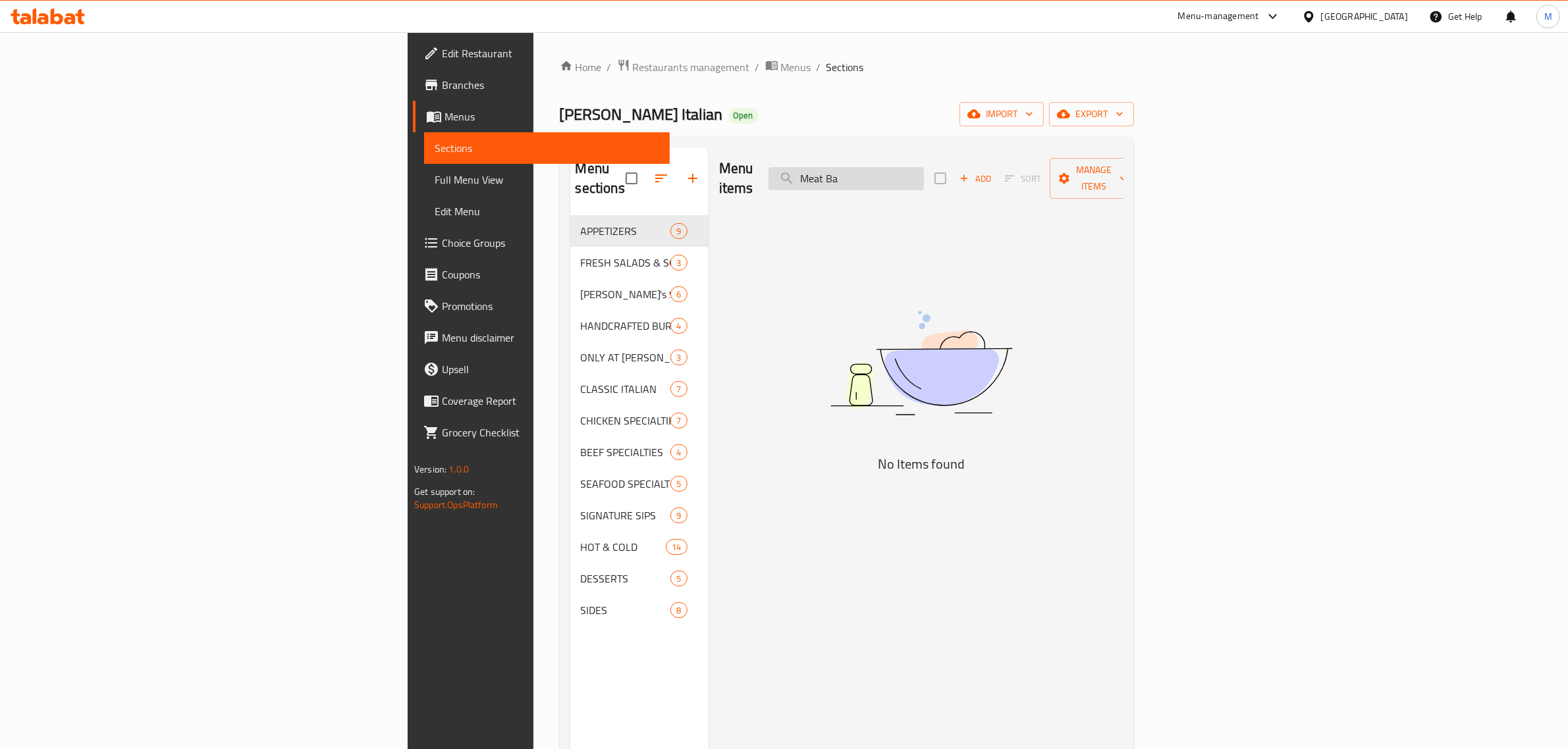
click at [923, 167] on input "Meat Ba" at bounding box center [845, 179] width 155 height 23
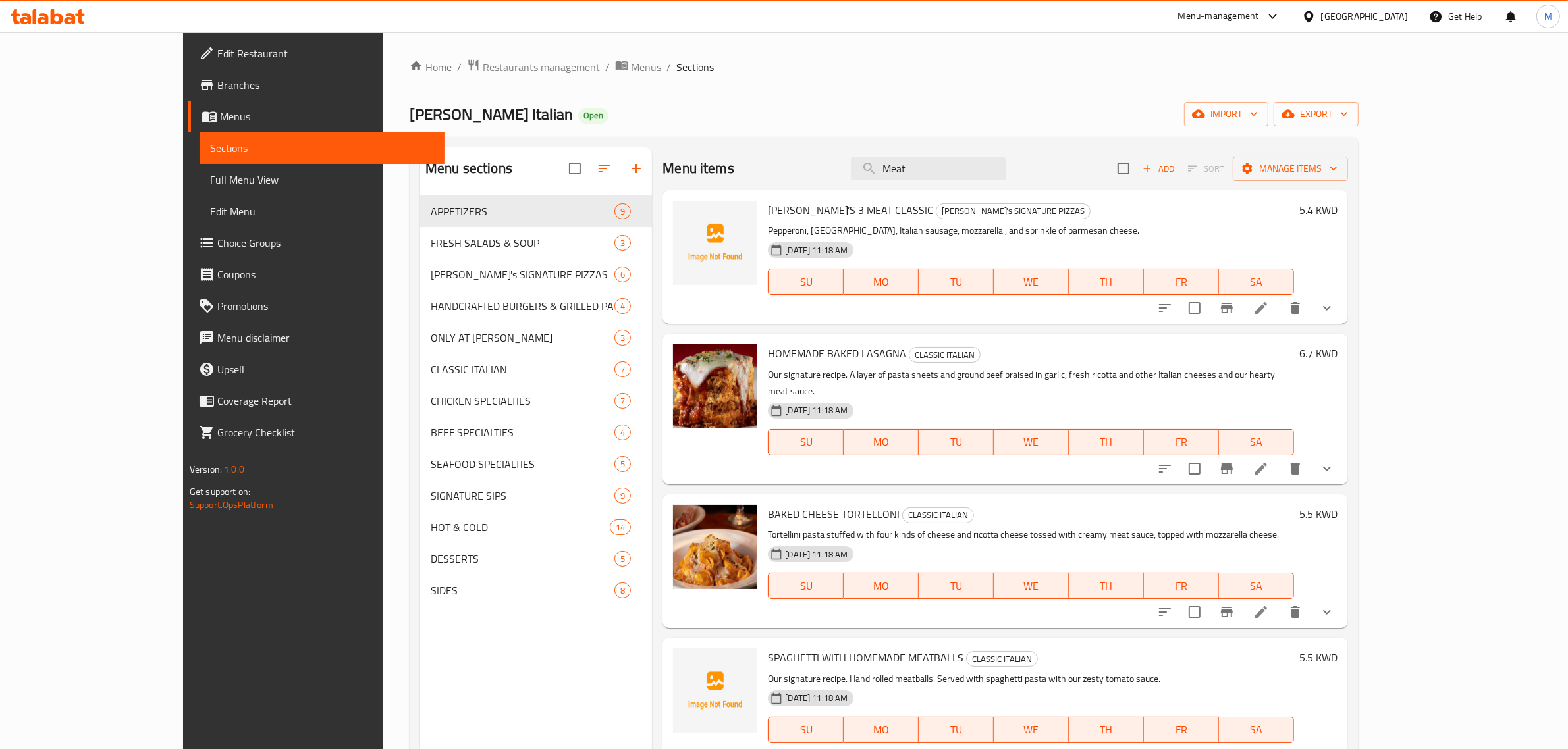
drag, startPoint x: 968, startPoint y: 171, endPoint x: 896, endPoint y: 169, distance: 72.0
click at [896, 169] on div "Menu items Meat Add Sort Manage items" at bounding box center [1005, 168] width 685 height 42
paste input "Silvi Colada"
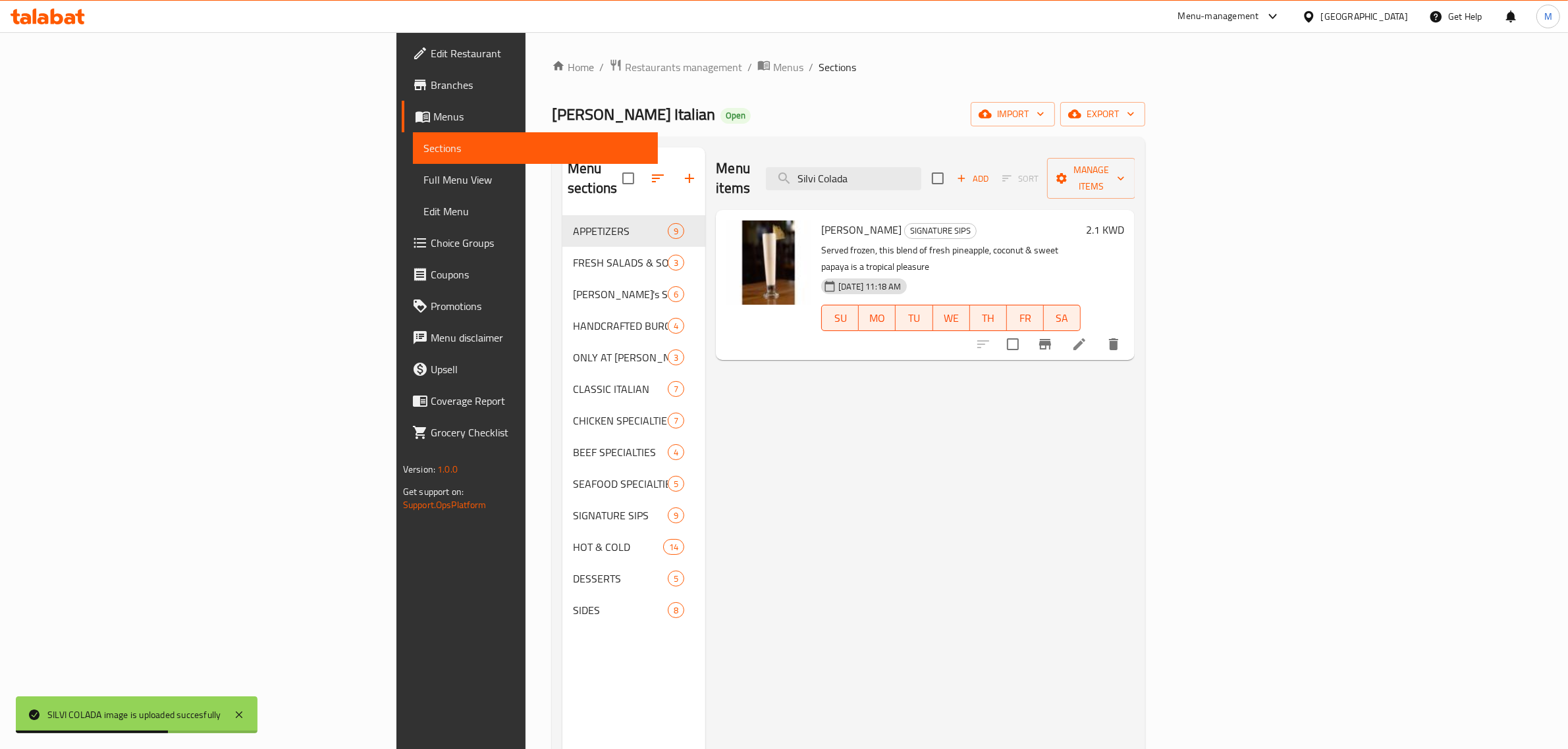
drag, startPoint x: 1009, startPoint y: 180, endPoint x: 849, endPoint y: 173, distance: 160.2
click at [849, 173] on div "Menu items Silvi Colada Add Sort Manage items" at bounding box center [924, 179] width 419 height 62
paste input "killetini"
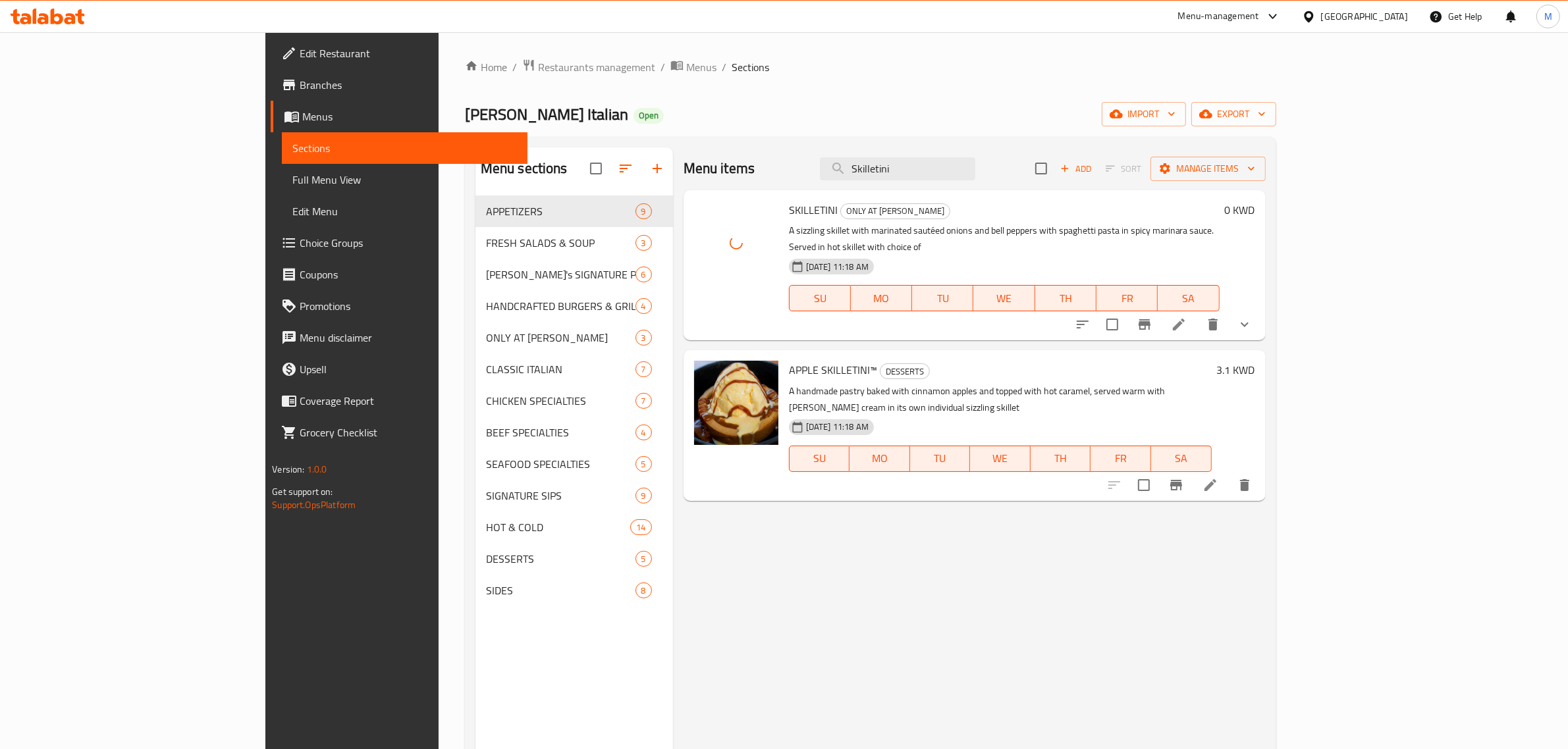
drag, startPoint x: 991, startPoint y: 161, endPoint x: 880, endPoint y: 155, distance: 111.2
click at [880, 155] on div "Menu items Skilletini Add Sort Manage items" at bounding box center [974, 168] width 582 height 42
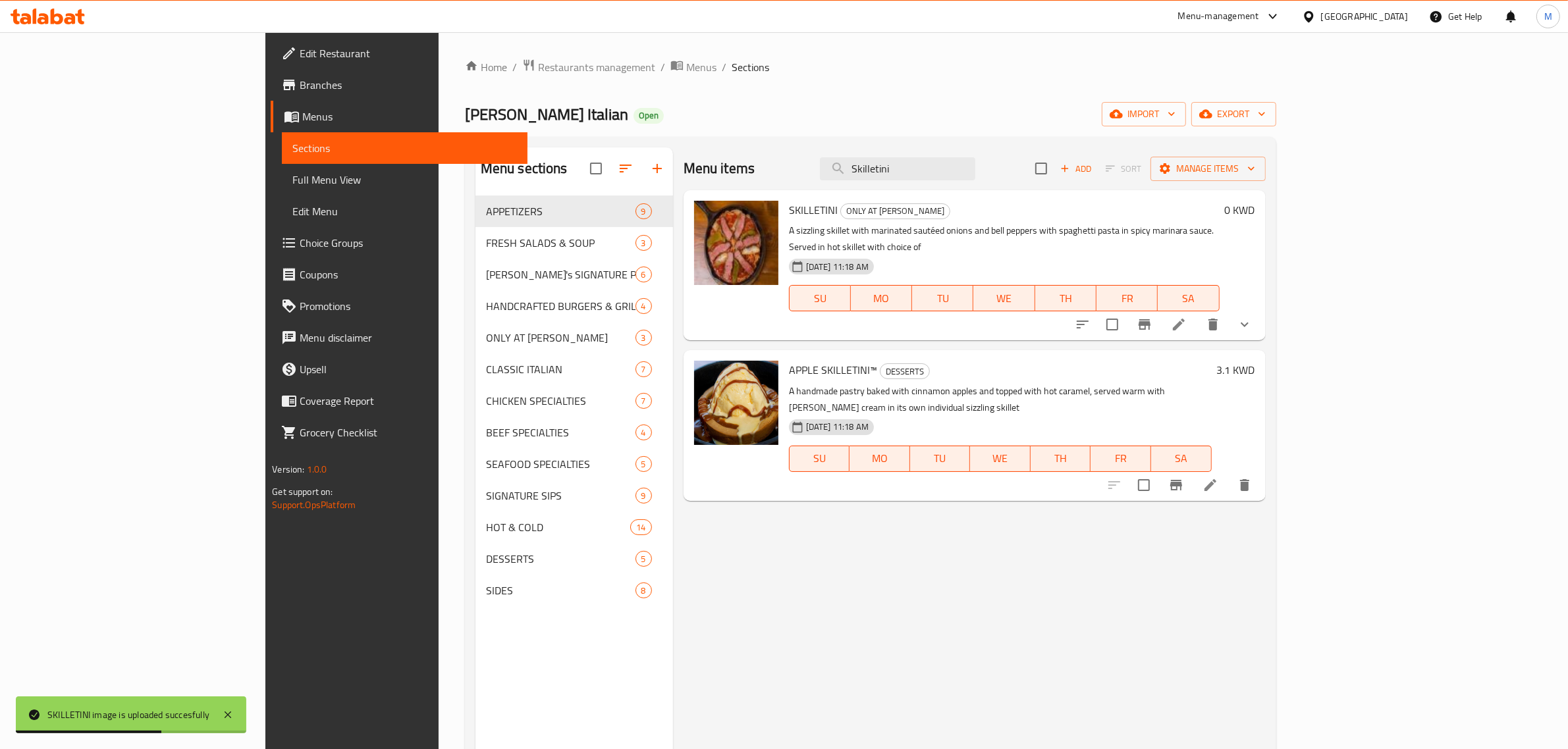
paste input "moked Turkey and Bacon Panini"
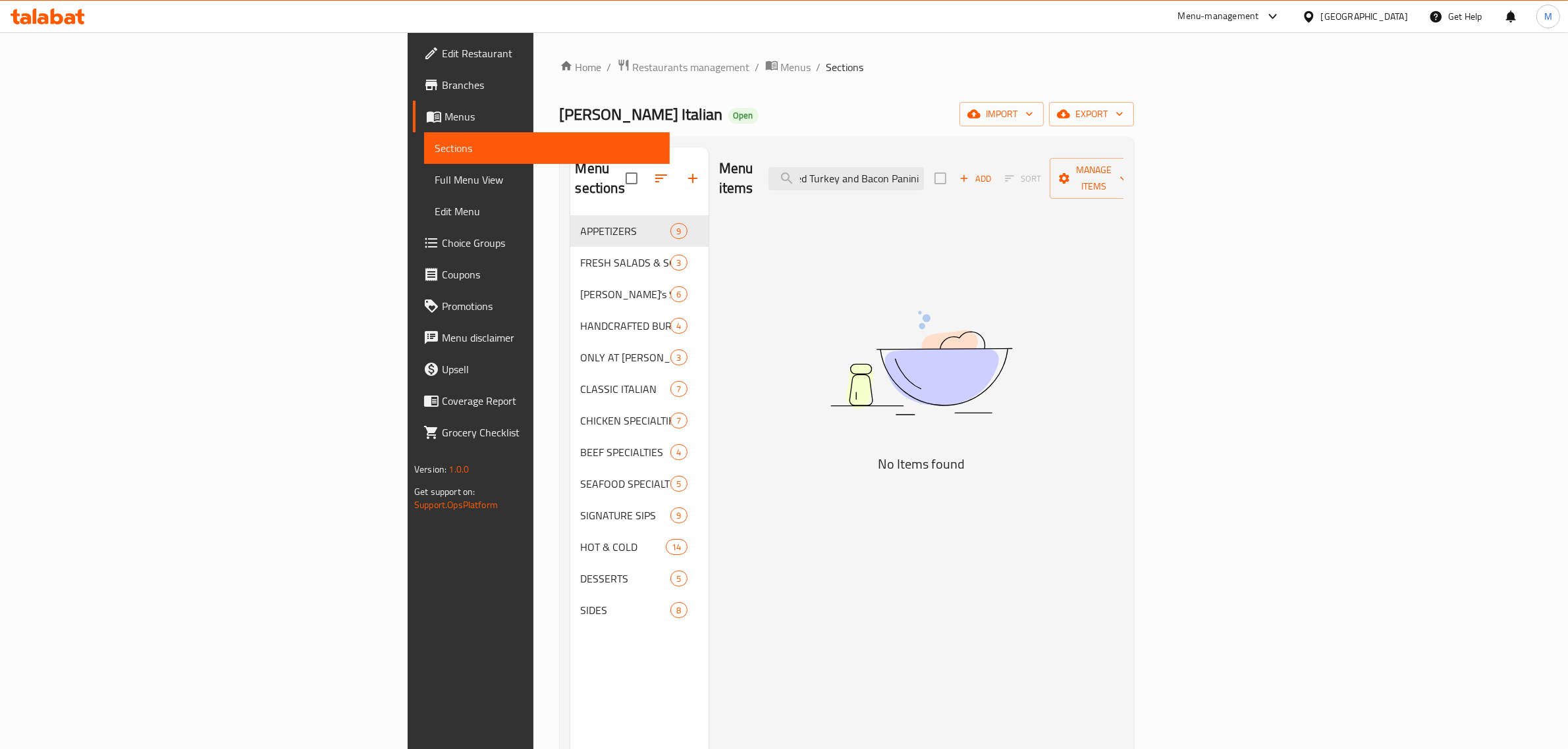
scroll to position [0, 30]
drag, startPoint x: 1029, startPoint y: 172, endPoint x: 1163, endPoint y: 176, distance: 134.1
click at [1123, 176] on div "Menu items Smoked Turkey and Bacon Panini Add Sort Manage items" at bounding box center [921, 179] width 405 height 62
drag, startPoint x: 1014, startPoint y: 171, endPoint x: 1153, endPoint y: 160, distance: 139.4
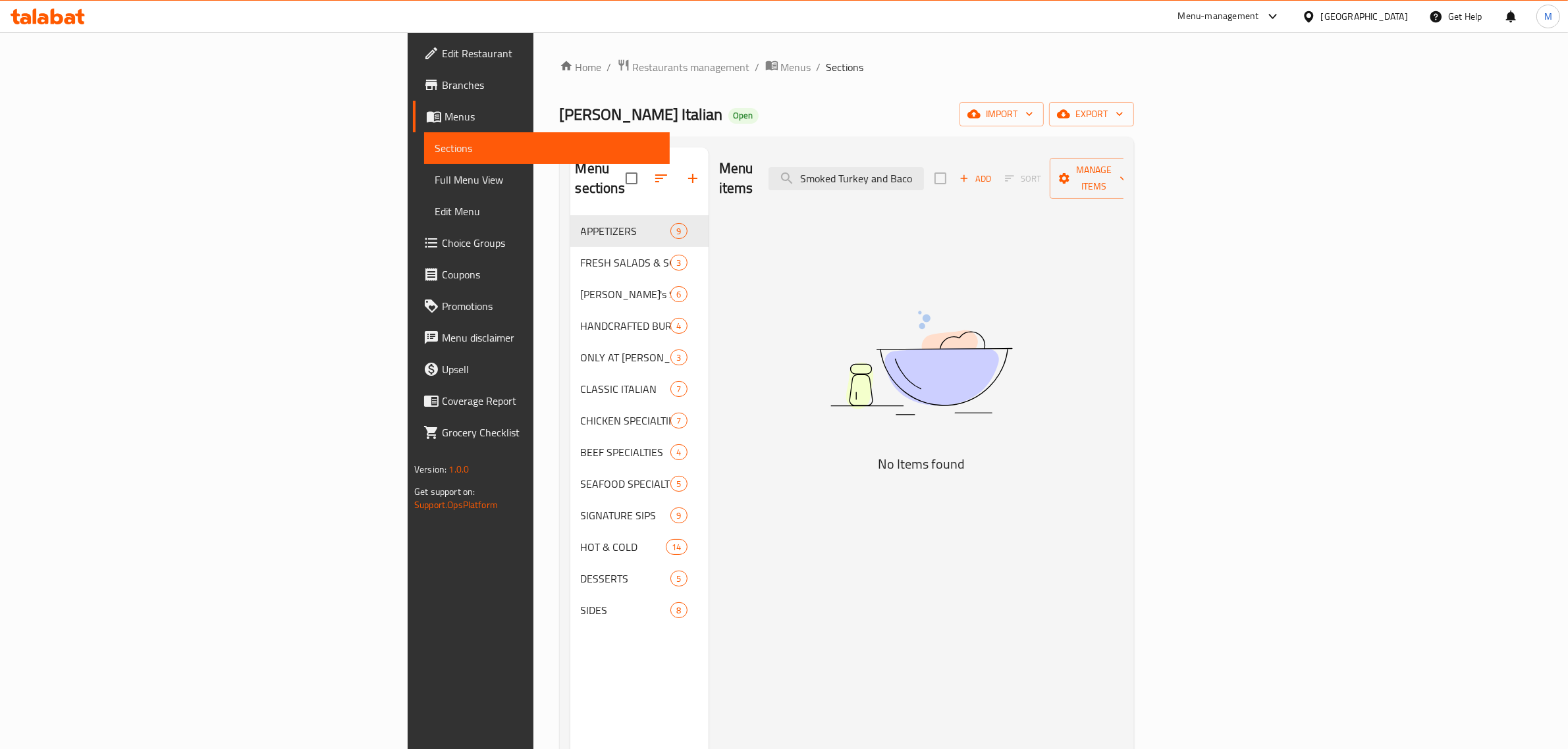
click at [1123, 160] on div "Menu items Smoked Turkey and Baco Add Sort Manage items" at bounding box center [921, 179] width 405 height 62
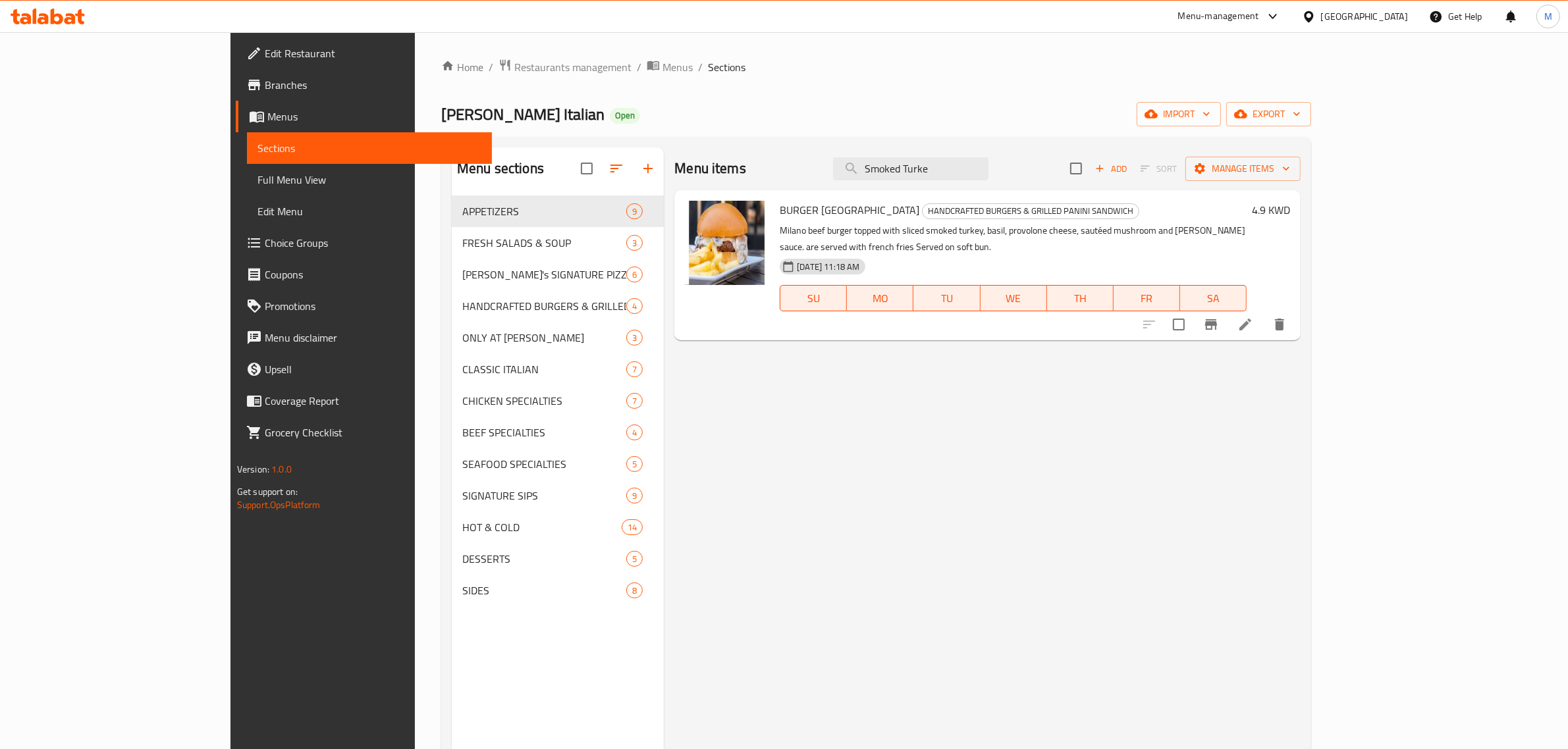
drag, startPoint x: 983, startPoint y: 163, endPoint x: 1088, endPoint y: 172, distance: 105.4
click at [1088, 172] on div "Menu items Smoked Turke Add Sort Manage items" at bounding box center [986, 168] width 626 height 42
drag, startPoint x: 996, startPoint y: 167, endPoint x: 903, endPoint y: 167, distance: 93.0
click at [903, 167] on div "Menu items Smoked Add Sort Manage items" at bounding box center [986, 168] width 626 height 42
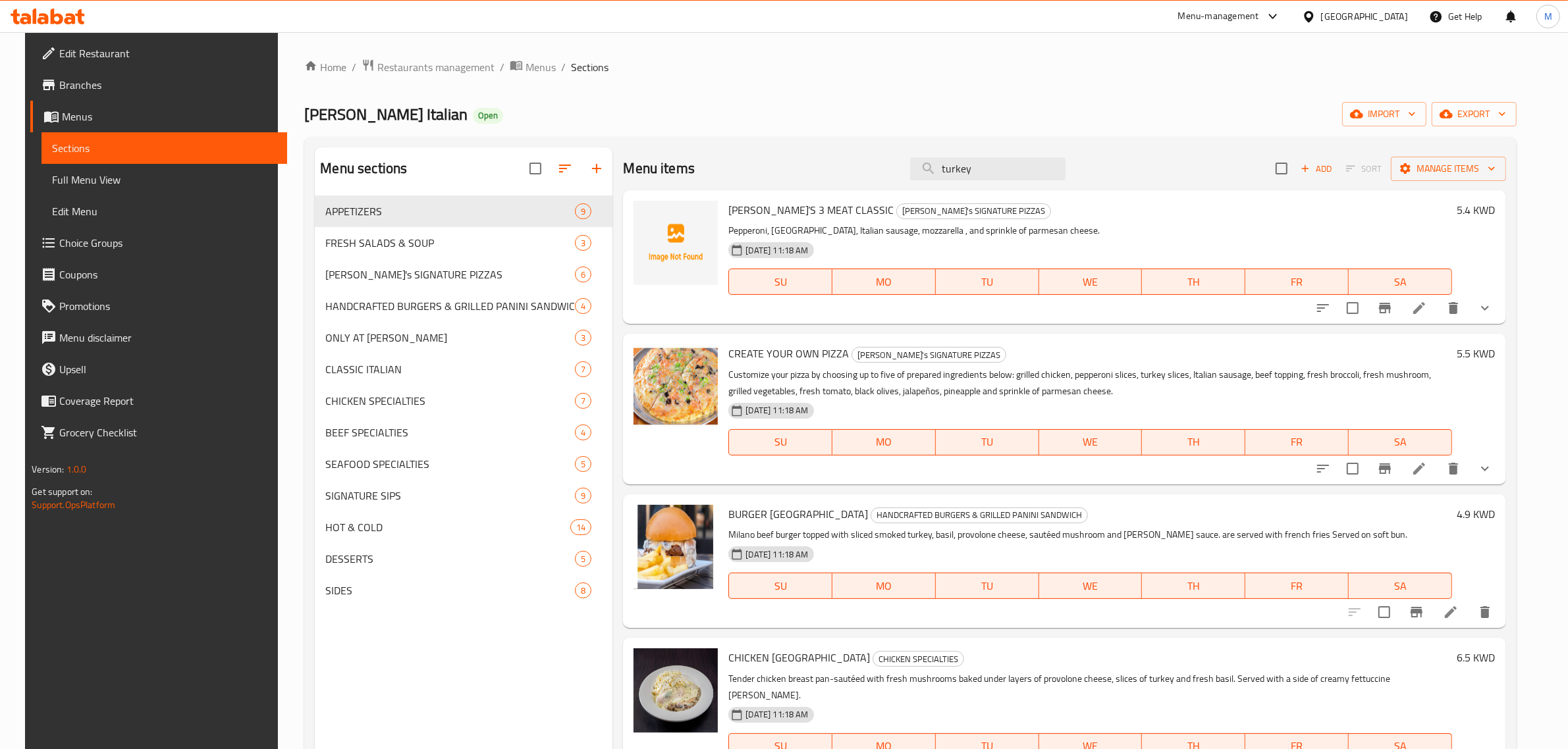
drag, startPoint x: 950, startPoint y: 155, endPoint x: 920, endPoint y: 149, distance: 30.6
click at [920, 149] on div "Menu items turkey Add Sort Manage items" at bounding box center [1064, 168] width 882 height 42
paste input "Smoked Turkey and Bacon Panini"
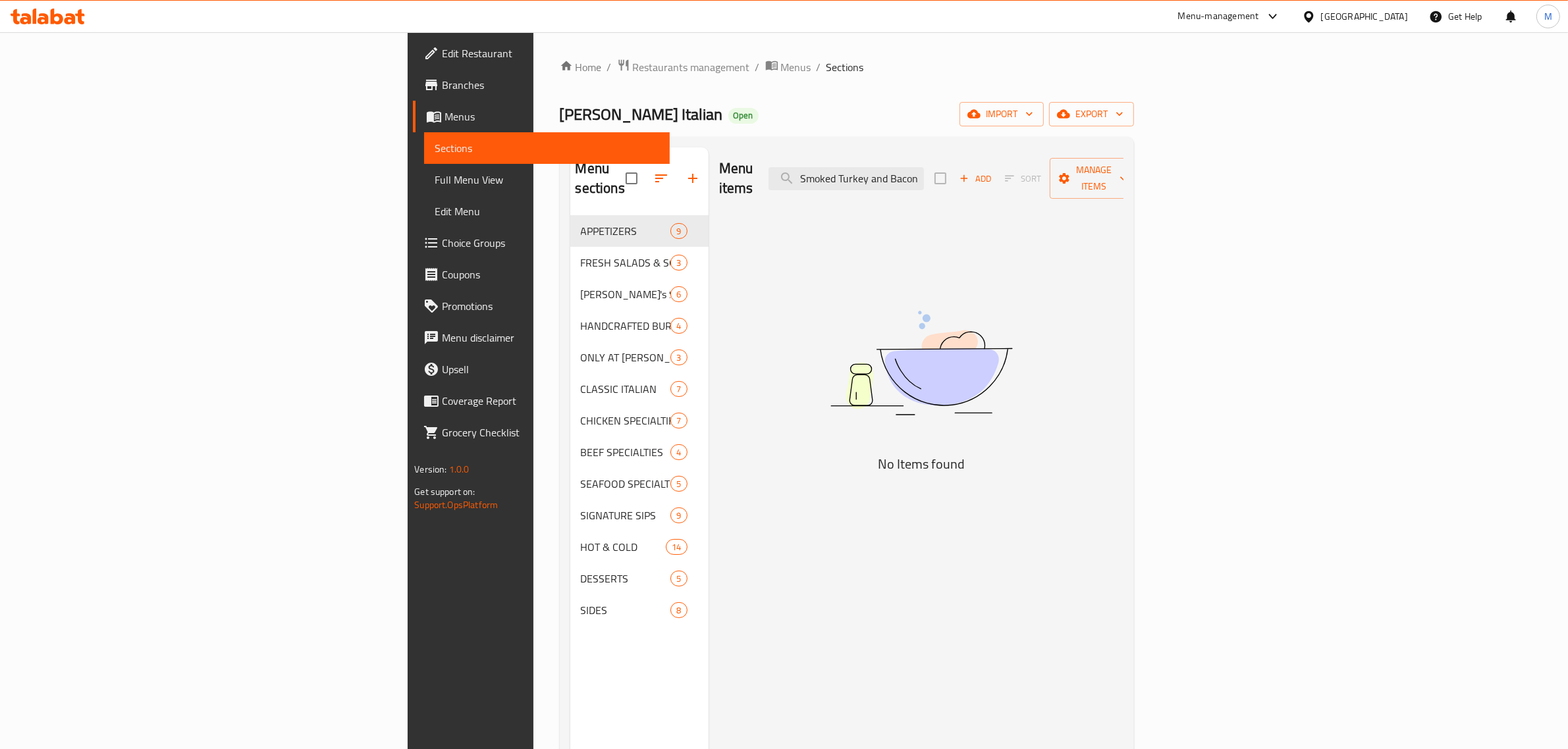
click at [969, 156] on div "Menu items Smoked Turkey and Bacon Panini Add Sort Manage items" at bounding box center [921, 179] width 405 height 62
click at [923, 167] on input "Smoked Turkey and Bacon Panini" at bounding box center [845, 179] width 155 height 23
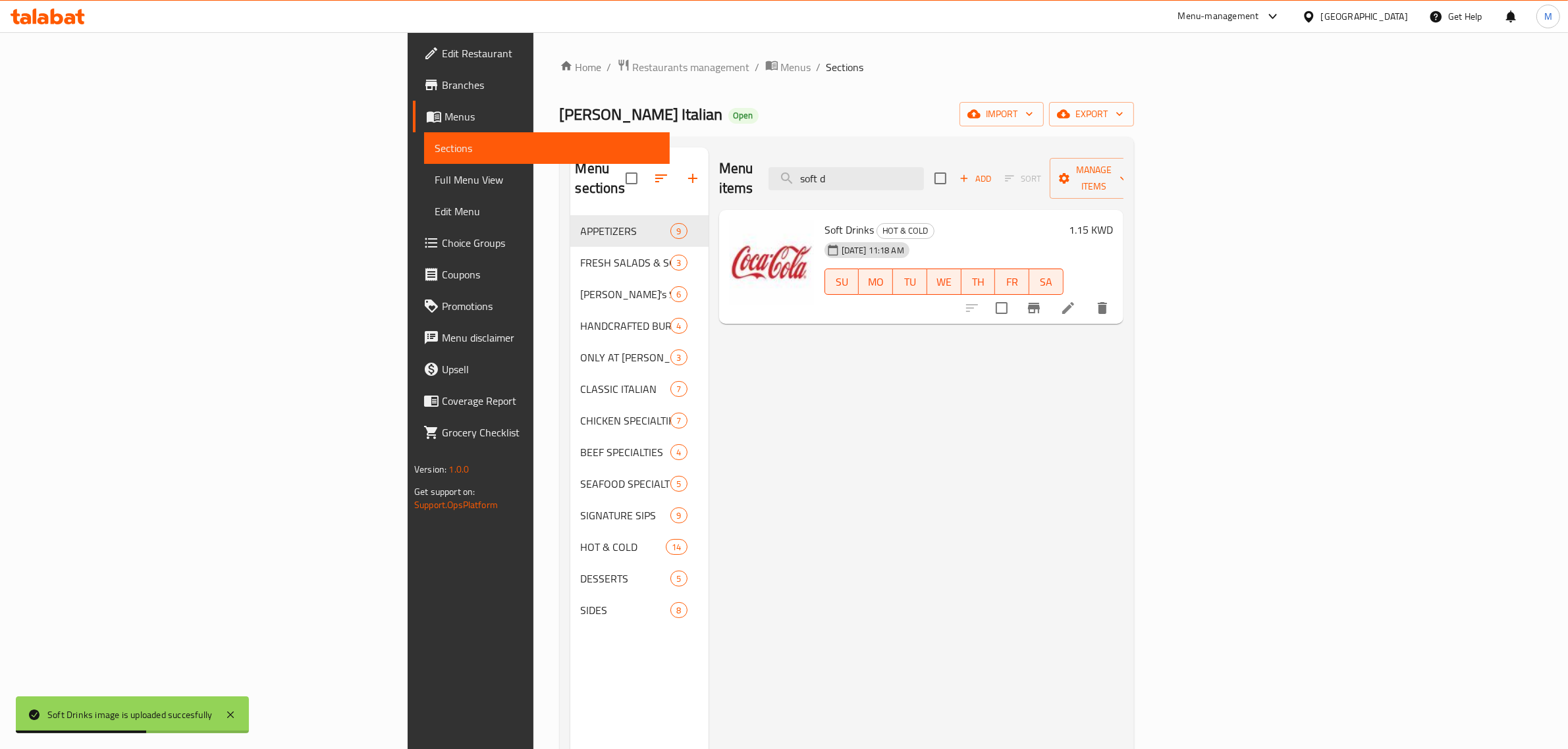
drag, startPoint x: 995, startPoint y: 167, endPoint x: 917, endPoint y: 162, distance: 78.2
click at [917, 162] on div "Menu items soft d Add Sort Manage items" at bounding box center [921, 179] width 405 height 62
paste input "Soup"
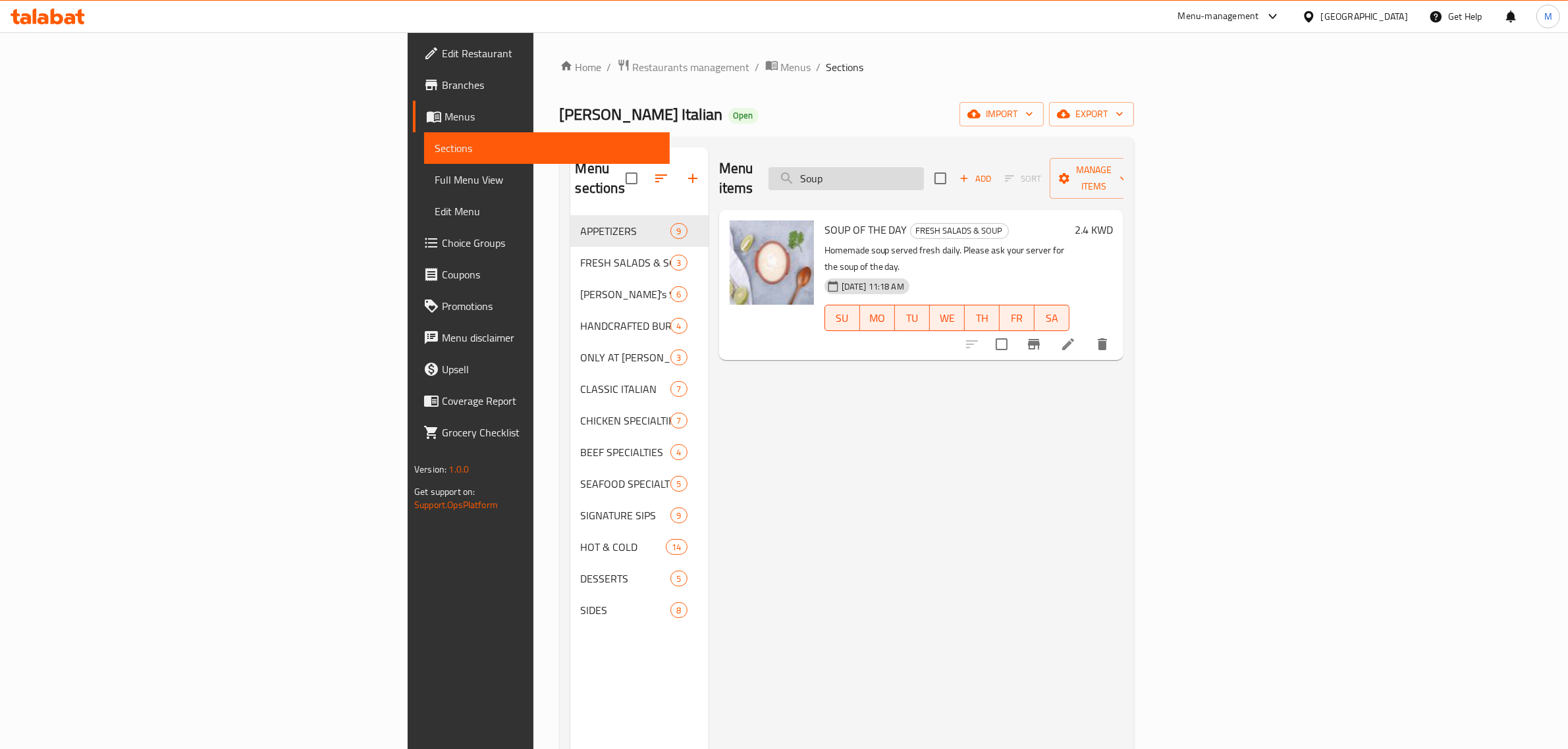
drag, startPoint x: 976, startPoint y: 169, endPoint x: 945, endPoint y: 169, distance: 31.0
click at [923, 169] on input "Soup" at bounding box center [845, 179] width 155 height 23
paste input "paghetti"
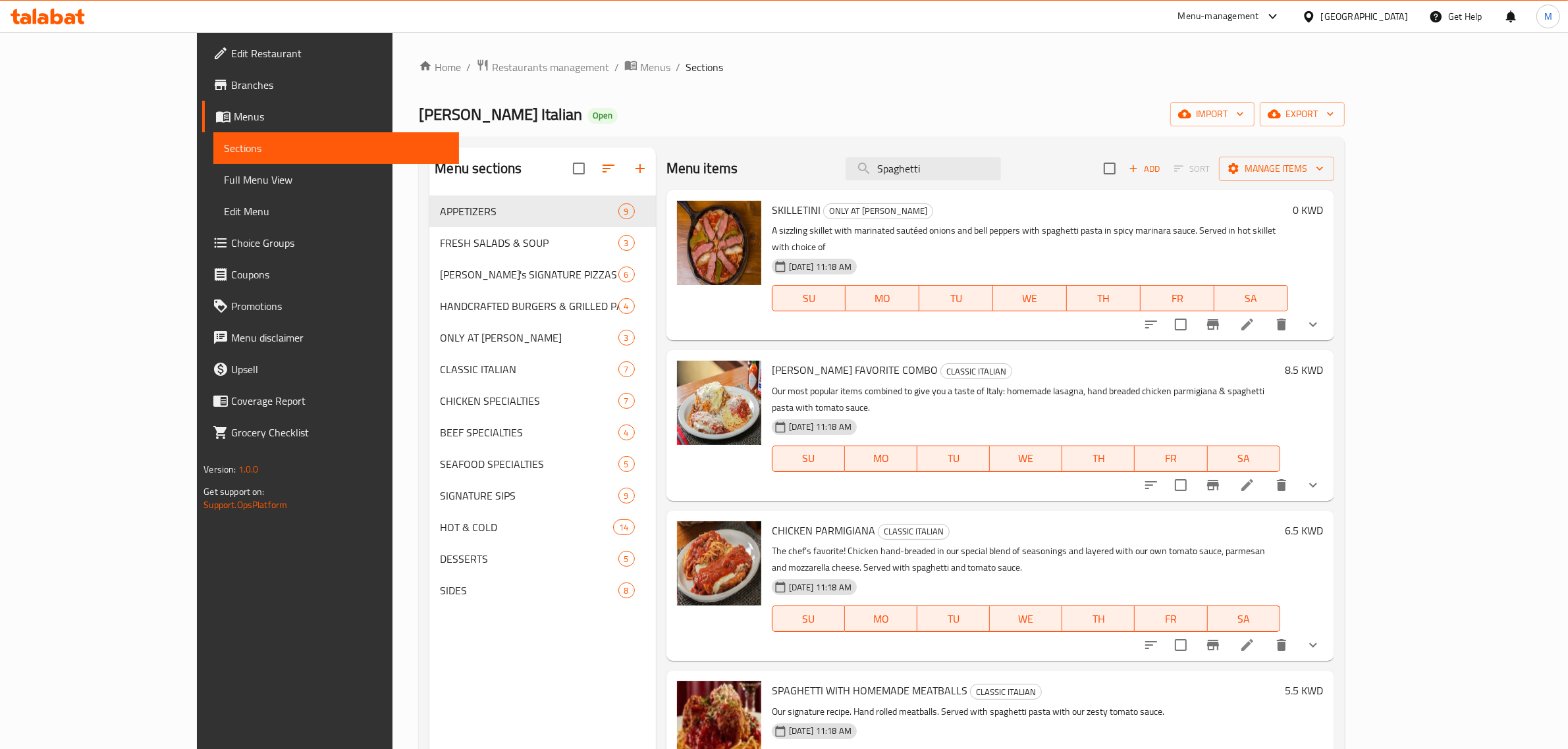
drag, startPoint x: 1025, startPoint y: 167, endPoint x: 869, endPoint y: 163, distance: 156.1
click at [869, 163] on div "Menu items Spaghetti Add Sort Manage items" at bounding box center [1000, 168] width 667 height 42
paste input "Romano"
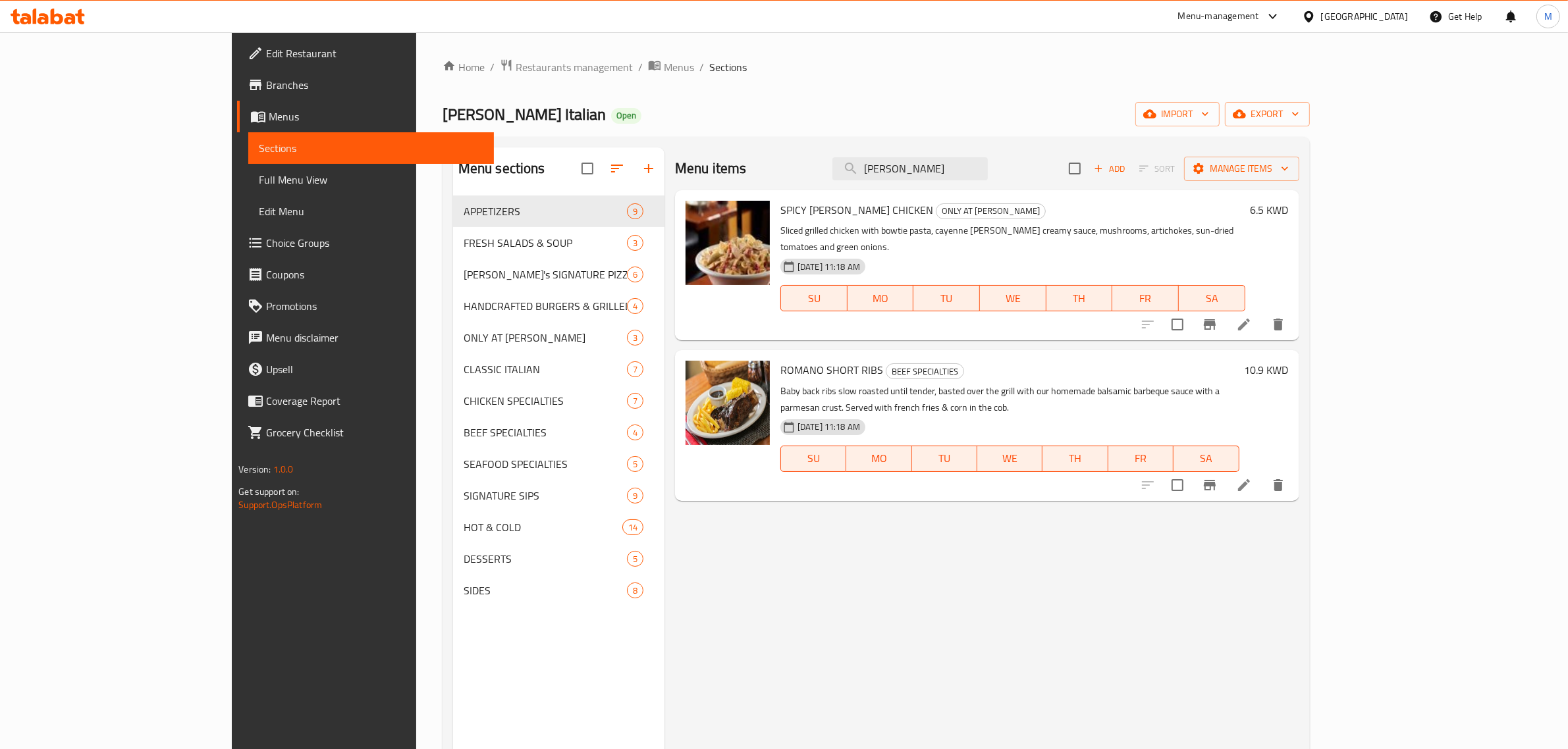
drag, startPoint x: 950, startPoint y: 165, endPoint x: 843, endPoint y: 167, distance: 107.0
click at [843, 167] on div "Menu items Romano Add Sort Manage items" at bounding box center [986, 168] width 624 height 42
paste input "Spicy"
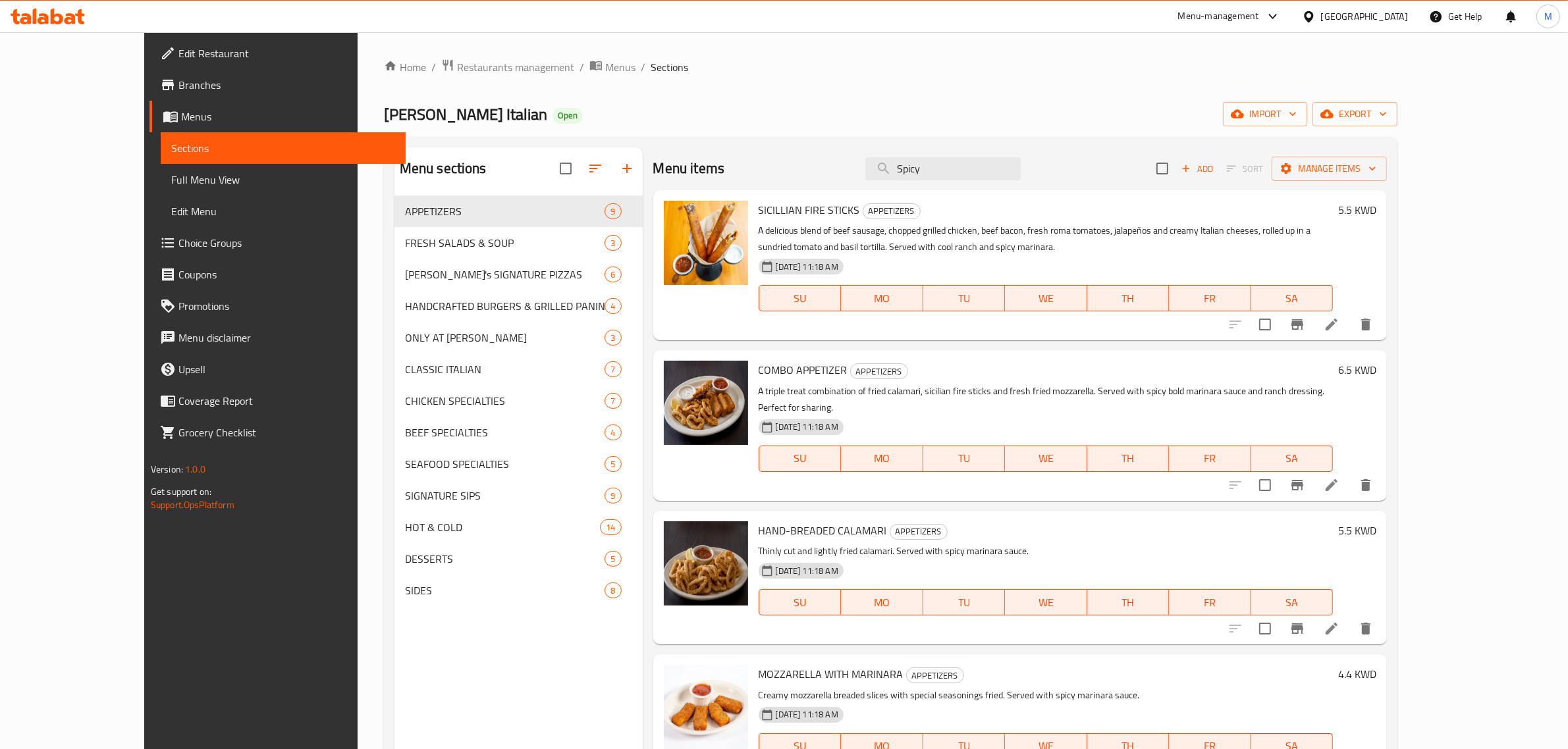
drag, startPoint x: 980, startPoint y: 173, endPoint x: 904, endPoint y: 165, distance: 76.4
click at [904, 165] on div "Menu items Spicy Add Sort Manage items" at bounding box center [1020, 168] width 734 height 42
paste input "nach"
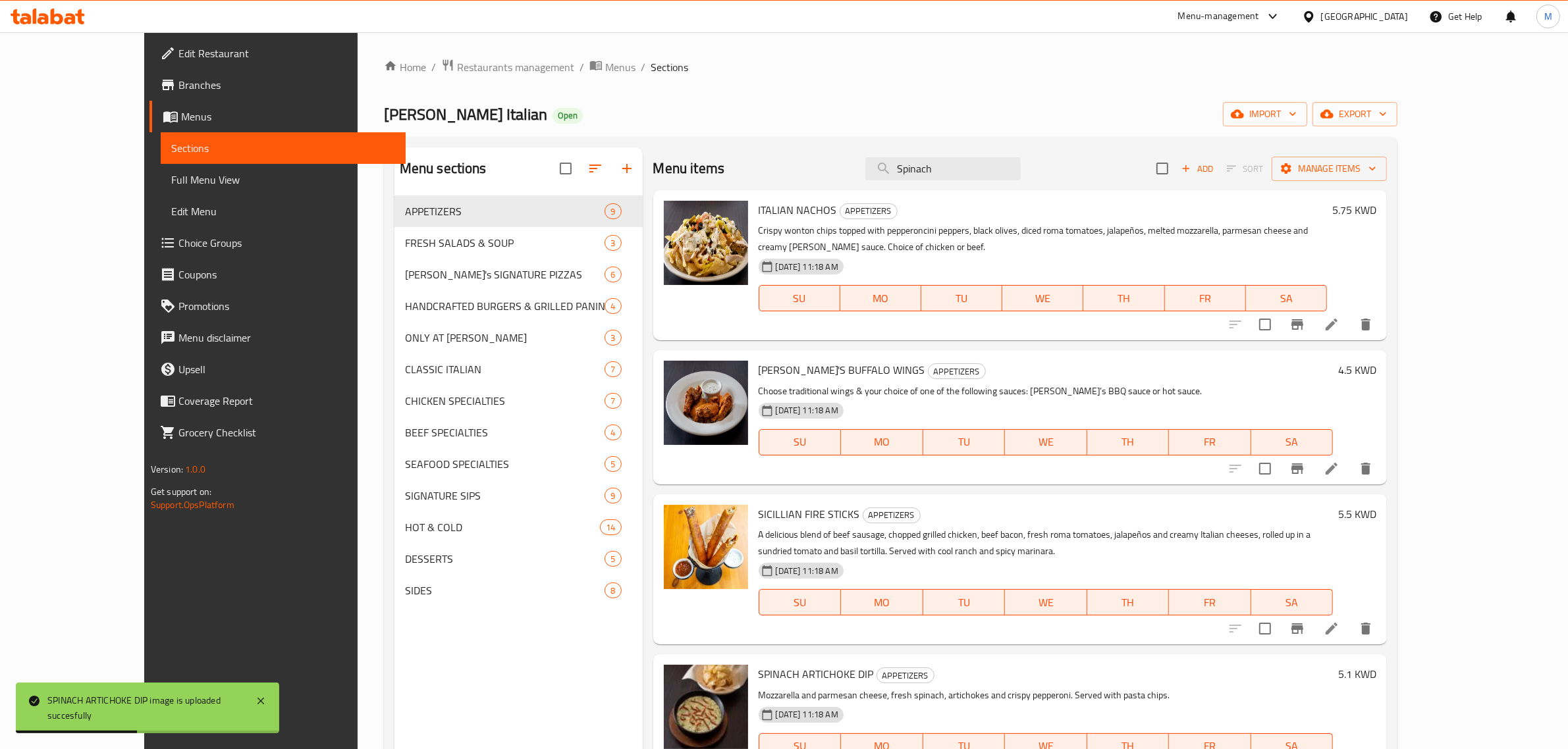
drag, startPoint x: 935, startPoint y: 166, endPoint x: 899, endPoint y: 163, distance: 36.1
click at [899, 163] on div "Menu items Spinach Add Sort Manage items" at bounding box center [1020, 168] width 734 height 42
paste input "teak Italiano"
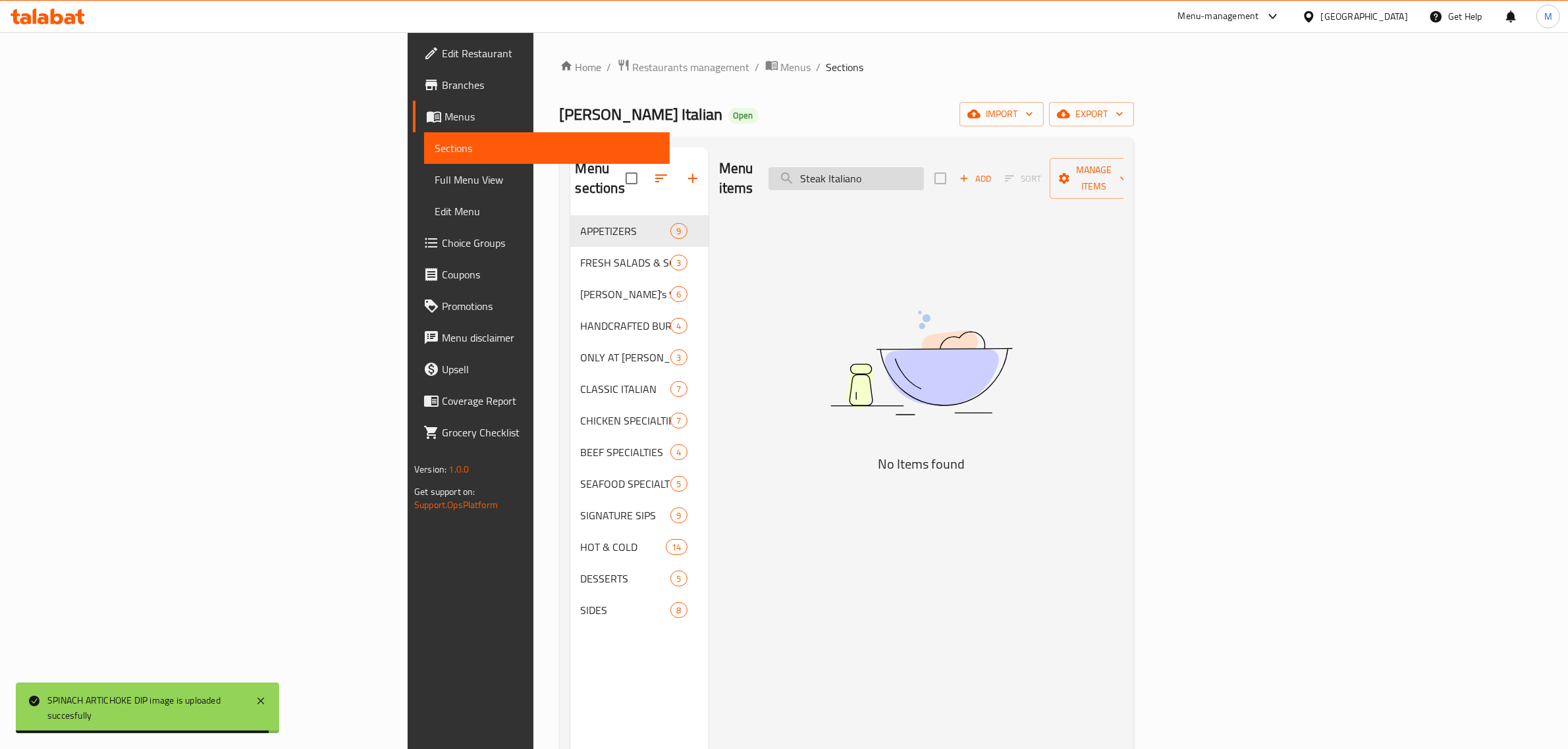
click at [923, 172] on input "Steak Italiano" at bounding box center [845, 179] width 155 height 23
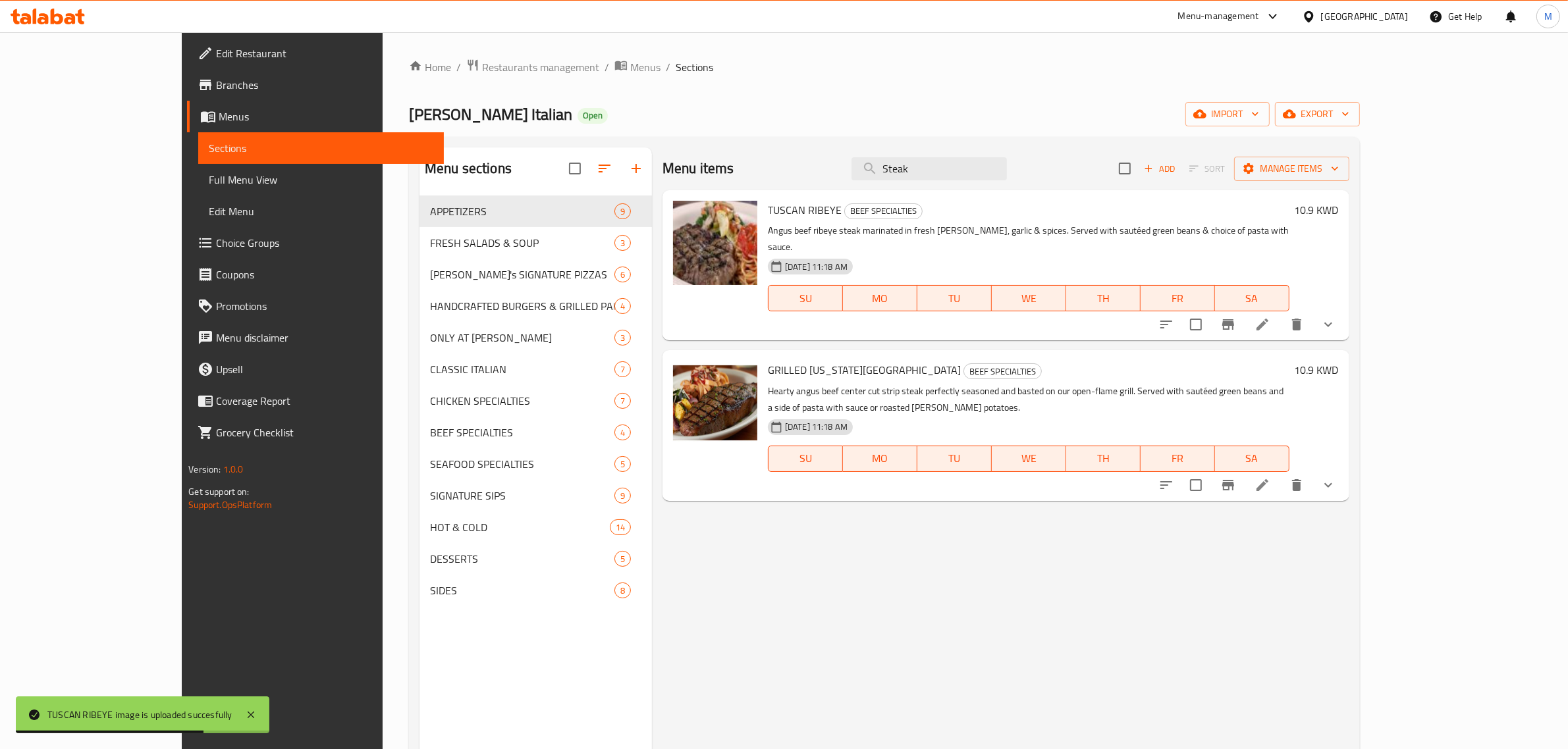
drag, startPoint x: 995, startPoint y: 171, endPoint x: 893, endPoint y: 166, distance: 102.1
click at [893, 166] on div "Menu items Steak Add Sort Manage items" at bounding box center [1006, 168] width 687 height 42
paste input "Italiano"
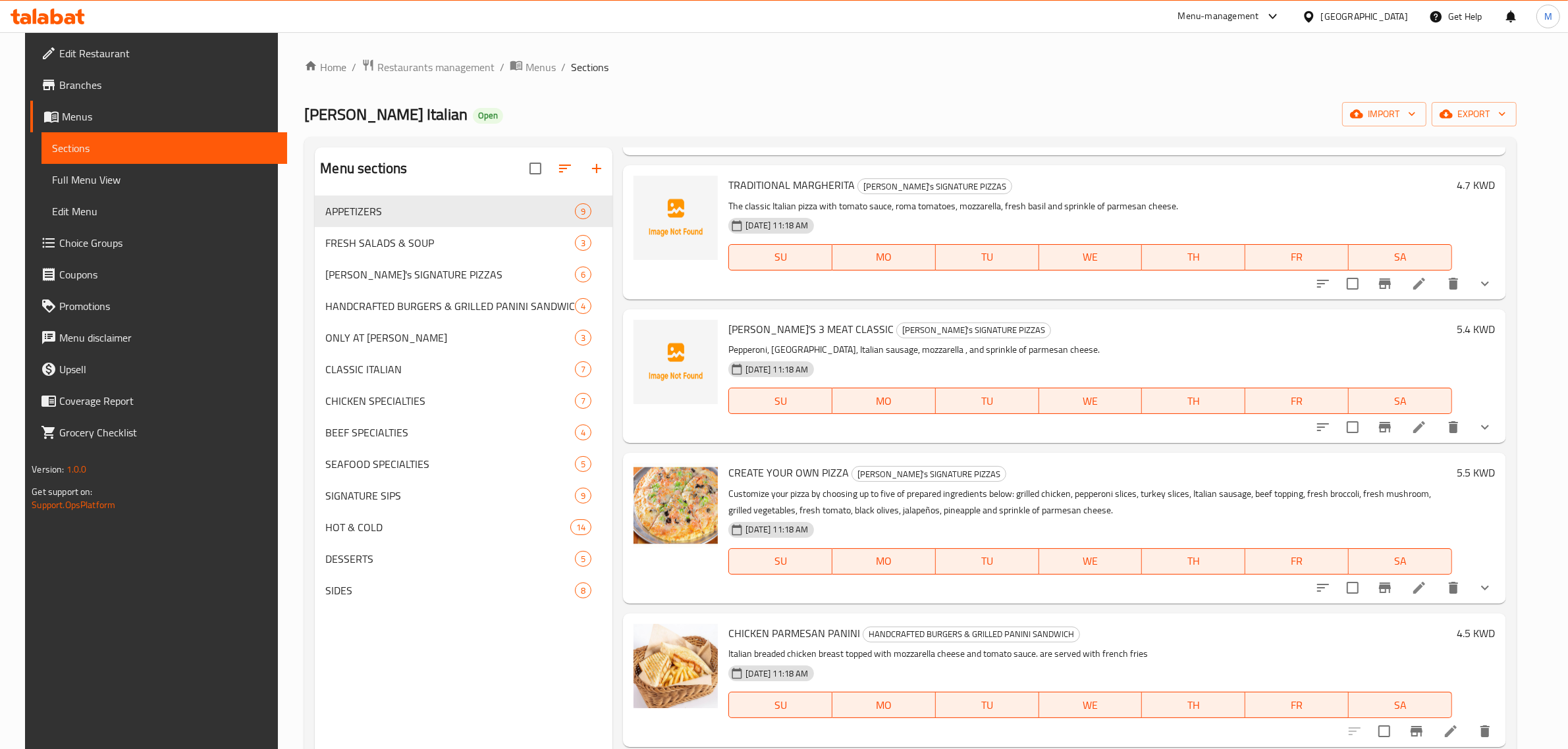
scroll to position [494, 0]
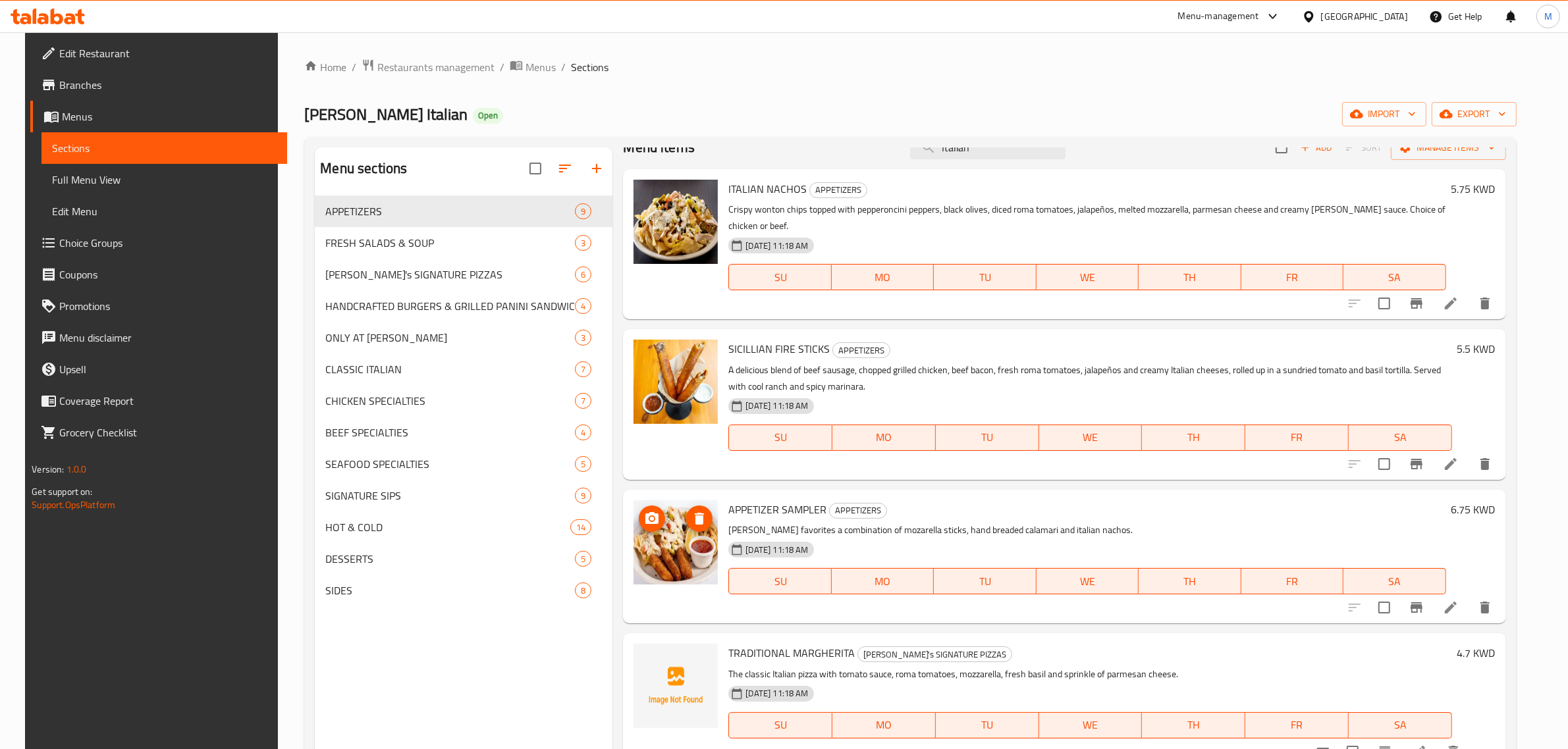
scroll to position [0, 0]
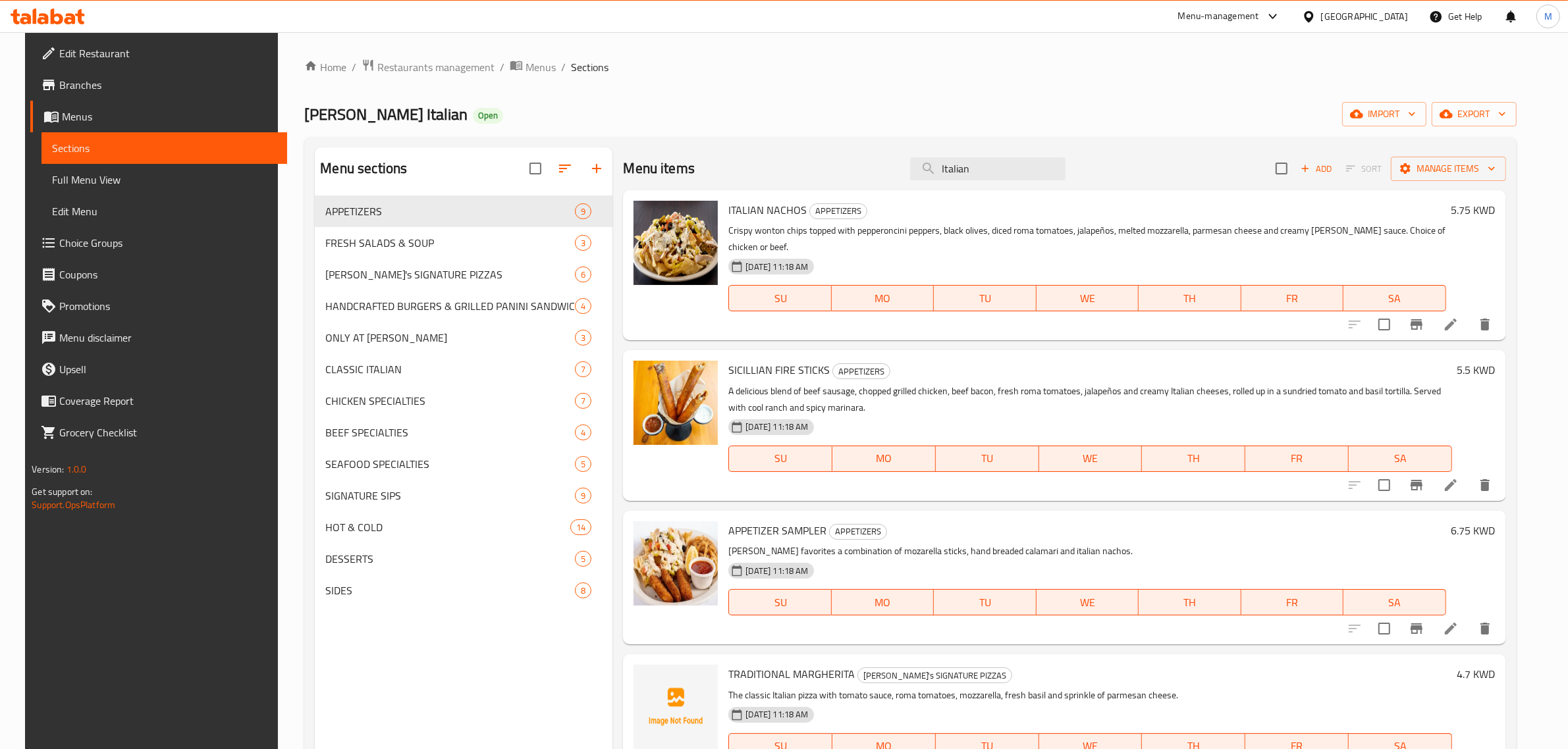
click at [906, 161] on div "Menu items Italian Add Sort Manage items" at bounding box center [1064, 168] width 882 height 42
paste input "Three Meat Classic Pizza"
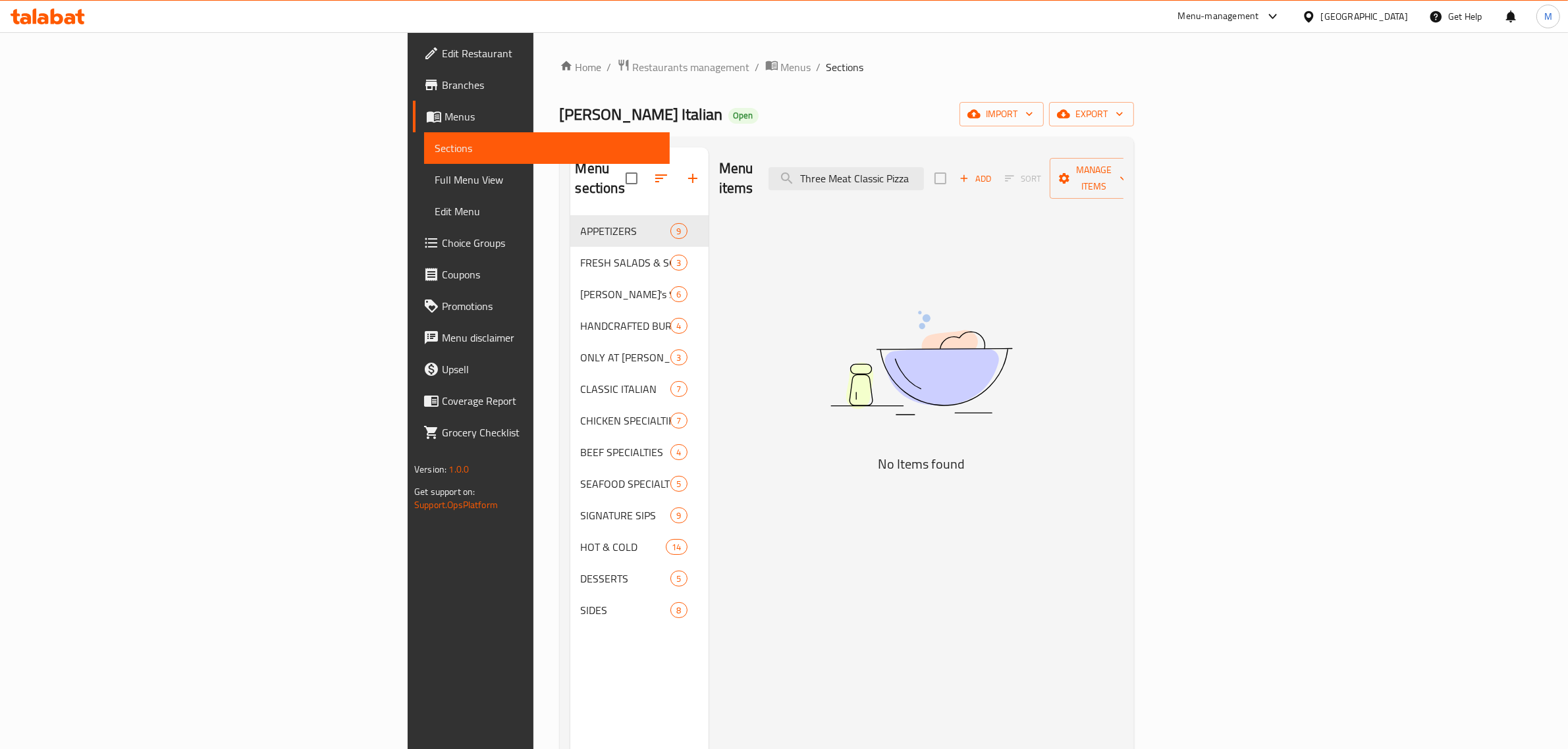
drag, startPoint x: 1007, startPoint y: 163, endPoint x: 1133, endPoint y: 159, distance: 126.1
click at [1123, 159] on div "Menu items Three Meat Classic Pizza Add Sort Manage items" at bounding box center [921, 179] width 405 height 62
click at [923, 167] on input "Three Meat" at bounding box center [845, 179] width 155 height 23
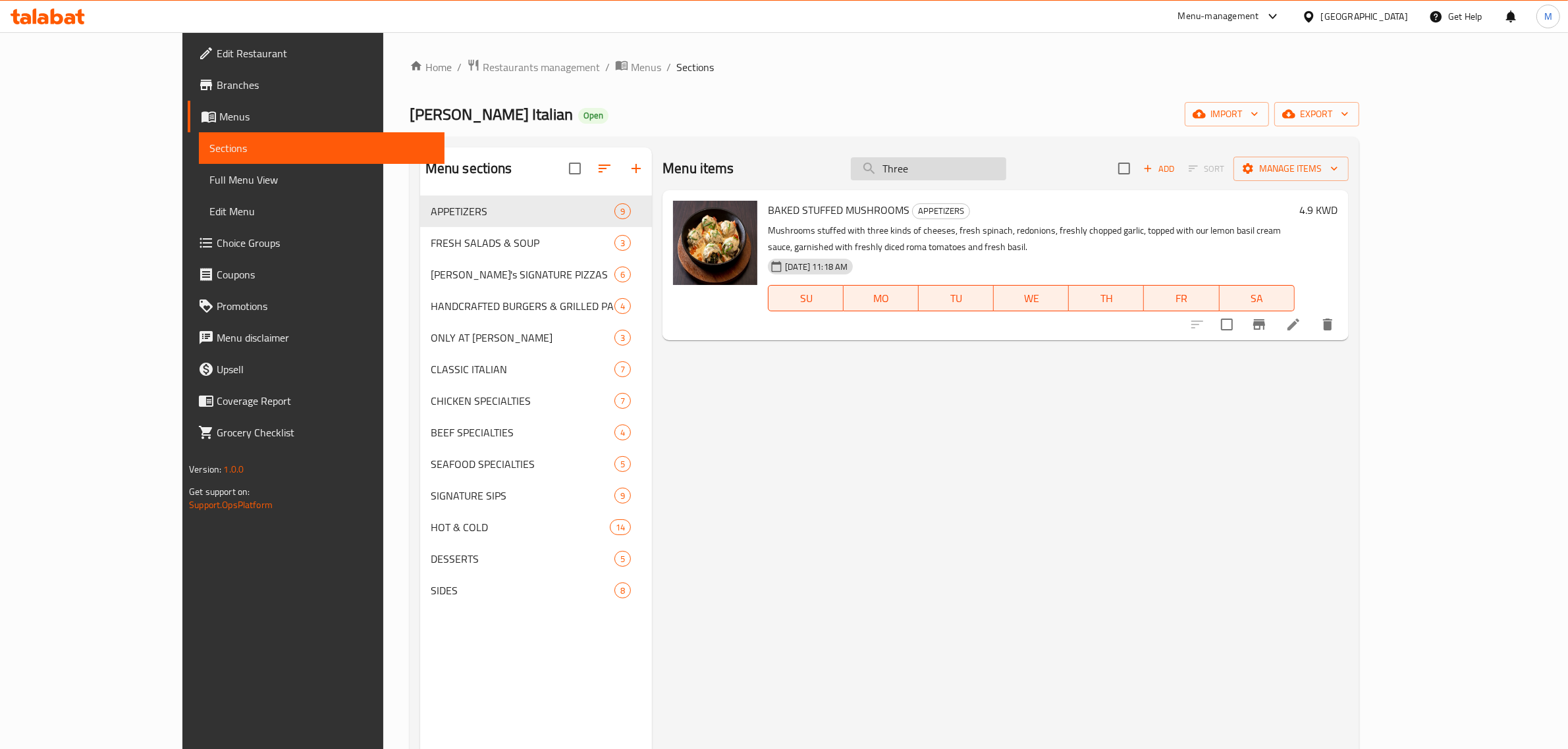
click at [991, 162] on input "Three" at bounding box center [928, 168] width 155 height 23
drag, startPoint x: 960, startPoint y: 182, endPoint x: 880, endPoint y: 182, distance: 80.0
click at [873, 182] on div "Menu items Three Add Sort Manage items" at bounding box center [1005, 168] width 685 height 42
click at [986, 174] on input "Three" at bounding box center [928, 168] width 155 height 23
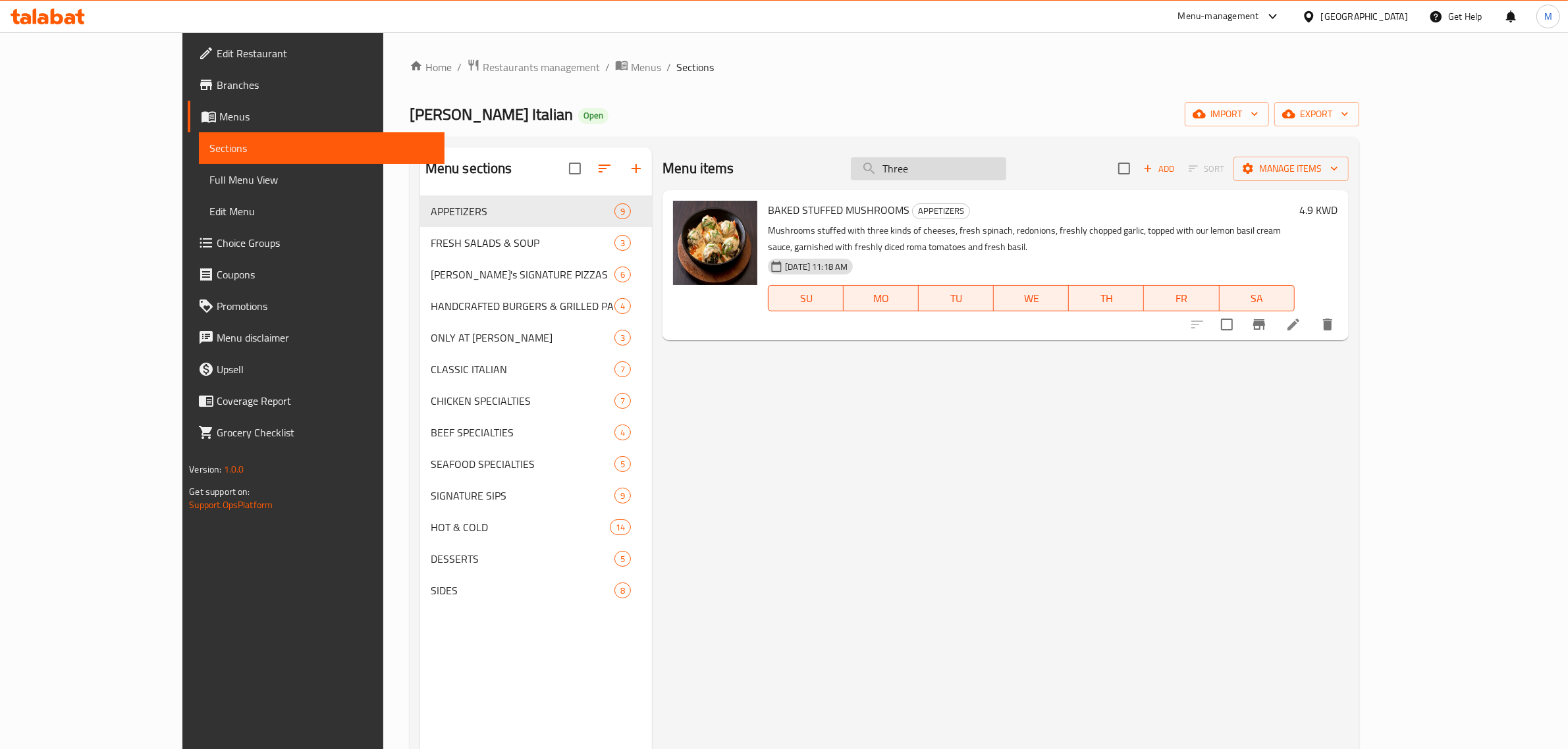
click at [986, 174] on input "Three" at bounding box center [928, 168] width 155 height 23
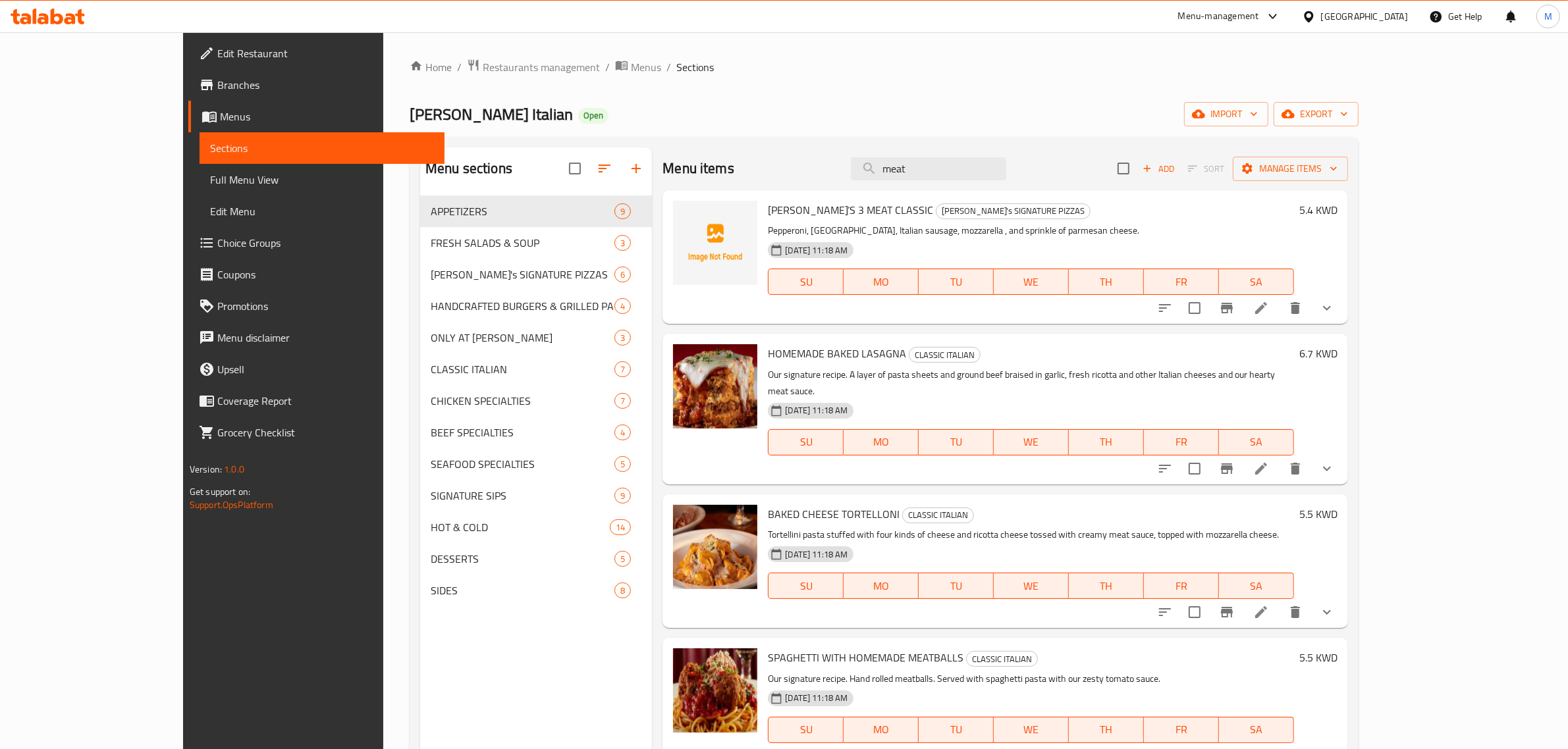
drag, startPoint x: 1035, startPoint y: 165, endPoint x: 876, endPoint y: 162, distance: 159.0
click at [876, 162] on div "Menu items meat Add Sort Manage items" at bounding box center [1005, 168] width 685 height 42
paste input "Timballo"
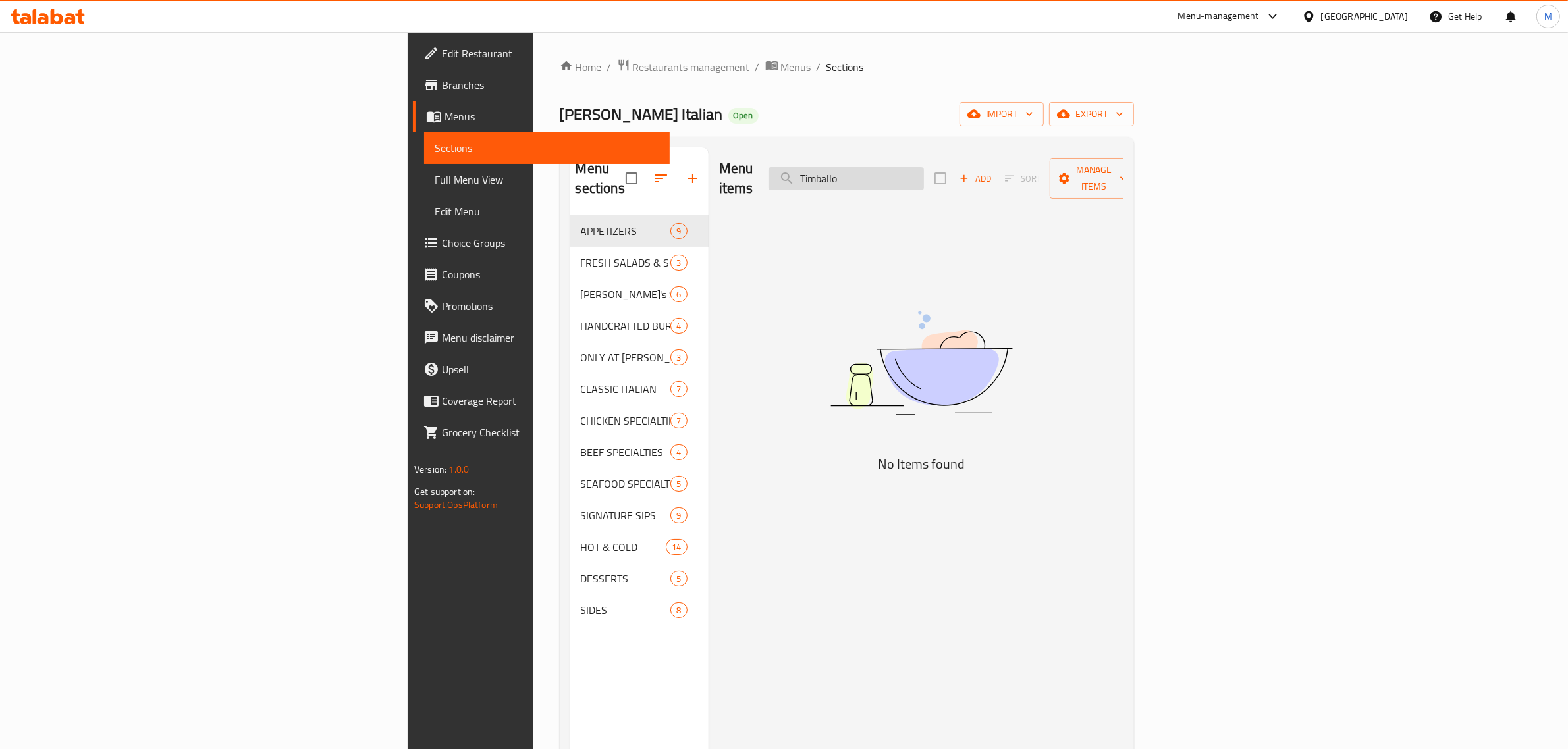
click at [923, 167] on input "Timballo" at bounding box center [845, 179] width 155 height 23
click at [923, 167] on input "Timbalo" at bounding box center [845, 179] width 155 height 23
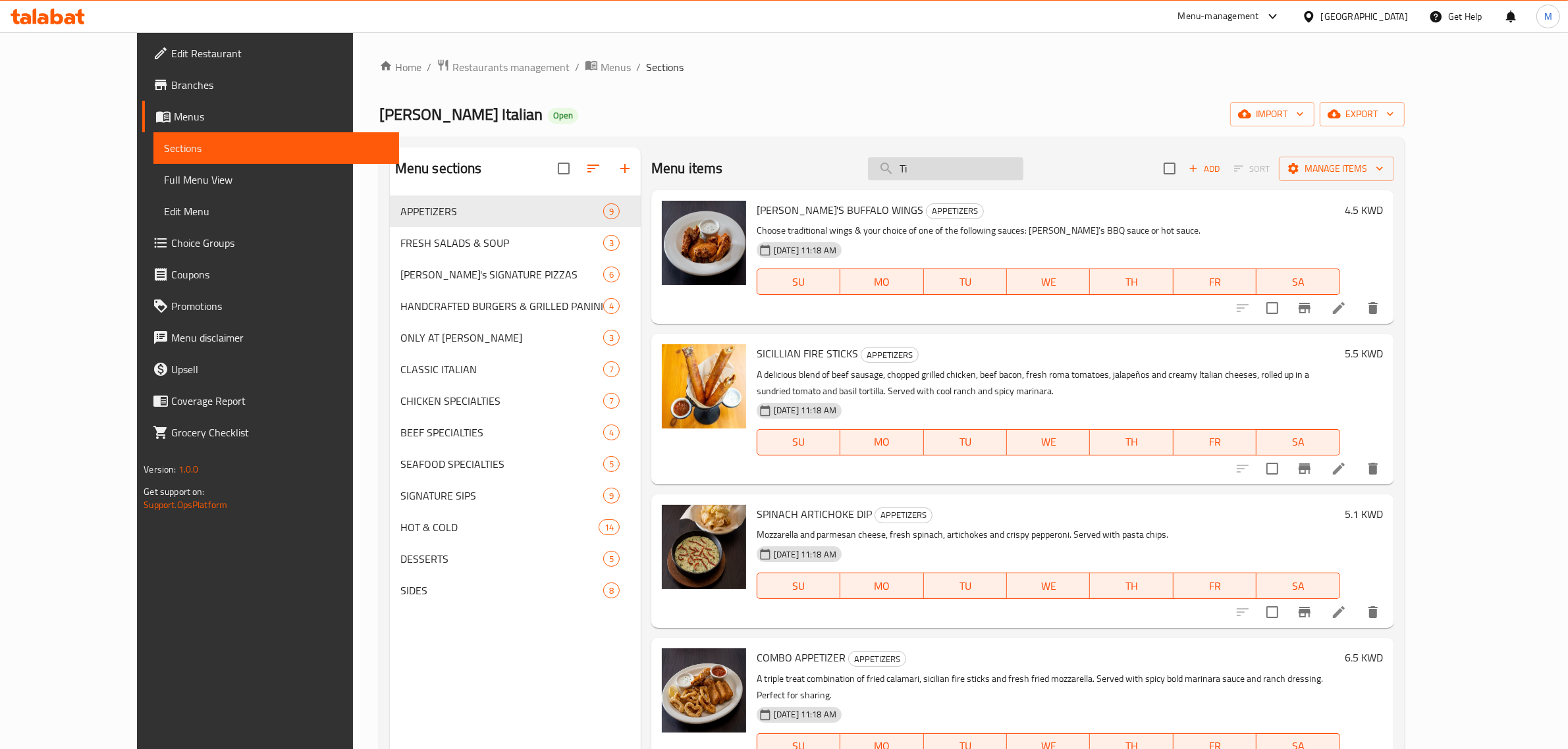
type input "T"
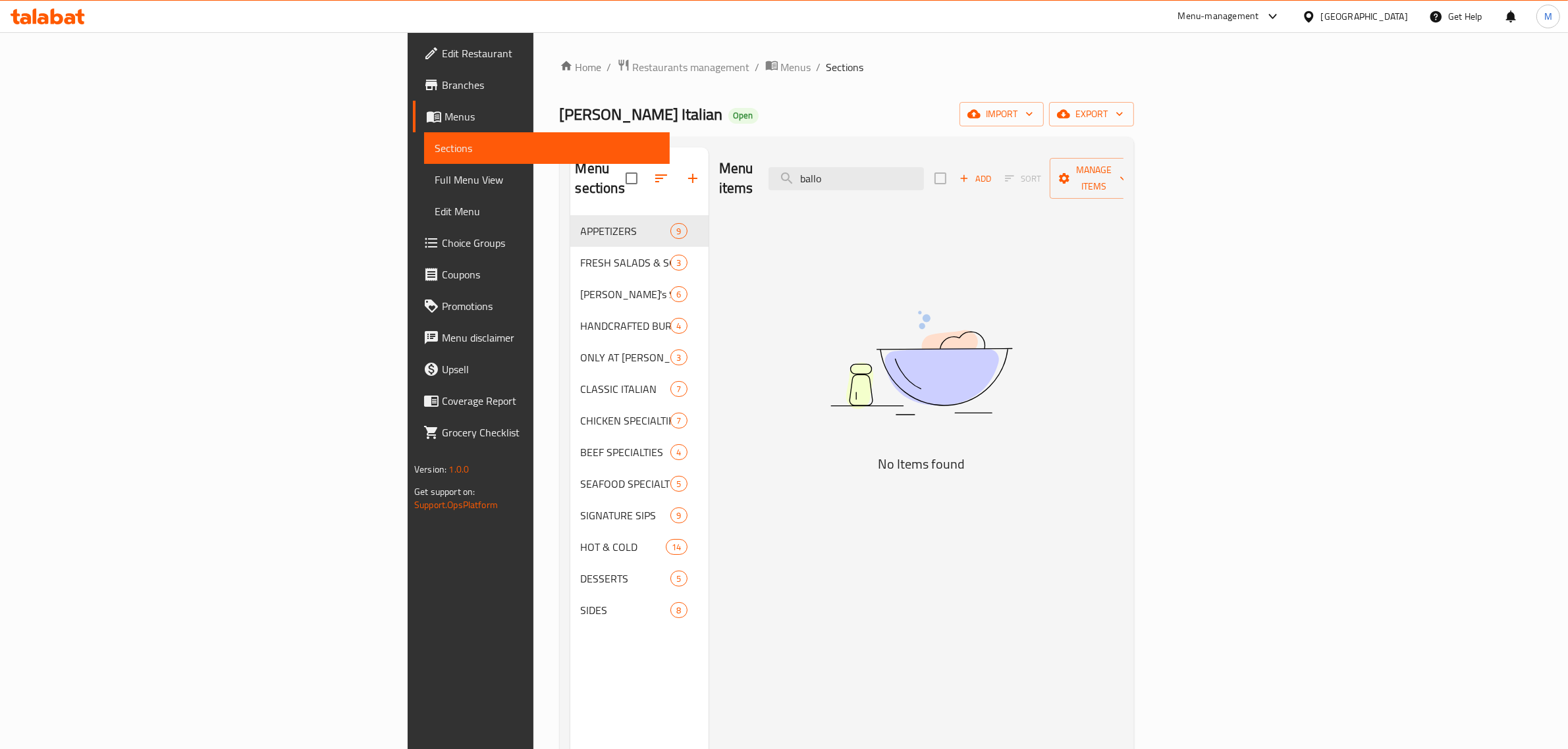
drag, startPoint x: 914, startPoint y: 155, endPoint x: 901, endPoint y: 159, distance: 13.6
click at [901, 159] on div "Menu items ballo Add Sort Manage items" at bounding box center [921, 179] width 405 height 62
drag, startPoint x: 981, startPoint y: 176, endPoint x: 906, endPoint y: 168, distance: 75.4
click at [906, 168] on div "Menu items ballo Add Sort Manage items" at bounding box center [921, 179] width 405 height 62
paste input "Triple Sanza"
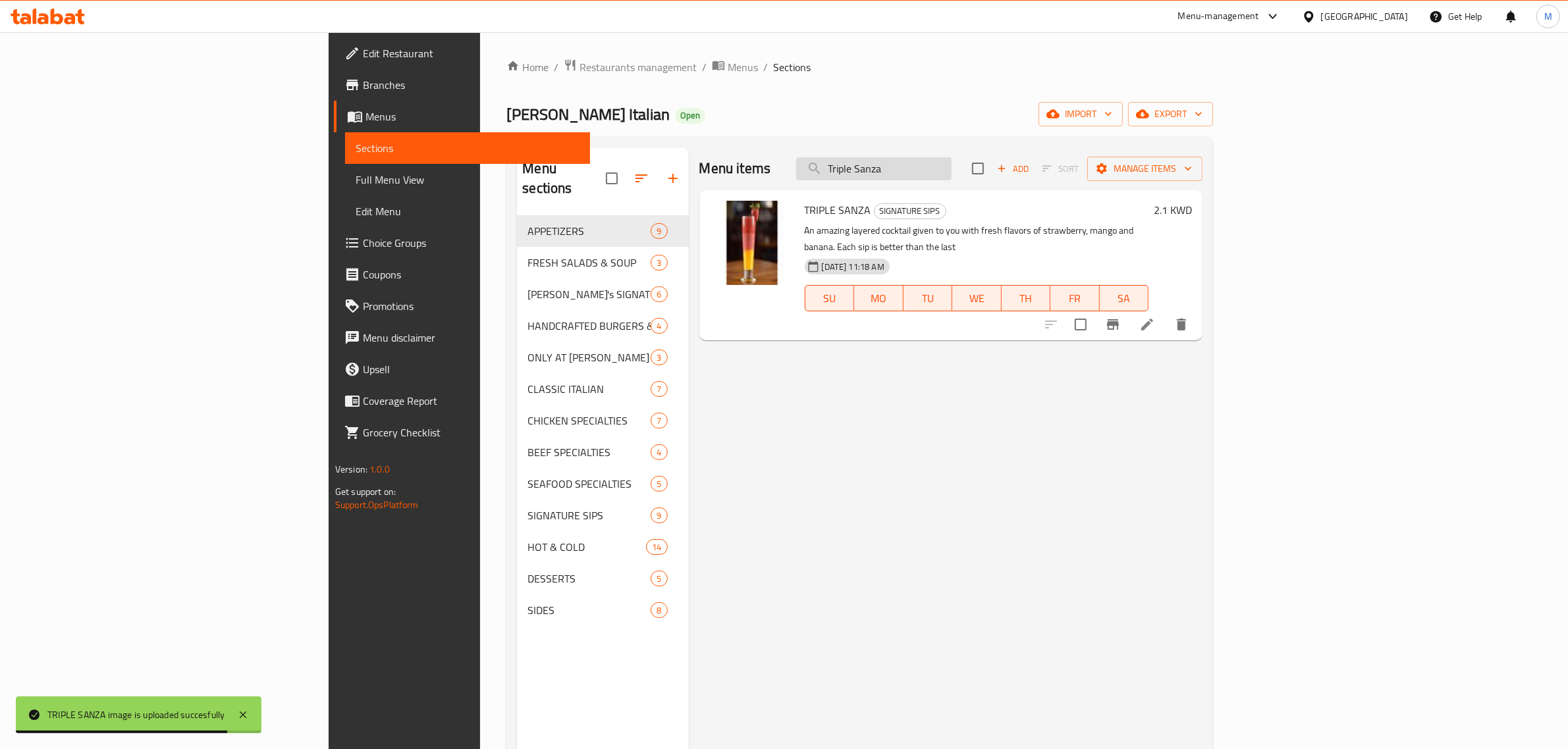
drag, startPoint x: 974, startPoint y: 172, endPoint x: 934, endPoint y: 172, distance: 40.0
click at [934, 172] on input "Triple Sanza" at bounding box center [873, 168] width 155 height 23
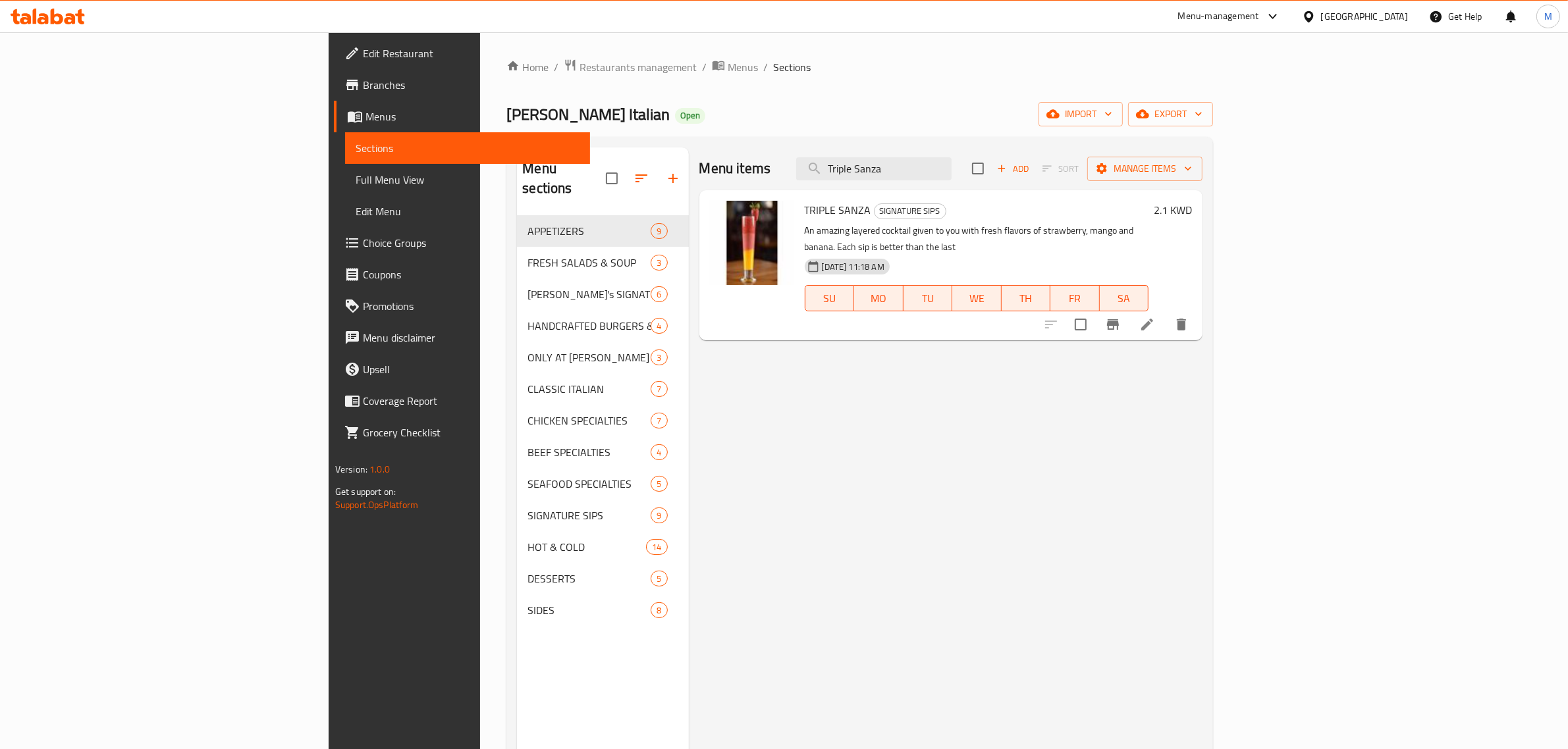
paste input "urkish Coffee"
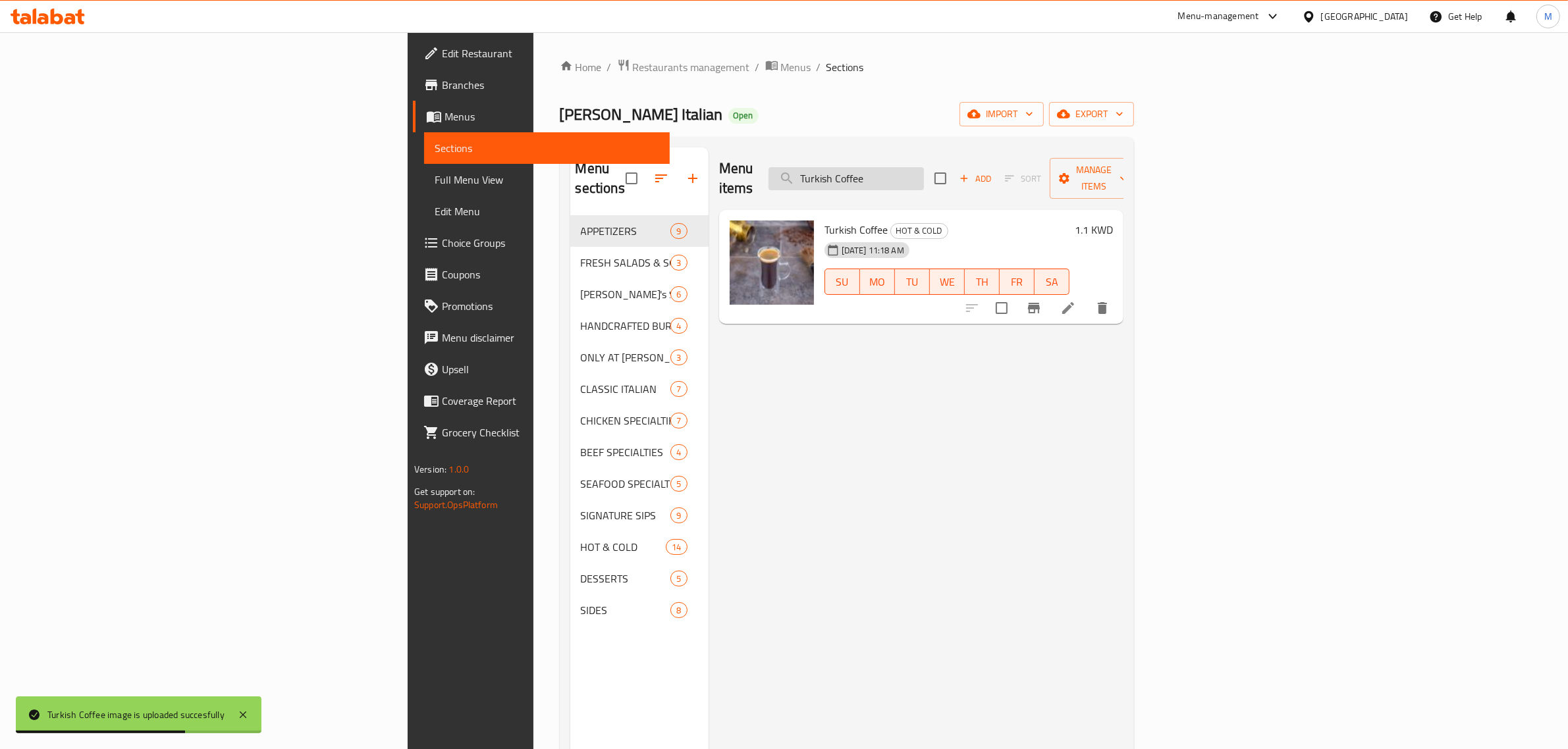
drag, startPoint x: 1019, startPoint y: 166, endPoint x: 920, endPoint y: 159, distance: 99.2
click at [920, 167] on input "Turkish Coffee" at bounding box center [845, 179] width 155 height 23
paste input "tle"
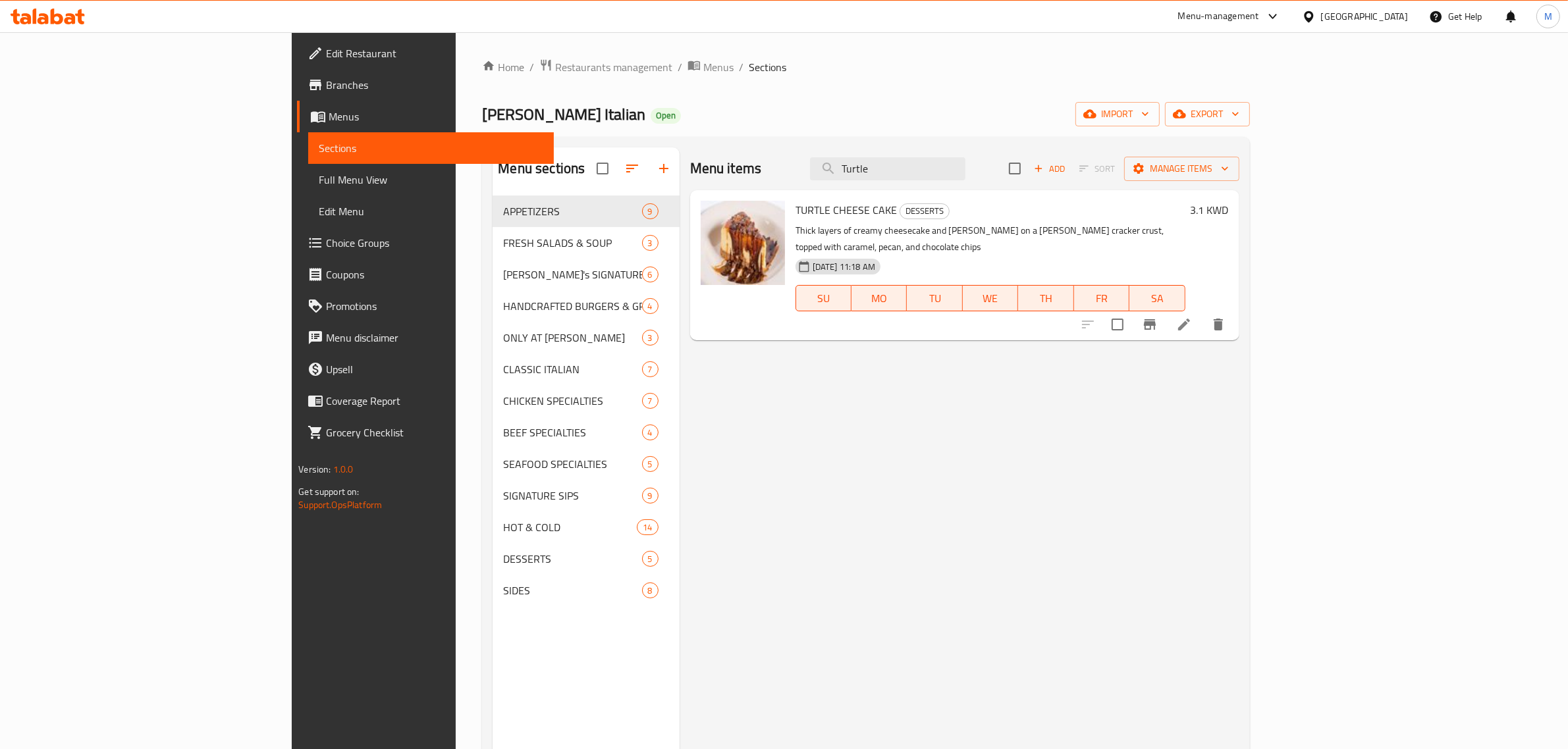
drag, startPoint x: 989, startPoint y: 155, endPoint x: 900, endPoint y: 145, distance: 89.6
click at [890, 143] on div "Menu sections APPETIZERS 9 FRESH SALADS & SOUP 3 Johnny's SIGNATURE PIZZAS 6 HA…" at bounding box center [865, 521] width 767 height 770
drag, startPoint x: 1004, startPoint y: 175, endPoint x: 886, endPoint y: 161, distance: 118.8
click at [886, 161] on div "Menu items Turtle Add Sort Manage items" at bounding box center [964, 168] width 549 height 42
paste input "hicken & Shri"
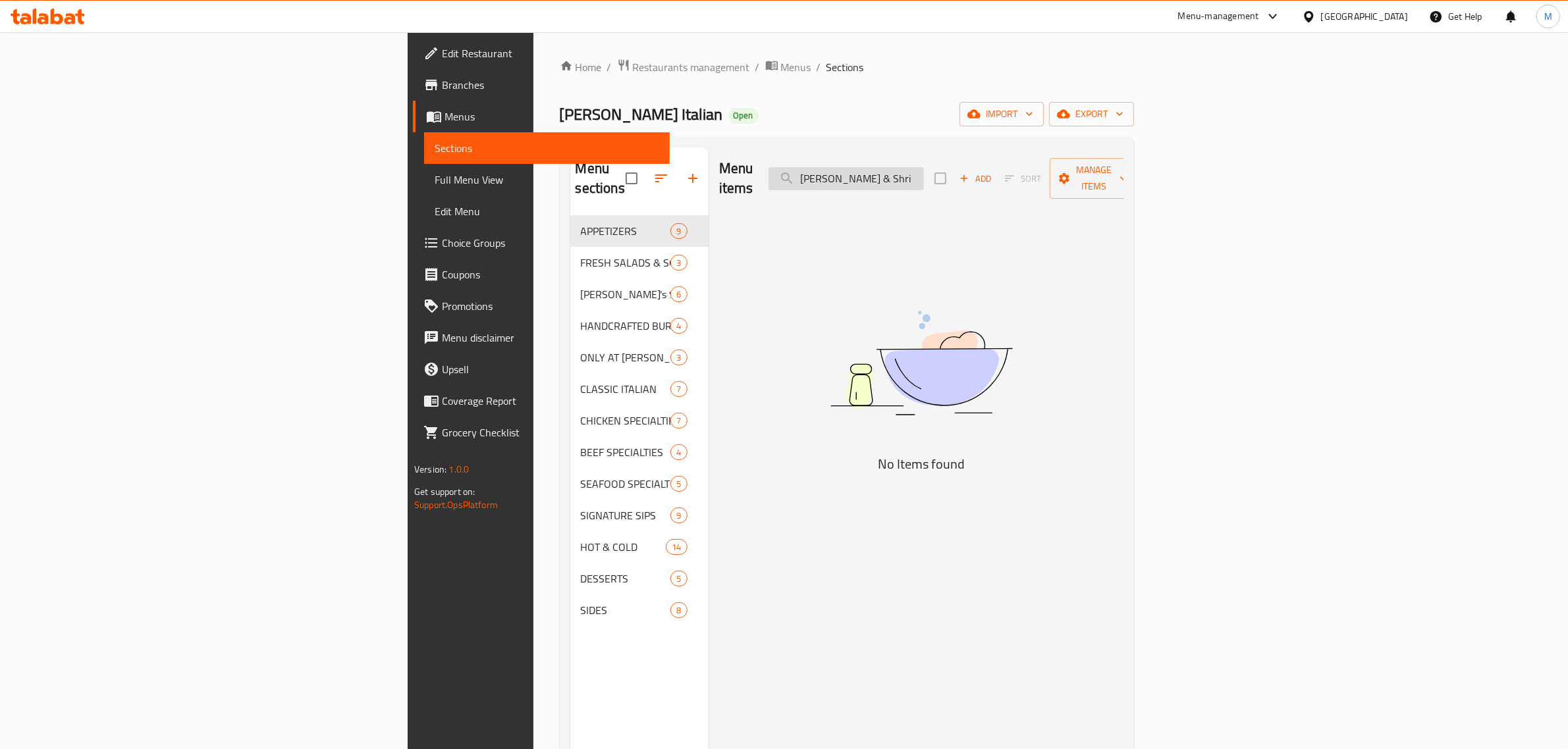
drag, startPoint x: 989, startPoint y: 169, endPoint x: 1047, endPoint y: 169, distance: 58.0
click at [923, 169] on input "hicken & Shri" at bounding box center [845, 179] width 155 height 23
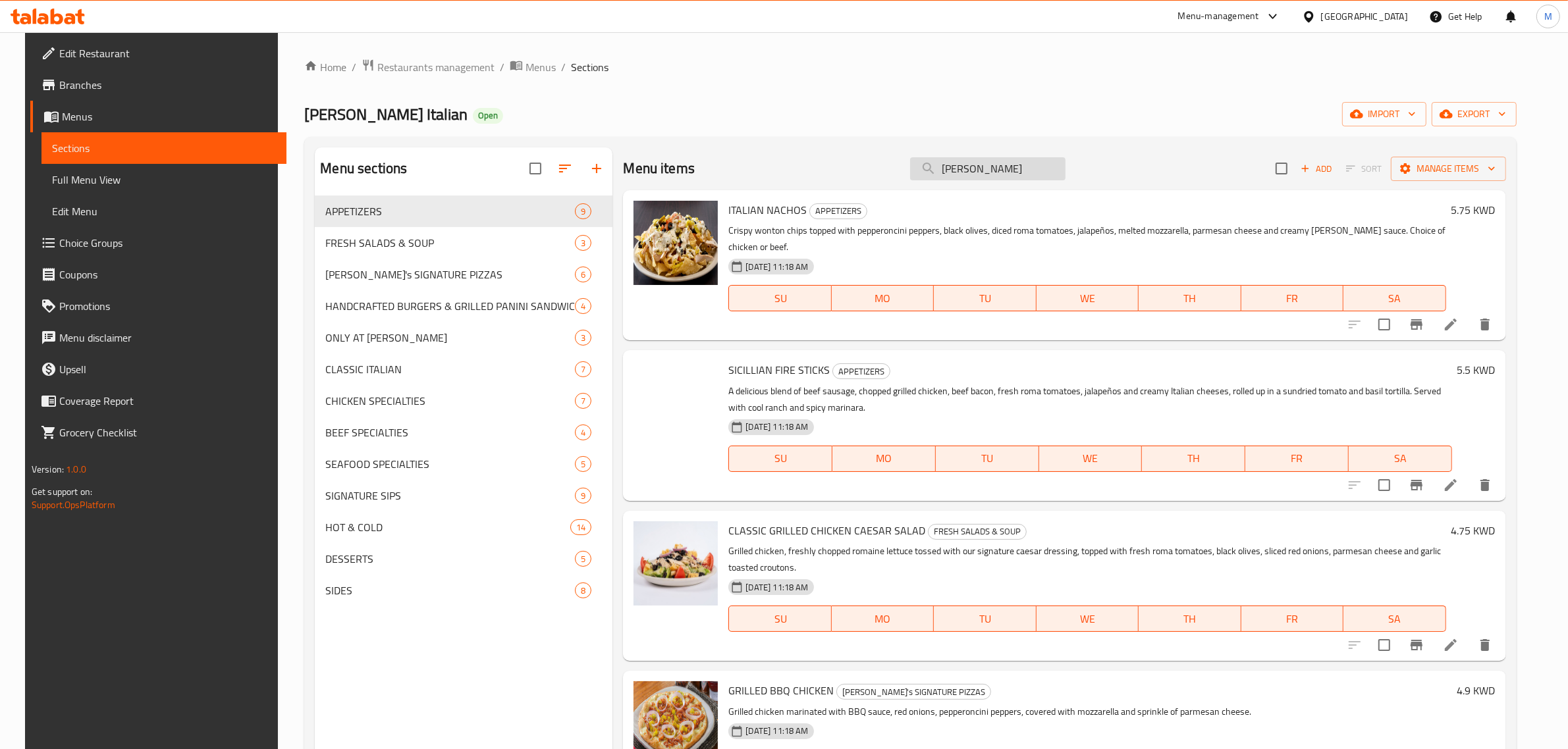
click at [946, 167] on input "hicken" at bounding box center [987, 168] width 155 height 23
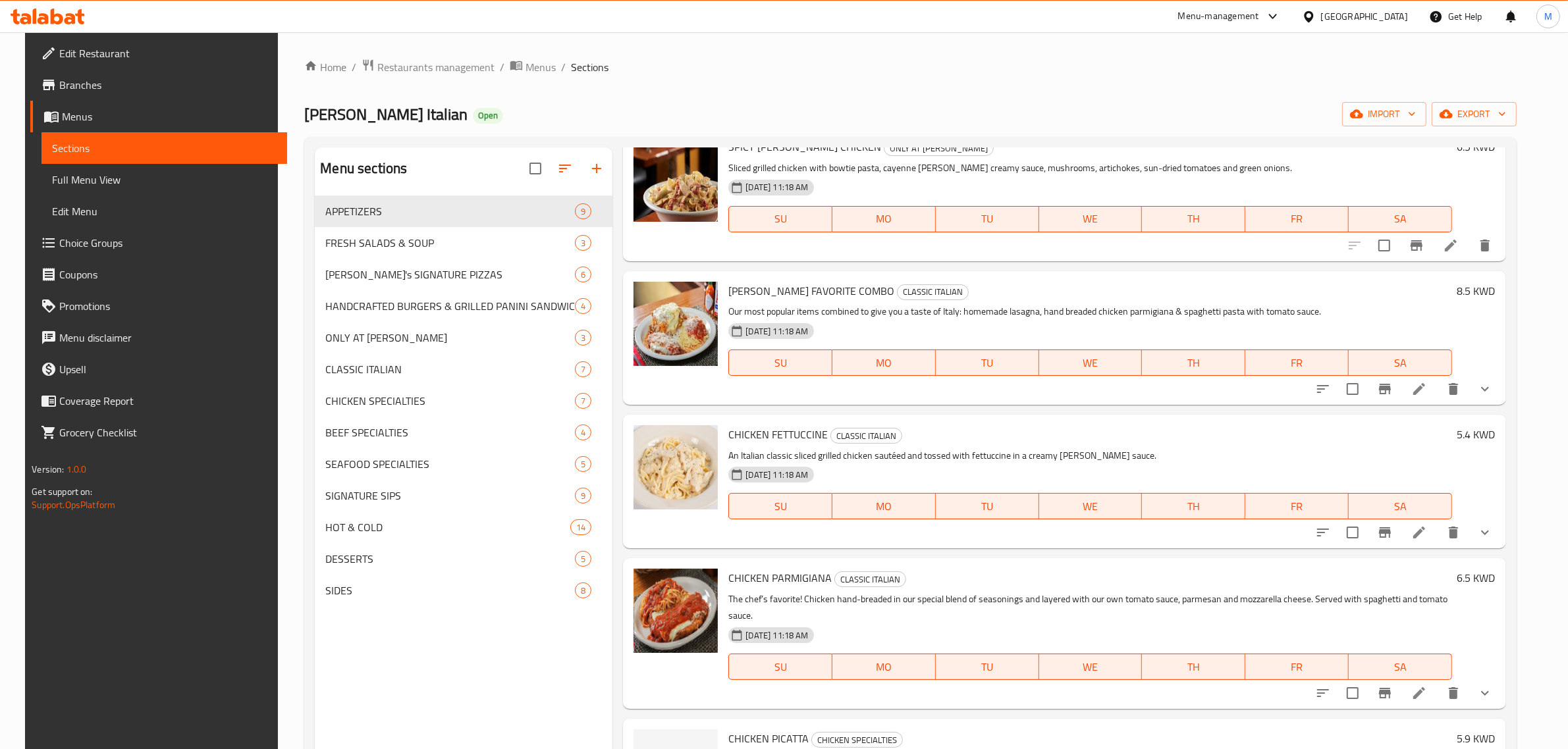
scroll to position [1646, 0]
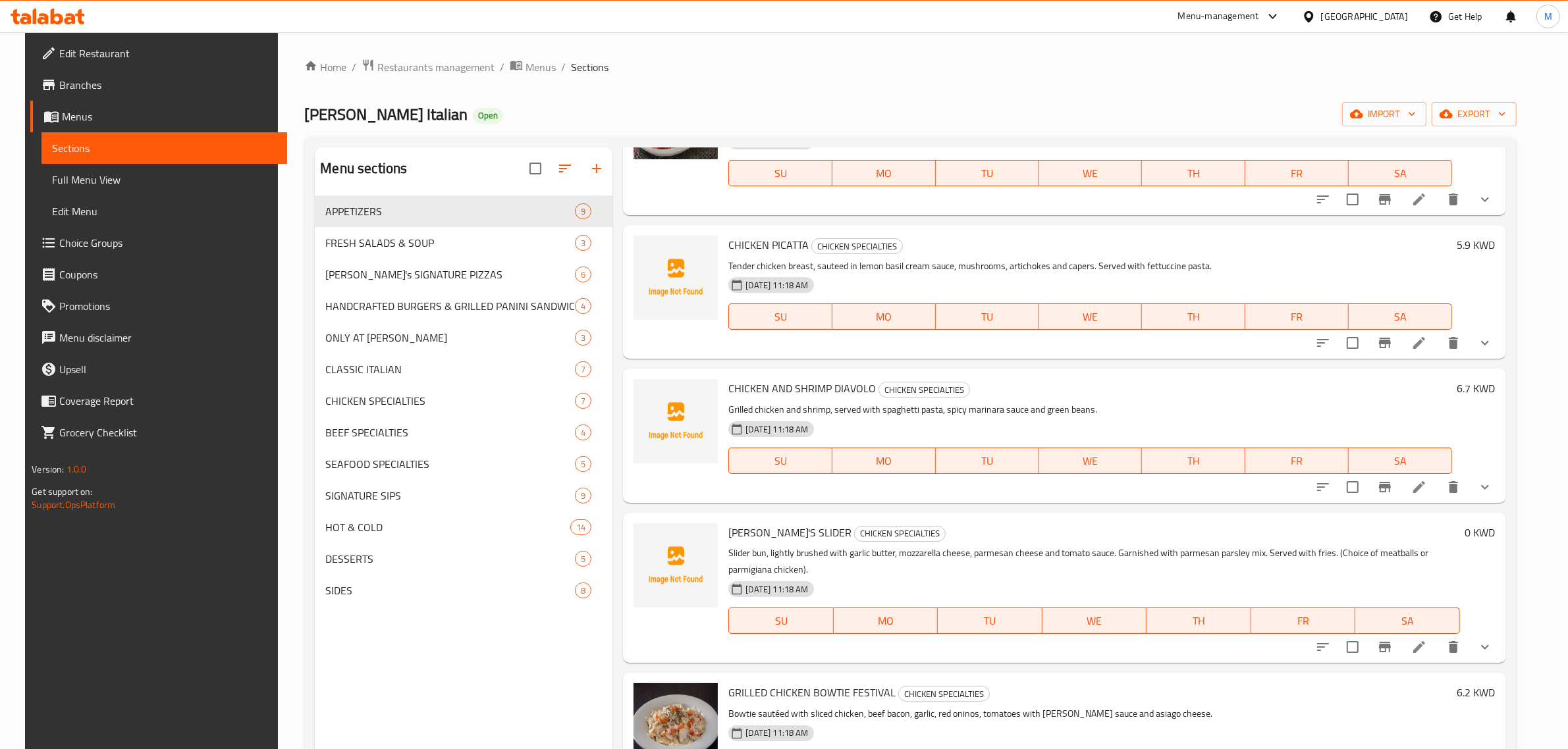
type input "hicken"
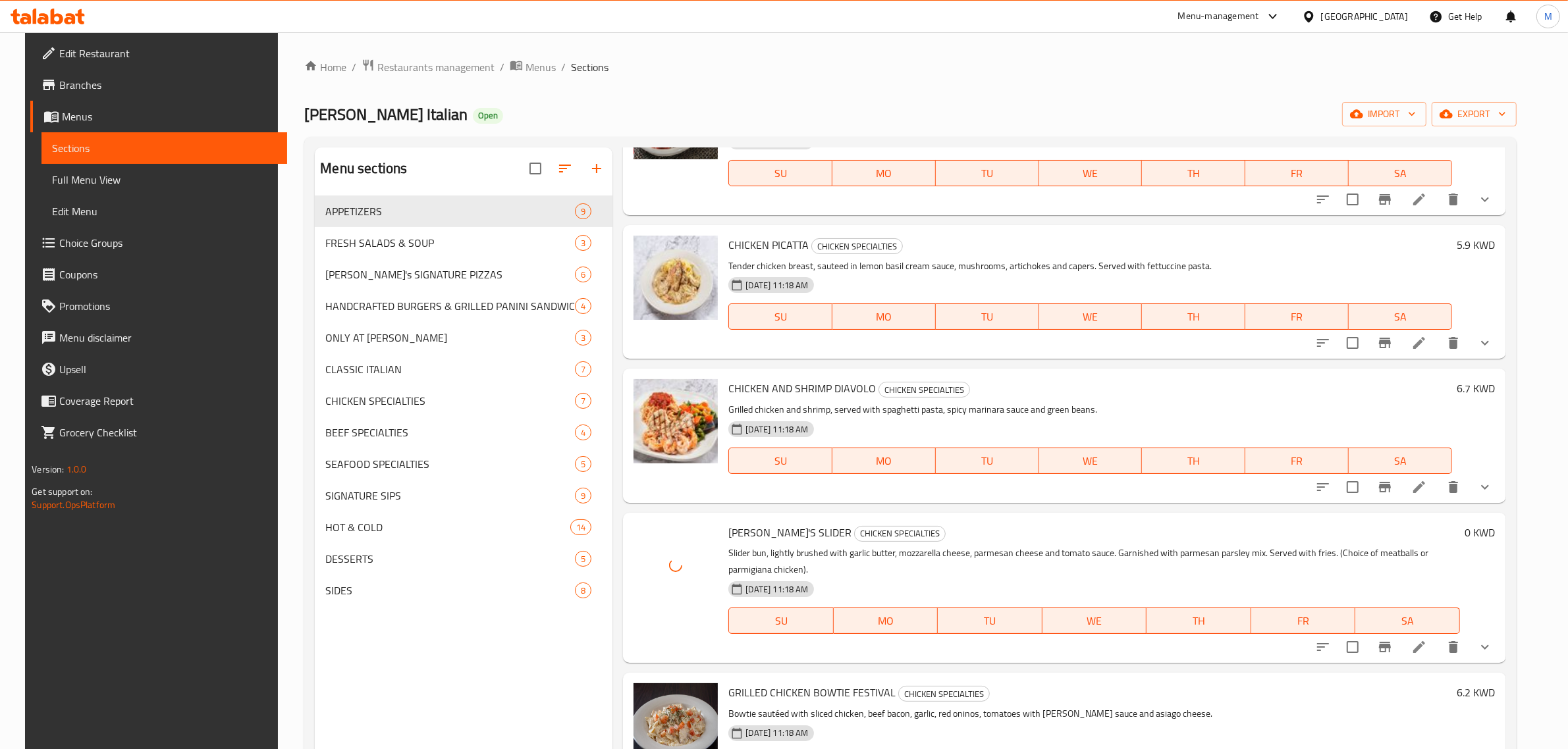
click at [659, 96] on div "Home / Restaurants management / Menus / Sections Carino's Italian Open import e…" at bounding box center [909, 483] width 1211 height 849
click at [1485, 647] on button "show more" at bounding box center [1485, 647] width 32 height 32
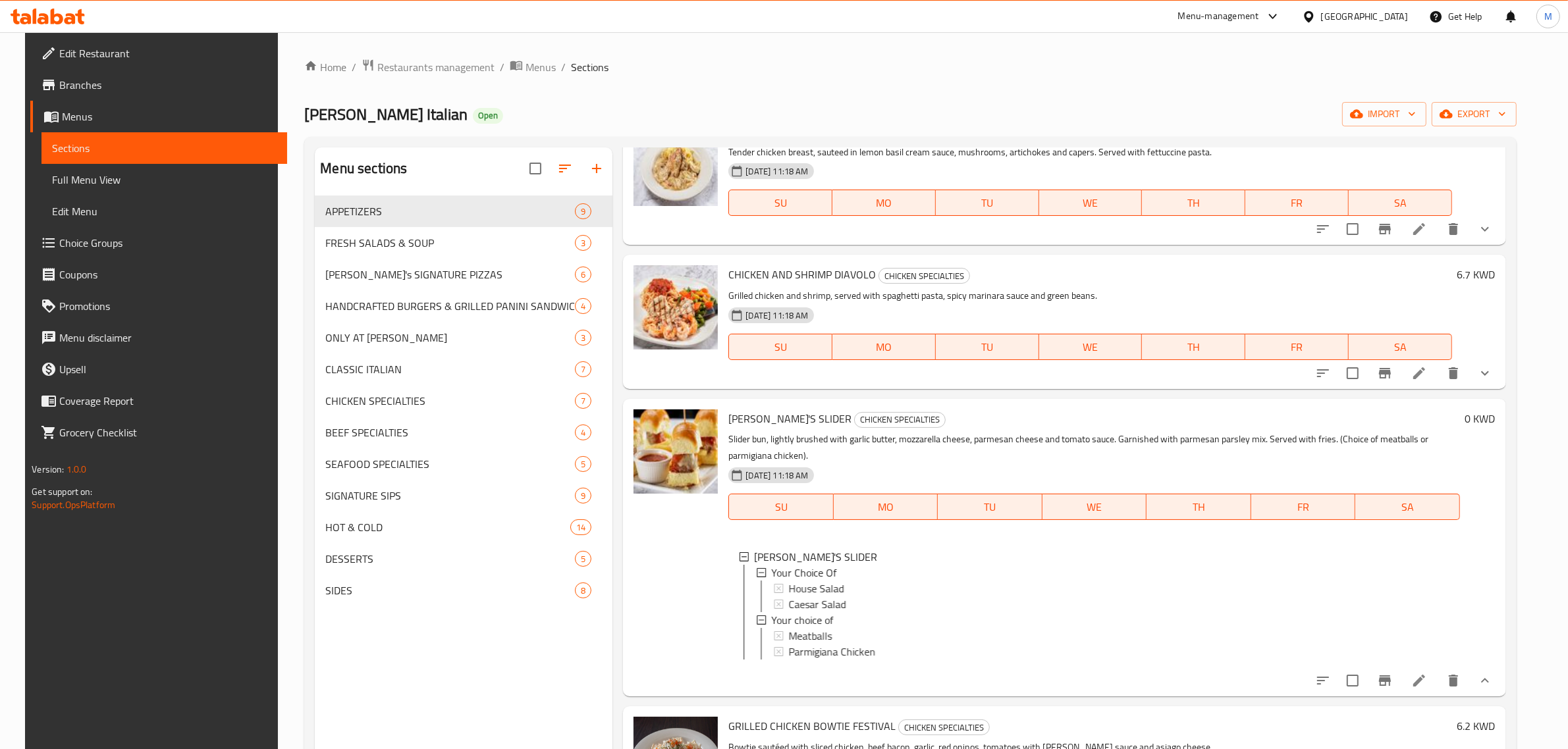
scroll to position [1810, 0]
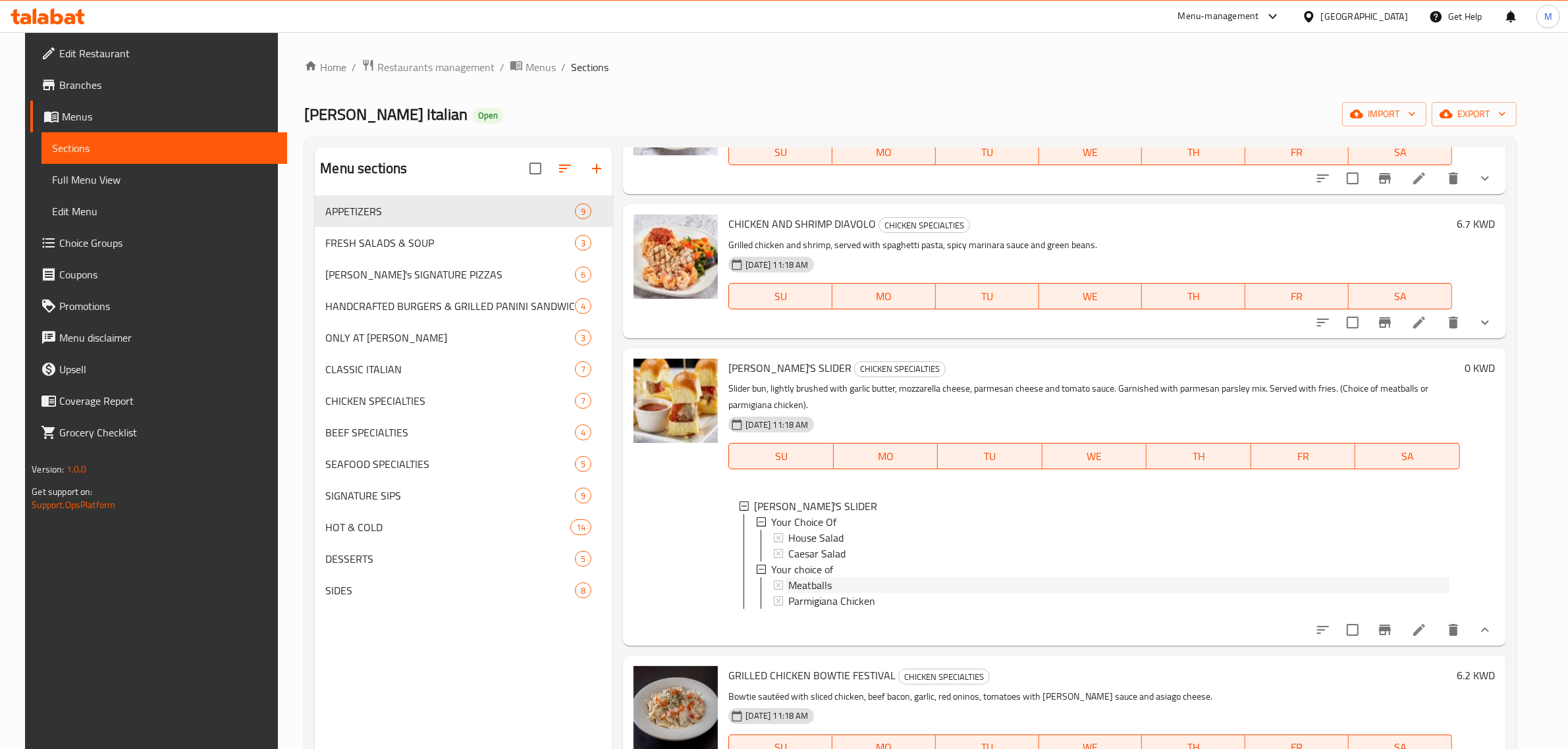
click at [829, 586] on div "Meatballs" at bounding box center [1118, 584] width 661 height 16
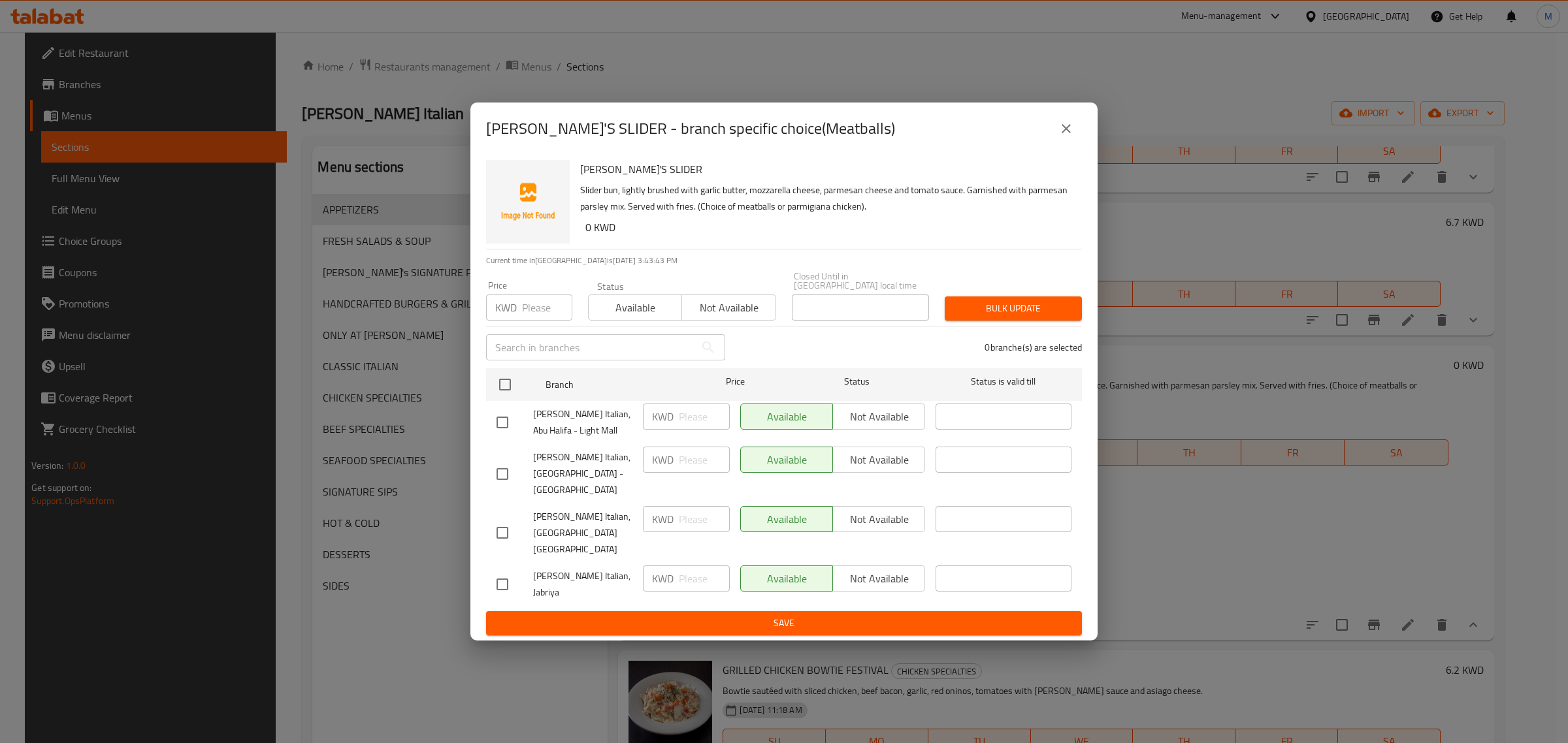
click at [1070, 136] on icon "close" at bounding box center [1066, 128] width 16 height 16
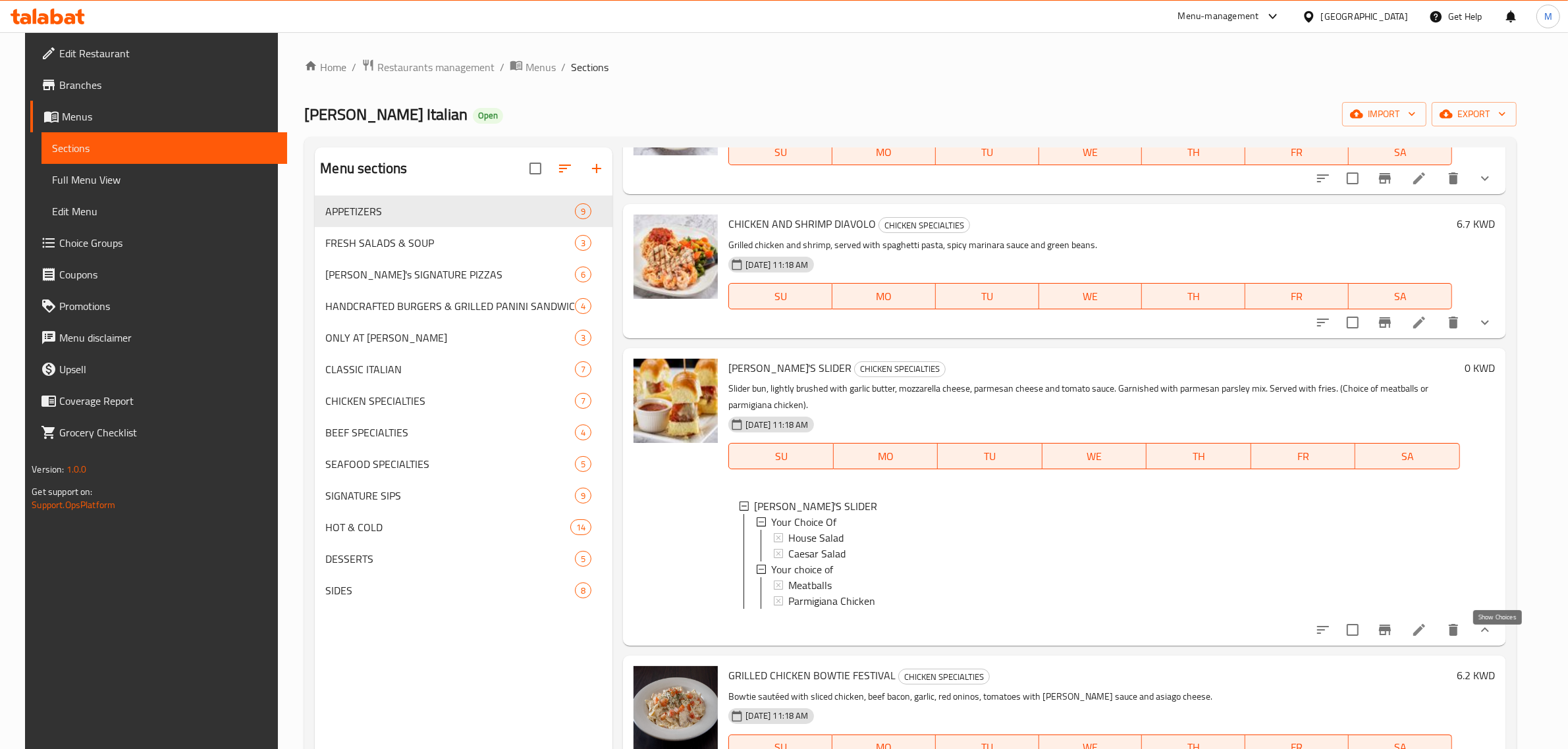
click at [1493, 636] on icon "show more" at bounding box center [1484, 629] width 16 height 16
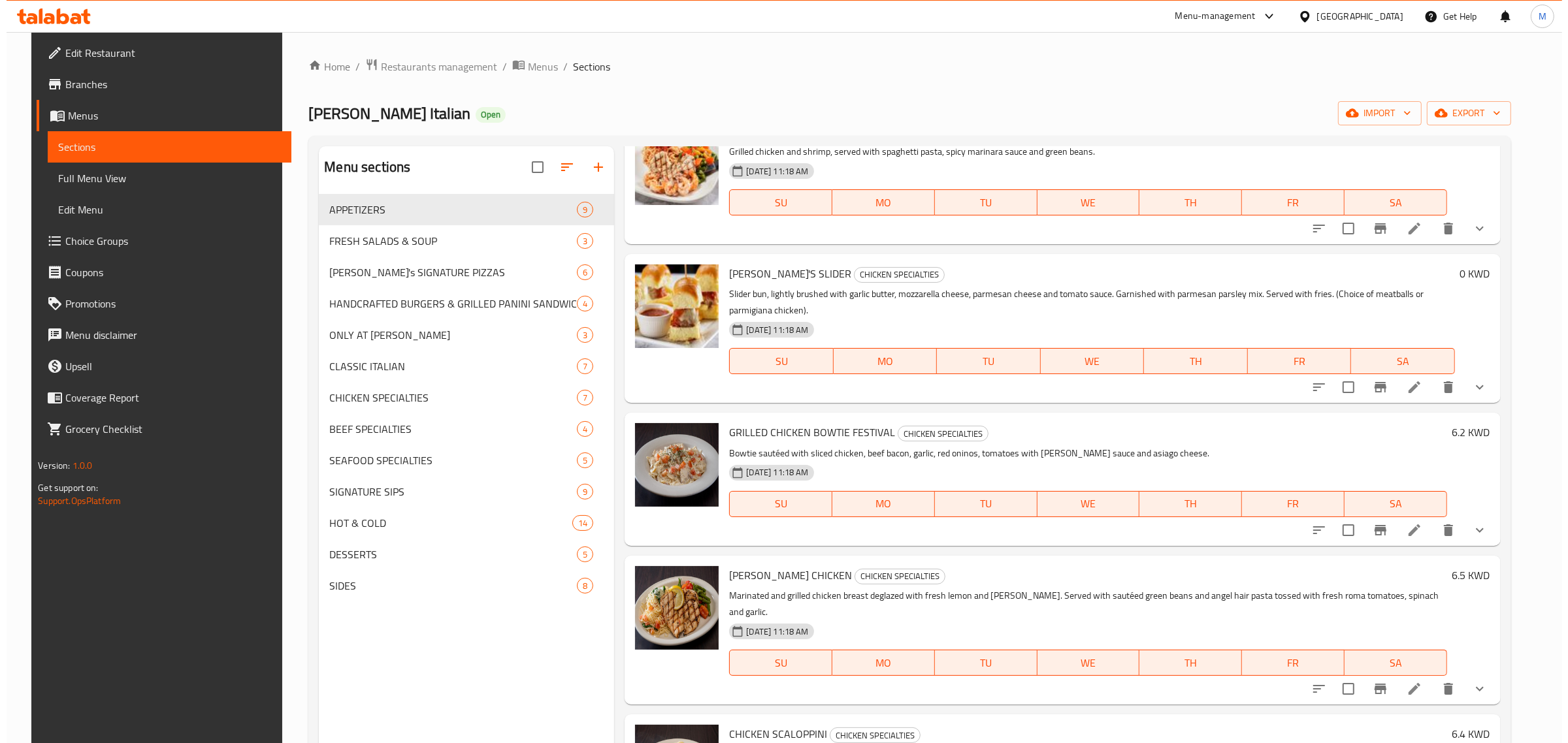
scroll to position [1970, 0]
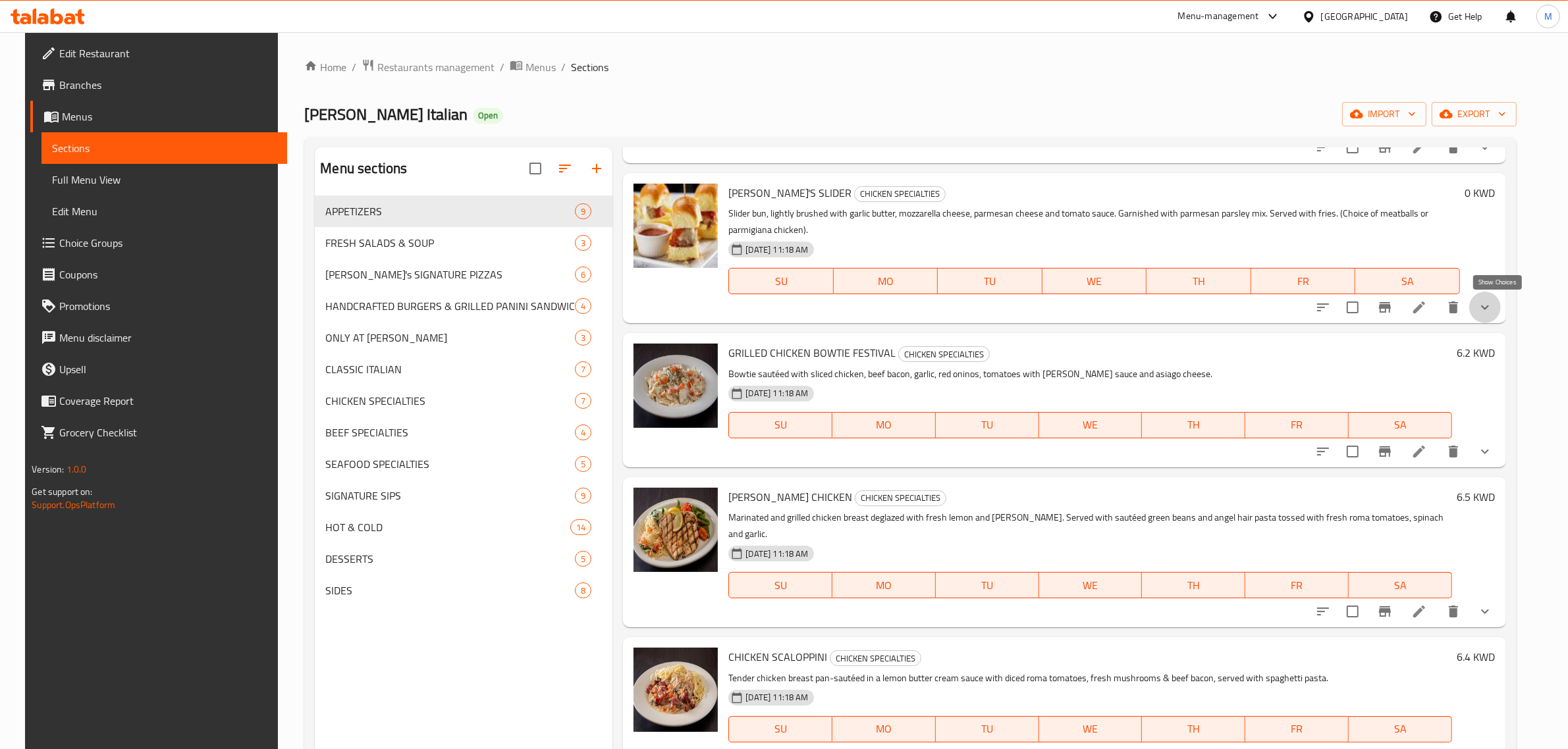
click at [1493, 305] on icon "show more" at bounding box center [1484, 307] width 16 height 16
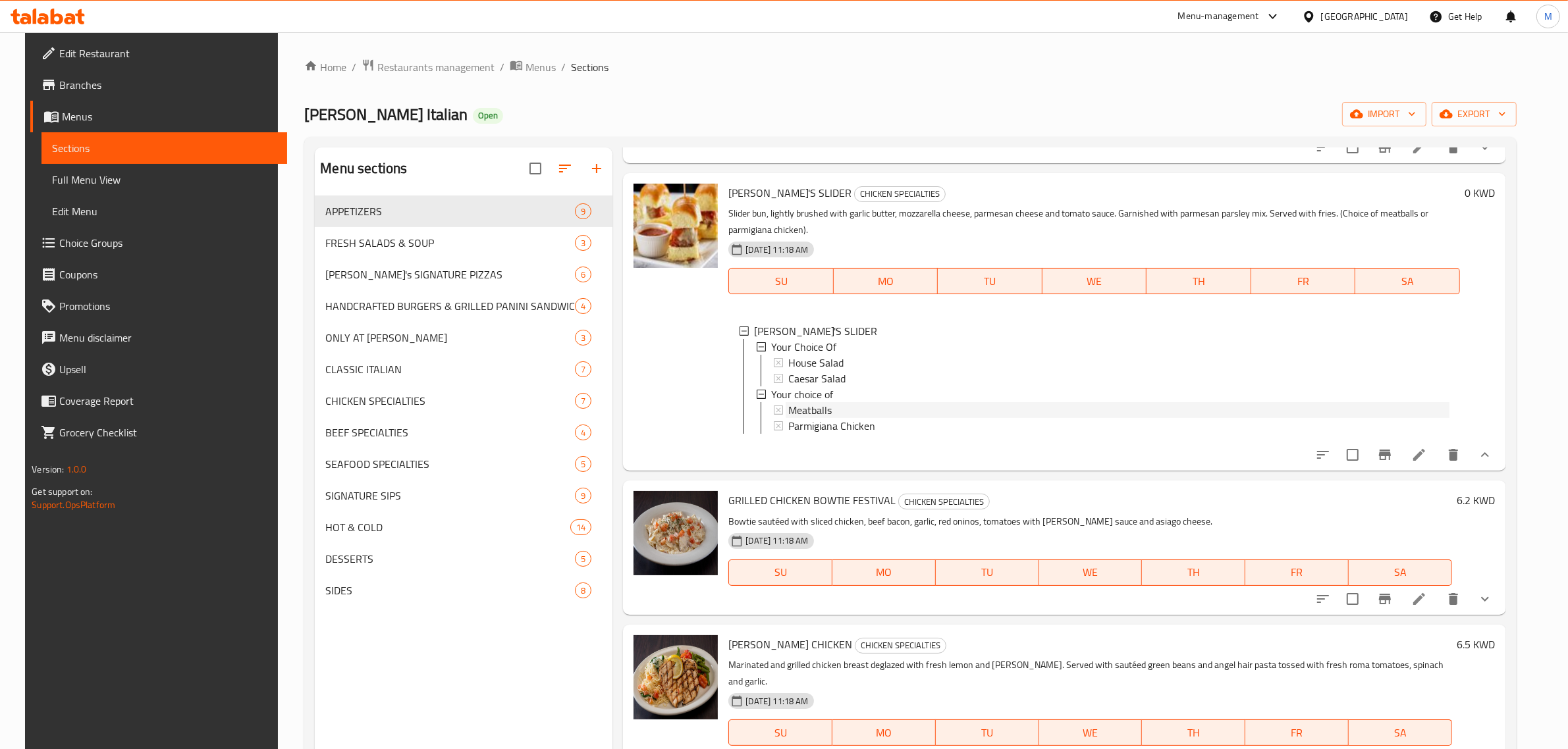
click at [809, 408] on span "Meatballs" at bounding box center [809, 409] width 43 height 16
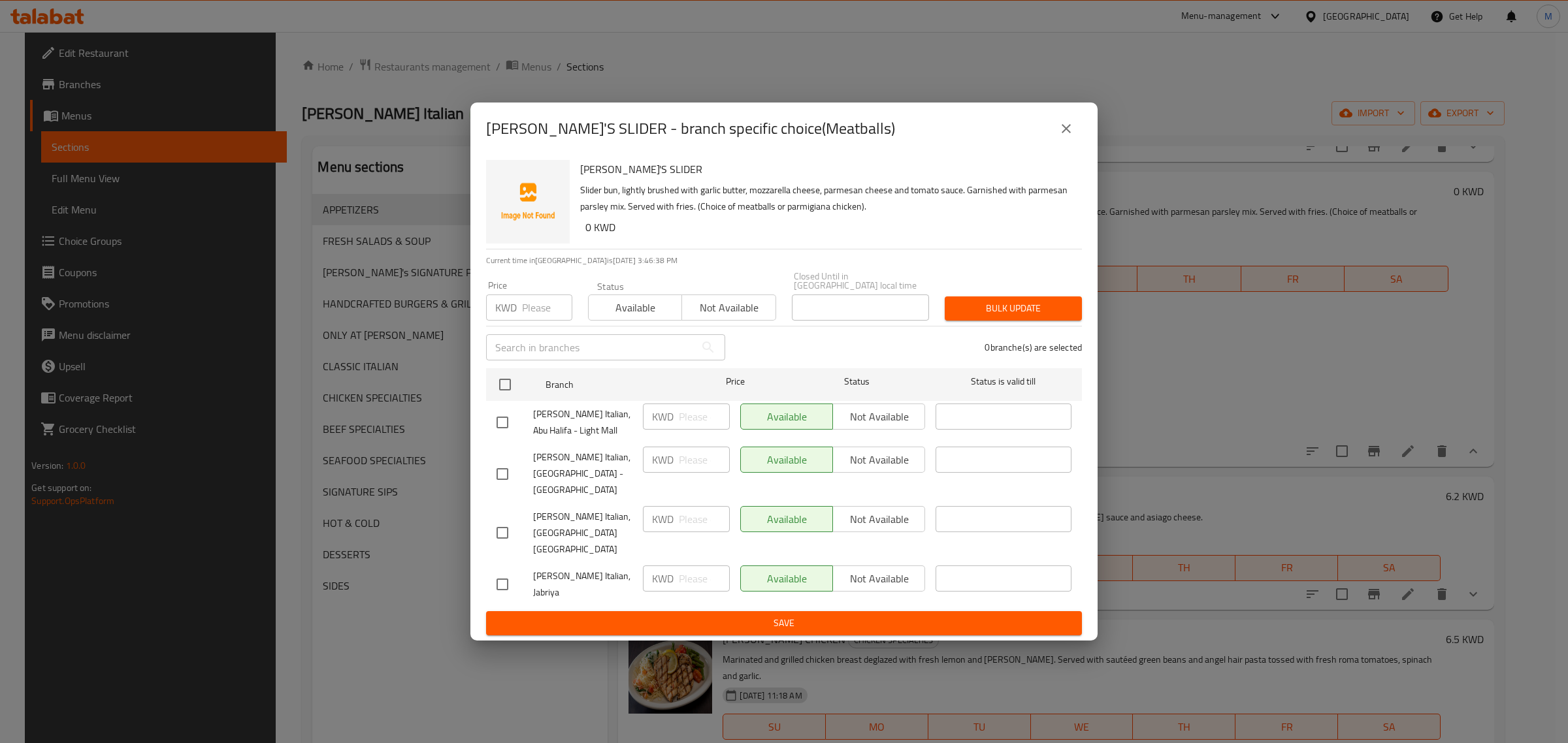
click at [1056, 185] on div "JOHNNY'S SLIDER Slider bun, lightly brushed with garlic butter, mozzarella chee…" at bounding box center [826, 202] width 501 height 94
click at [1068, 136] on icon "close" at bounding box center [1066, 128] width 16 height 16
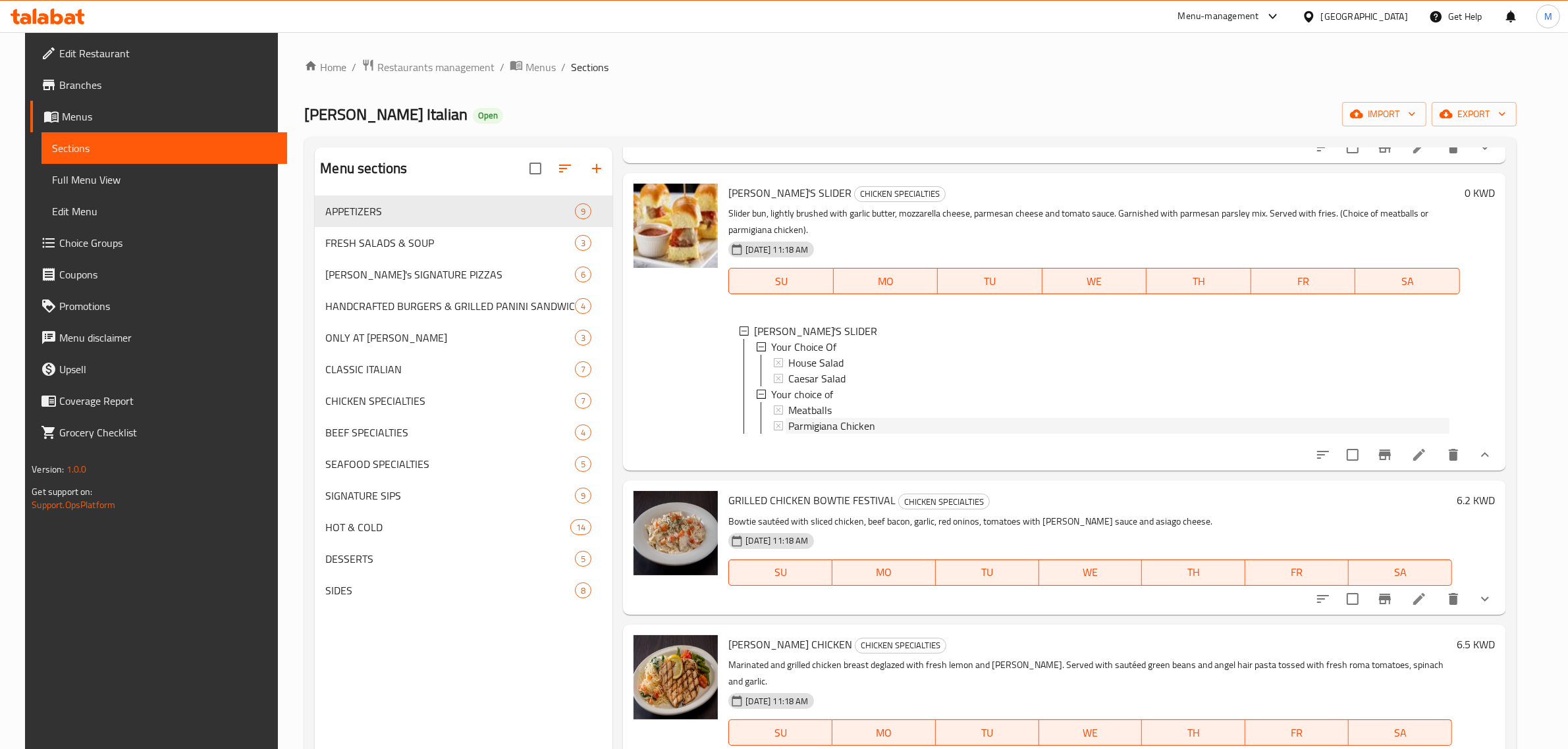
click at [857, 422] on span "Parmigiana Chicken" at bounding box center [831, 425] width 87 height 16
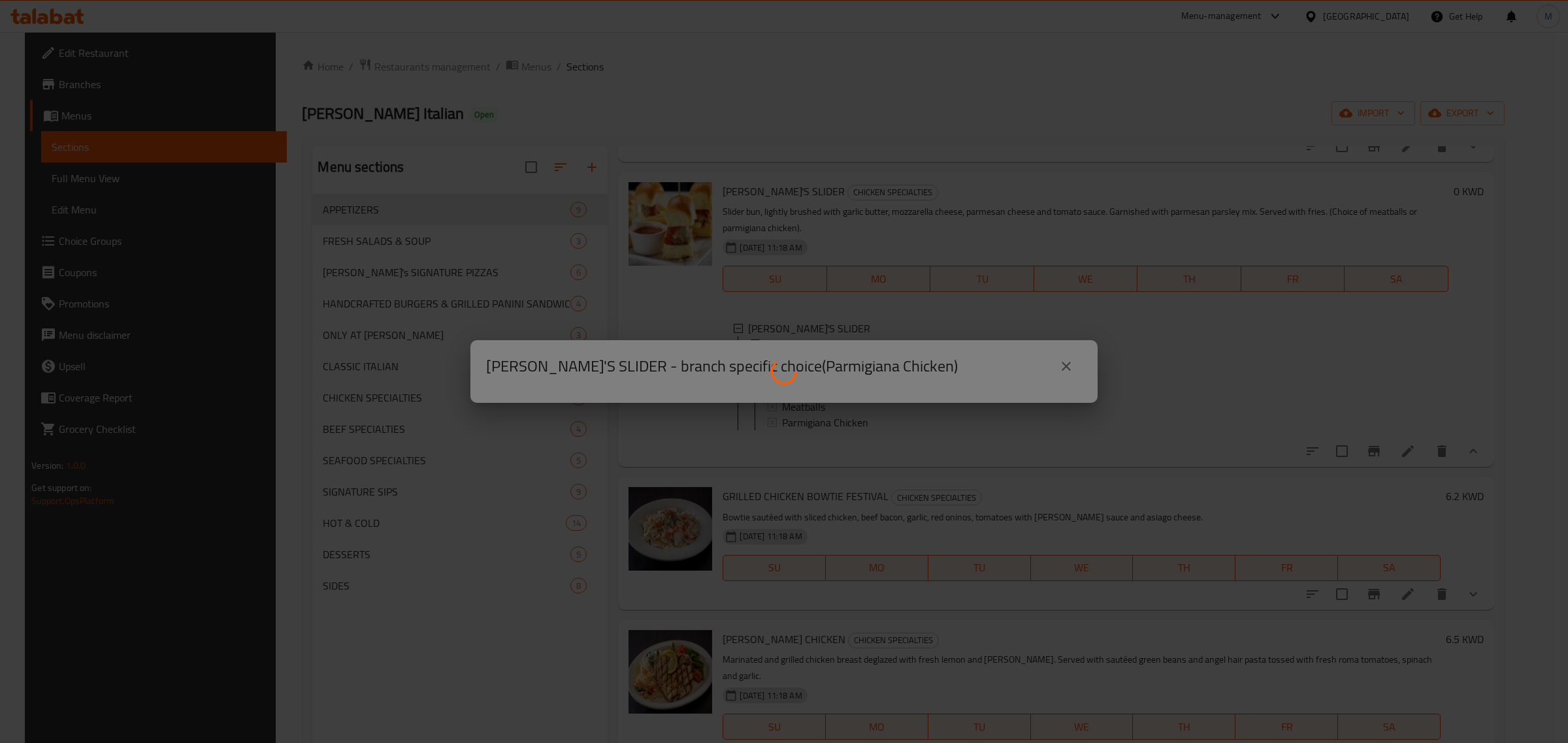
click at [1095, 164] on div at bounding box center [784, 372] width 1568 height 743
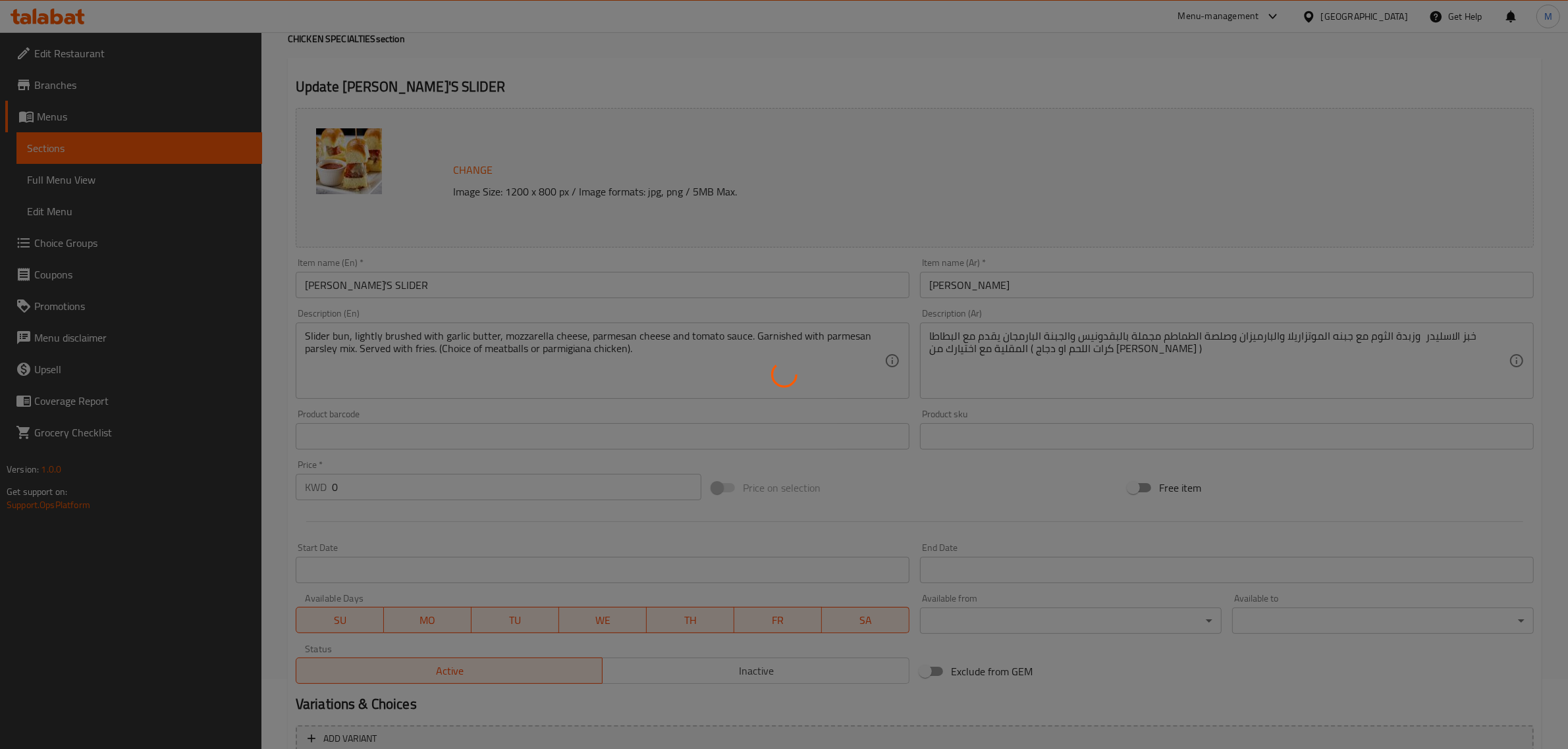
type input "اختيارك من"
type input "1"
type input "اختيارك من"
type input "1"
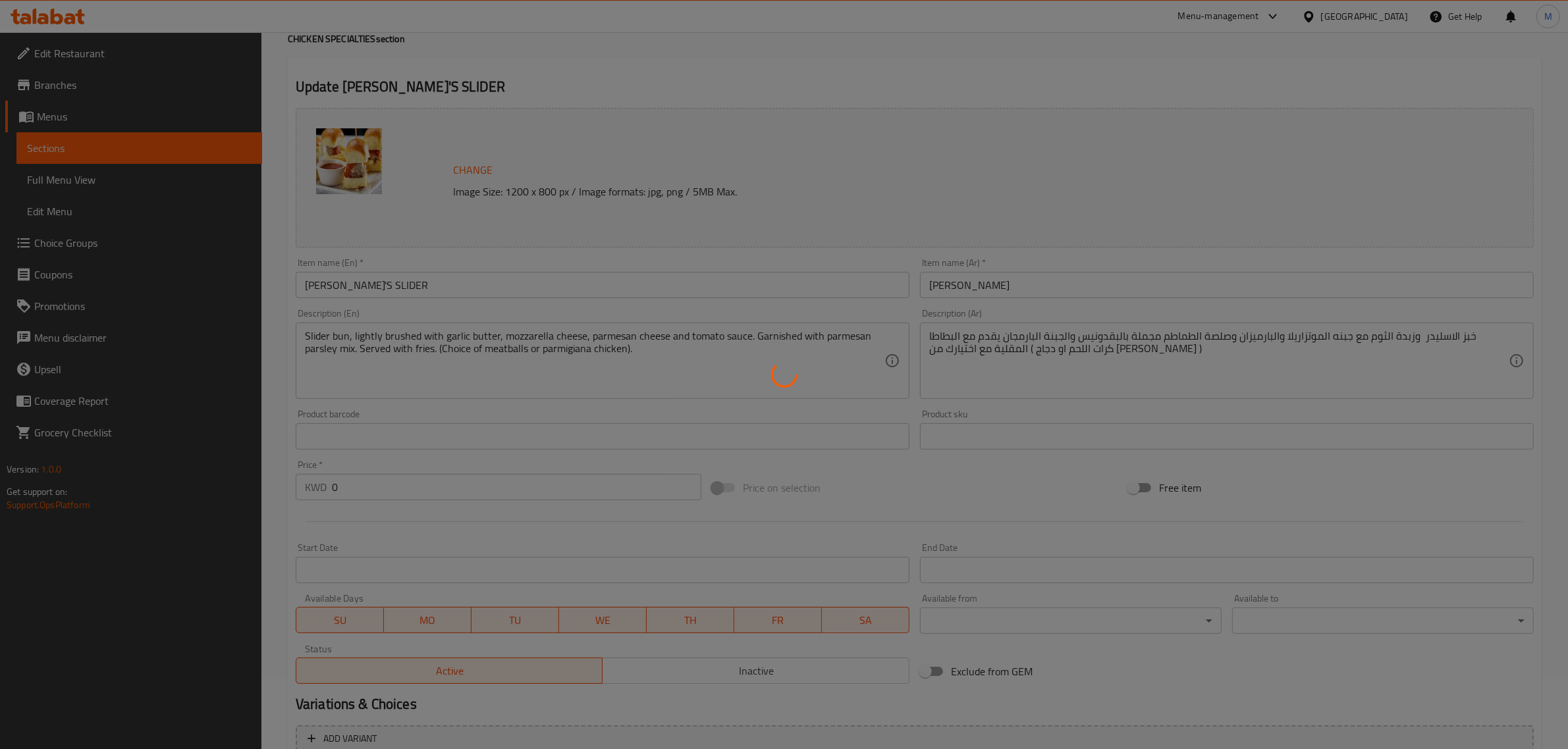
type input "1"
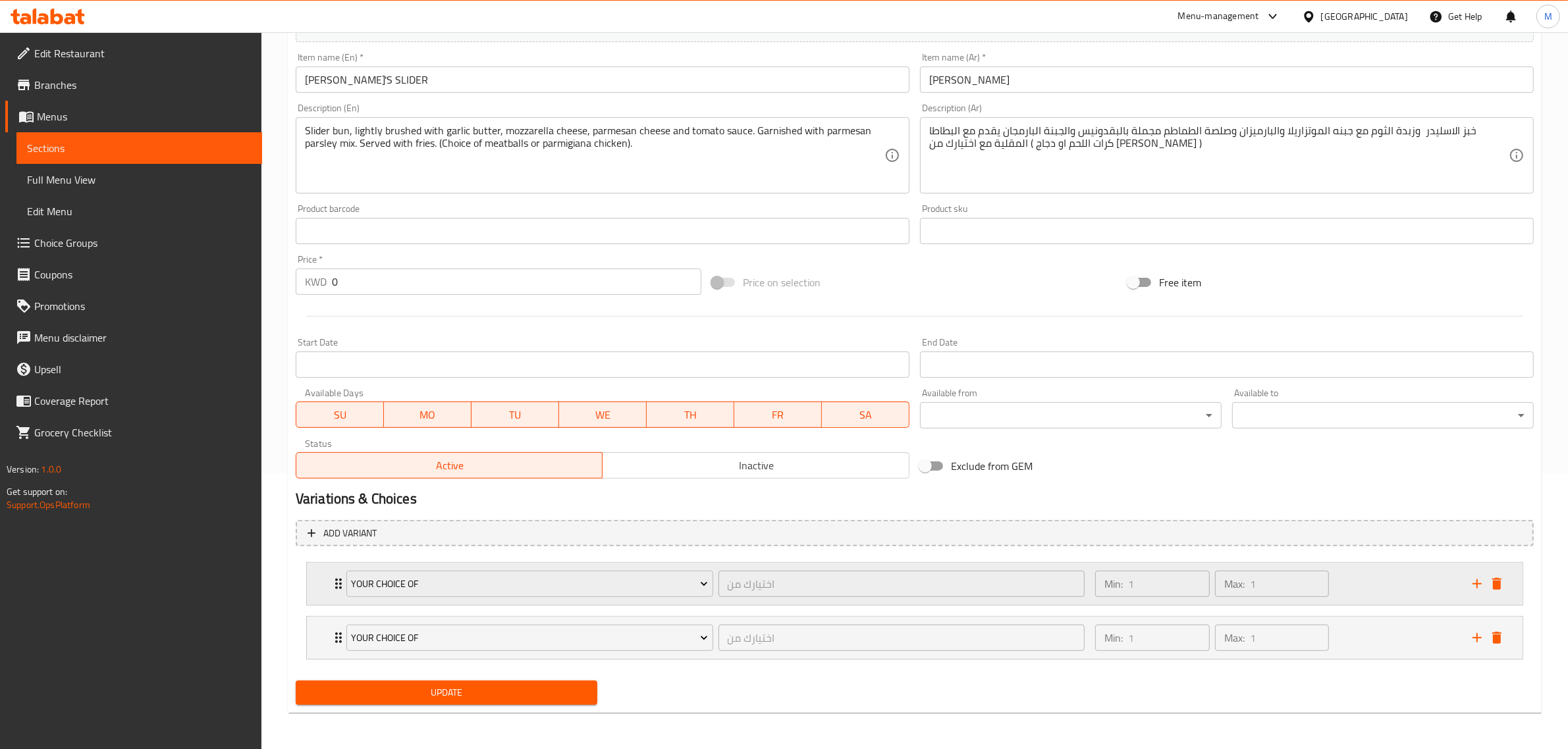
click at [1434, 577] on div "Min: 1 ​ Max: 1 ​" at bounding box center [1275, 583] width 377 height 42
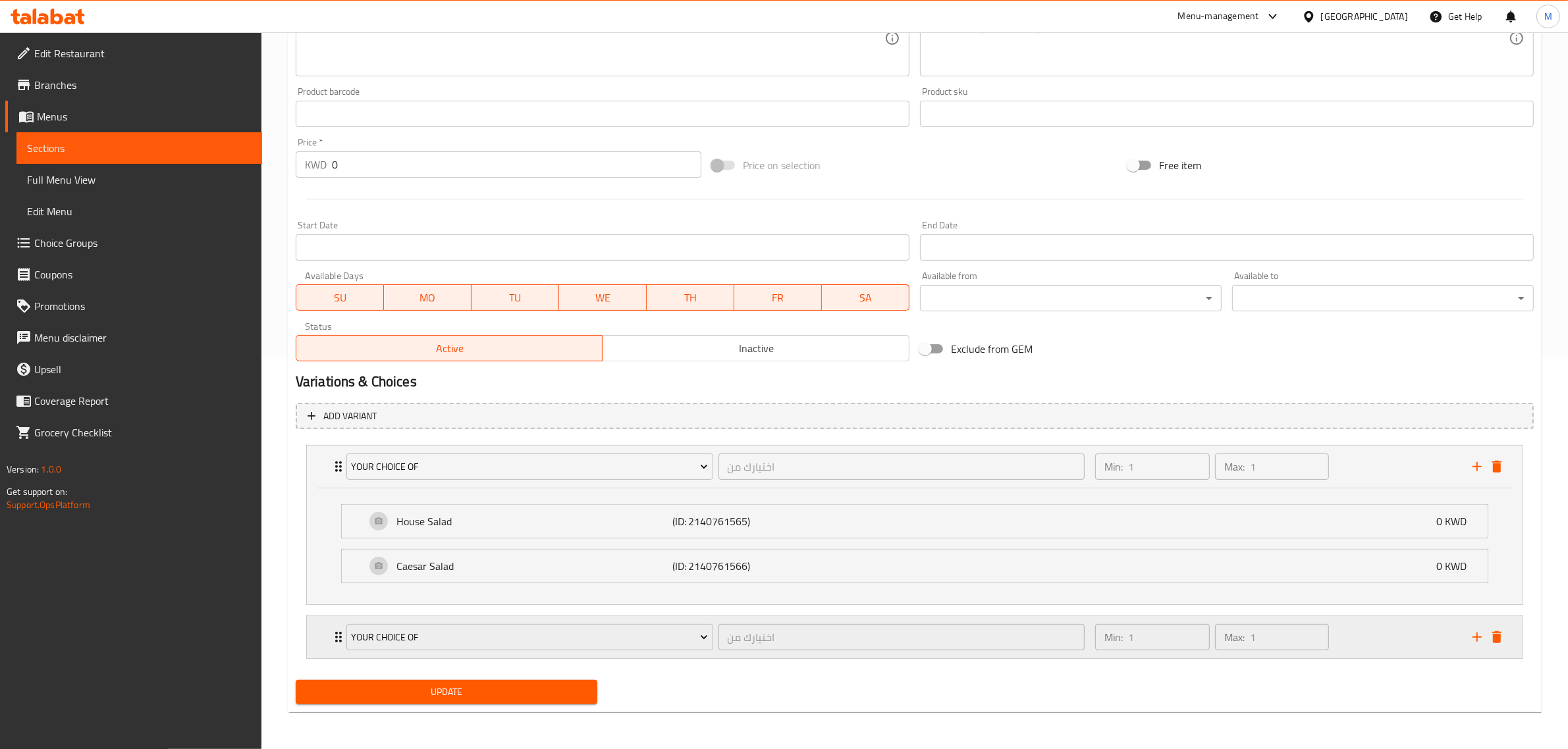
click at [1397, 634] on div "Min: 1 ​ Max: 1 ​" at bounding box center [1275, 637] width 377 height 42
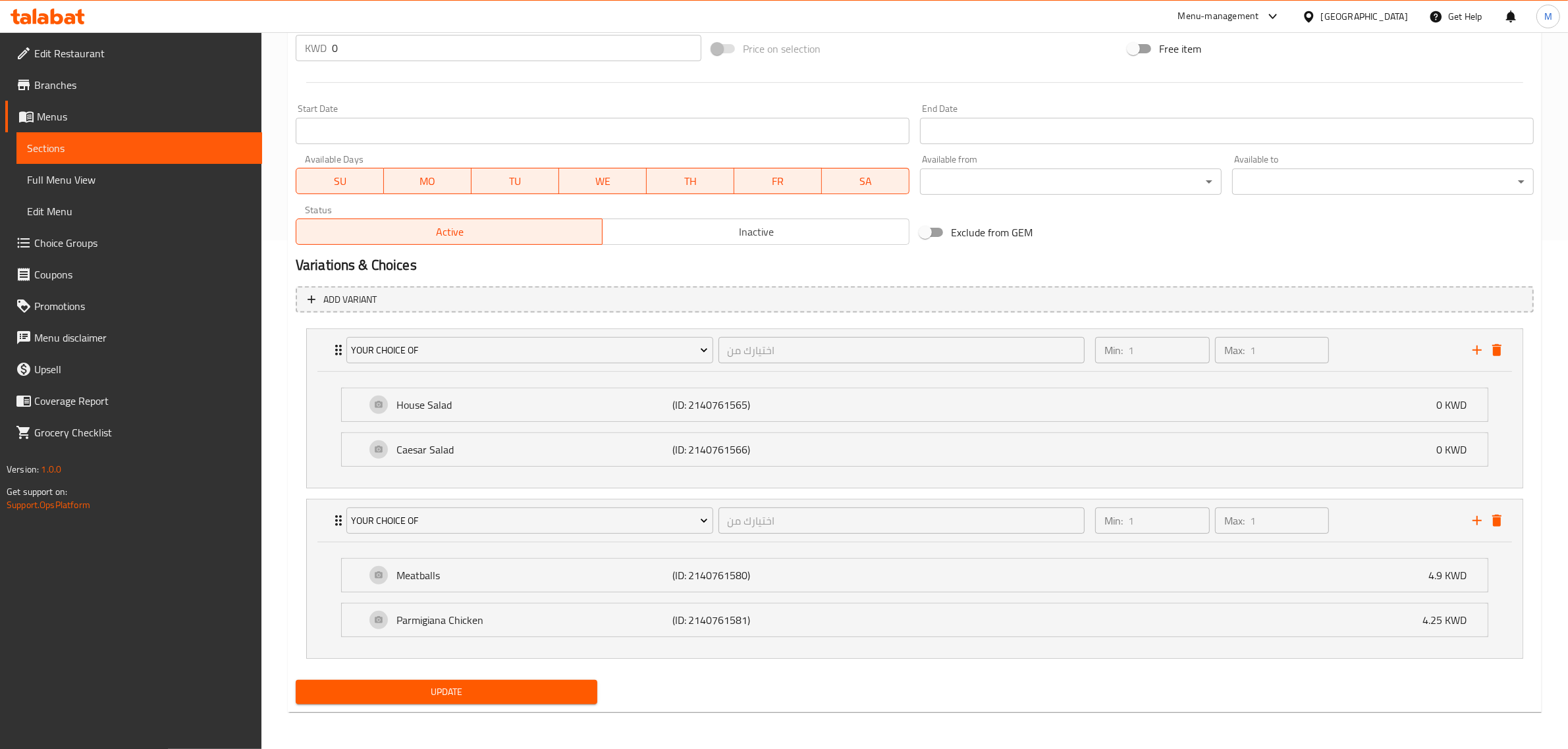
scroll to position [510, 0]
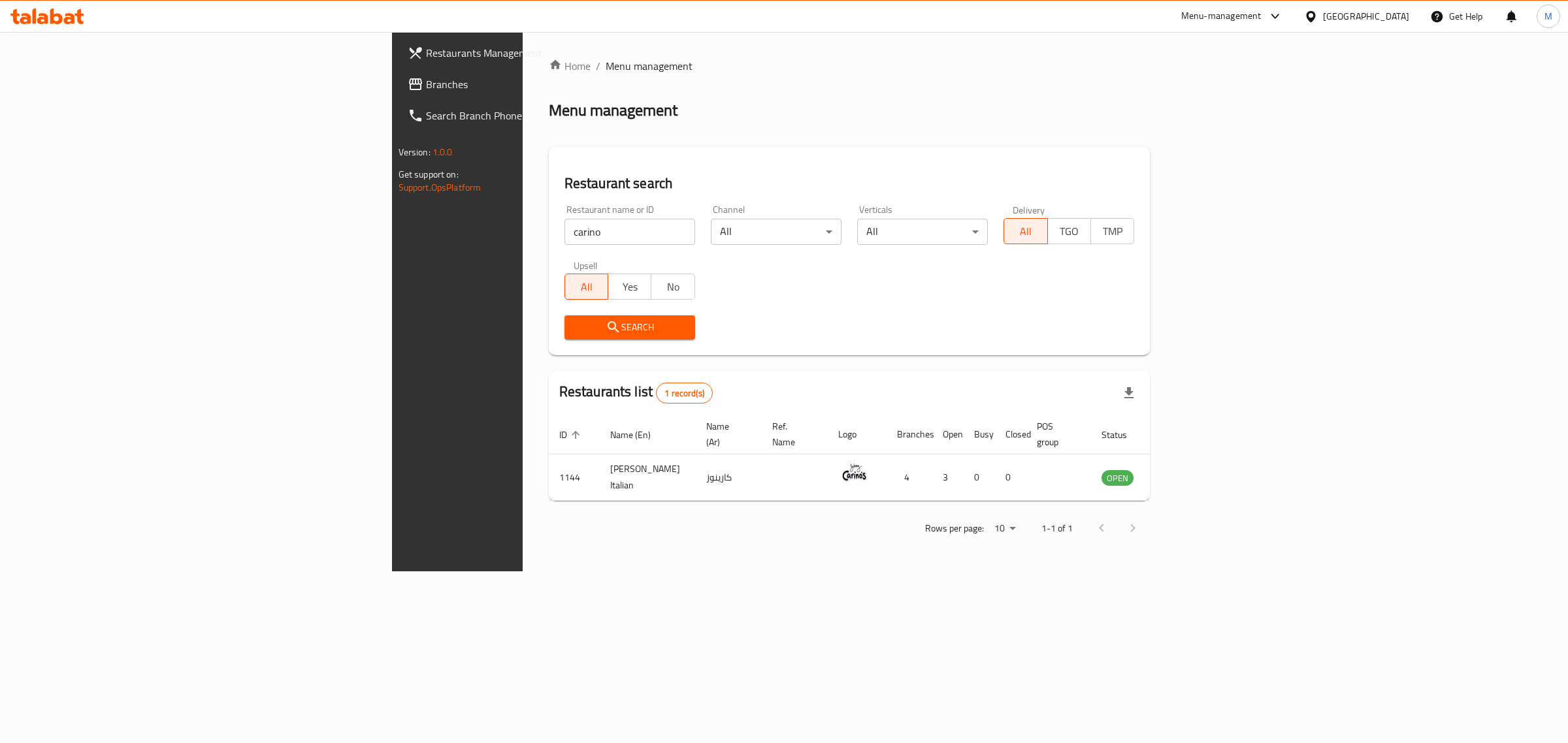
click at [564, 238] on input "carino" at bounding box center [629, 231] width 131 height 26
click at [564, 235] on input "carino" at bounding box center [629, 231] width 131 height 26
type input "caribou"
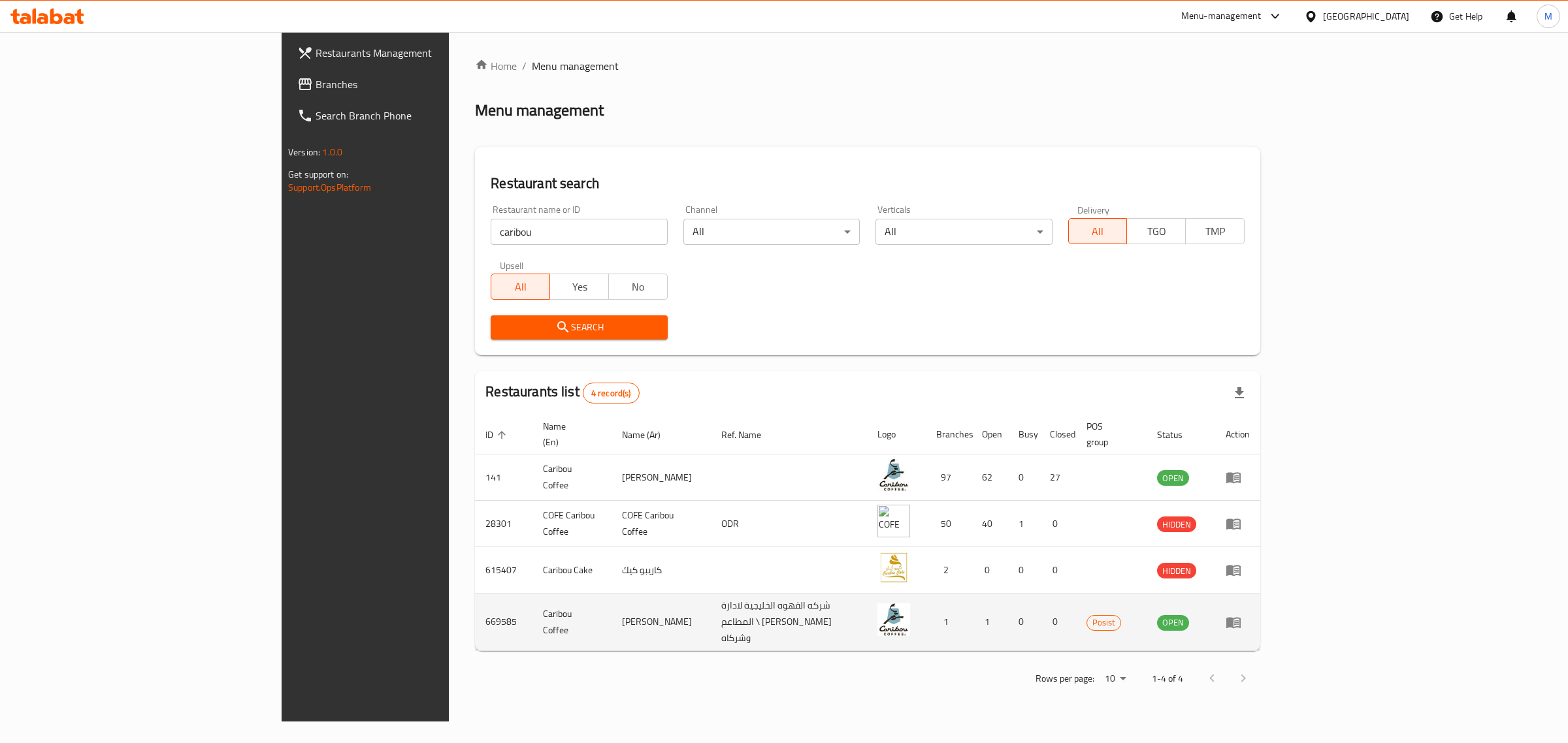
click at [475, 611] on td "669585" at bounding box center [504, 623] width 58 height 58
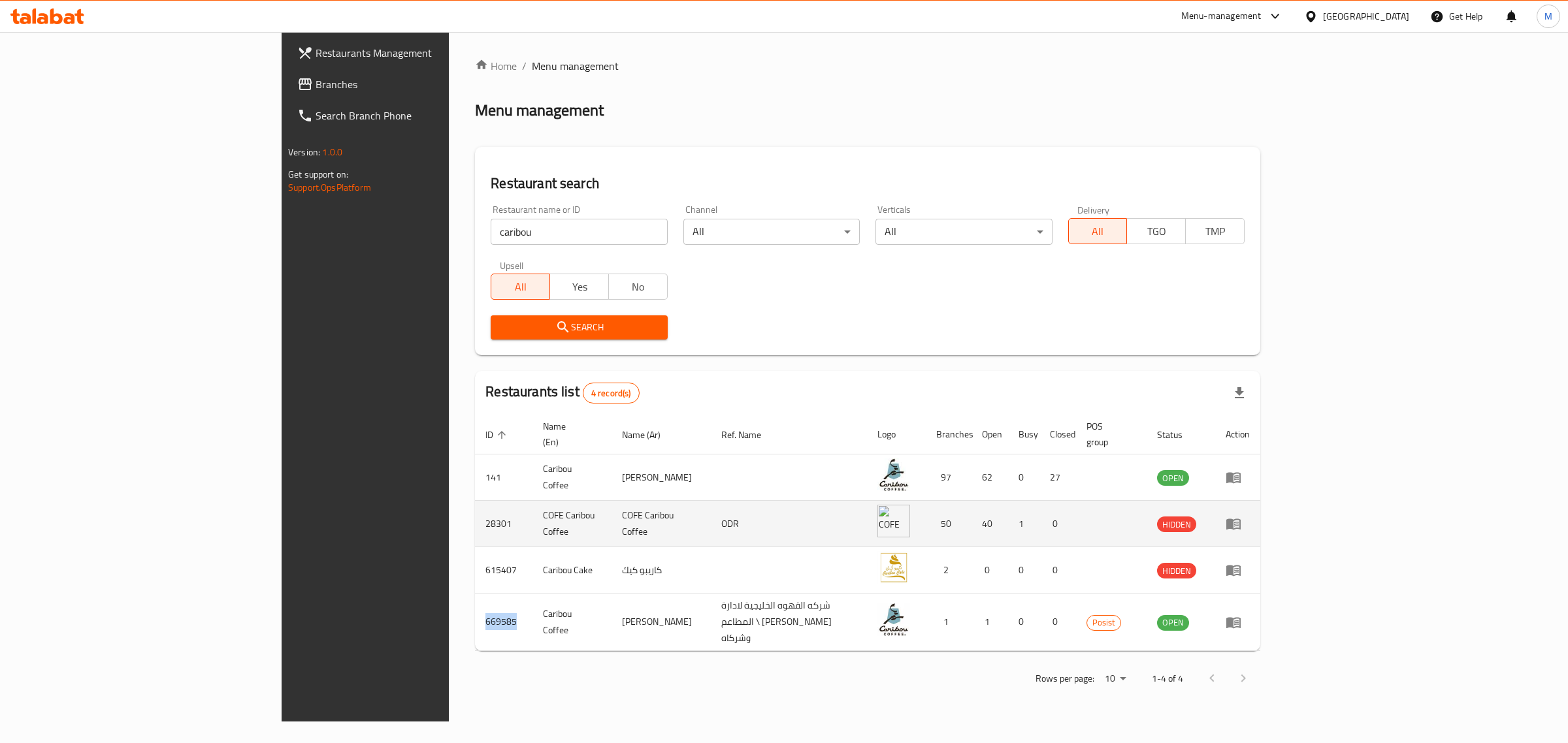
copy td "669585"
click at [1262, 11] on div "Menu-management" at bounding box center [1222, 16] width 80 height 16
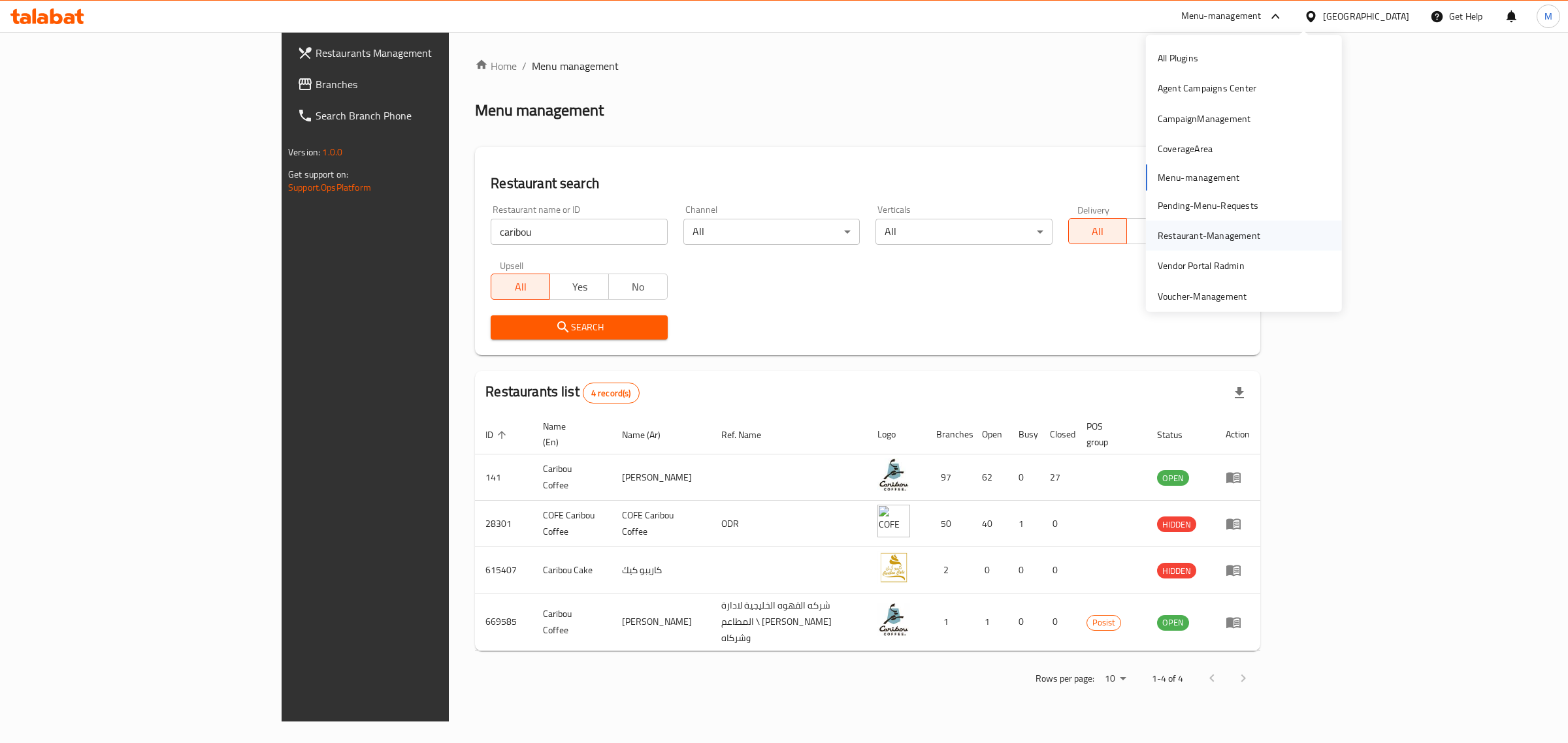
click at [1195, 236] on div "Restaurant-Management" at bounding box center [1209, 235] width 103 height 14
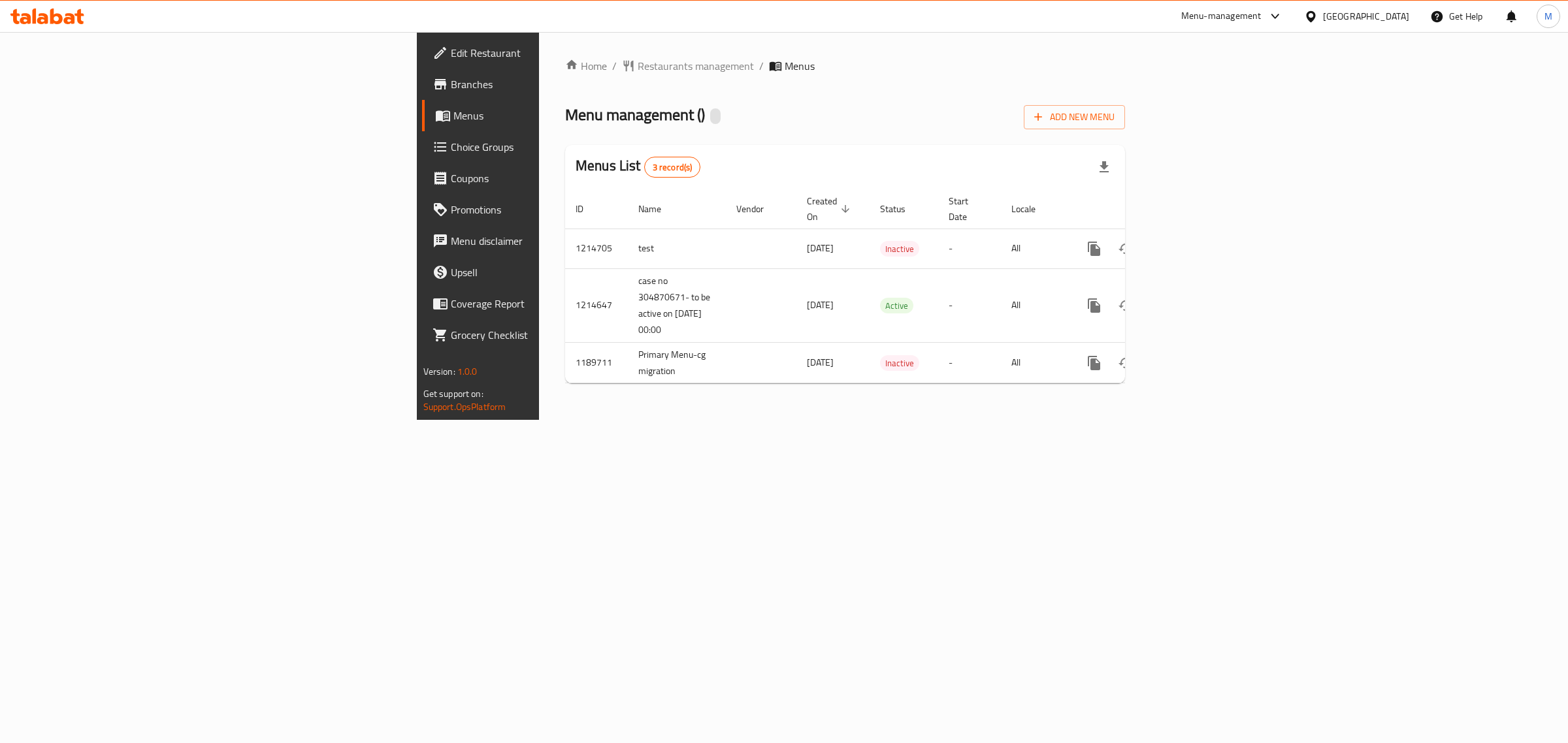
click at [451, 51] on span "Edit Restaurant" at bounding box center [559, 52] width 218 height 16
